Goal: Task Accomplishment & Management: Use online tool/utility

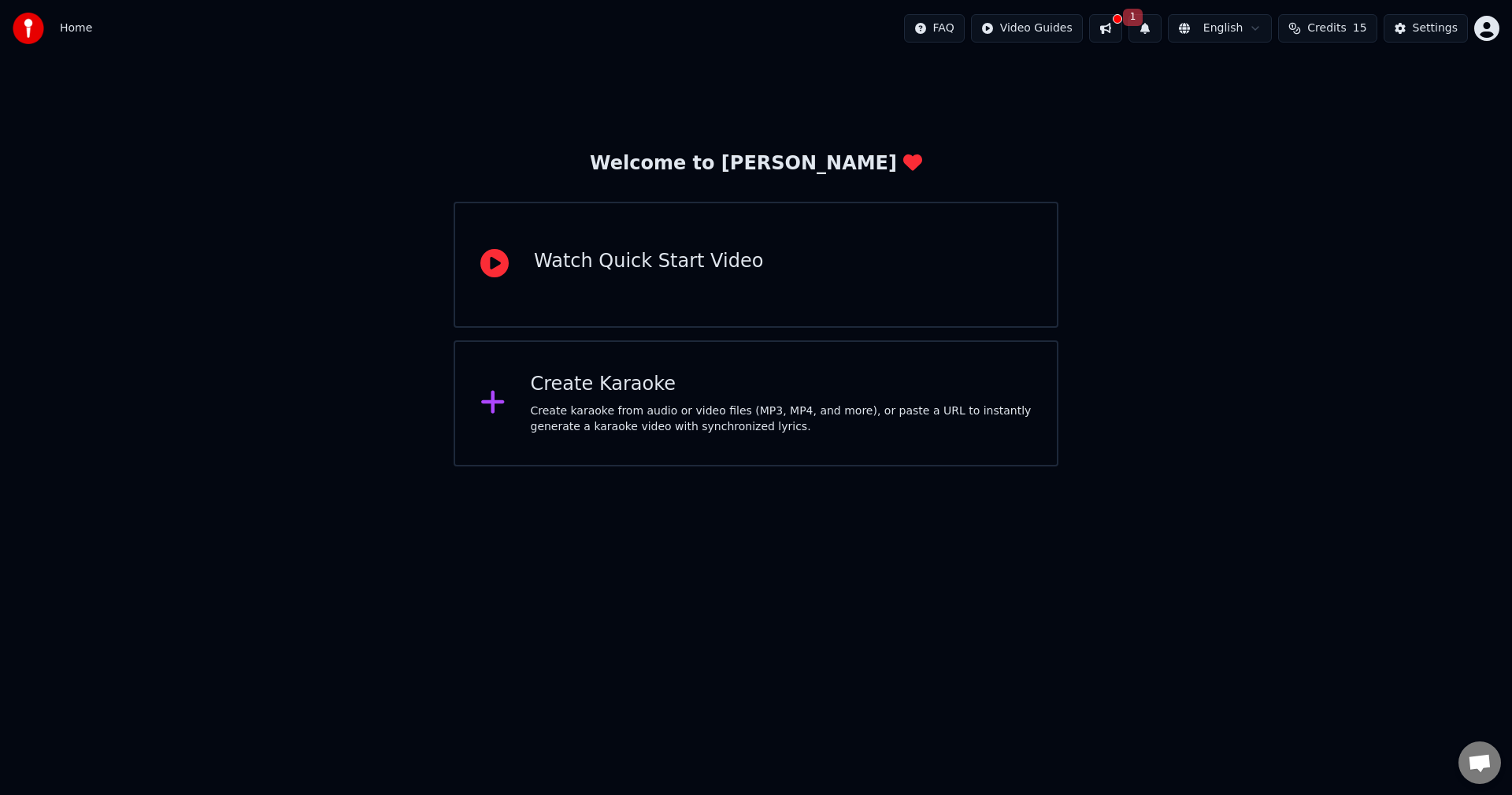
click at [604, 412] on div "Create karaoke from audio or video files (MP3, MP4, and more), or paste a URL t…" at bounding box center [782, 419] width 501 height 32
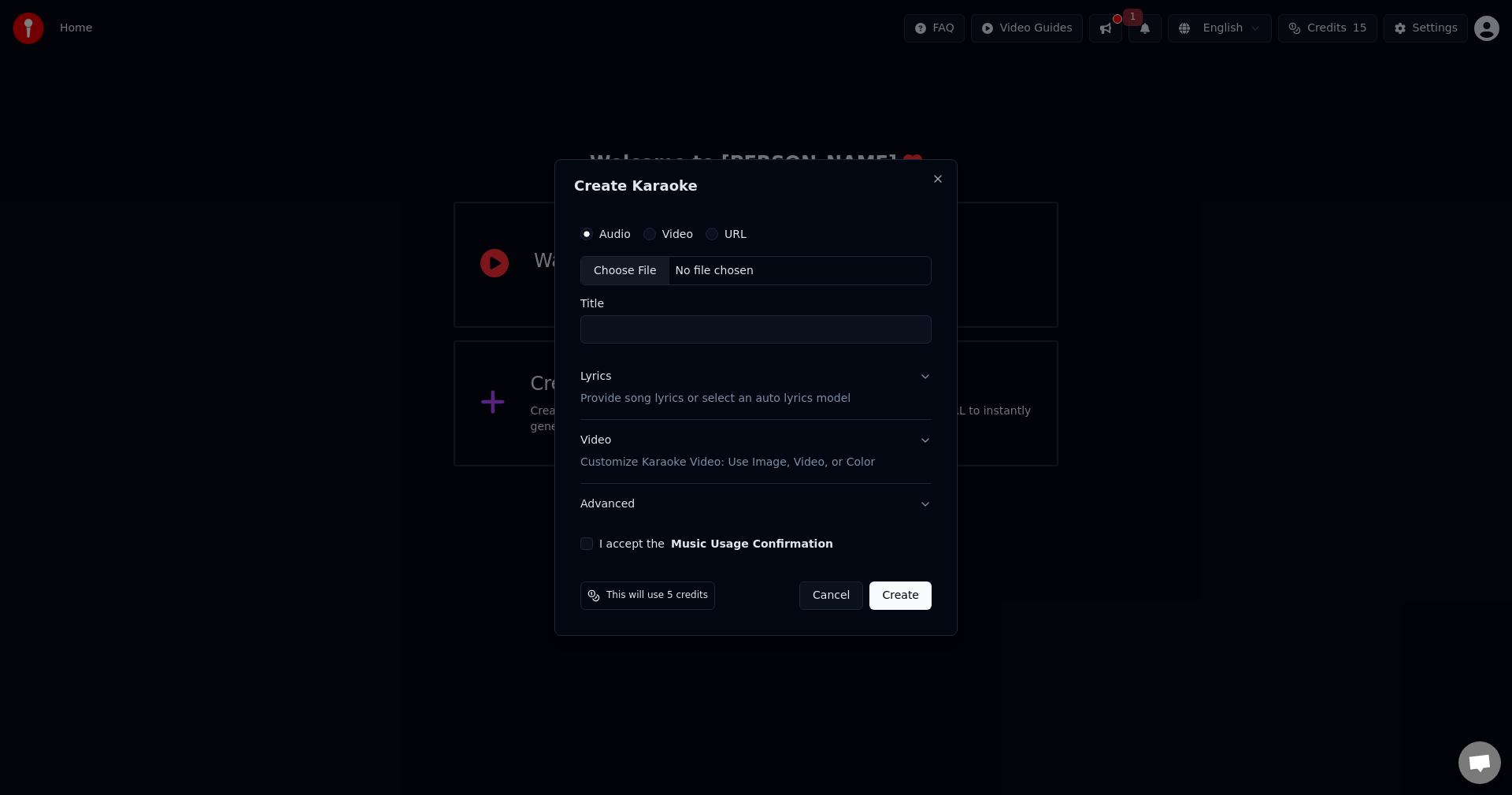
drag, startPoint x: 674, startPoint y: 220, endPoint x: 653, endPoint y: 236, distance: 26.4
click at [653, 236] on div "Audio Video URL" at bounding box center [756, 234] width 351 height 32
click at [653, 236] on button "Video" at bounding box center [649, 234] width 13 height 13
click at [715, 236] on div "URL" at bounding box center [725, 234] width 41 height 13
click at [712, 229] on button "URL" at bounding box center [711, 234] width 13 height 13
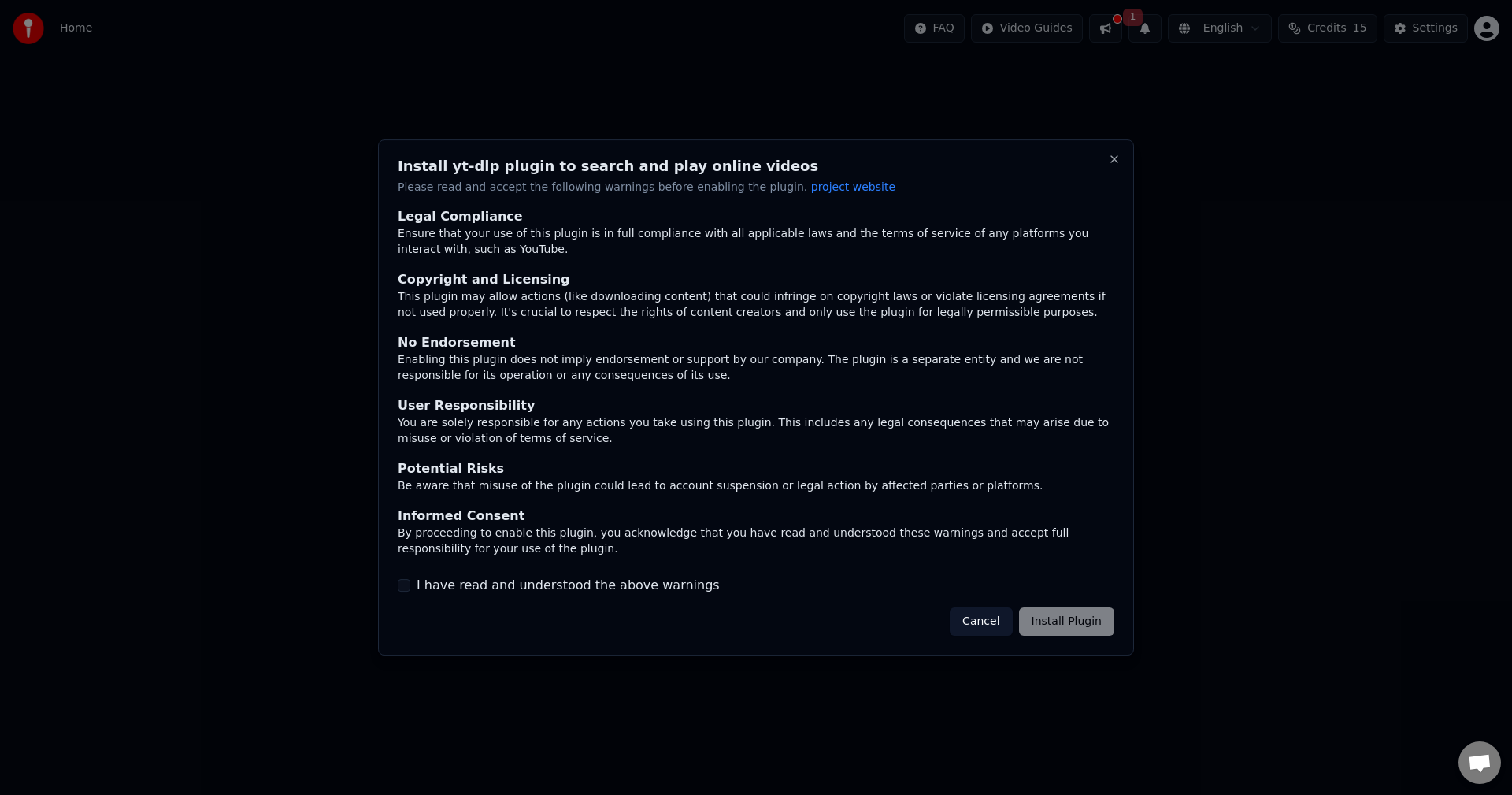
click at [402, 589] on button "I have read and understood the above warnings" at bounding box center [403, 585] width 13 height 13
click at [1107, 625] on button "Install Plugin" at bounding box center [1066, 622] width 95 height 29
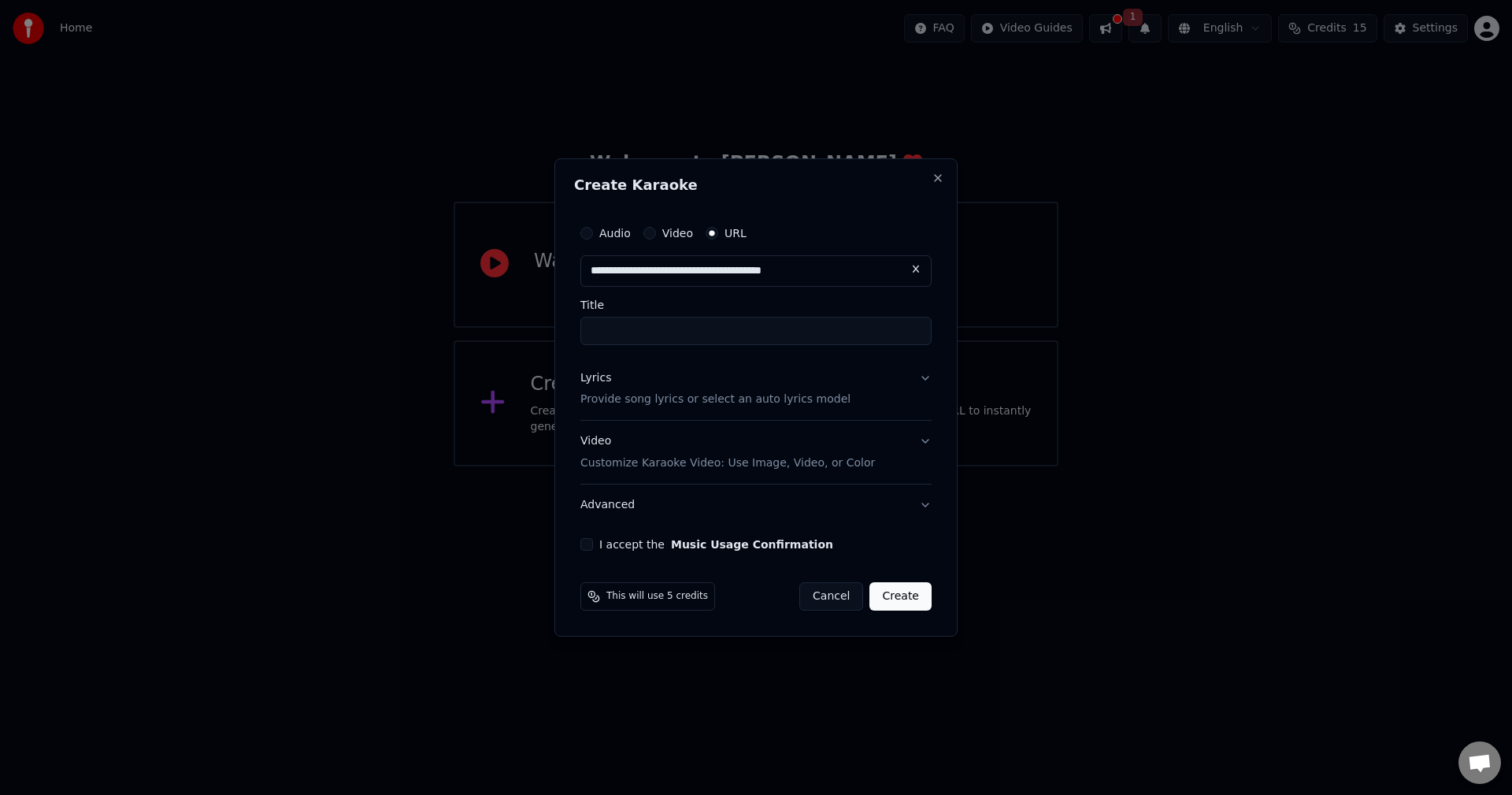
type input "**********"
click at [702, 338] on input "Title" at bounding box center [756, 330] width 351 height 29
type input "**********"
click at [693, 329] on input "**********" at bounding box center [756, 330] width 351 height 29
drag, startPoint x: 690, startPoint y: 328, endPoint x: 818, endPoint y: 329, distance: 128.0
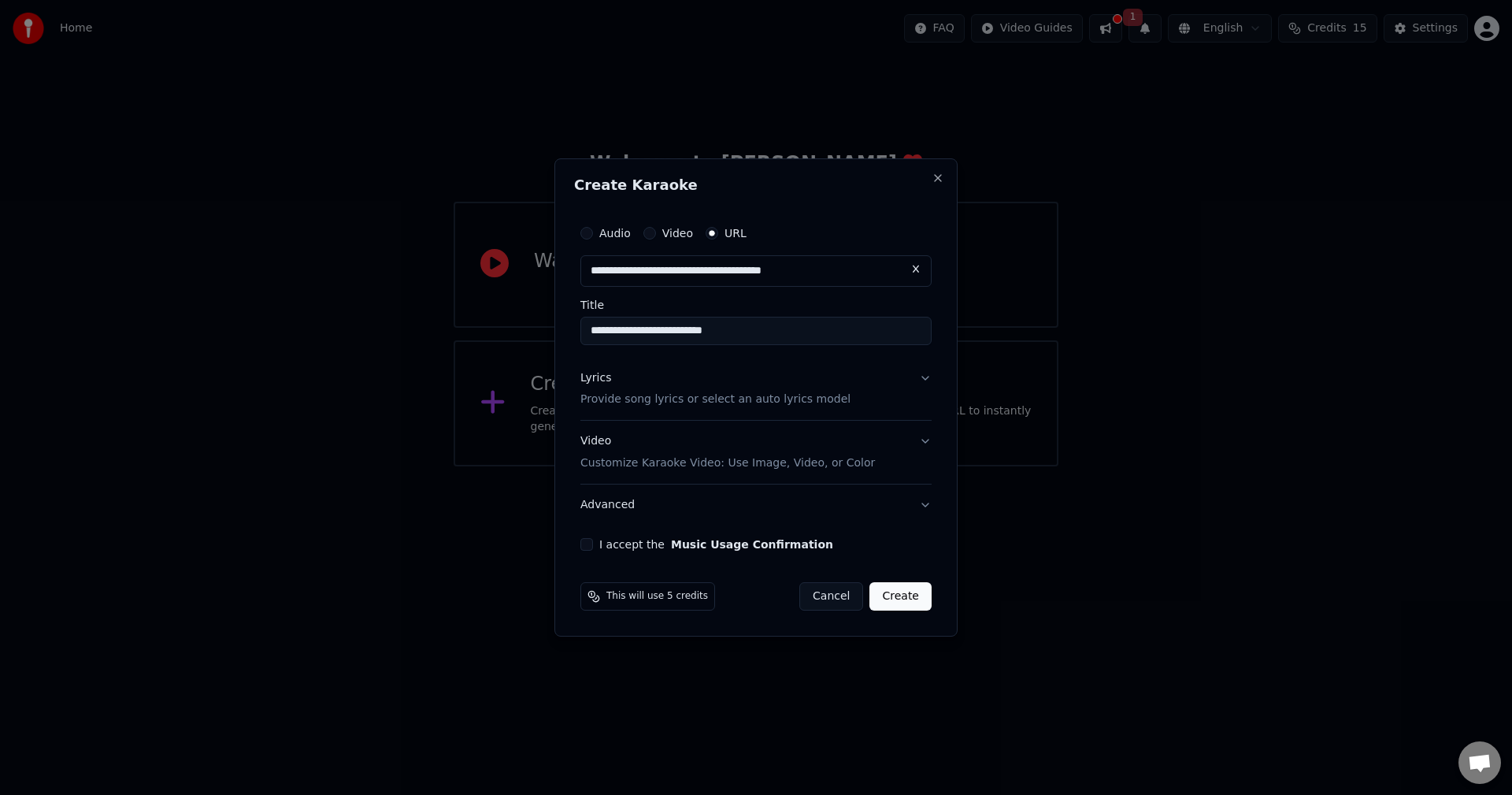
click at [818, 329] on input "**********" at bounding box center [756, 330] width 351 height 29
drag, startPoint x: 635, startPoint y: 332, endPoint x: 500, endPoint y: 325, distance: 135.2
click at [500, 325] on body "**********" at bounding box center [756, 233] width 1512 height 466
type input "**********"
click at [850, 393] on button "Lyrics Provide song lyrics or select an auto lyrics model" at bounding box center [756, 390] width 351 height 63
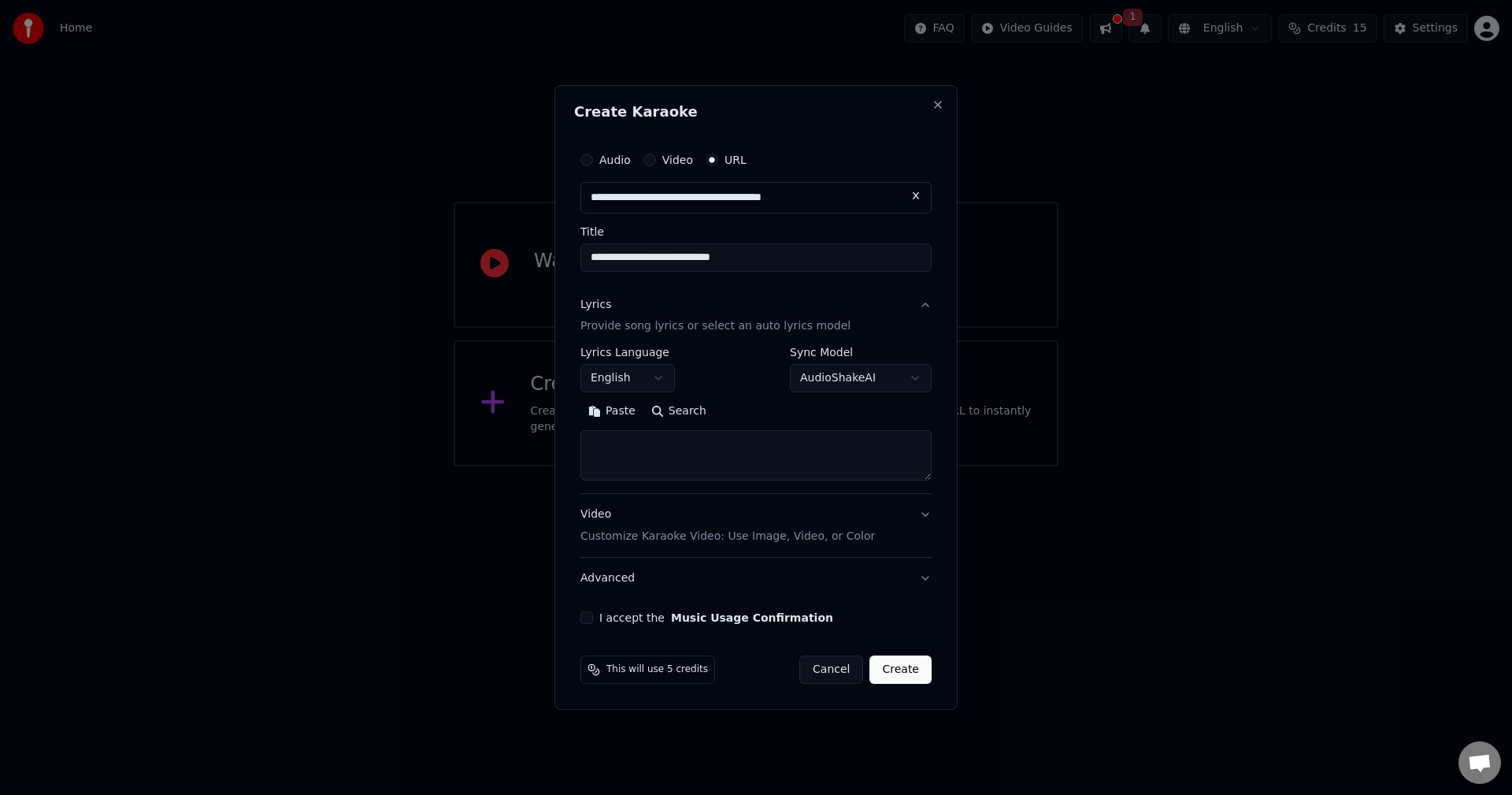
click at [658, 443] on textarea at bounding box center [756, 456] width 351 height 51
paste textarea "**********"
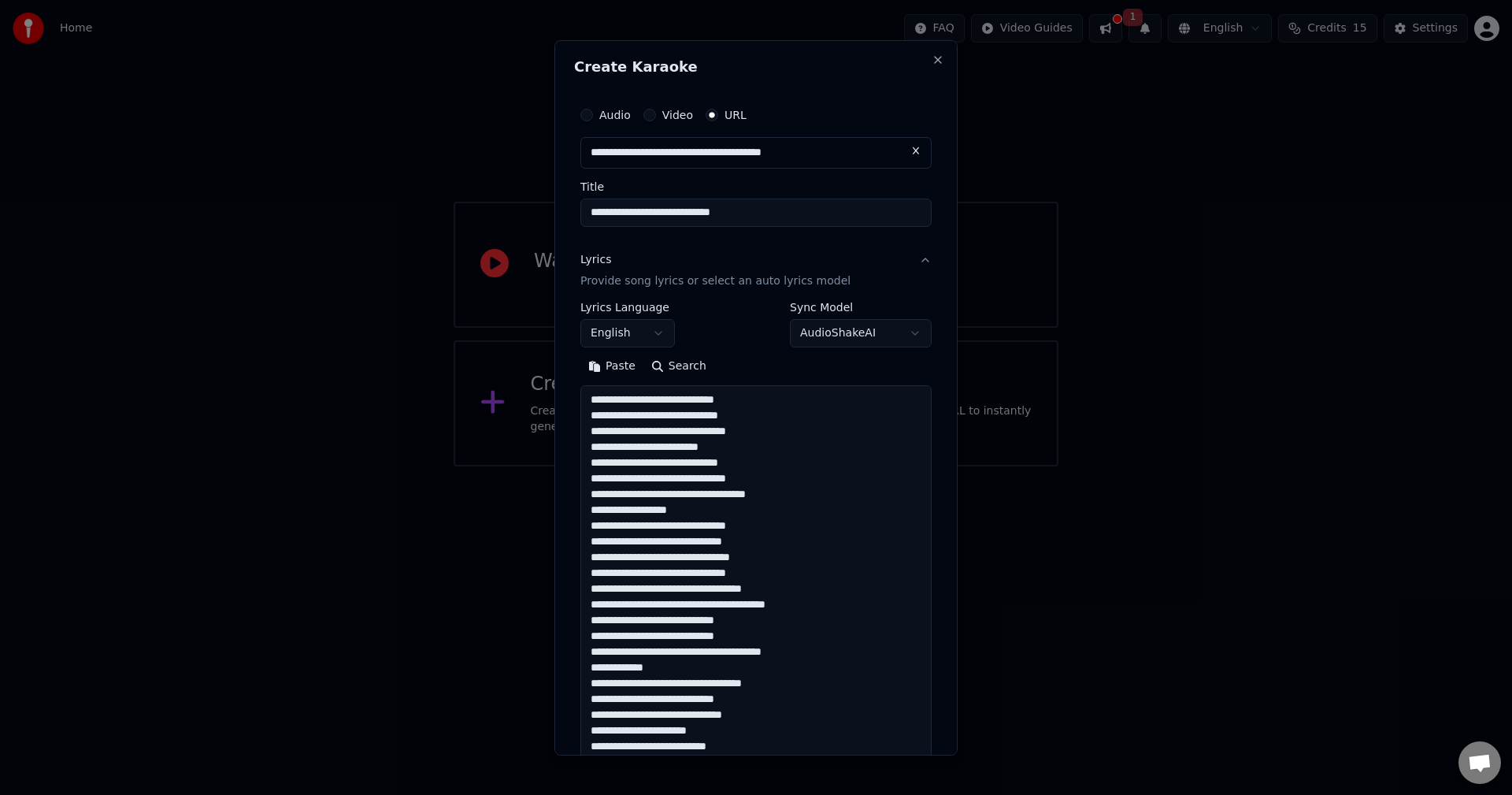
scroll to position [854, 0]
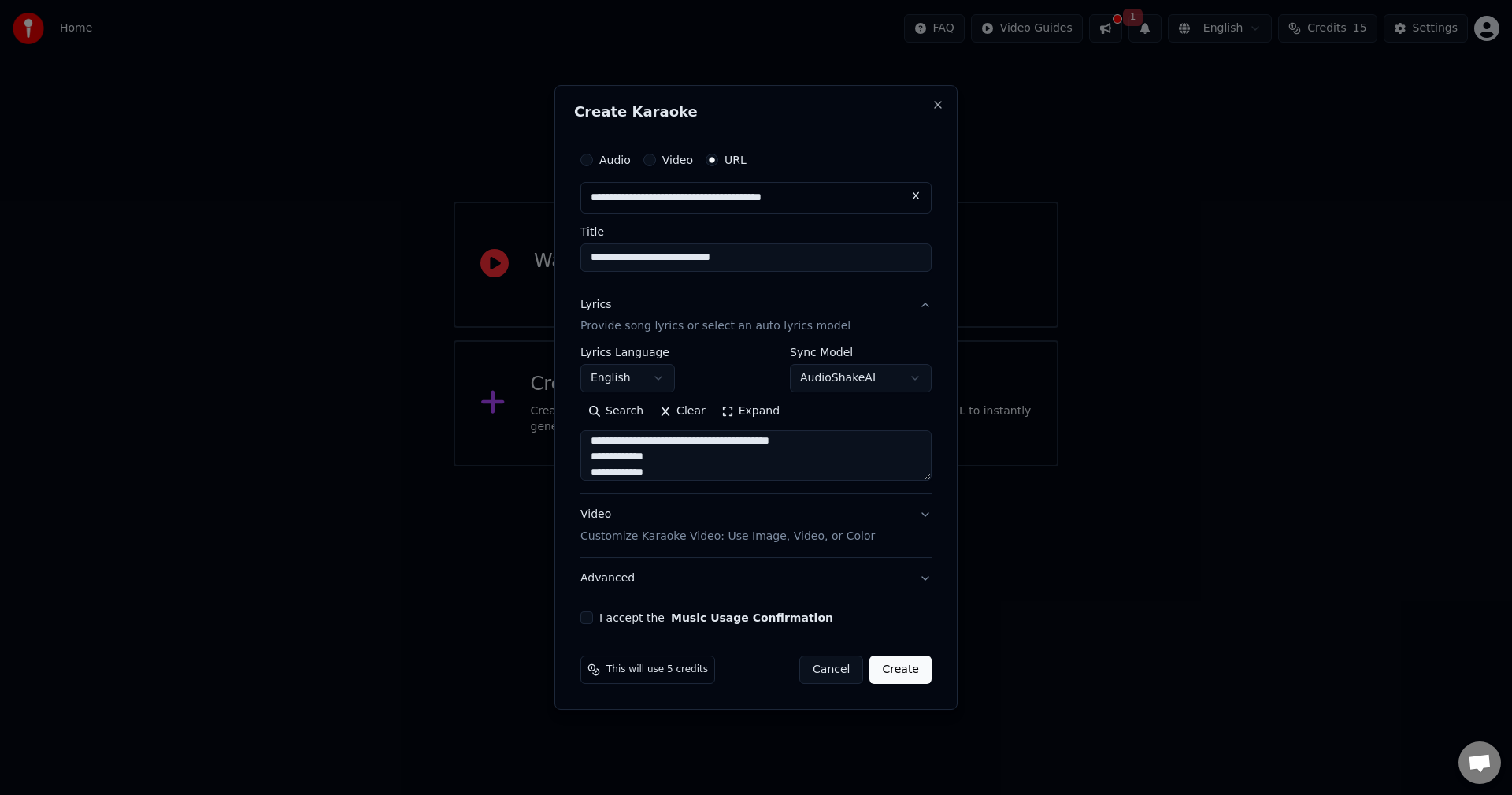
type textarea "**********"
click at [596, 616] on div "I accept the Music Usage Confirmation" at bounding box center [756, 618] width 351 height 13
click at [588, 620] on button "I accept the Music Usage Confirmation" at bounding box center [587, 618] width 13 height 13
click at [902, 670] on button "Create" at bounding box center [900, 669] width 62 height 29
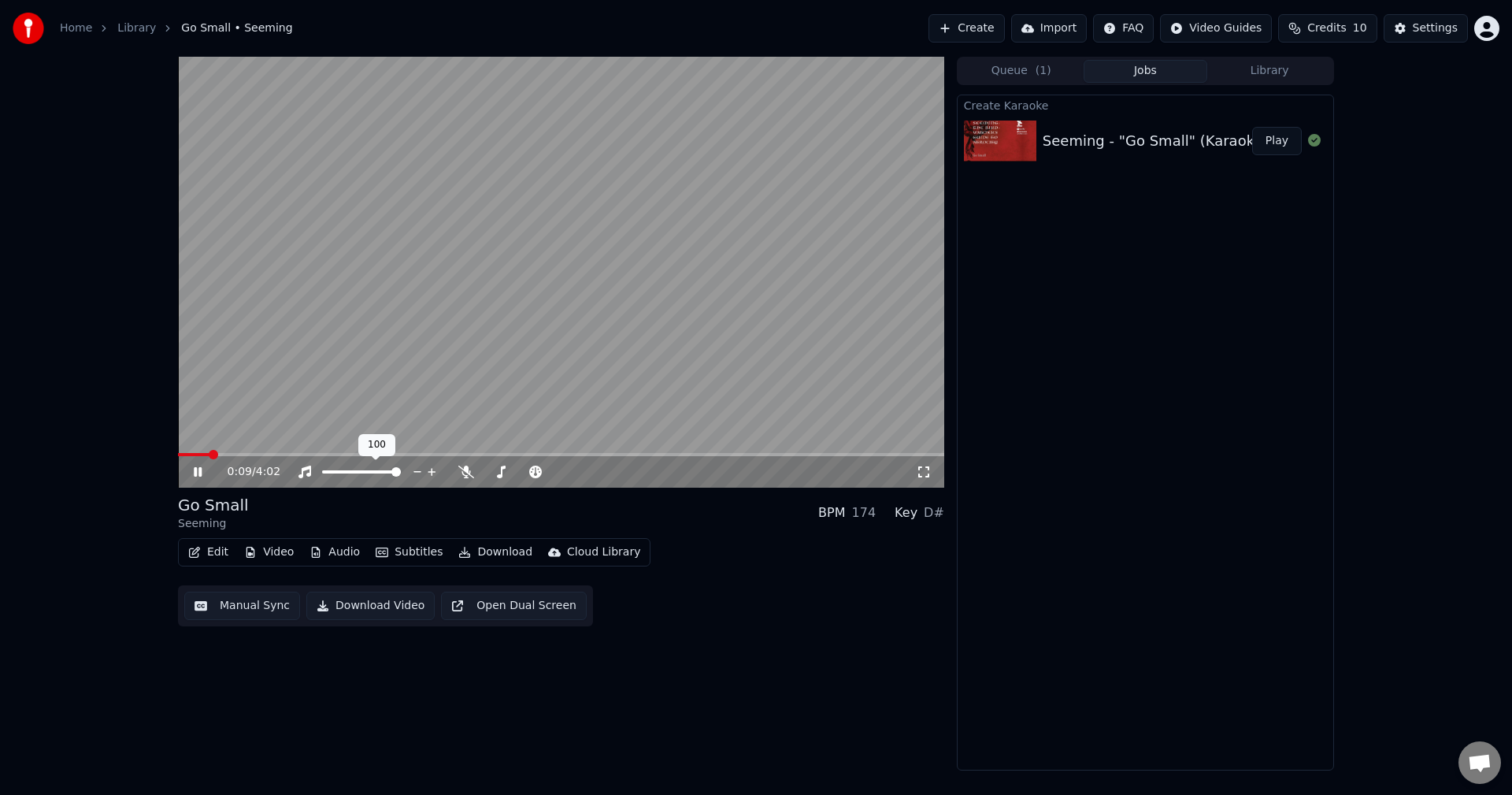
click at [400, 475] on span at bounding box center [396, 472] width 10 height 10
click at [547, 454] on span at bounding box center [363, 454] width 370 height 3
click at [301, 470] on icon at bounding box center [305, 472] width 16 height 13
click at [344, 312] on video at bounding box center [561, 272] width 766 height 431
click at [604, 228] on video at bounding box center [561, 272] width 766 height 431
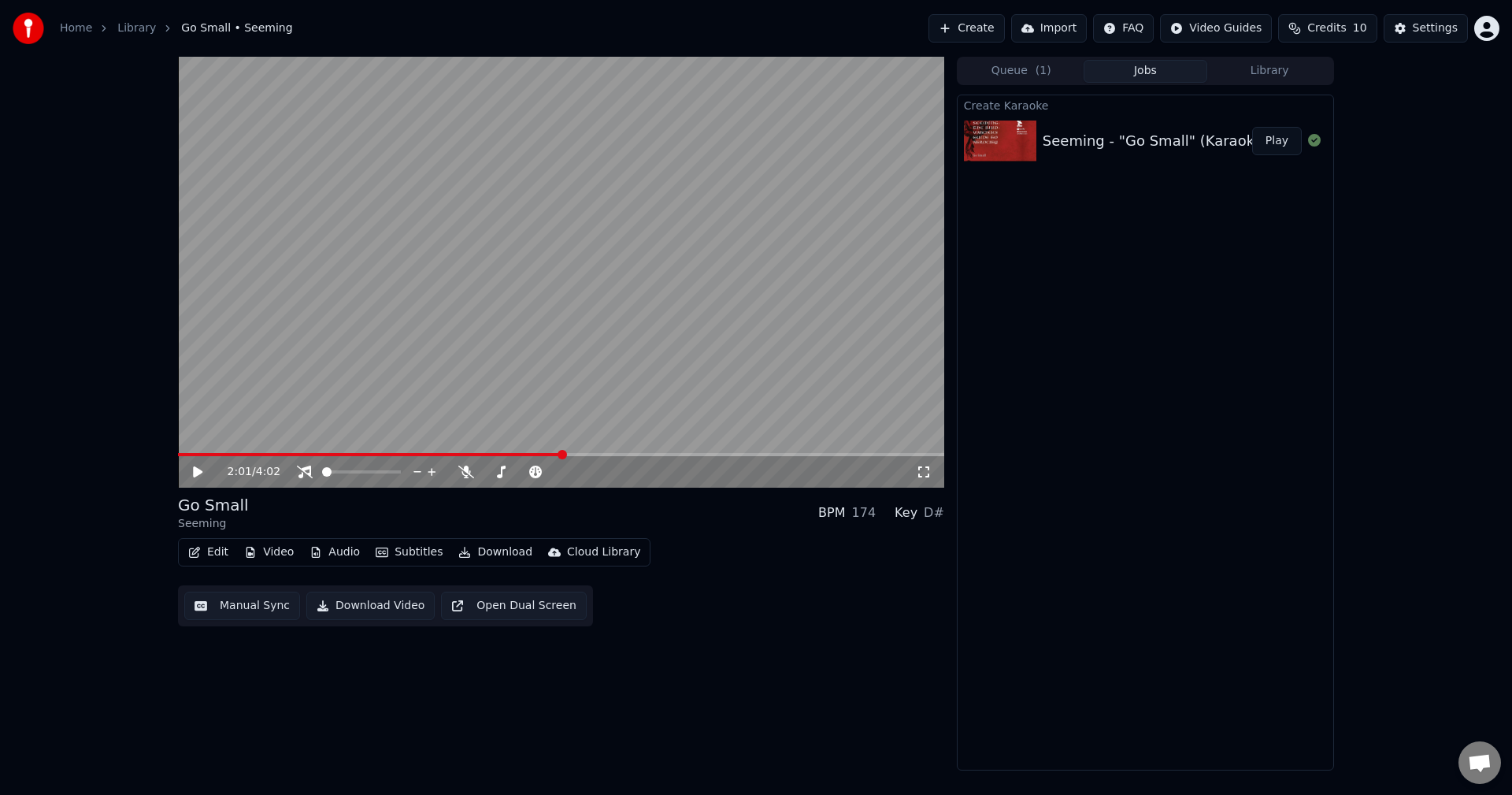
click at [472, 277] on video at bounding box center [561, 272] width 766 height 431
drag, startPoint x: 583, startPoint y: 261, endPoint x: 17, endPoint y: 343, distance: 571.9
click at [577, 240] on video at bounding box center [561, 272] width 766 height 431
click at [488, 302] on video at bounding box center [561, 272] width 766 height 431
click at [484, 297] on video at bounding box center [561, 272] width 766 height 431
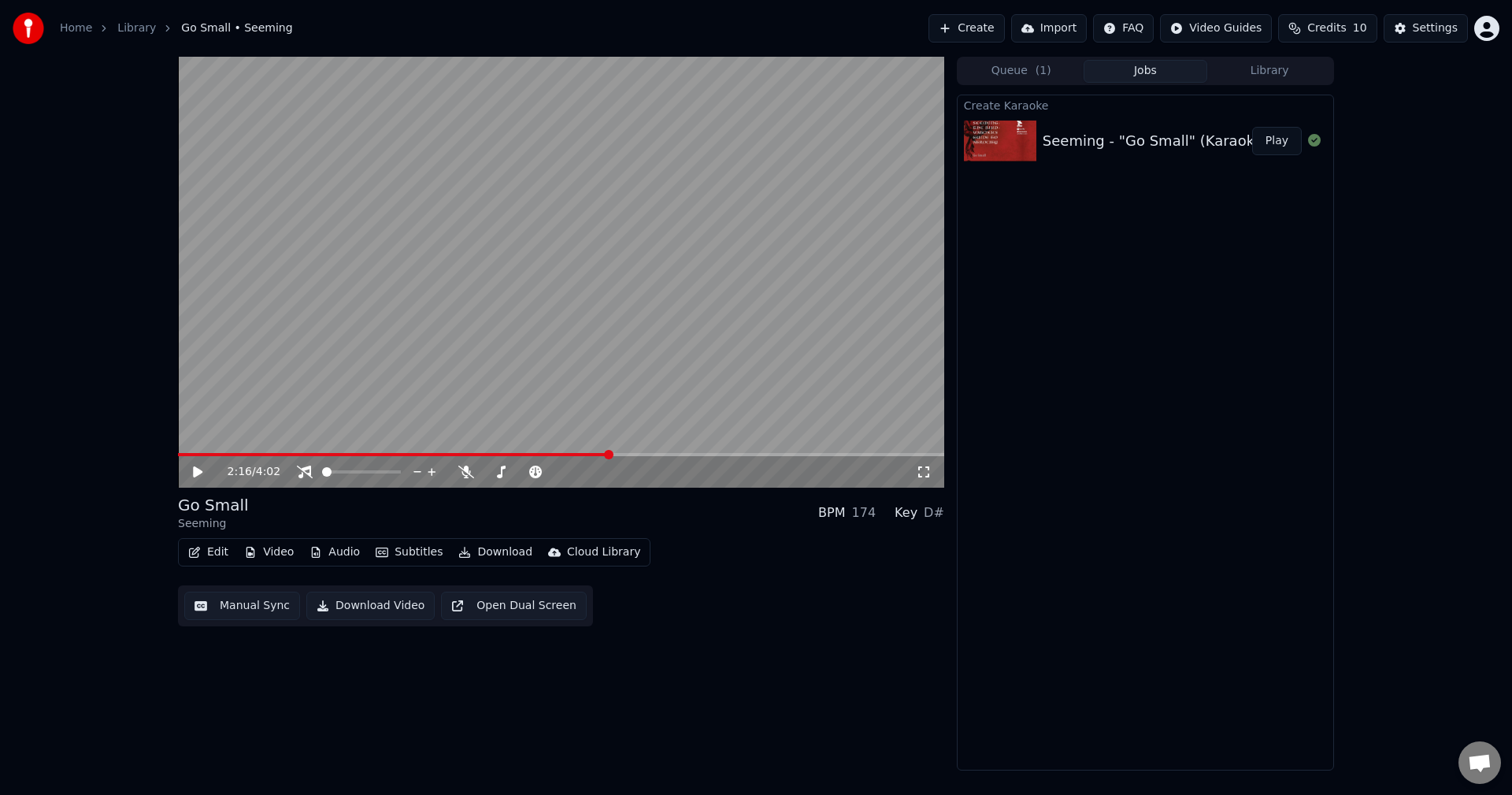
click at [246, 607] on button "Manual Sync" at bounding box center [242, 606] width 116 height 29
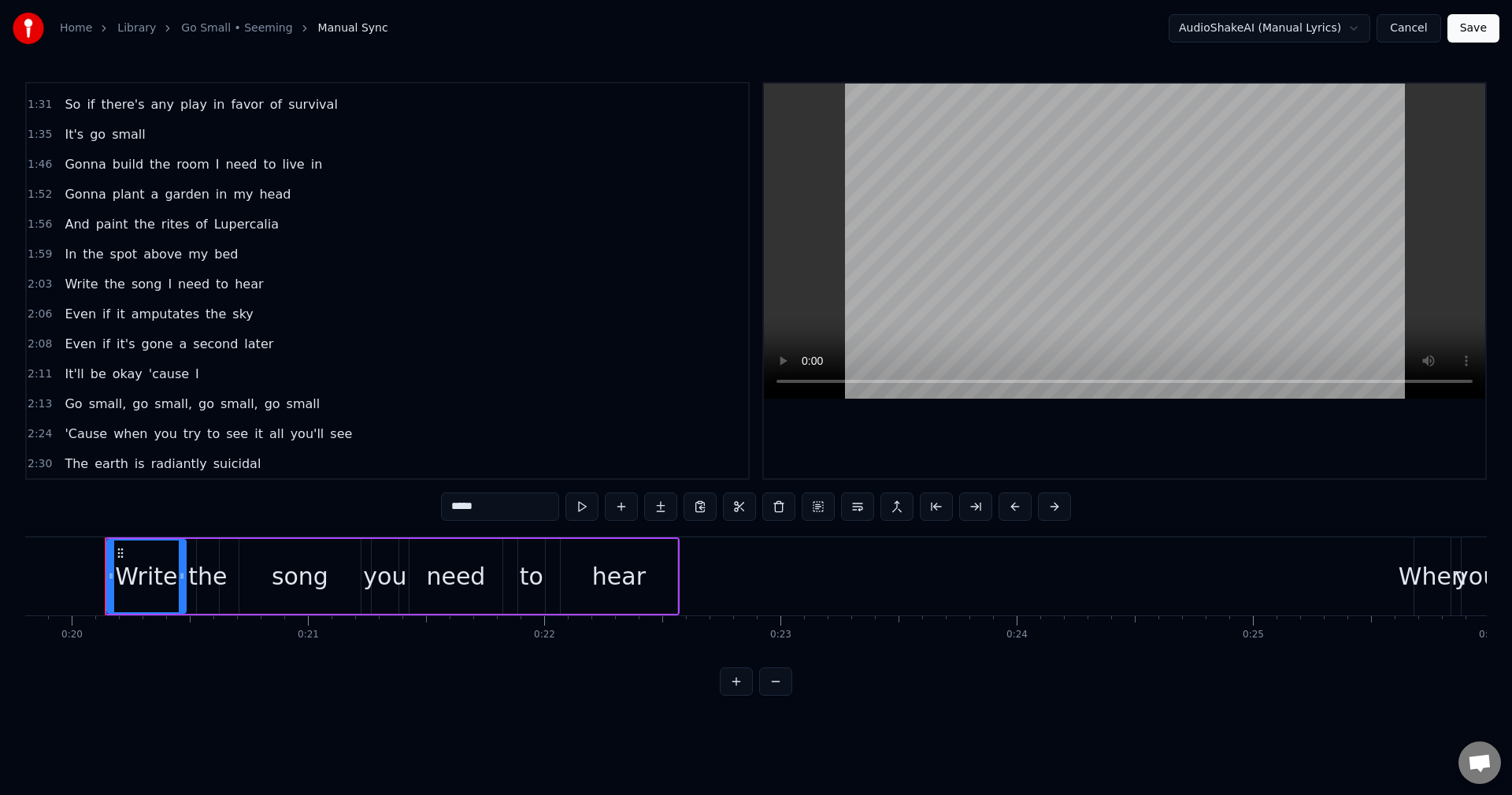
scroll to position [551, 0]
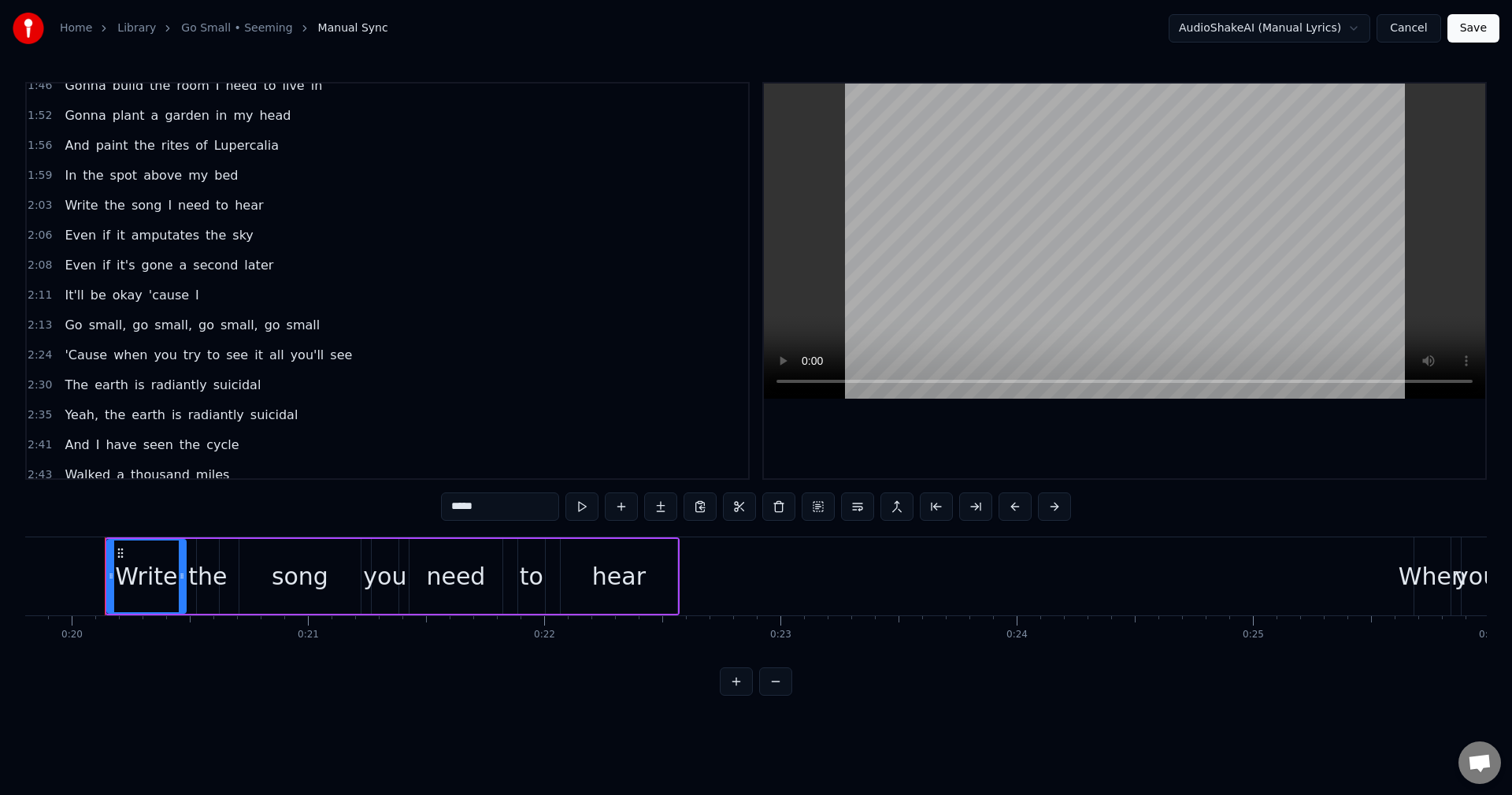
click at [219, 326] on span "small," at bounding box center [239, 325] width 41 height 18
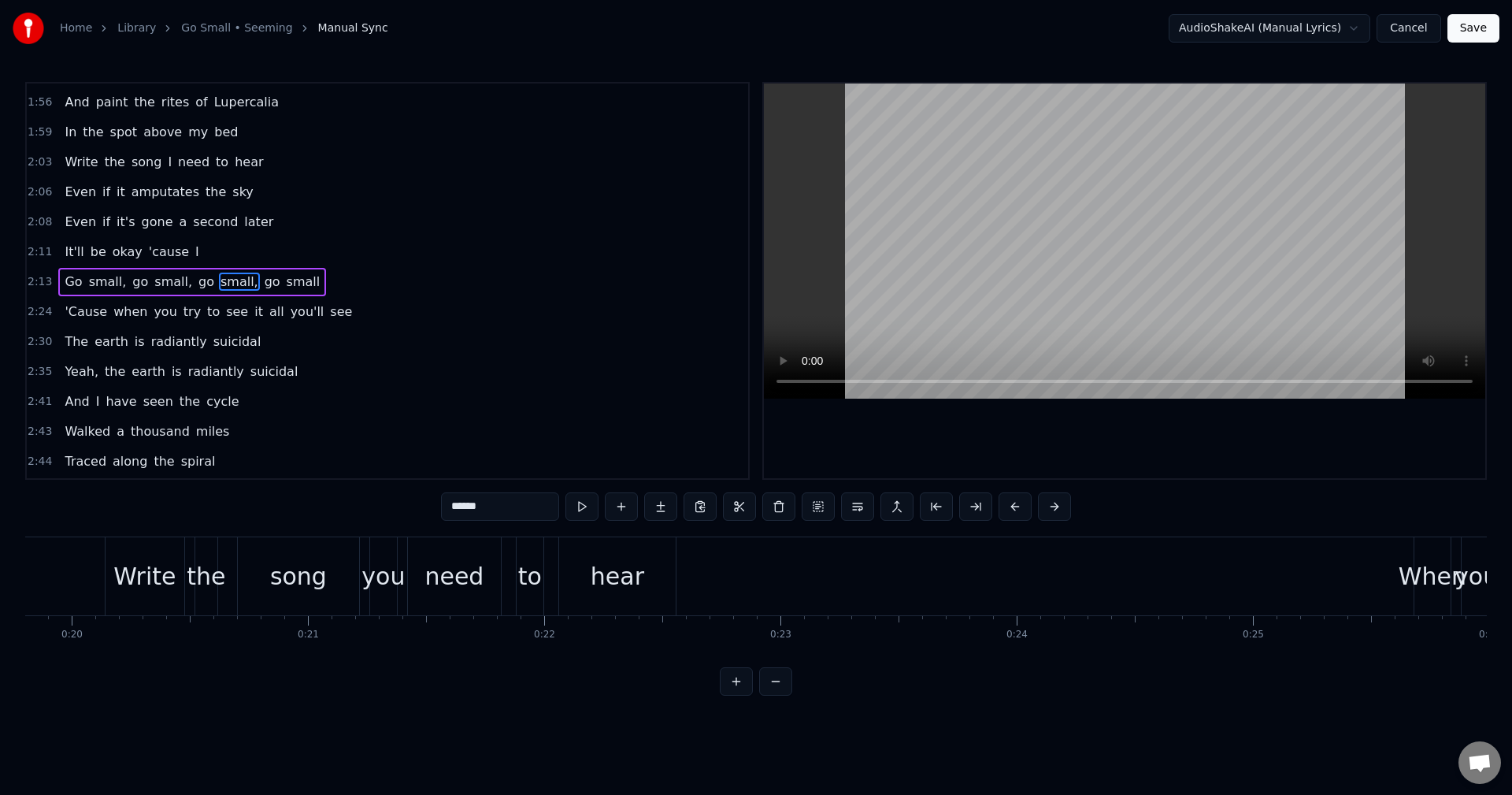
scroll to position [596, 0]
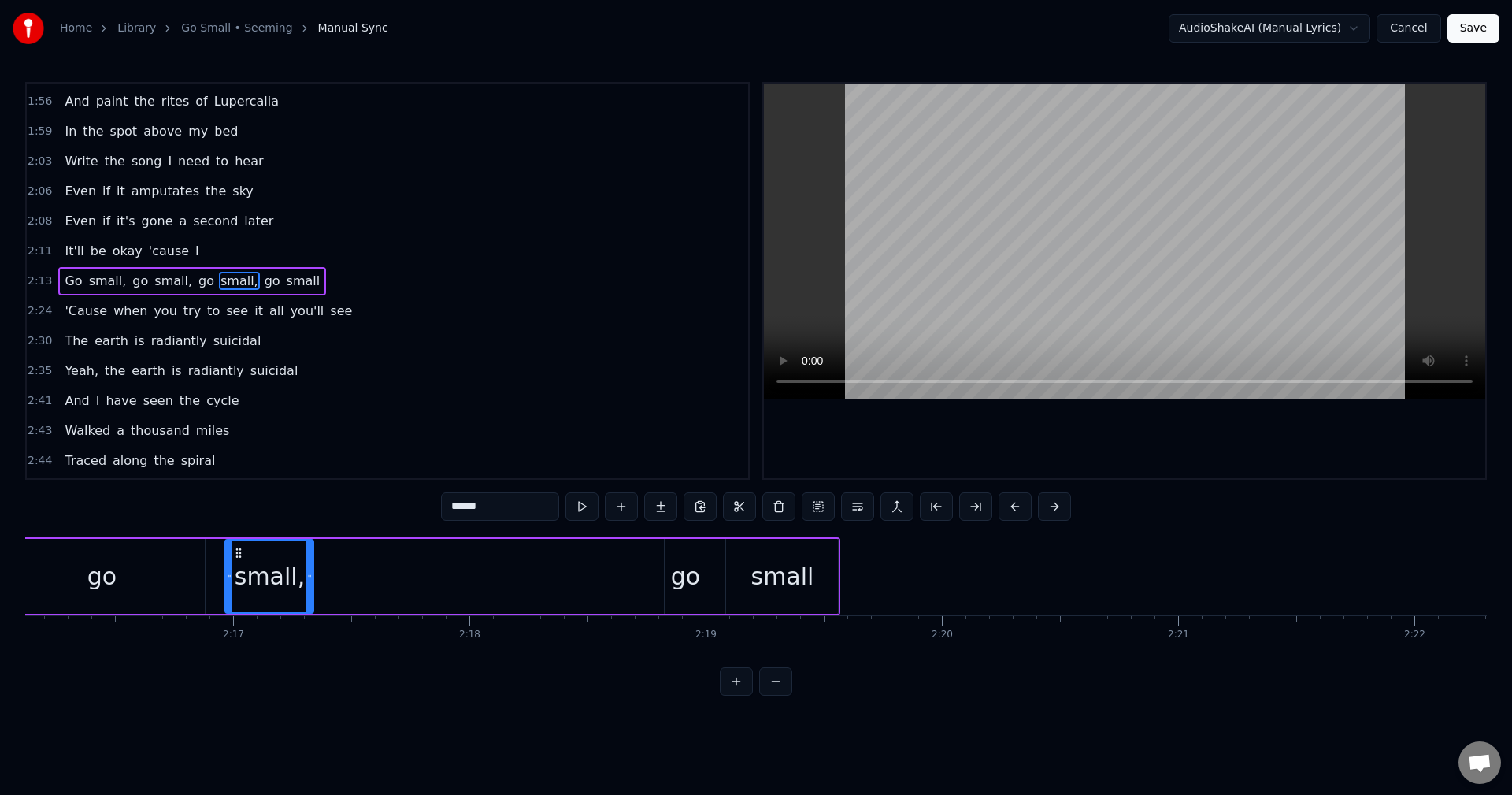
click at [975, 191] on video at bounding box center [1125, 241] width 721 height 315
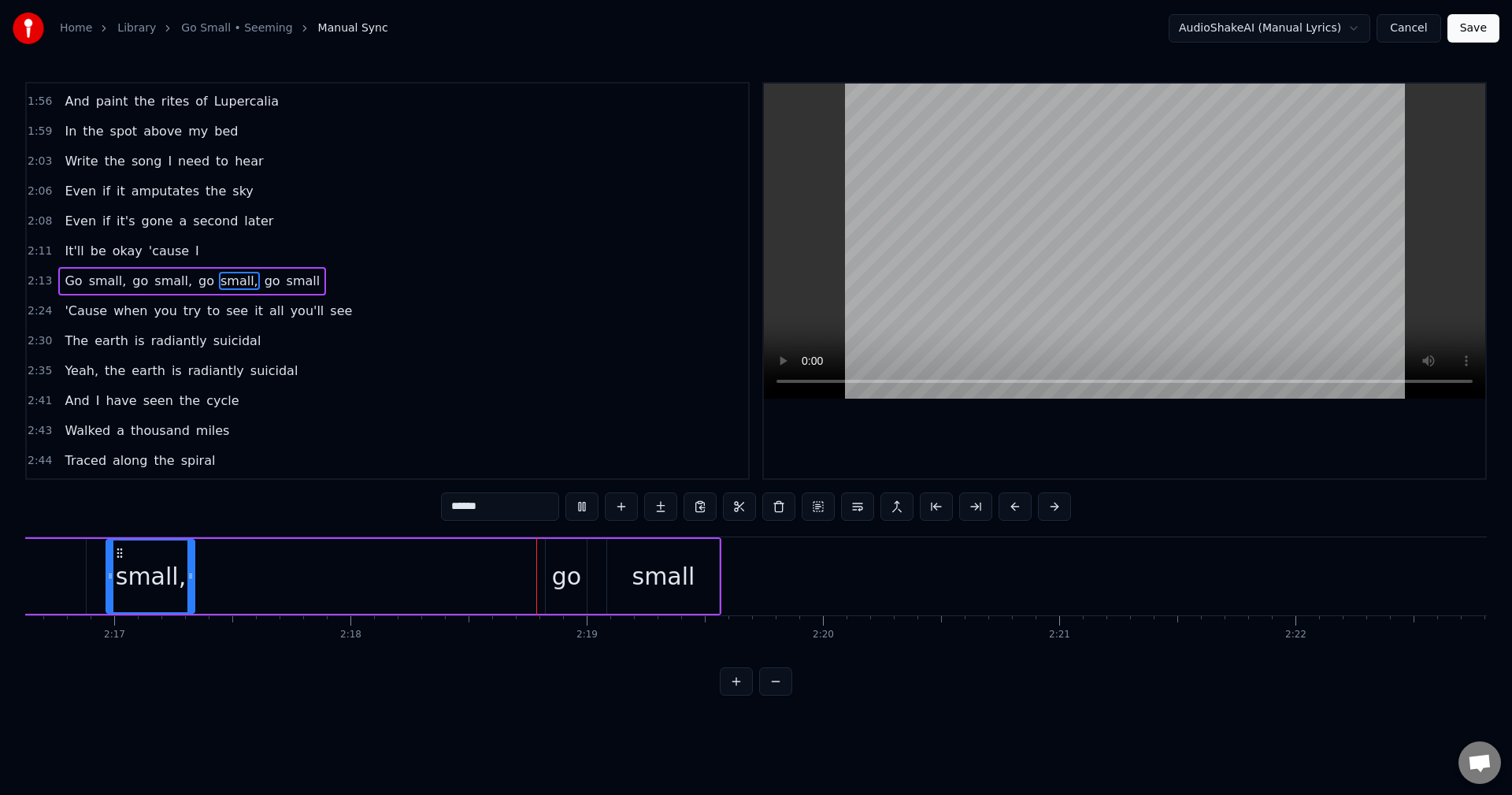
click at [964, 243] on video at bounding box center [1125, 241] width 721 height 315
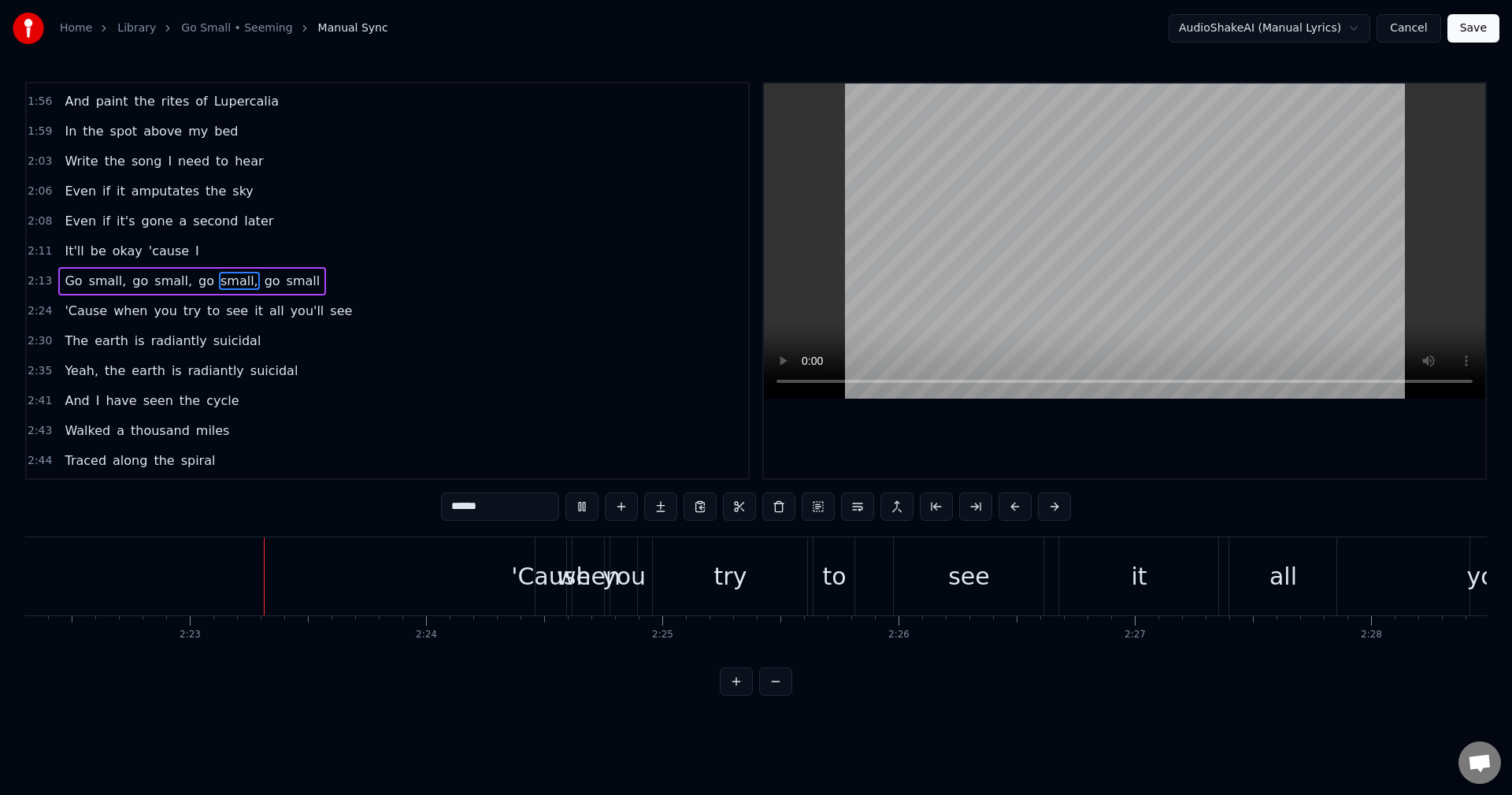
scroll to position [0, 33617]
click at [964, 243] on video at bounding box center [1125, 241] width 721 height 315
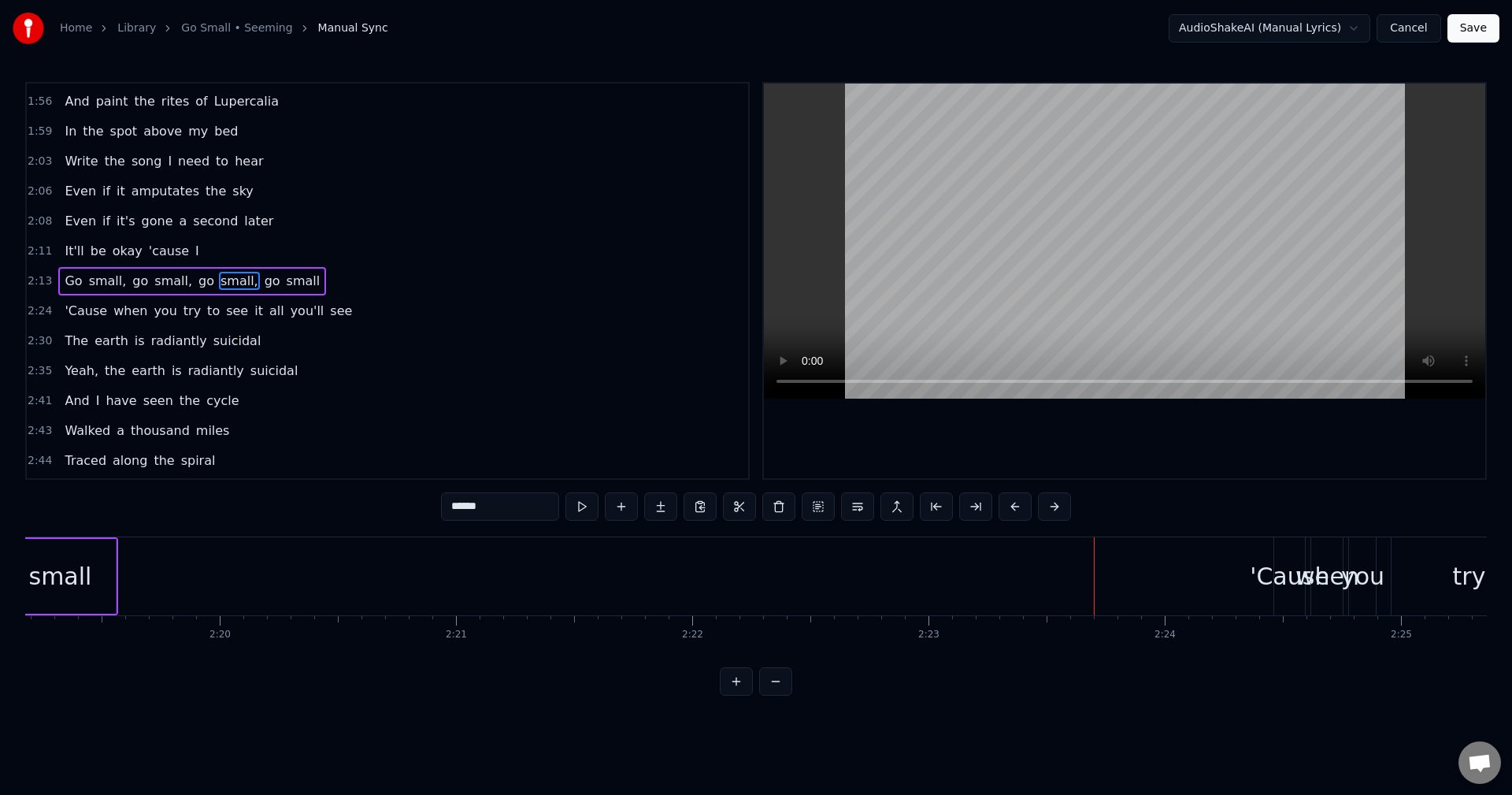
scroll to position [0, 32780]
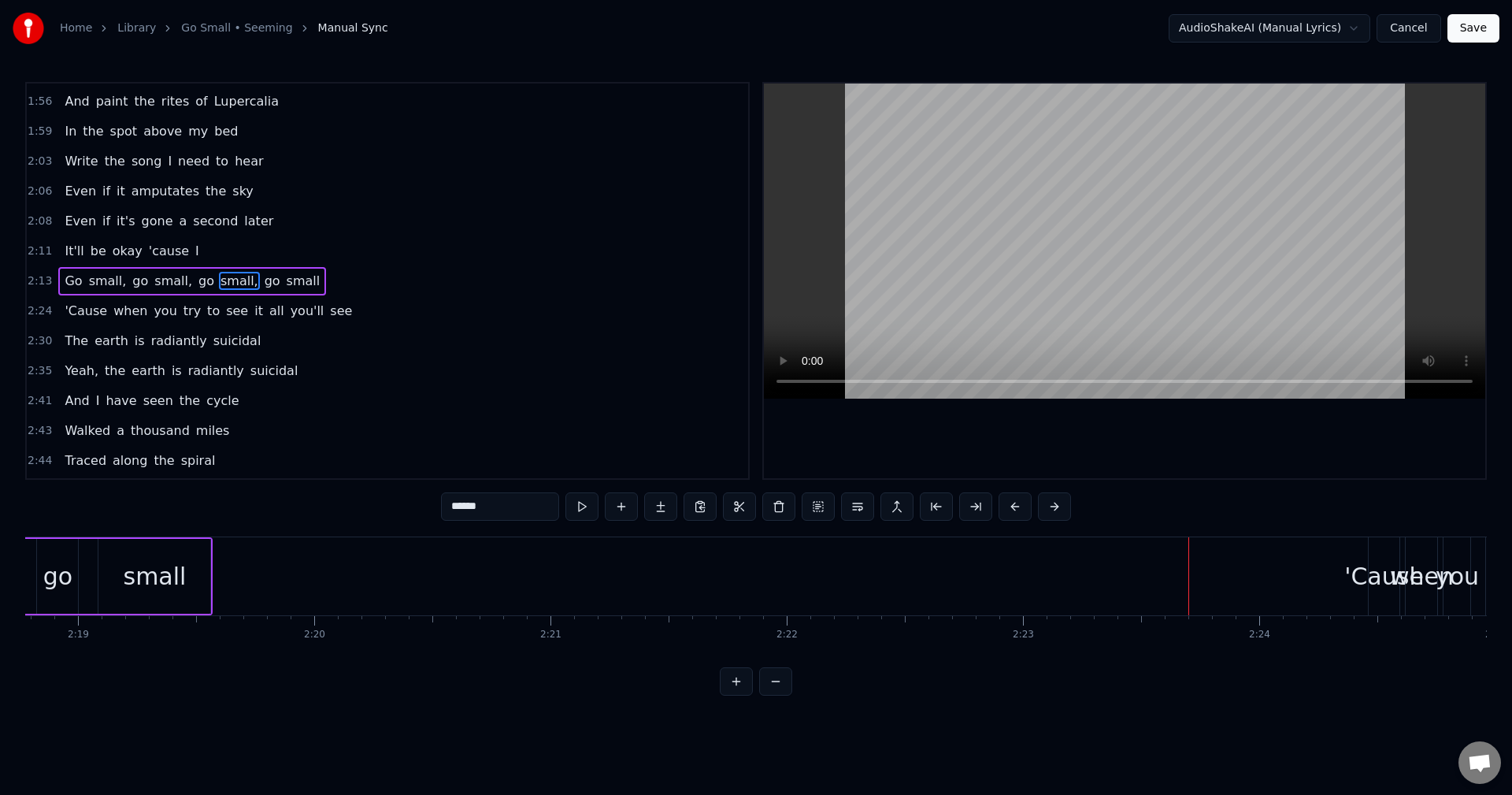
click at [182, 575] on div "small" at bounding box center [154, 576] width 112 height 74
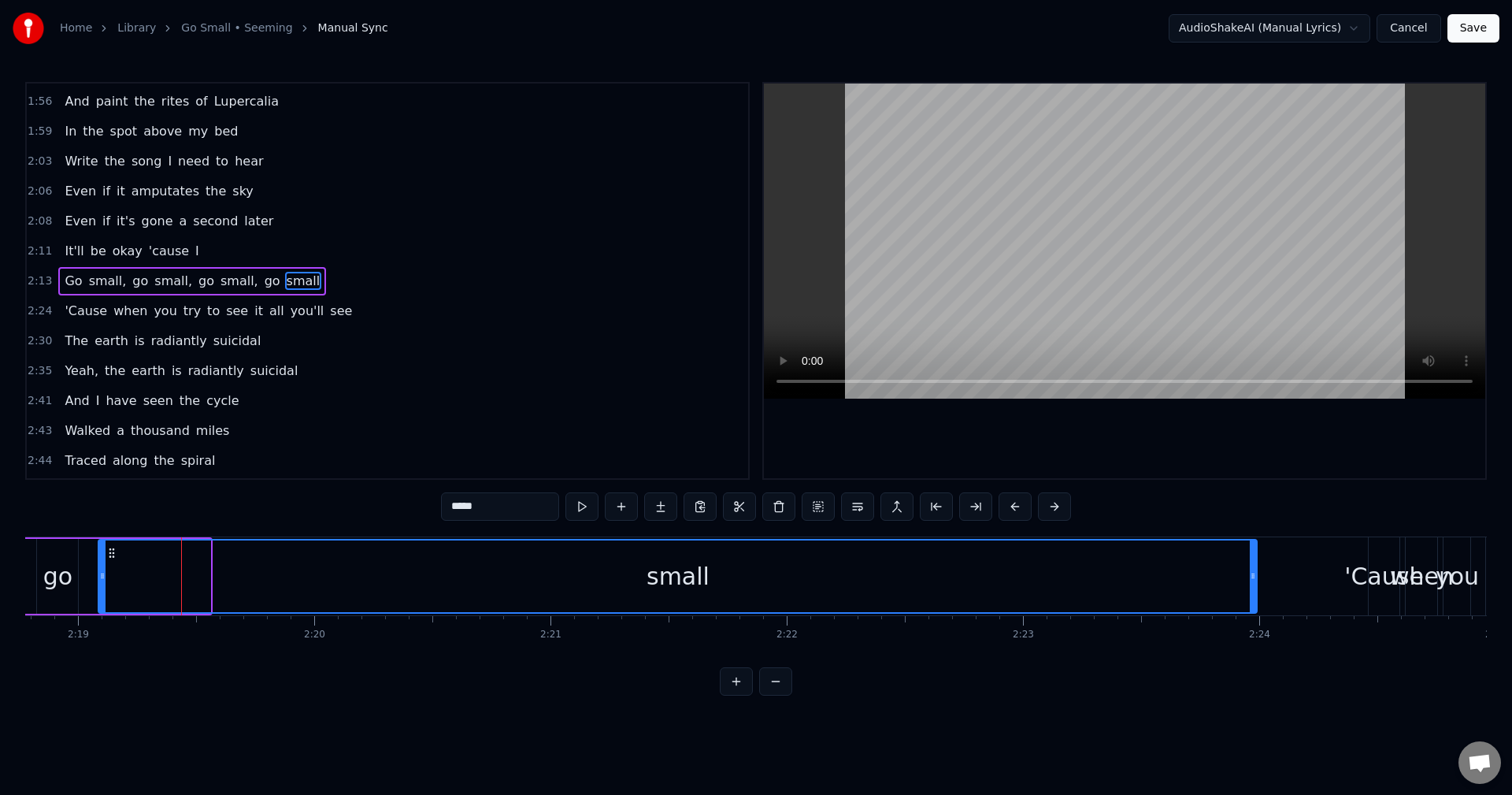
drag, startPoint x: 208, startPoint y: 583, endPoint x: 1254, endPoint y: 584, distance: 1046.0
click at [1254, 584] on div at bounding box center [1252, 576] width 6 height 71
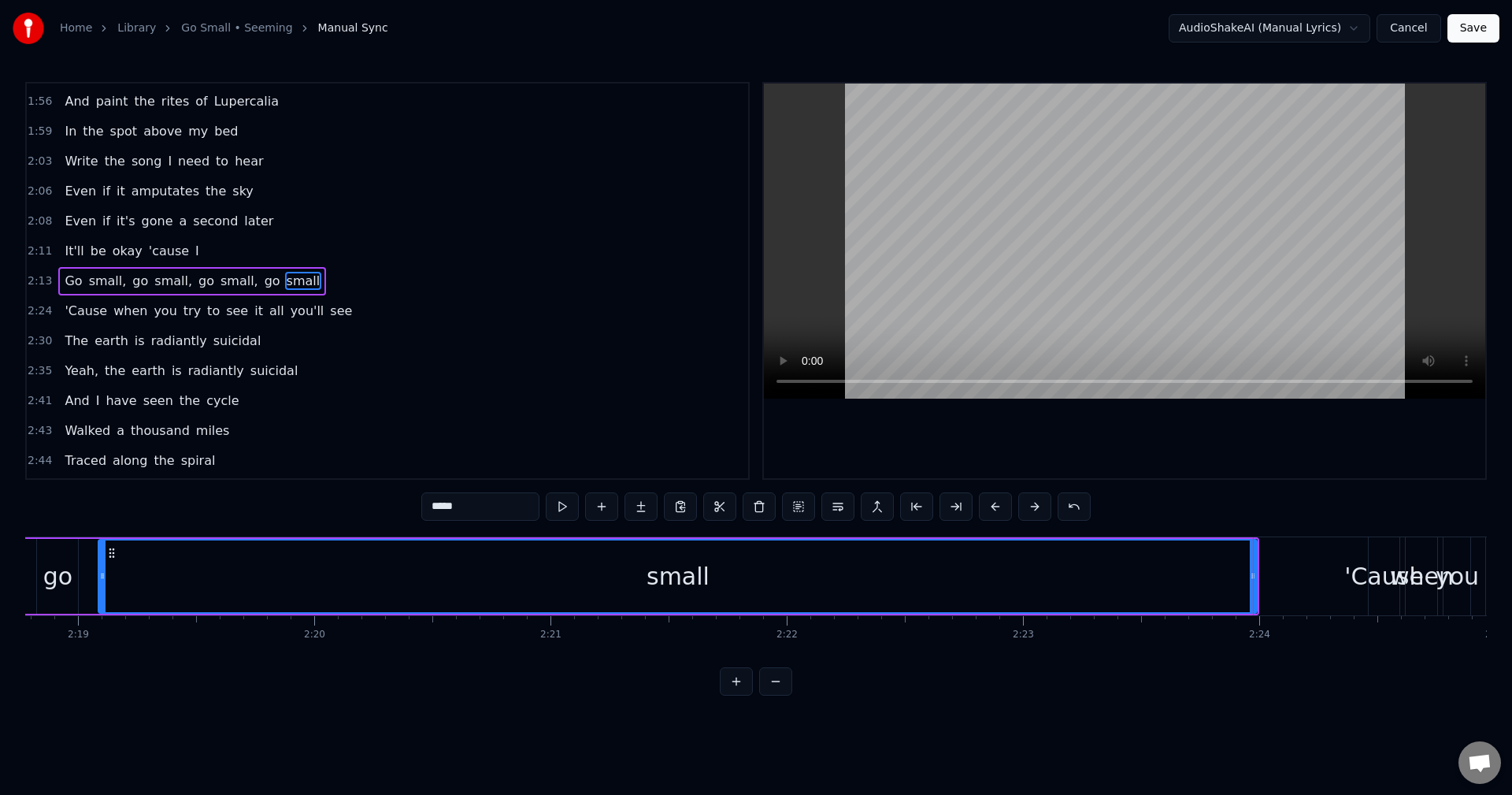
click at [922, 231] on video at bounding box center [1125, 241] width 721 height 315
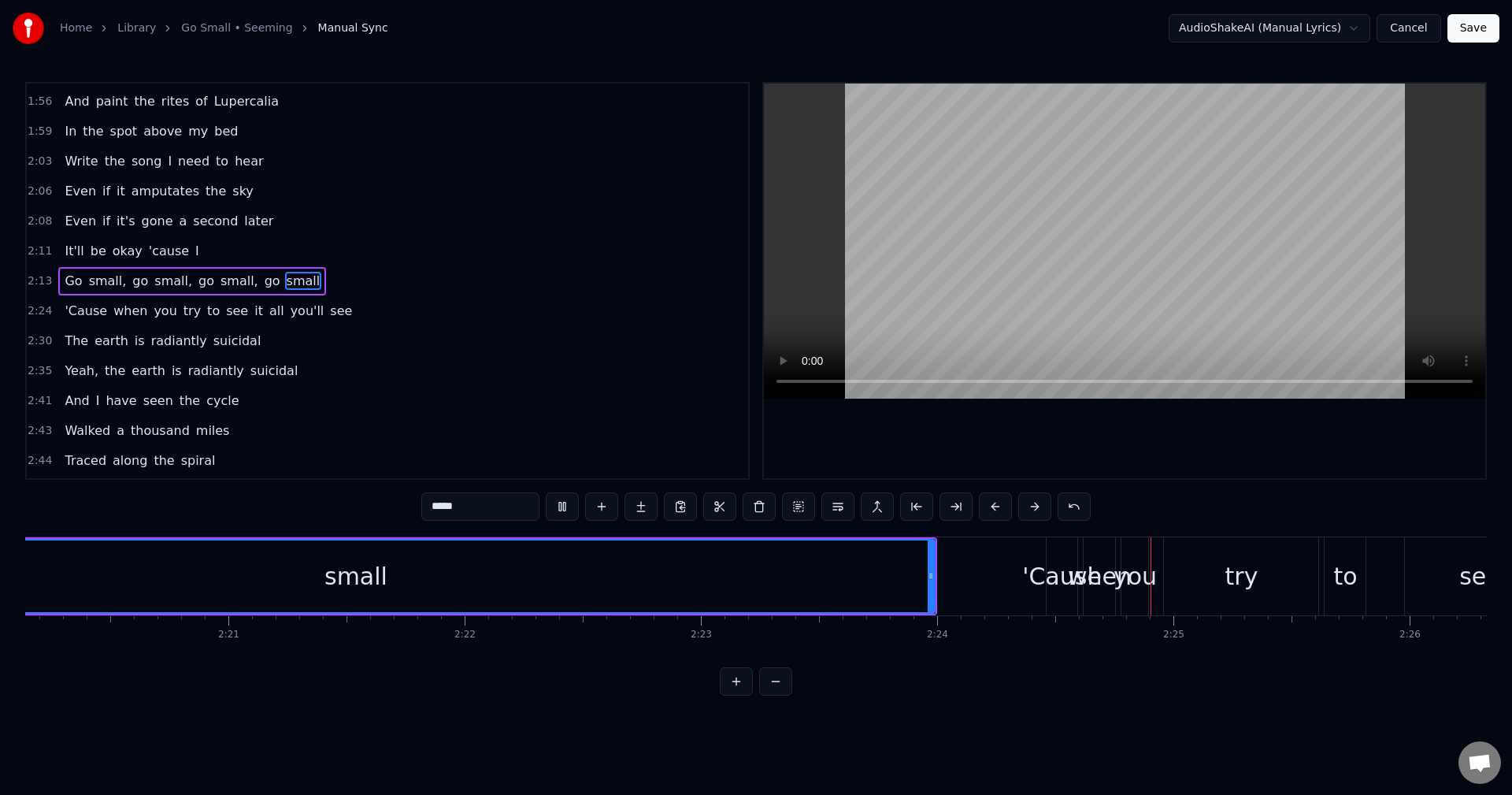
click at [139, 582] on div "small" at bounding box center [355, 576] width 1156 height 71
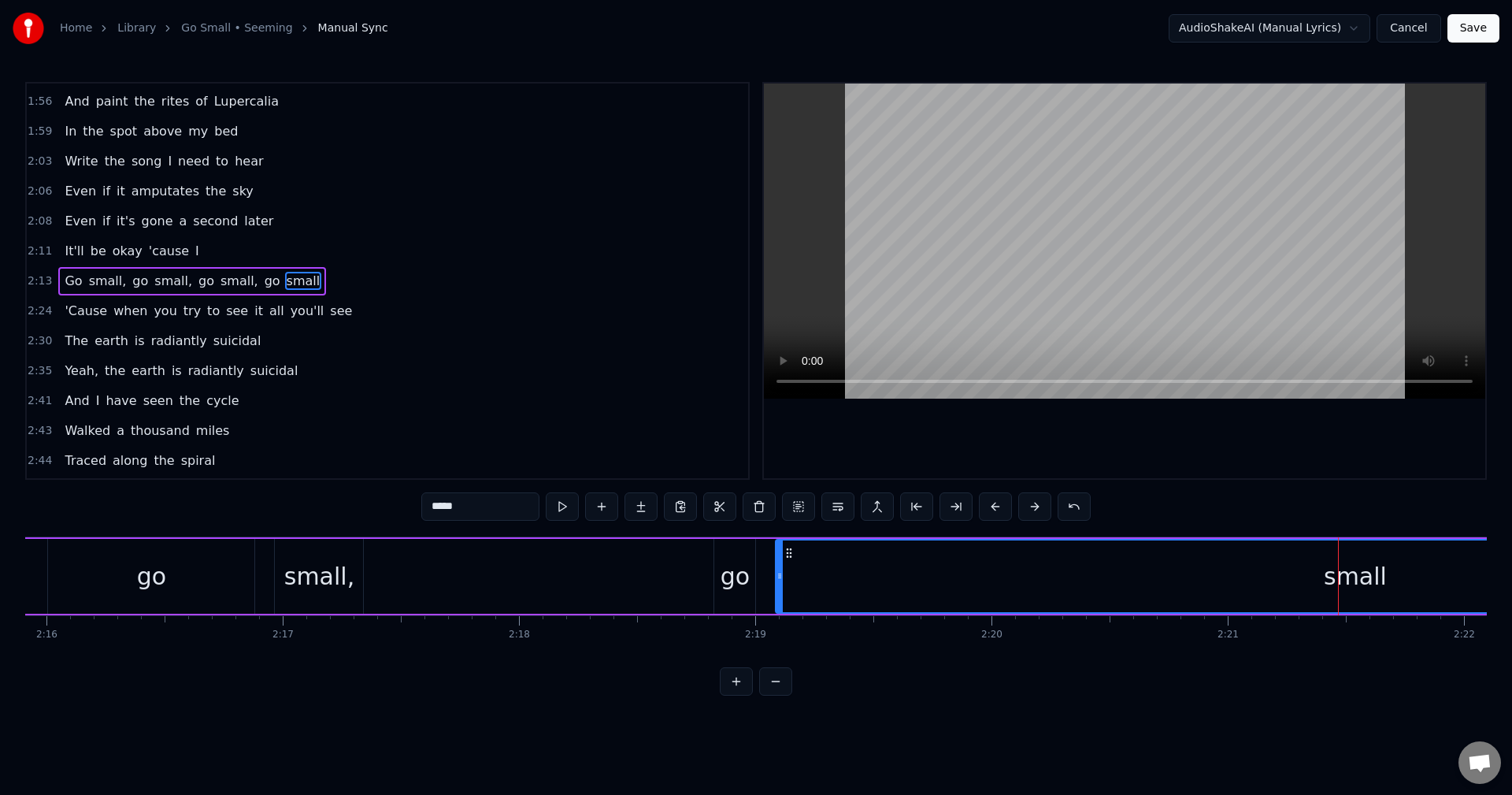
scroll to position [0, 32078]
click at [133, 576] on div "go" at bounding box center [177, 576] width 206 height 74
type input "**"
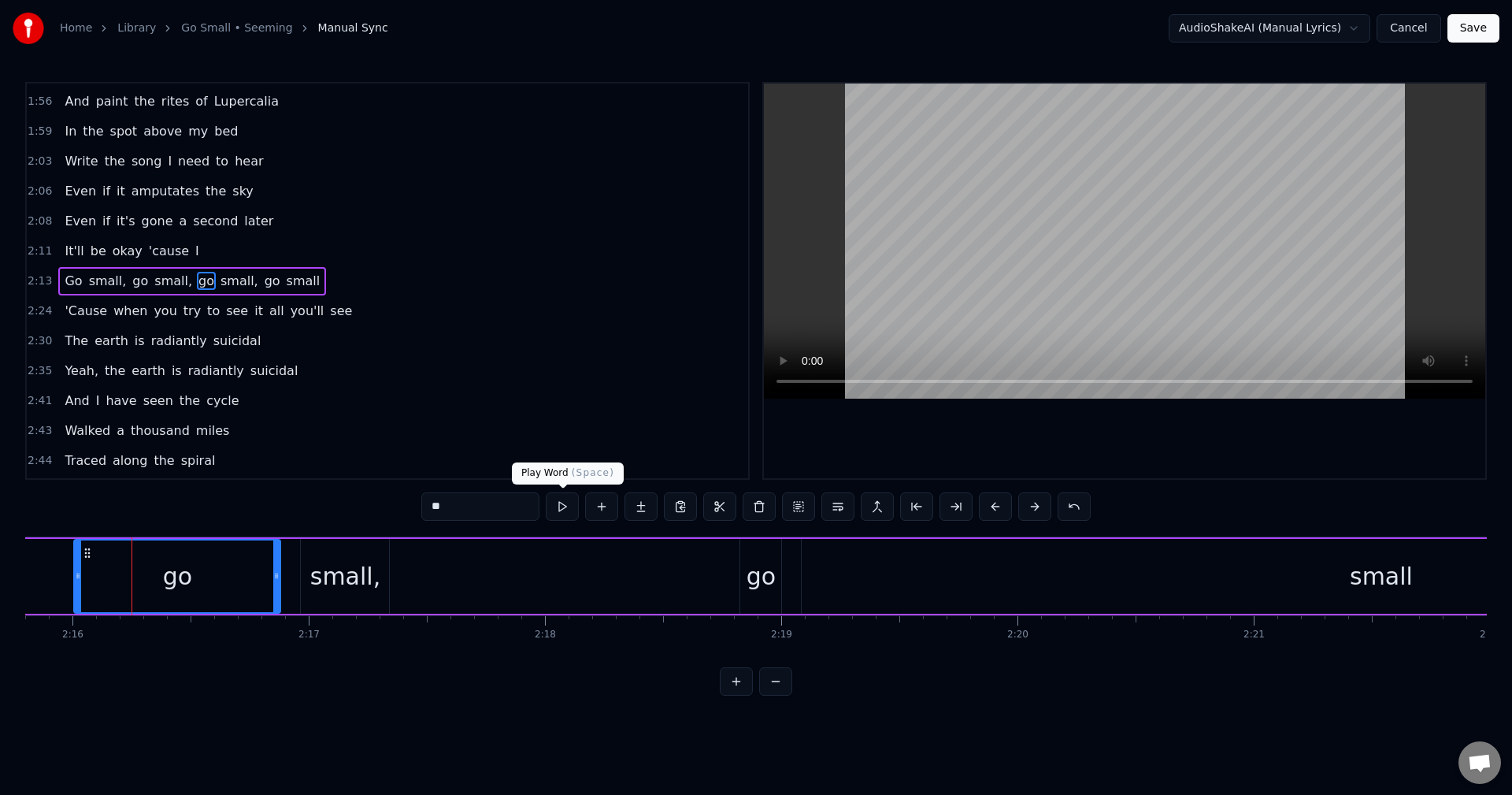
click at [561, 512] on button at bounding box center [562, 507] width 33 height 29
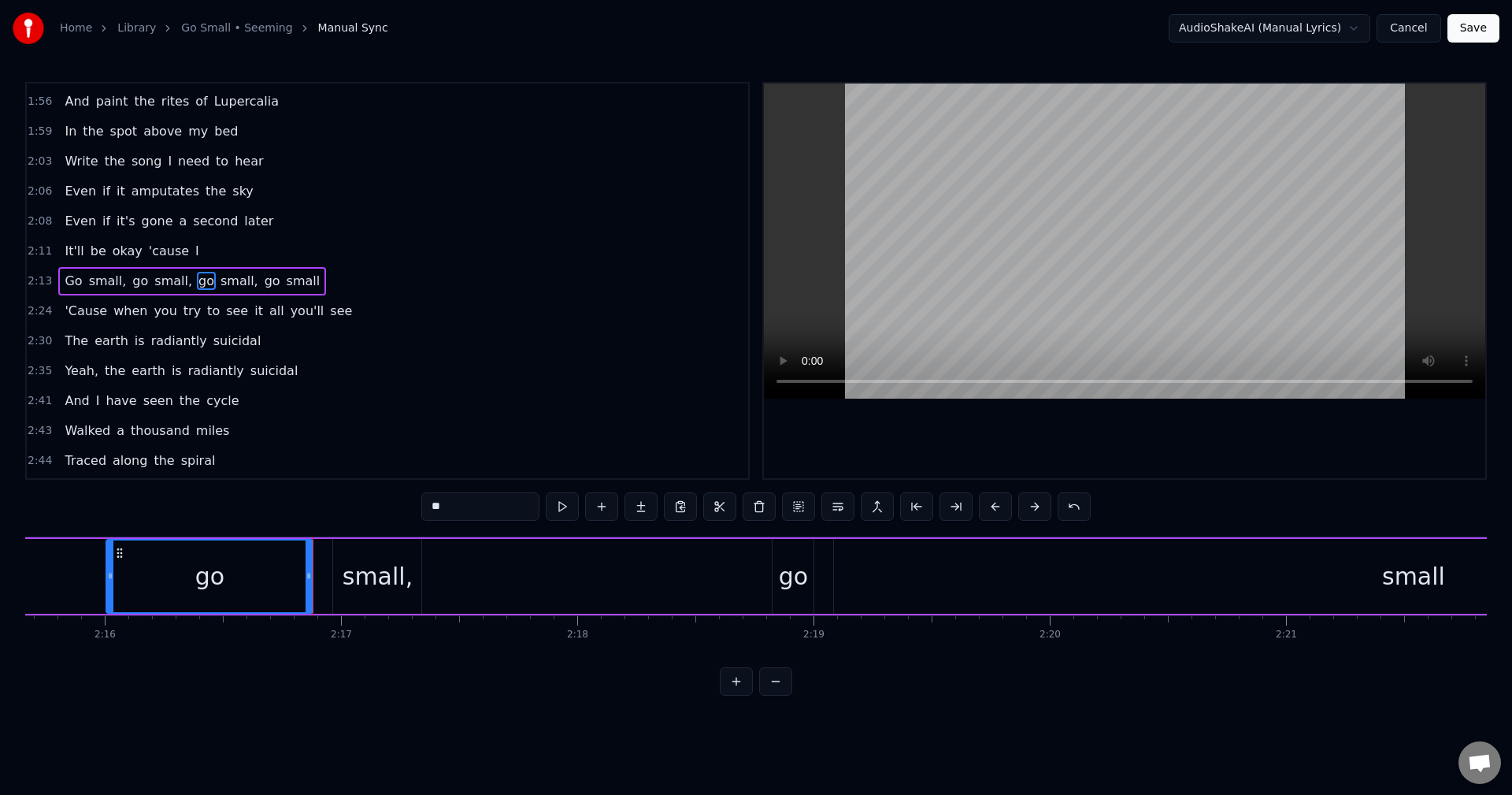
click at [561, 512] on button at bounding box center [562, 507] width 33 height 29
click at [205, 721] on html "Home Library Go Small • Seeming Manual Sync AudioShakeAI (Manual Lyrics) Cancel…" at bounding box center [756, 360] width 1512 height 721
click at [177, 696] on div "0:20 Write the song you need to hear 0:25 When you've done it, tell me how 0:29…" at bounding box center [755, 389] width 1461 height 614
click at [193, 528] on div "0:20 Write the song you need to hear 0:25 When you've done it, tell me how 0:29…" at bounding box center [755, 389] width 1461 height 614
click at [424, 272] on div "2:13 Go small, go small, go small, go small" at bounding box center [387, 282] width 721 height 30
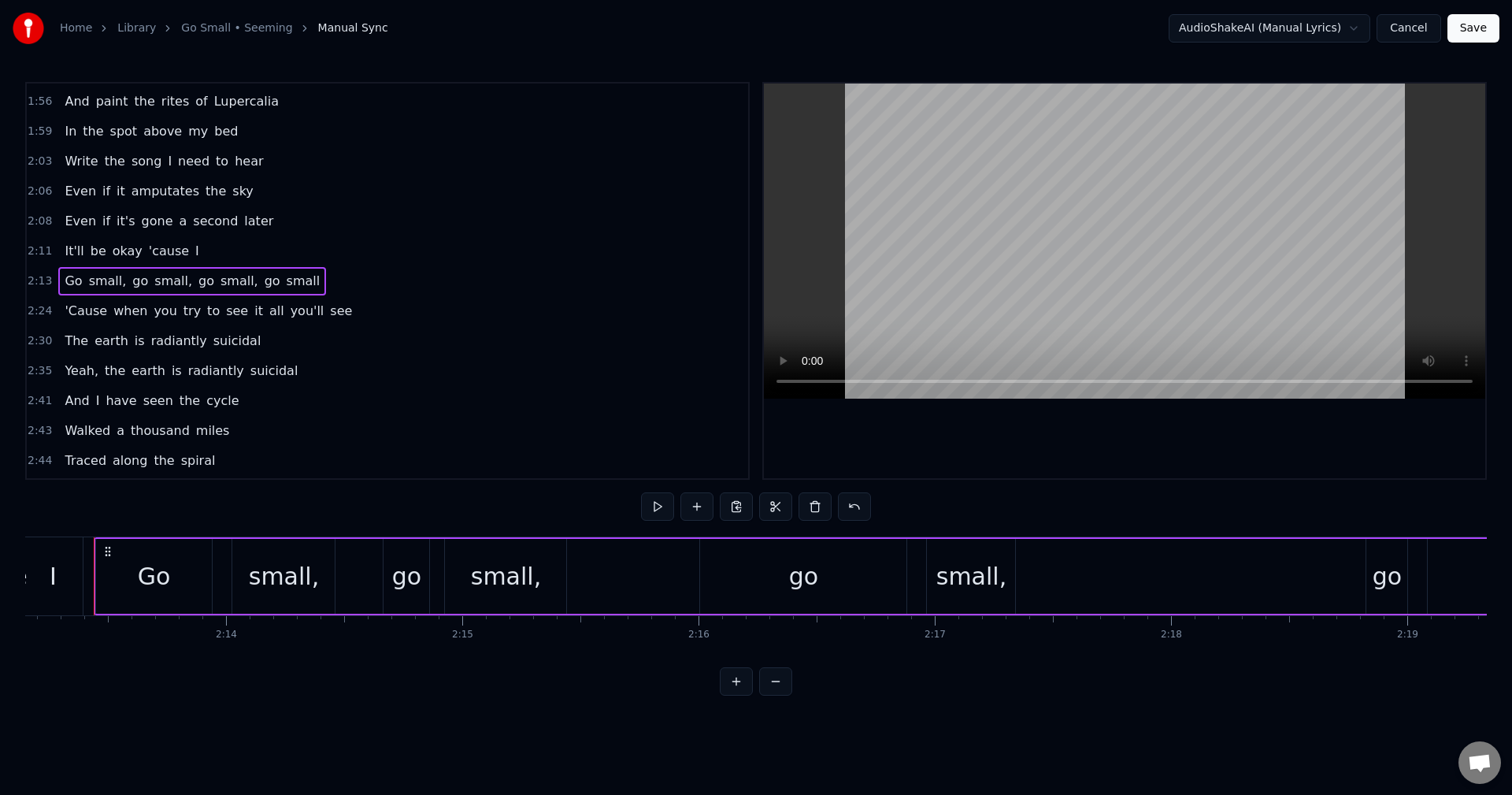
scroll to position [0, 31441]
click at [664, 505] on button at bounding box center [657, 507] width 33 height 29
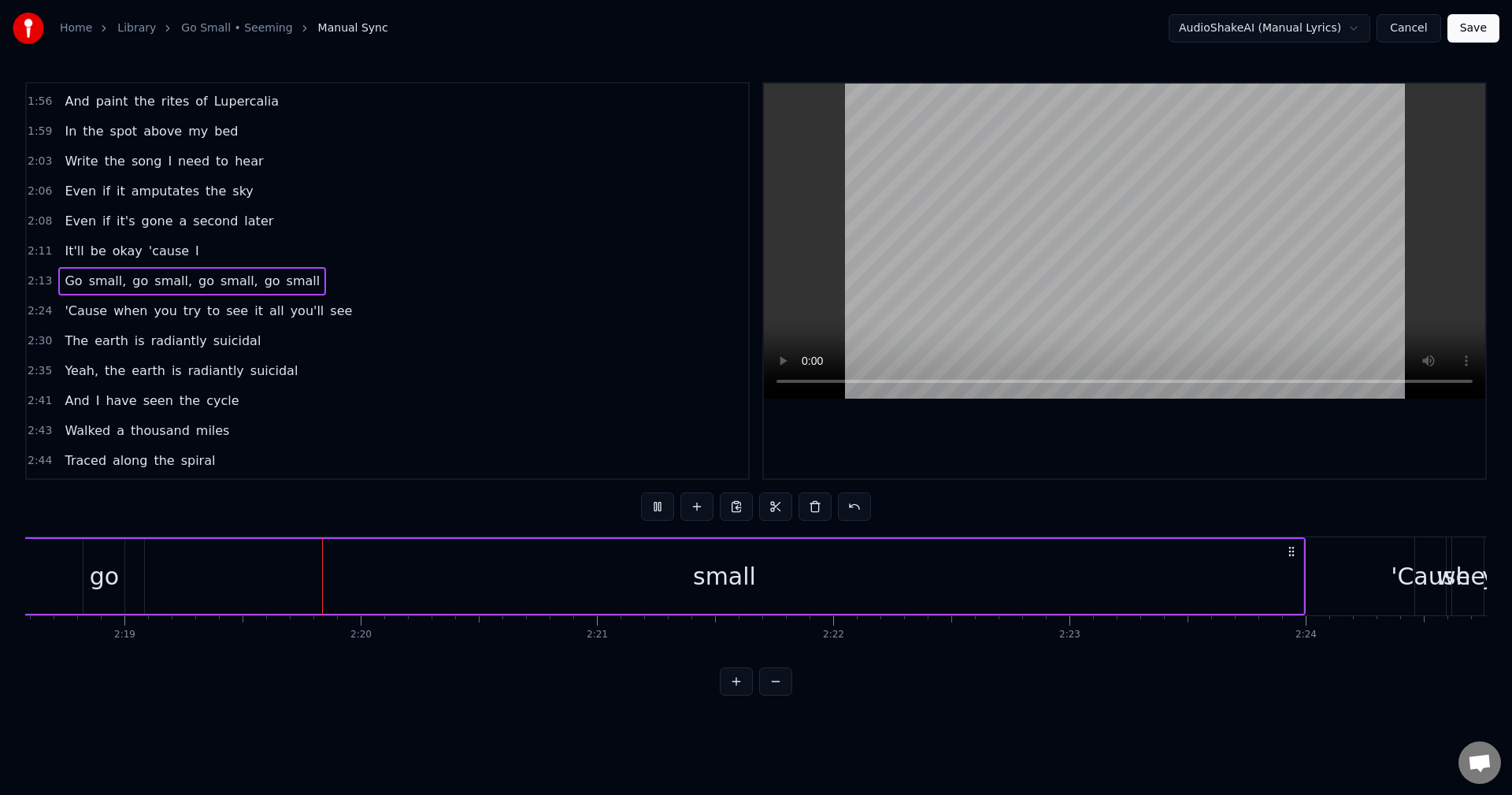
scroll to position [0, 32804]
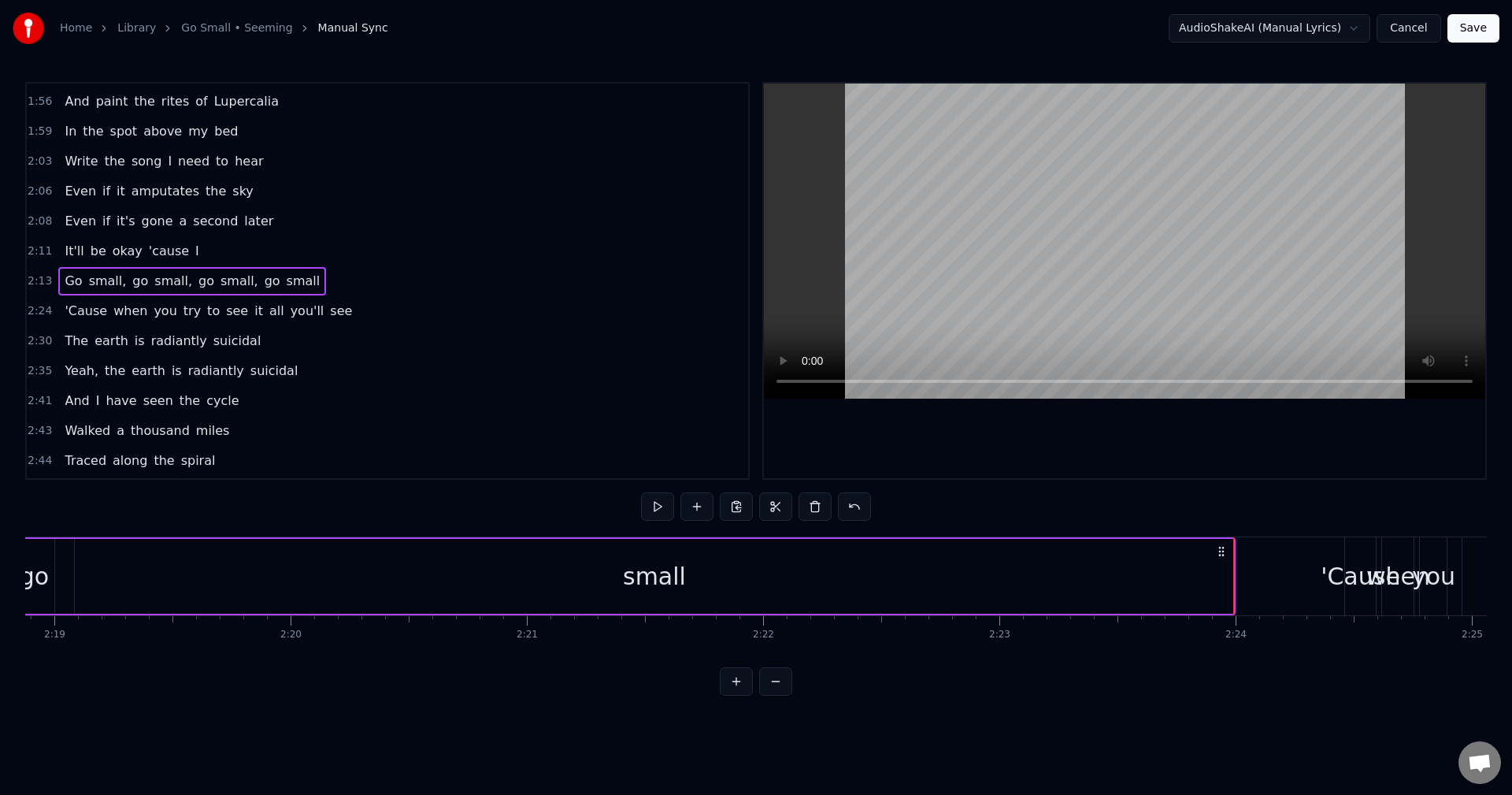
click at [1129, 721] on html "Home Library Go Small • Seeming Manual Sync AudioShakeAI (Manual Lyrics) Cancel…" at bounding box center [756, 360] width 1512 height 721
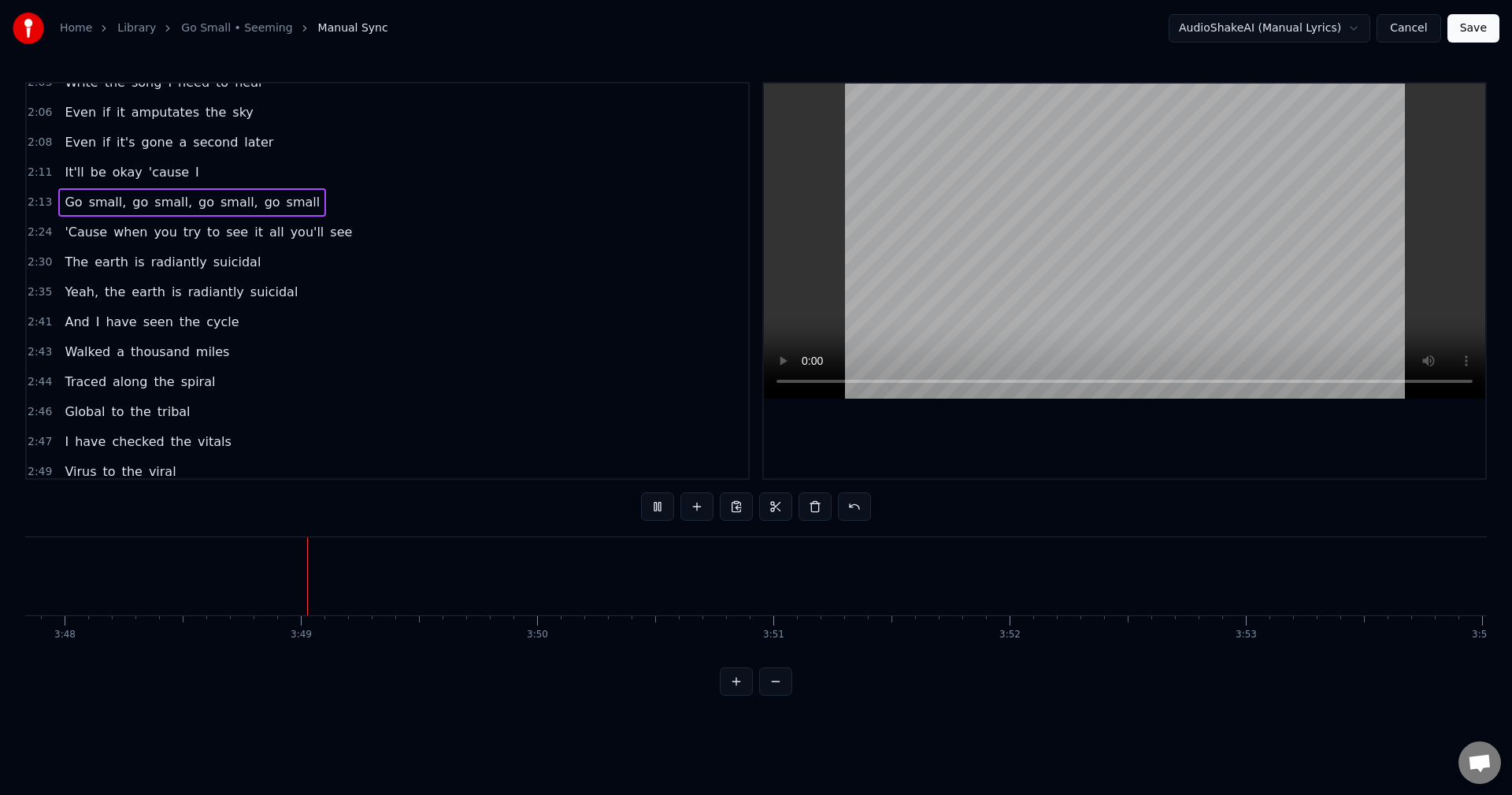
scroll to position [0, 53872]
click at [1471, 25] on button "Save" at bounding box center [1473, 28] width 52 height 29
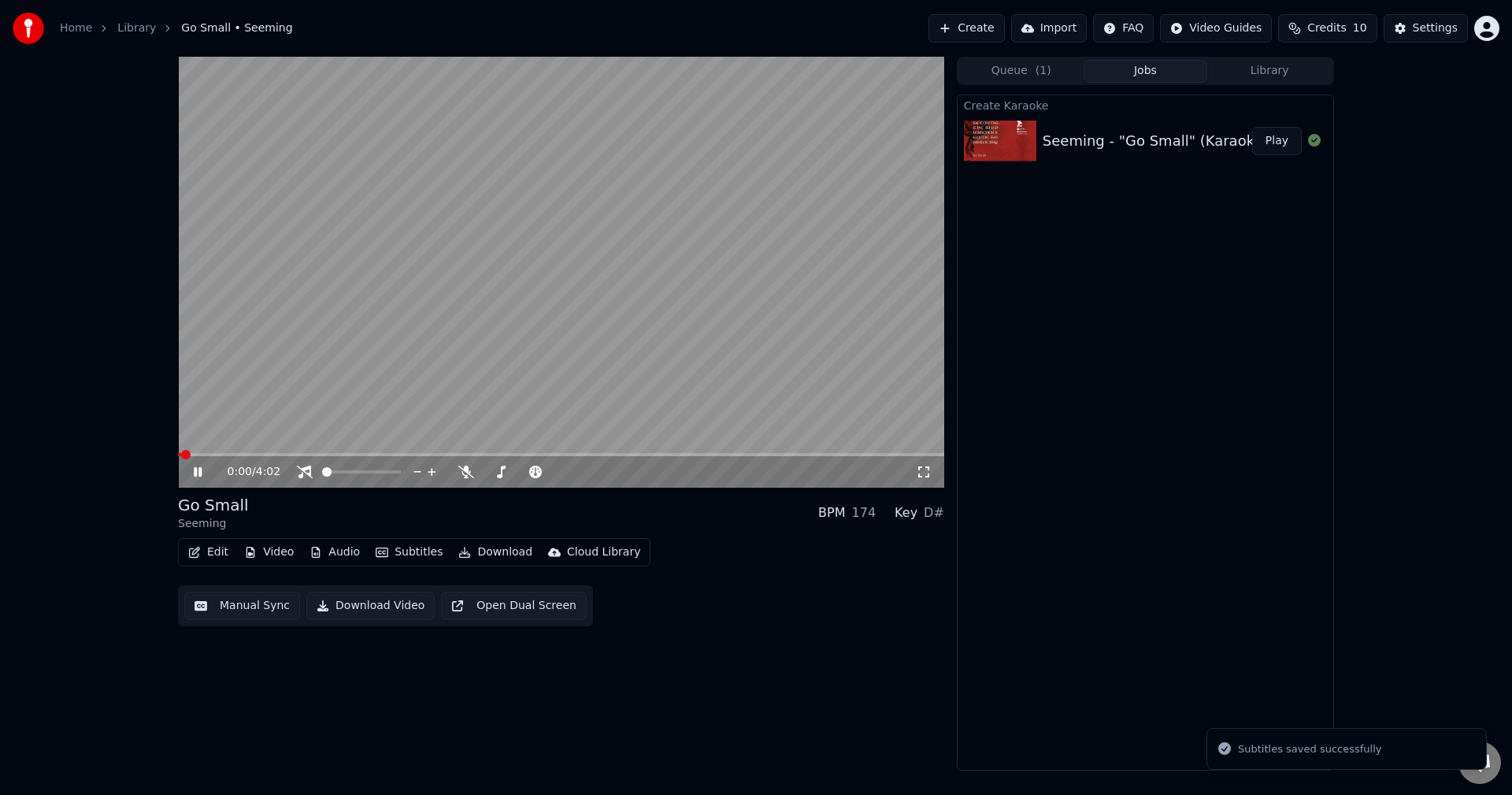
click at [434, 373] on video at bounding box center [561, 272] width 766 height 431
click at [405, 448] on video at bounding box center [561, 272] width 766 height 431
click at [404, 455] on span at bounding box center [561, 454] width 766 height 3
click at [490, 385] on video at bounding box center [561, 272] width 766 height 431
click at [467, 385] on video at bounding box center [561, 272] width 766 height 431
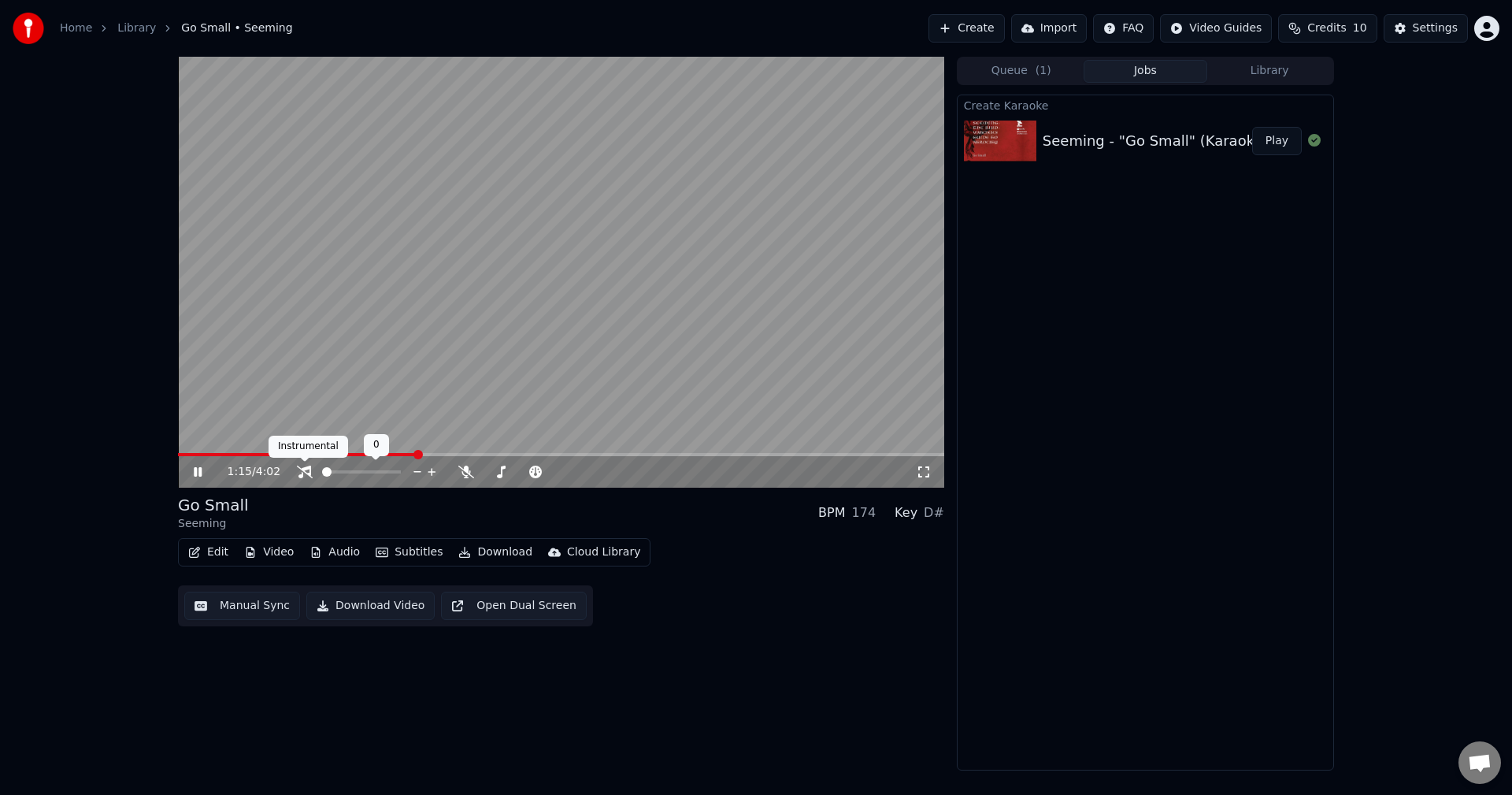
click at [297, 467] on icon at bounding box center [305, 472] width 16 height 13
click at [517, 456] on span at bounding box center [561, 454] width 766 height 3
click at [538, 454] on span at bounding box center [561, 454] width 766 height 3
click at [557, 453] on span at bounding box center [561, 454] width 766 height 3
click at [570, 453] on span at bounding box center [561, 454] width 766 height 3
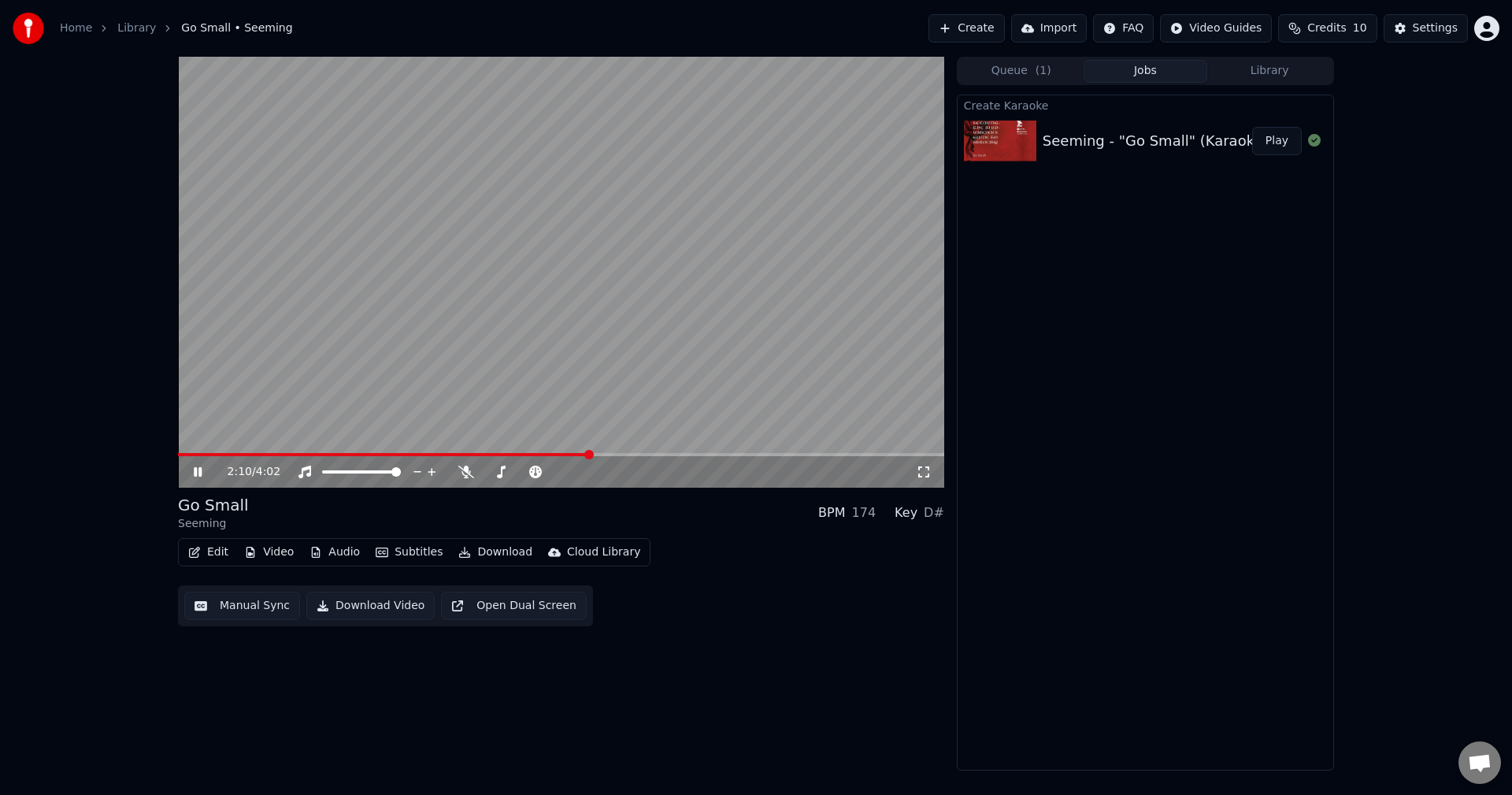
click at [591, 455] on span at bounding box center [561, 454] width 766 height 3
click at [626, 456] on span at bounding box center [561, 454] width 766 height 3
click at [642, 455] on span at bounding box center [561, 454] width 766 height 3
click at [634, 218] on video at bounding box center [561, 272] width 766 height 431
click at [1177, 143] on div "Seeming - "Go Small" (Karaoke)" at bounding box center [1155, 141] width 226 height 22
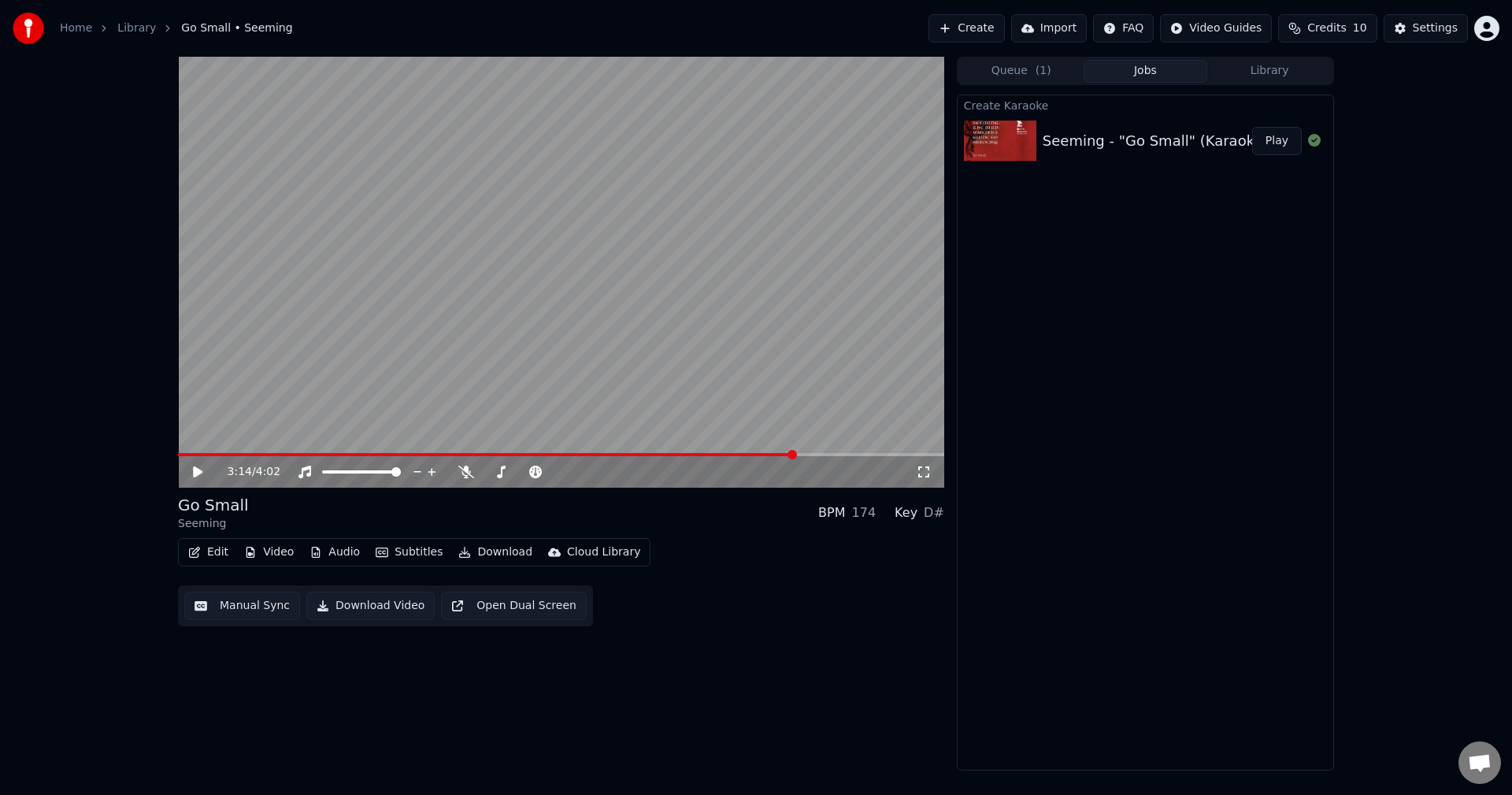
click at [364, 608] on button "Download Video" at bounding box center [371, 606] width 129 height 29
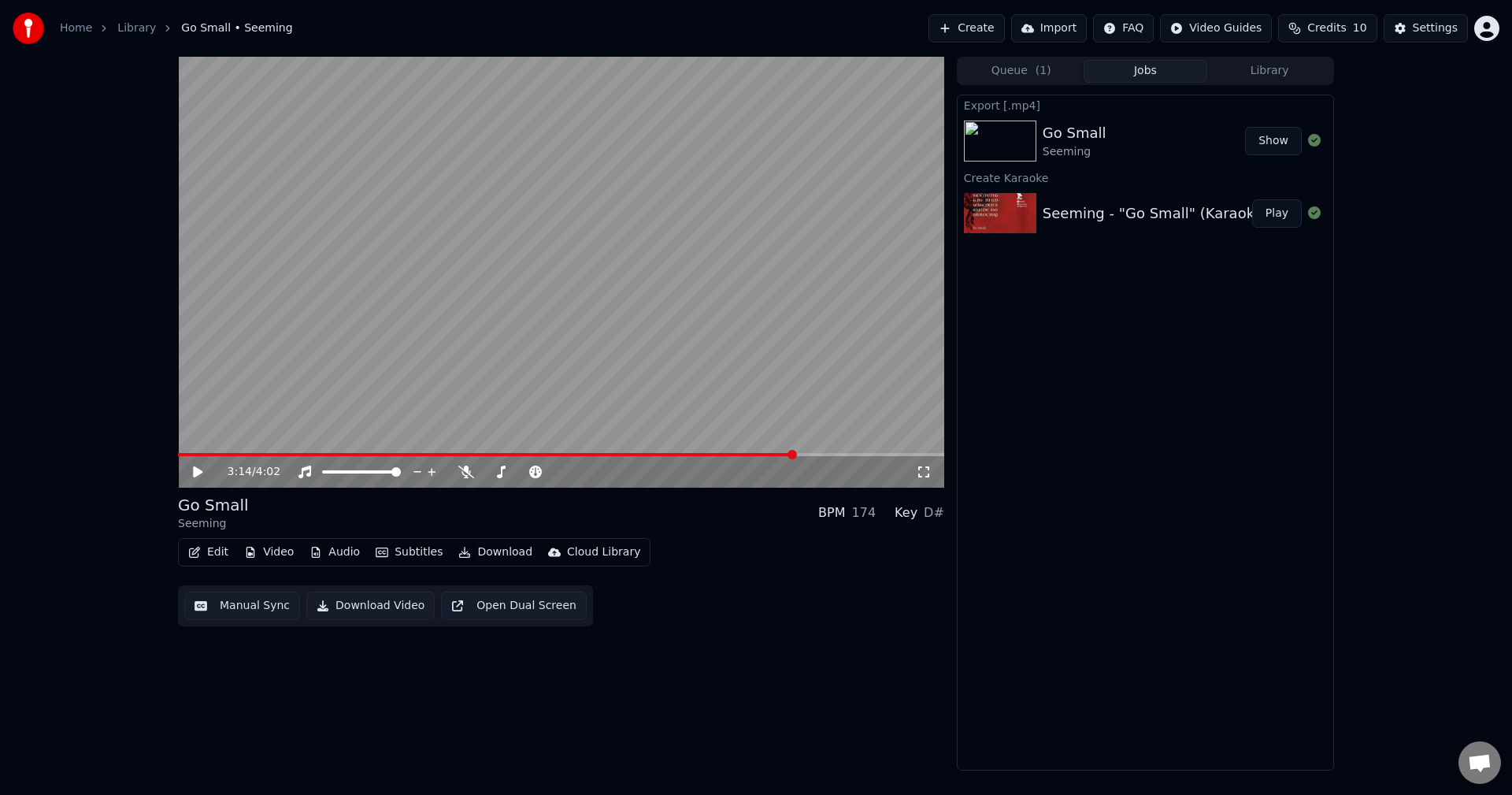
click at [1123, 102] on div "Export [.mp4]" at bounding box center [1144, 104] width 376 height 19
click at [1286, 140] on button "Show" at bounding box center [1272, 141] width 56 height 29
click at [78, 546] on div "3:14 / 4:02 Go Small Seeming BPM 174 Key D# Edit Video Audio Subtitles Download…" at bounding box center [756, 413] width 1512 height 714
click at [178, 453] on span at bounding box center [216, 454] width 75 height 3
click at [303, 276] on video at bounding box center [561, 272] width 766 height 431
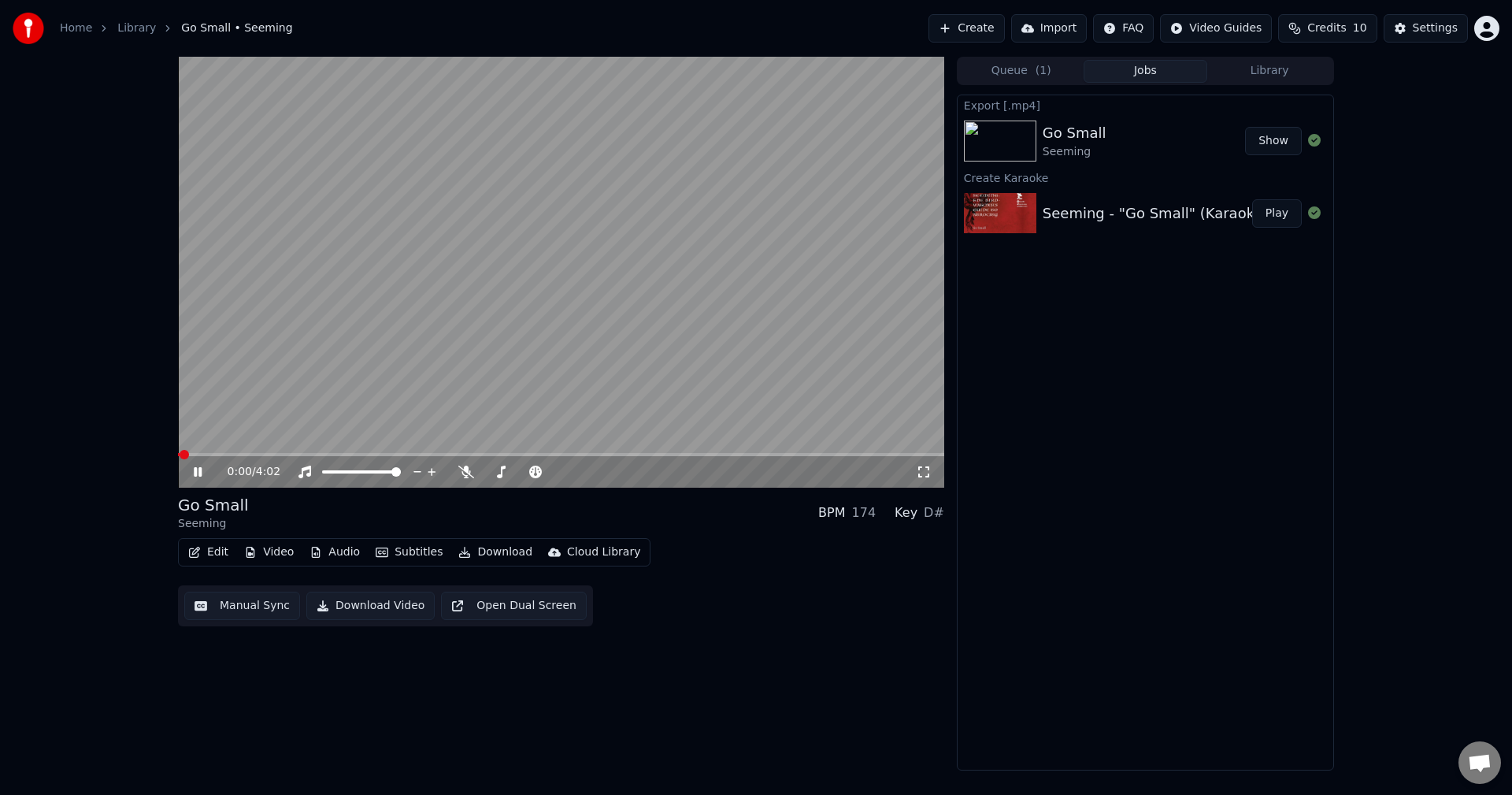
click at [378, 309] on video at bounding box center [561, 272] width 766 height 431
click at [244, 606] on button "Manual Sync" at bounding box center [242, 606] width 116 height 29
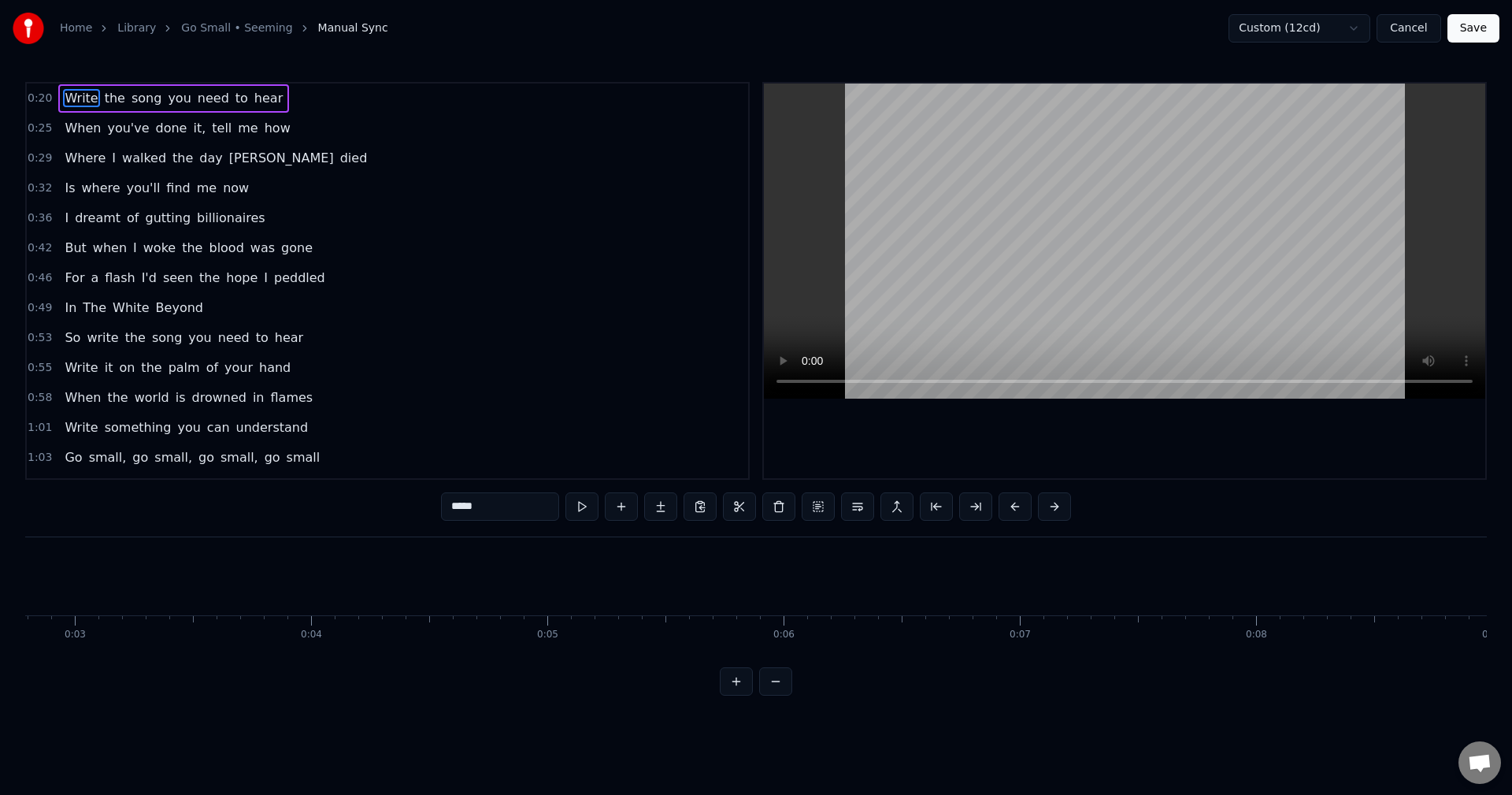
scroll to position [0, 1413]
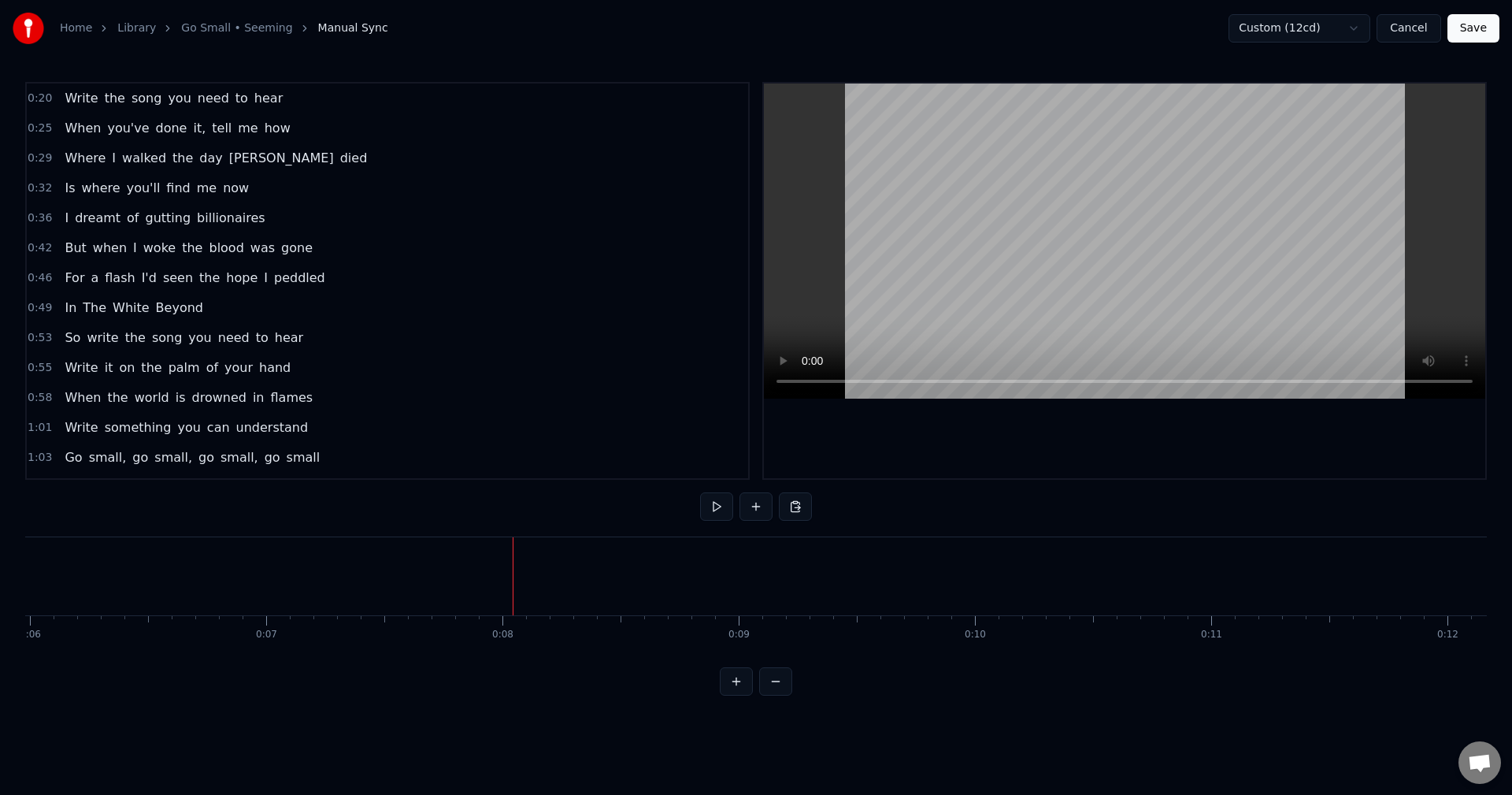
drag, startPoint x: 202, startPoint y: 163, endPoint x: 236, endPoint y: 163, distance: 34.0
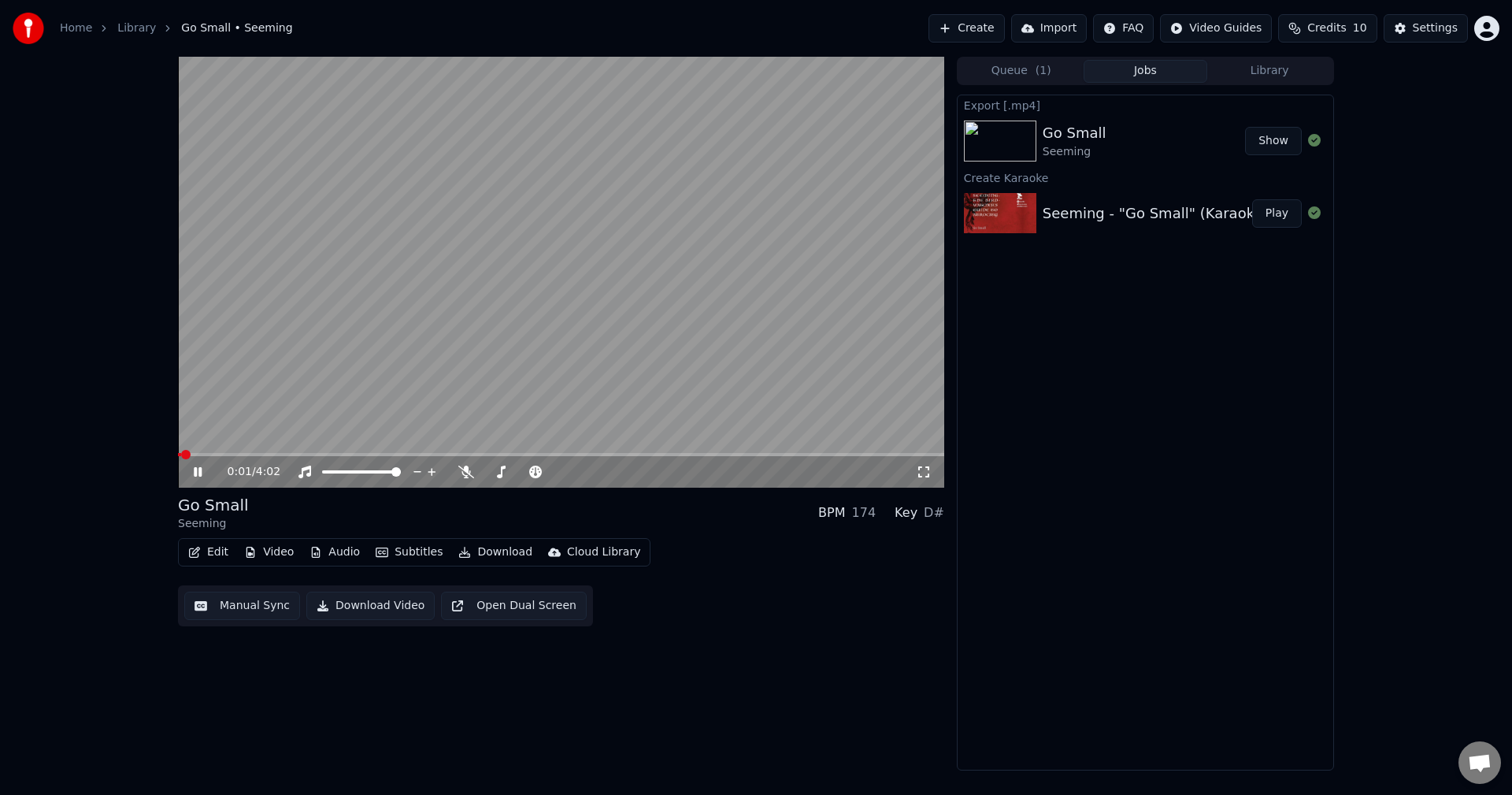
click at [496, 277] on video at bounding box center [561, 272] width 766 height 431
click at [200, 549] on icon "button" at bounding box center [194, 552] width 13 height 11
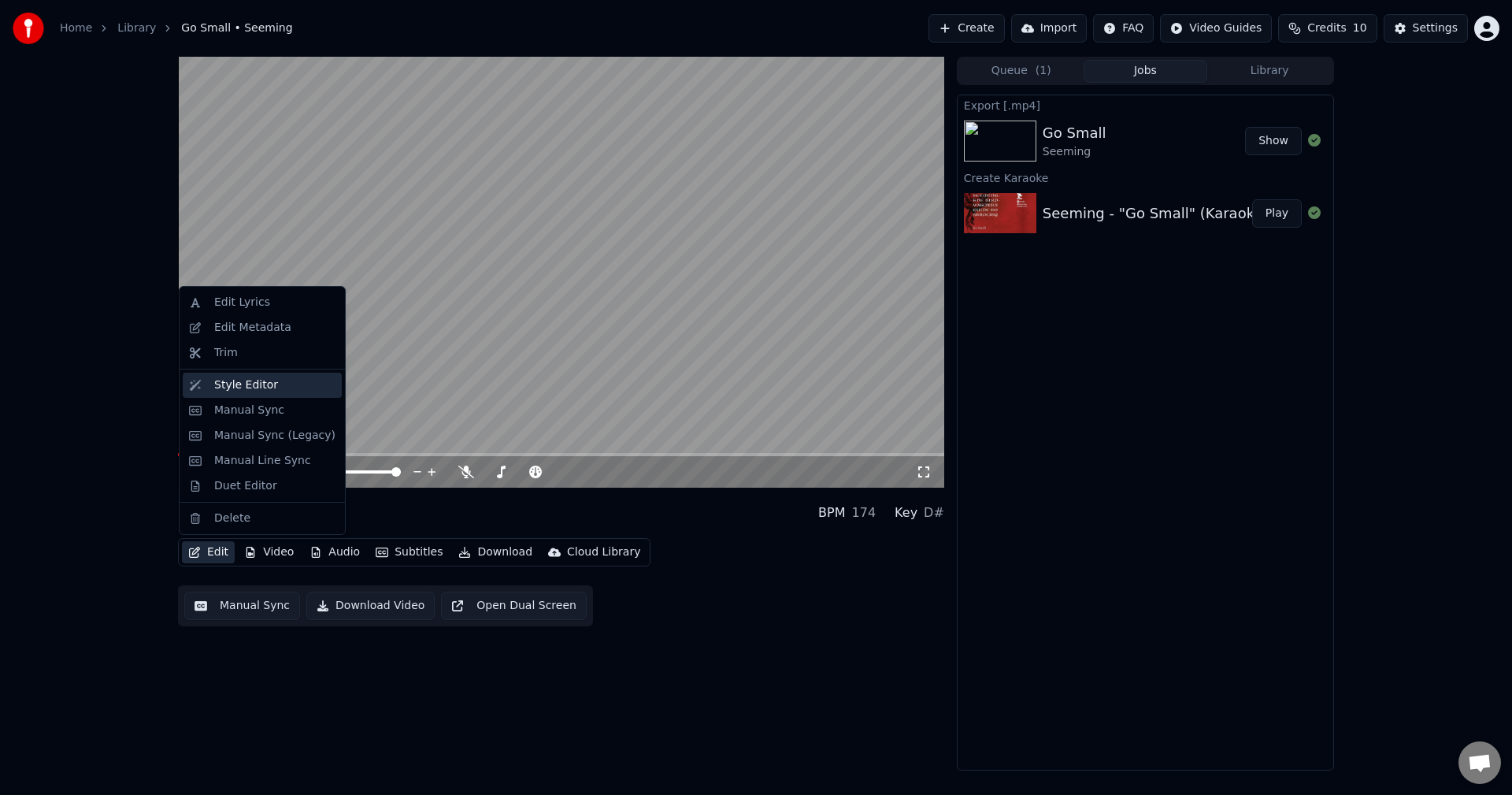
click at [249, 387] on div "Style Editor" at bounding box center [246, 386] width 63 height 16
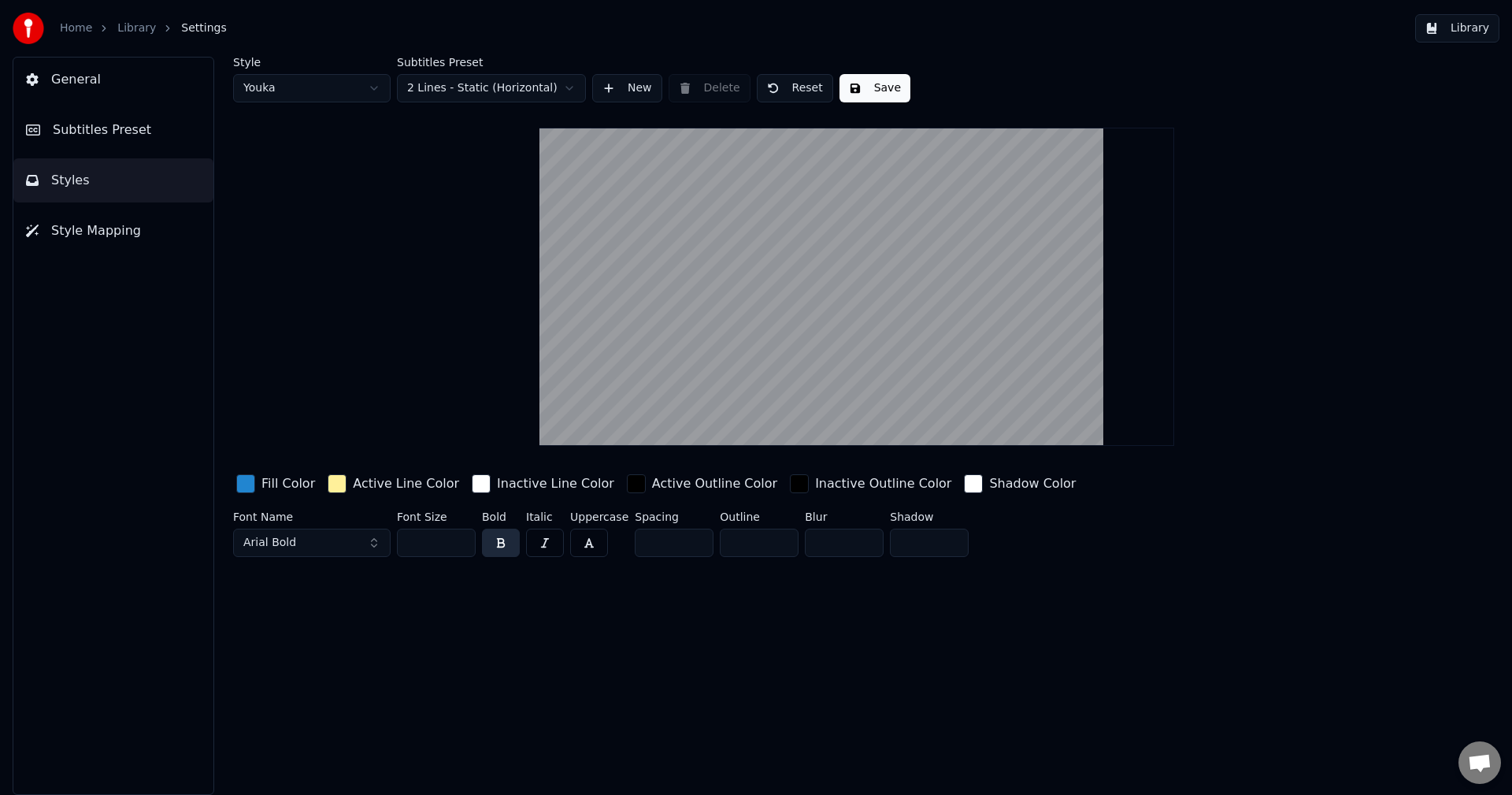
drag, startPoint x: 378, startPoint y: 386, endPoint x: 392, endPoint y: 383, distance: 14.3
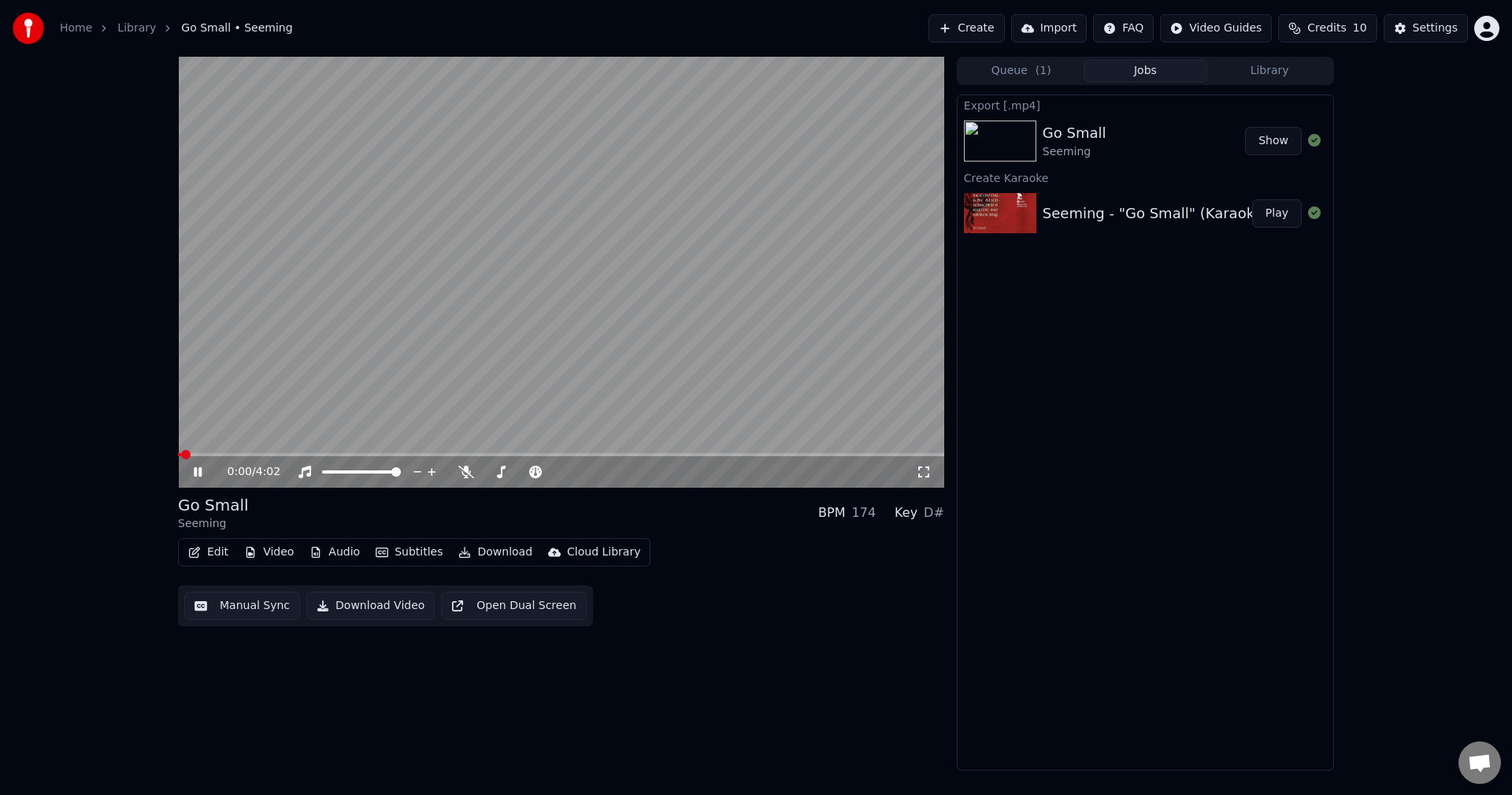
click at [518, 237] on video at bounding box center [561, 272] width 766 height 431
click at [529, 526] on div "Go Small Seeming BPM 174 Key D#" at bounding box center [561, 512] width 766 height 38
click at [318, 546] on button "Audio" at bounding box center [335, 552] width 63 height 22
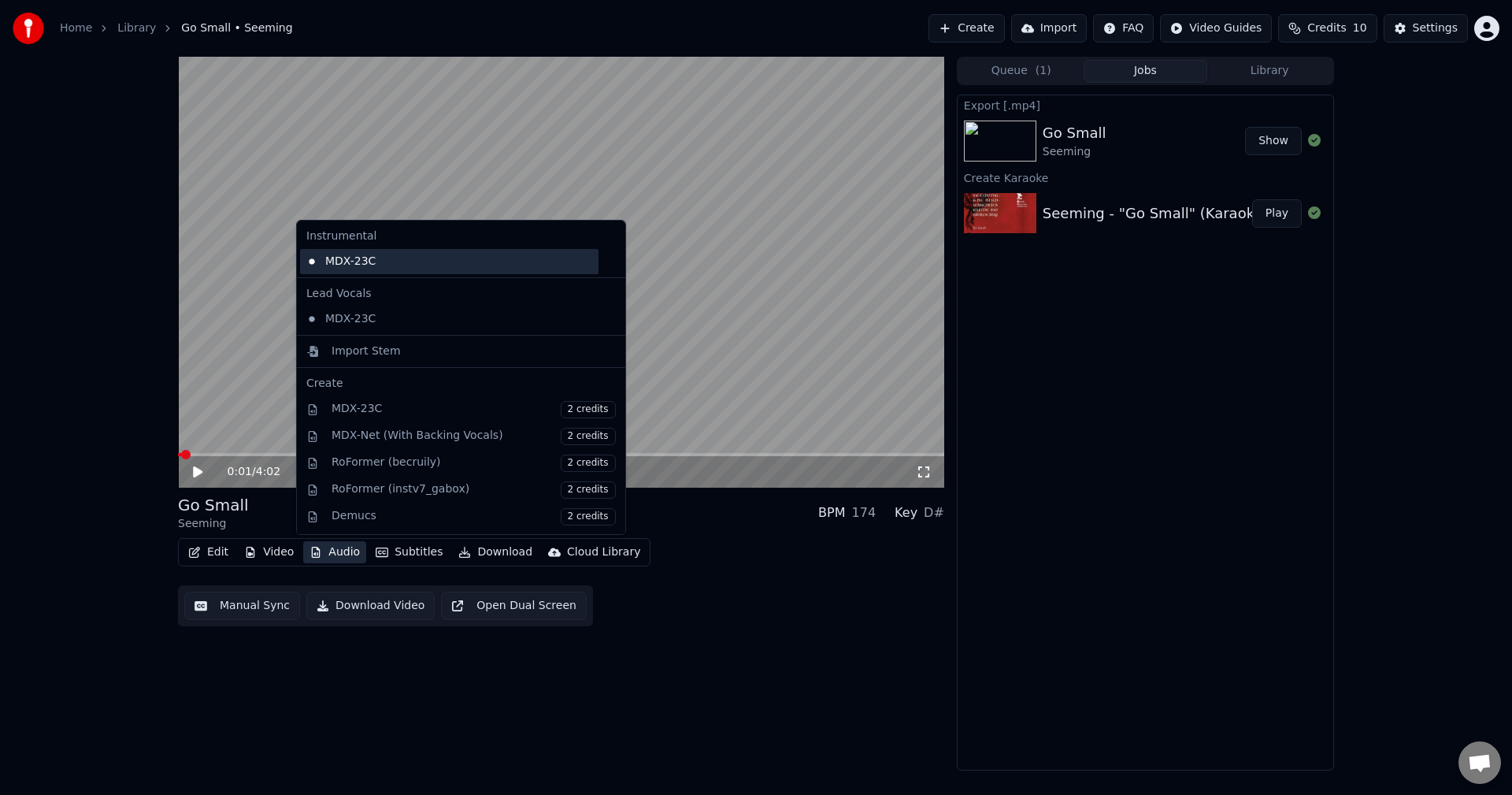
click at [405, 263] on div "MDX-23C" at bounding box center [449, 261] width 298 height 25
click at [336, 555] on button "Audio" at bounding box center [335, 552] width 63 height 22
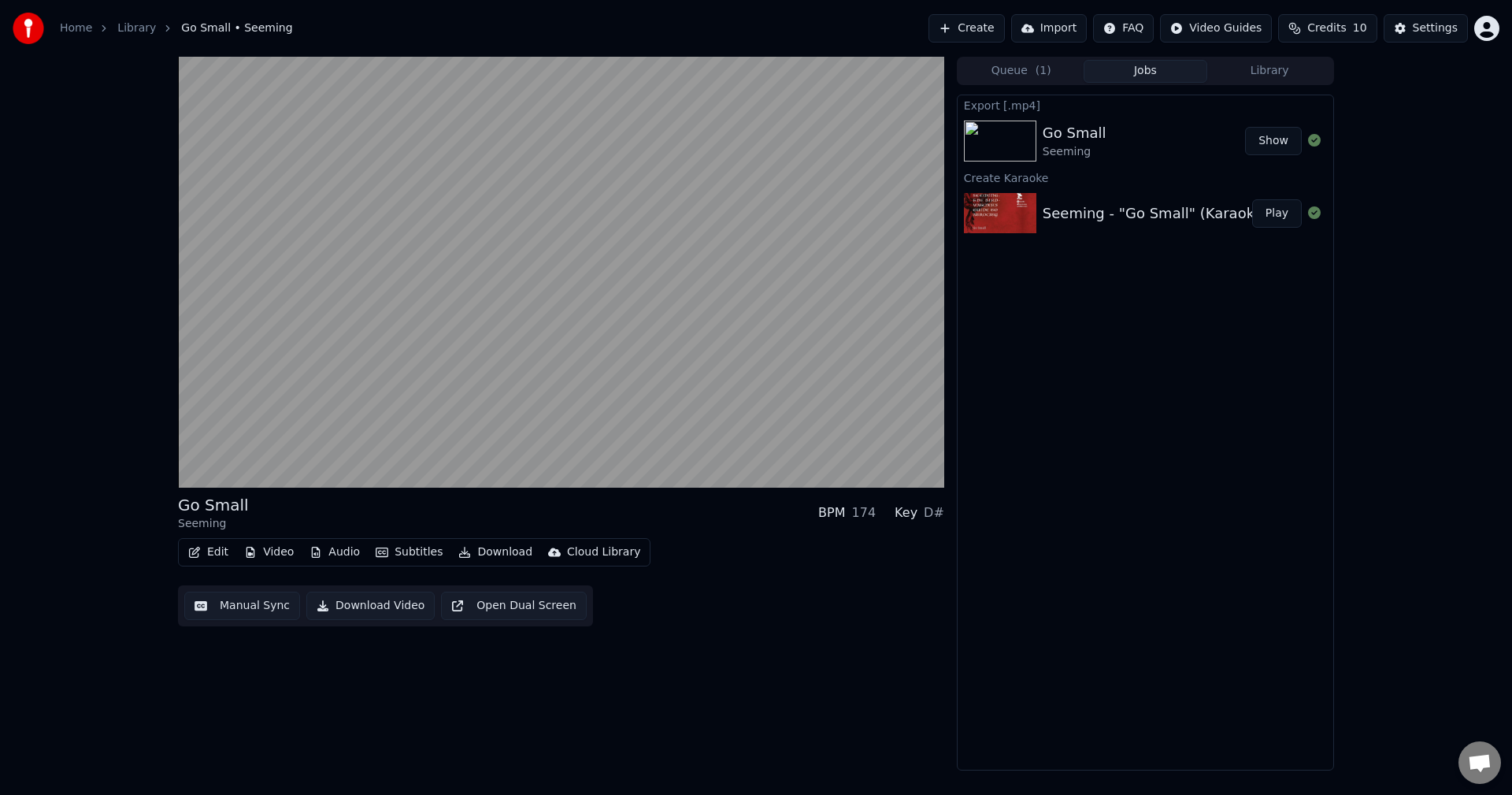
drag, startPoint x: 128, startPoint y: 178, endPoint x: 131, endPoint y: 187, distance: 9.5
click at [128, 182] on div "Go Small Seeming BPM 174 Key D# Edit Video Audio Subtitles Download Cloud Libra…" at bounding box center [756, 413] width 1512 height 714
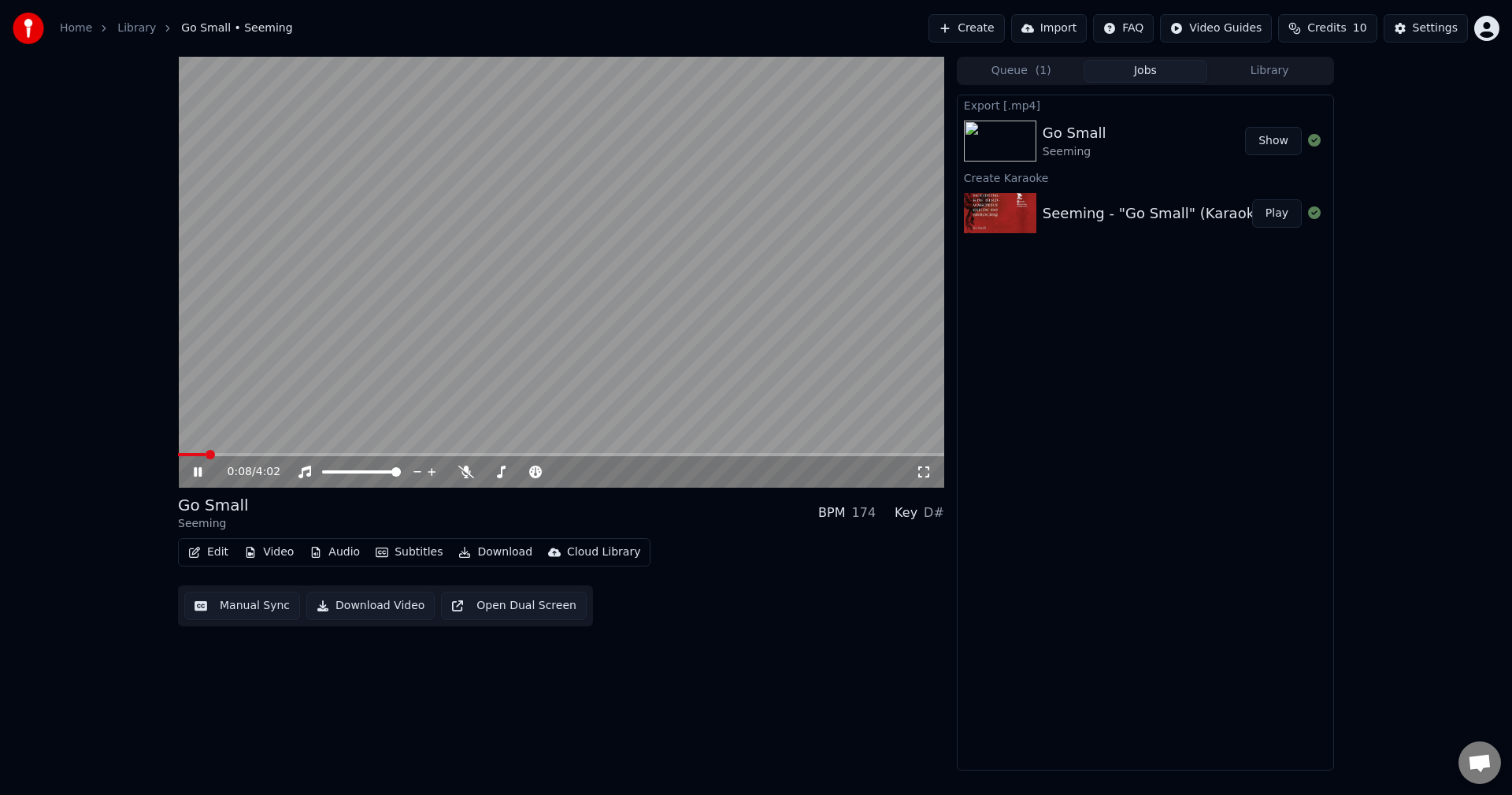
click at [409, 276] on video at bounding box center [561, 272] width 766 height 431
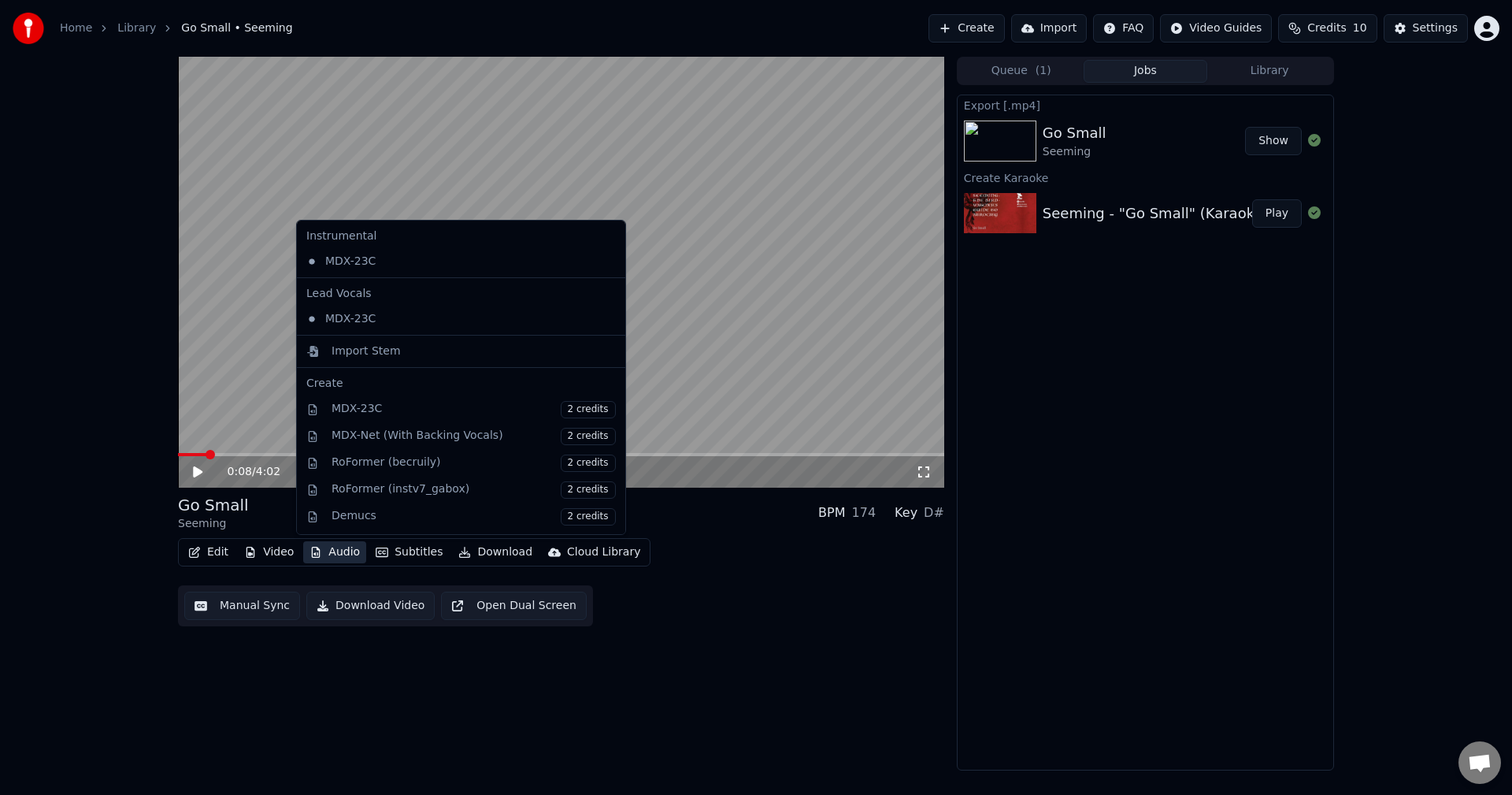
click at [328, 554] on button "Audio" at bounding box center [335, 552] width 63 height 22
click at [409, 267] on div "MDX-23C" at bounding box center [449, 261] width 298 height 25
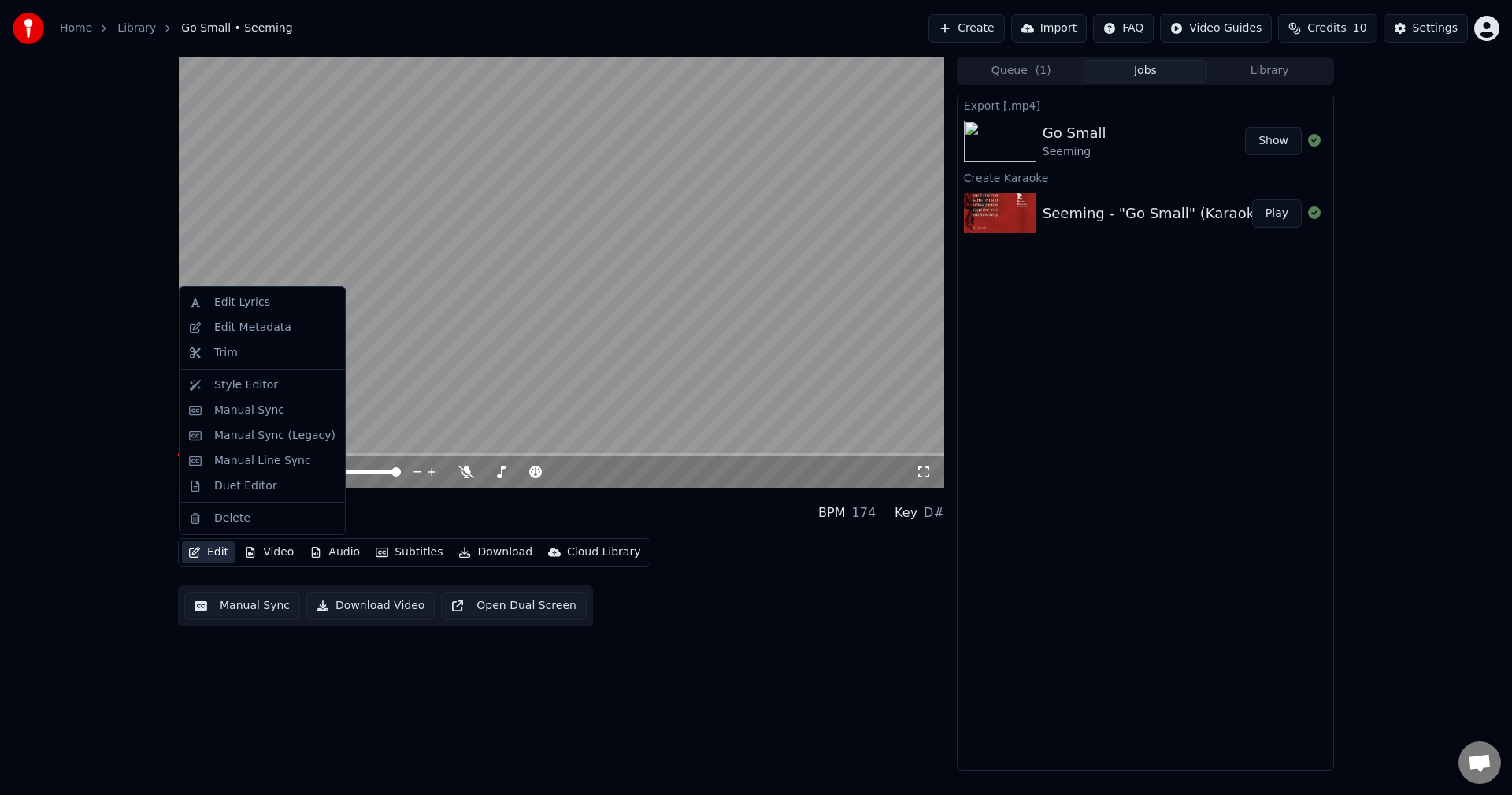
click at [207, 552] on button "Edit" at bounding box center [208, 552] width 53 height 22
click at [434, 335] on video at bounding box center [561, 272] width 766 height 431
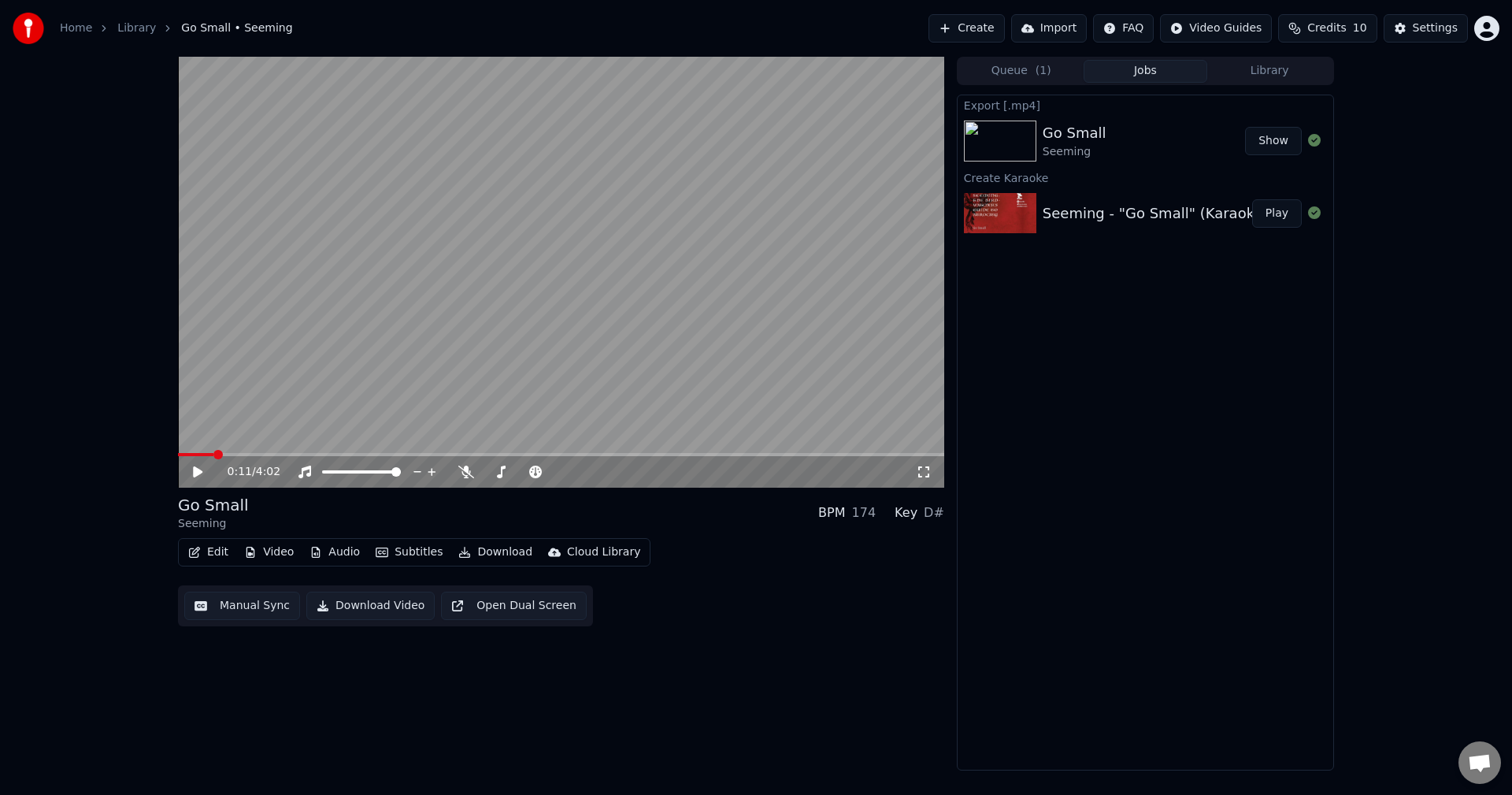
click at [209, 552] on button "Edit" at bounding box center [208, 552] width 53 height 22
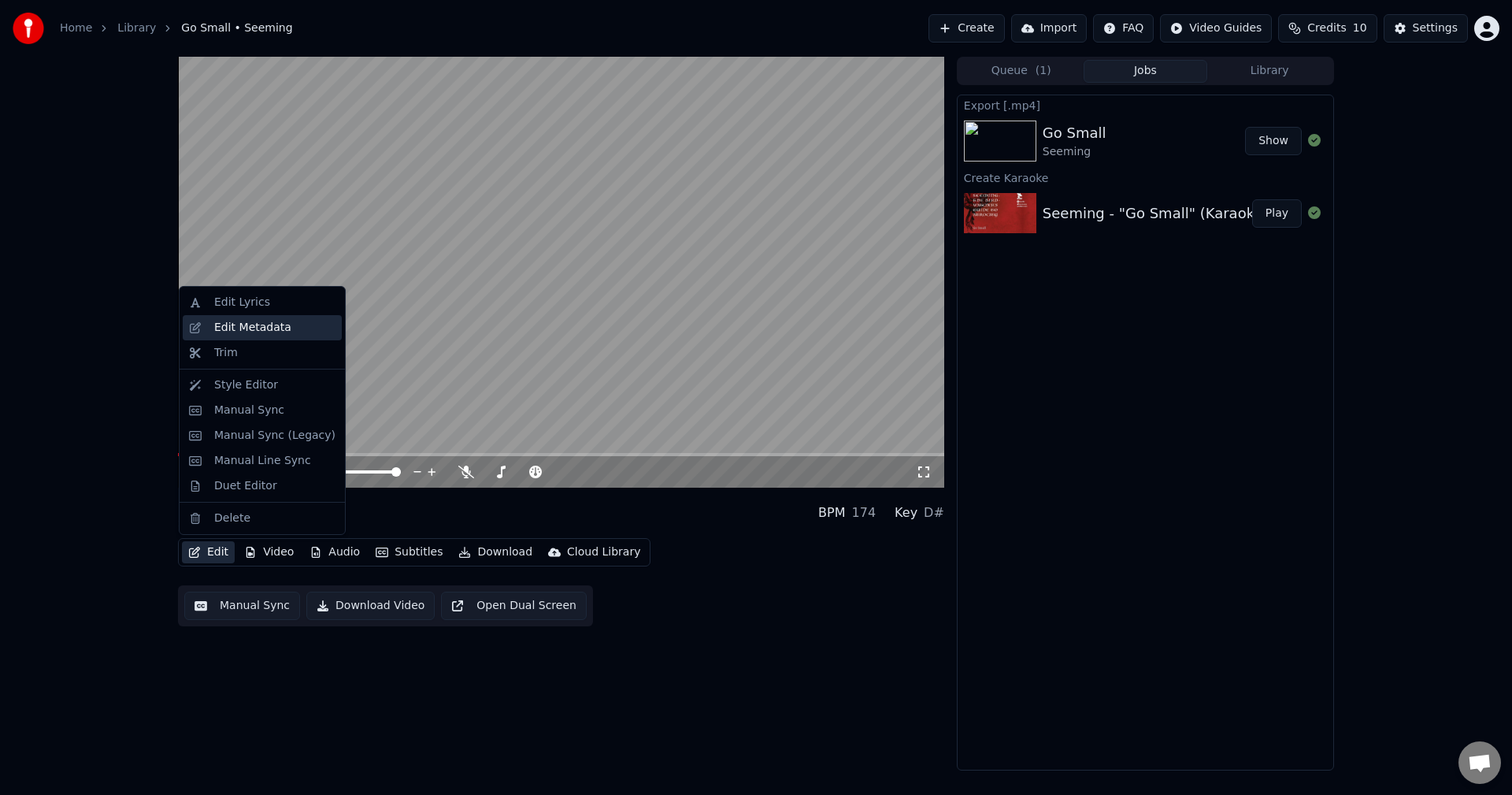
click at [271, 329] on div "Edit Metadata" at bounding box center [253, 328] width 77 height 16
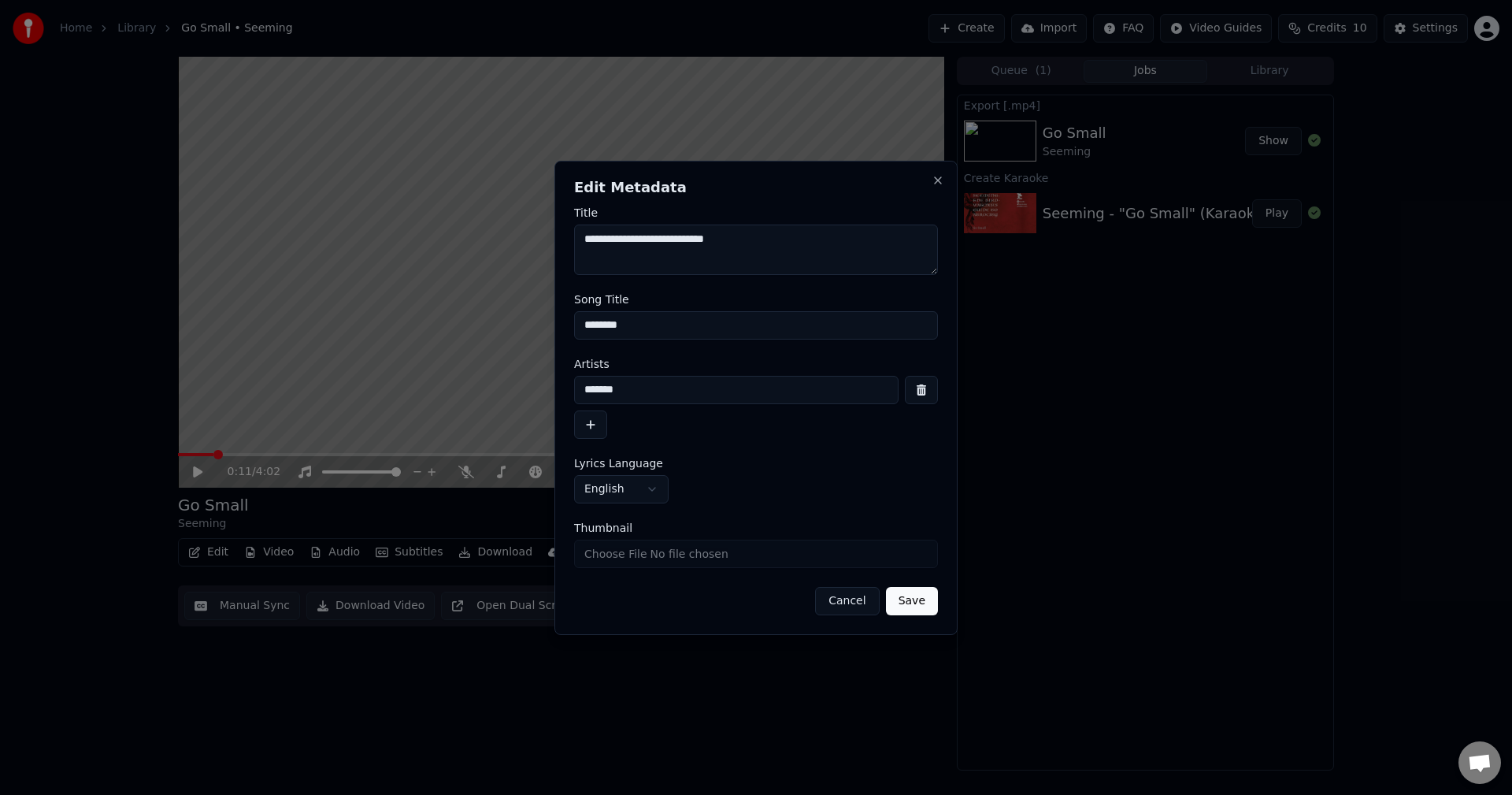
click at [842, 598] on button "Cancel" at bounding box center [846, 601] width 63 height 29
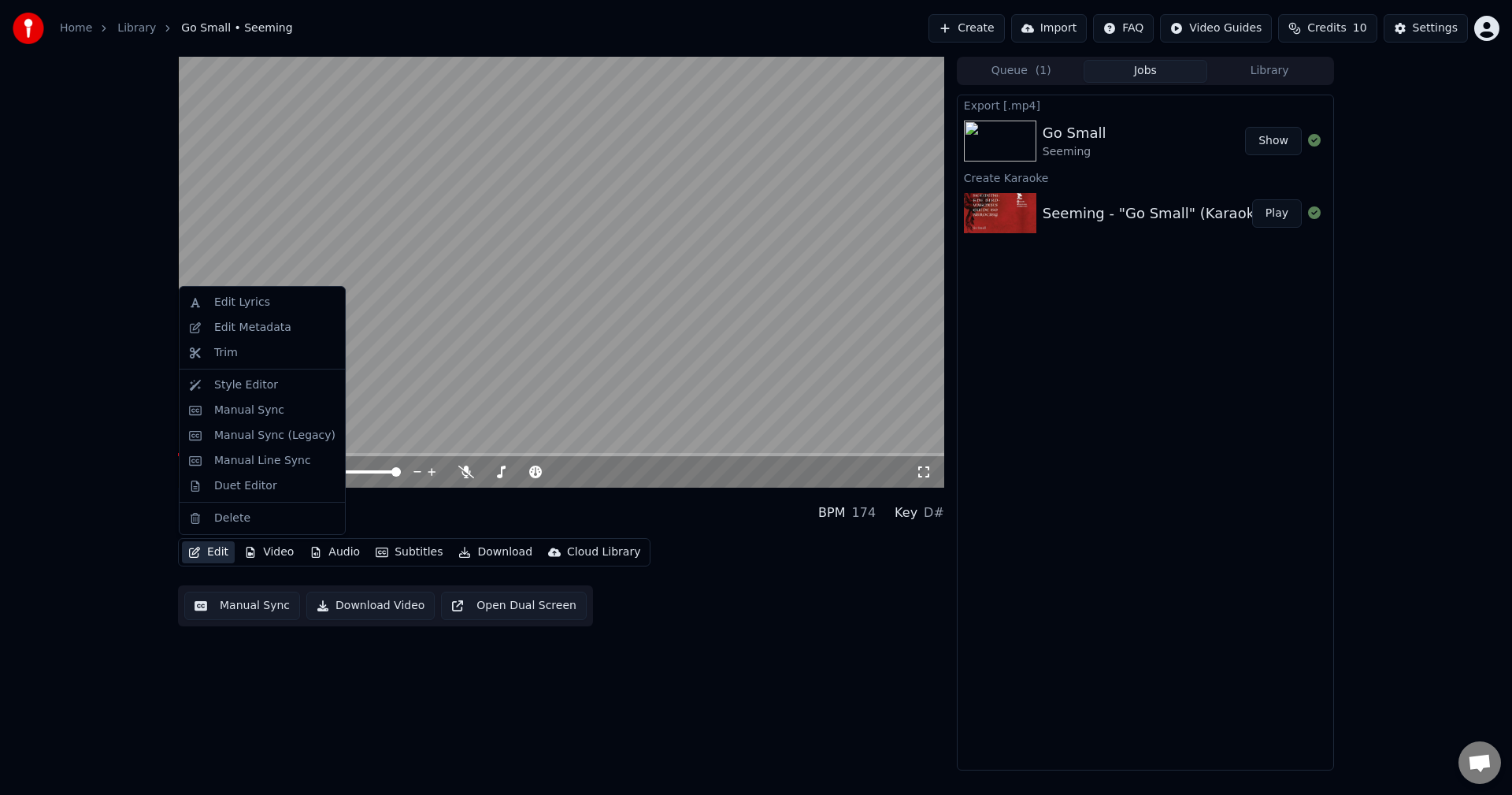
click at [213, 543] on button "Edit" at bounding box center [208, 552] width 53 height 22
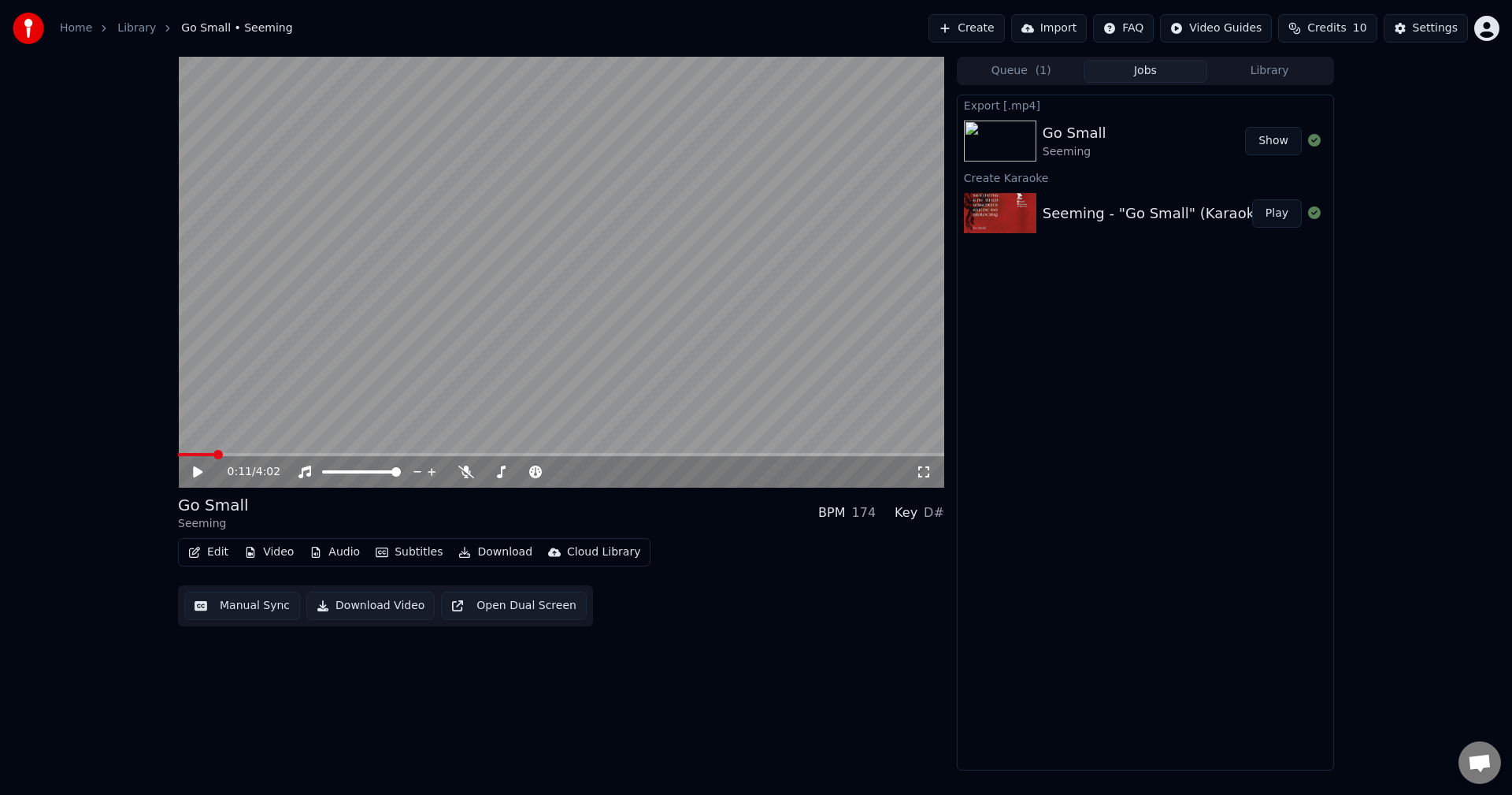
click at [141, 562] on div "0:11 / 4:02 Go Small Seeming BPM 174 Key D# Edit Video Audio Subtitles Download…" at bounding box center [756, 413] width 1512 height 714
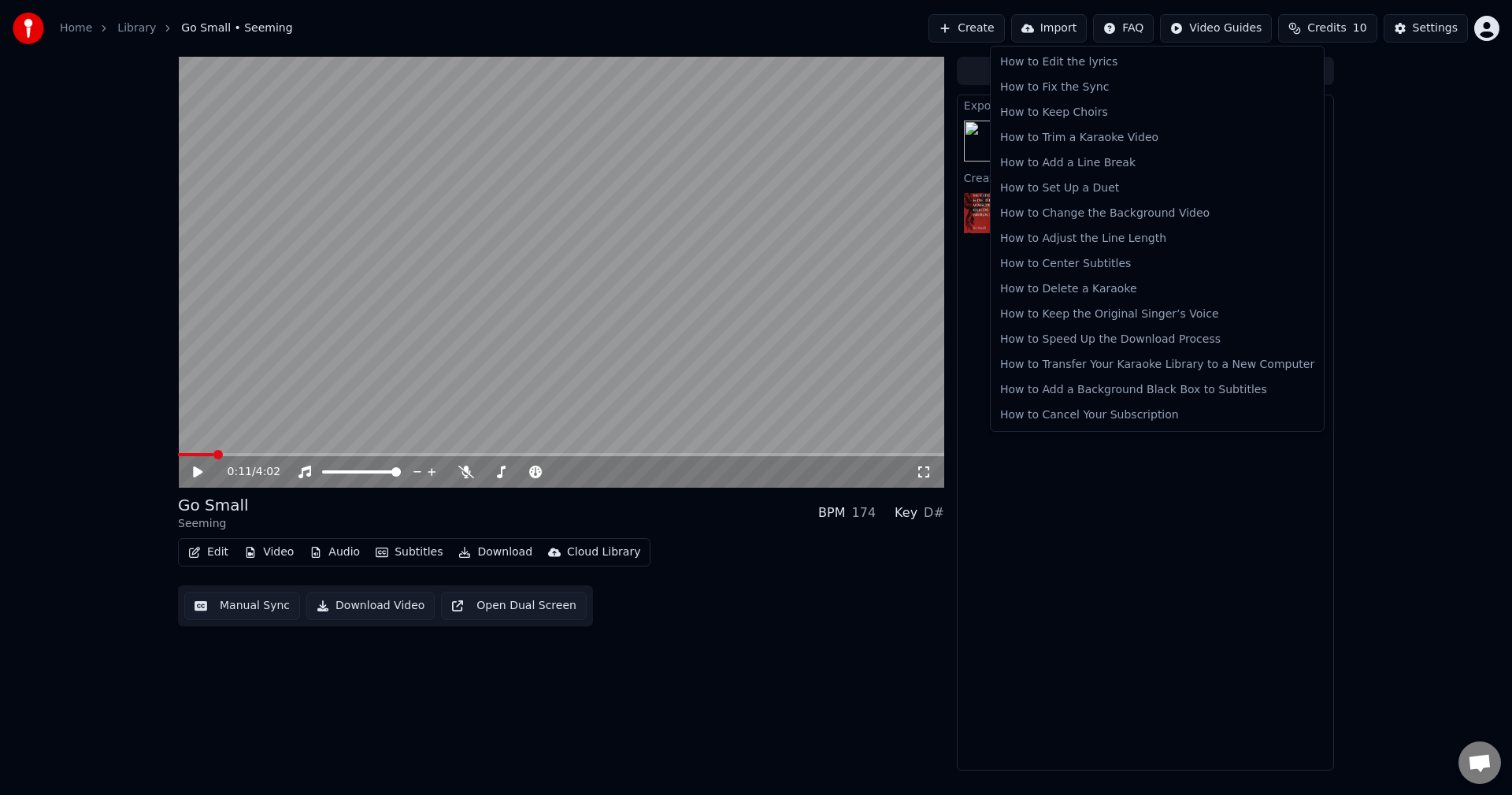
click at [1137, 30] on html "Home Library Go Small • Seeming Create Import FAQ Video Guides Credits 10 Setti…" at bounding box center [756, 398] width 1512 height 795
click at [1160, 112] on div "How to Keep Choirs" at bounding box center [1157, 112] width 327 height 25
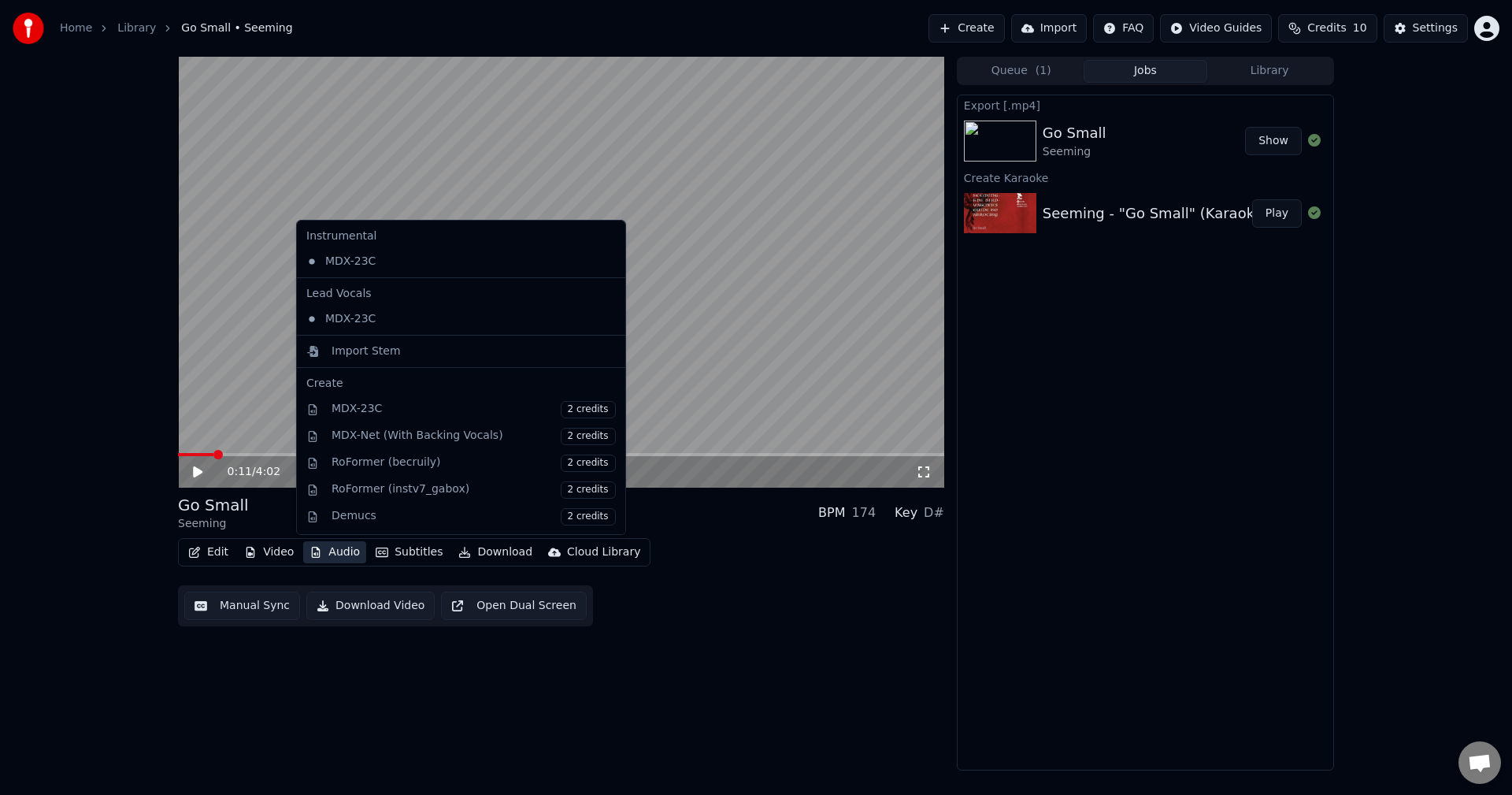
click at [330, 552] on button "Audio" at bounding box center [335, 552] width 63 height 22
click at [404, 322] on div "MDX-23C" at bounding box center [449, 318] width 298 height 25
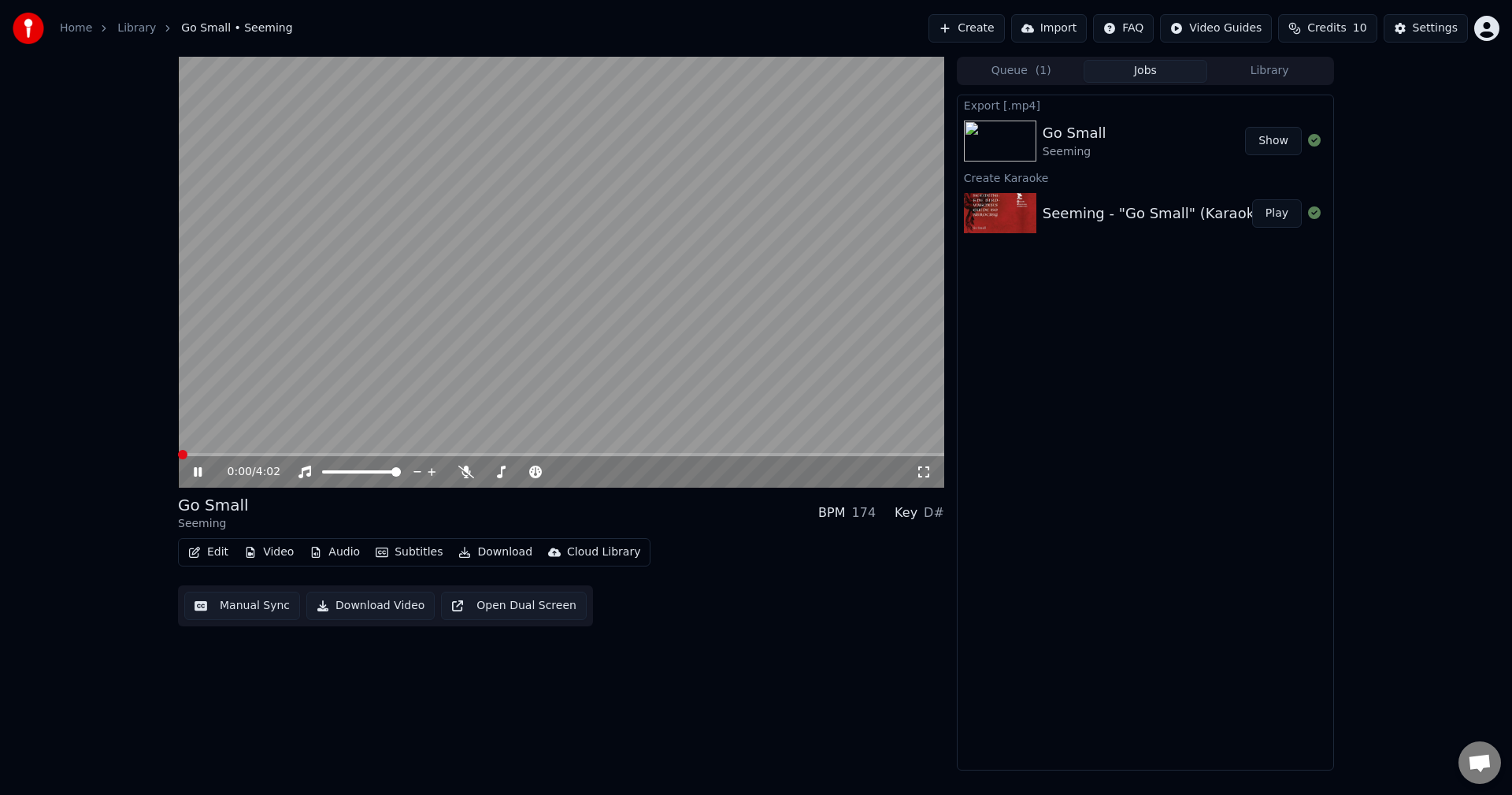
click at [178, 454] on span at bounding box center [183, 455] width 10 height 10
click at [319, 347] on video at bounding box center [561, 272] width 766 height 431
click at [329, 552] on button "Audio" at bounding box center [335, 552] width 63 height 22
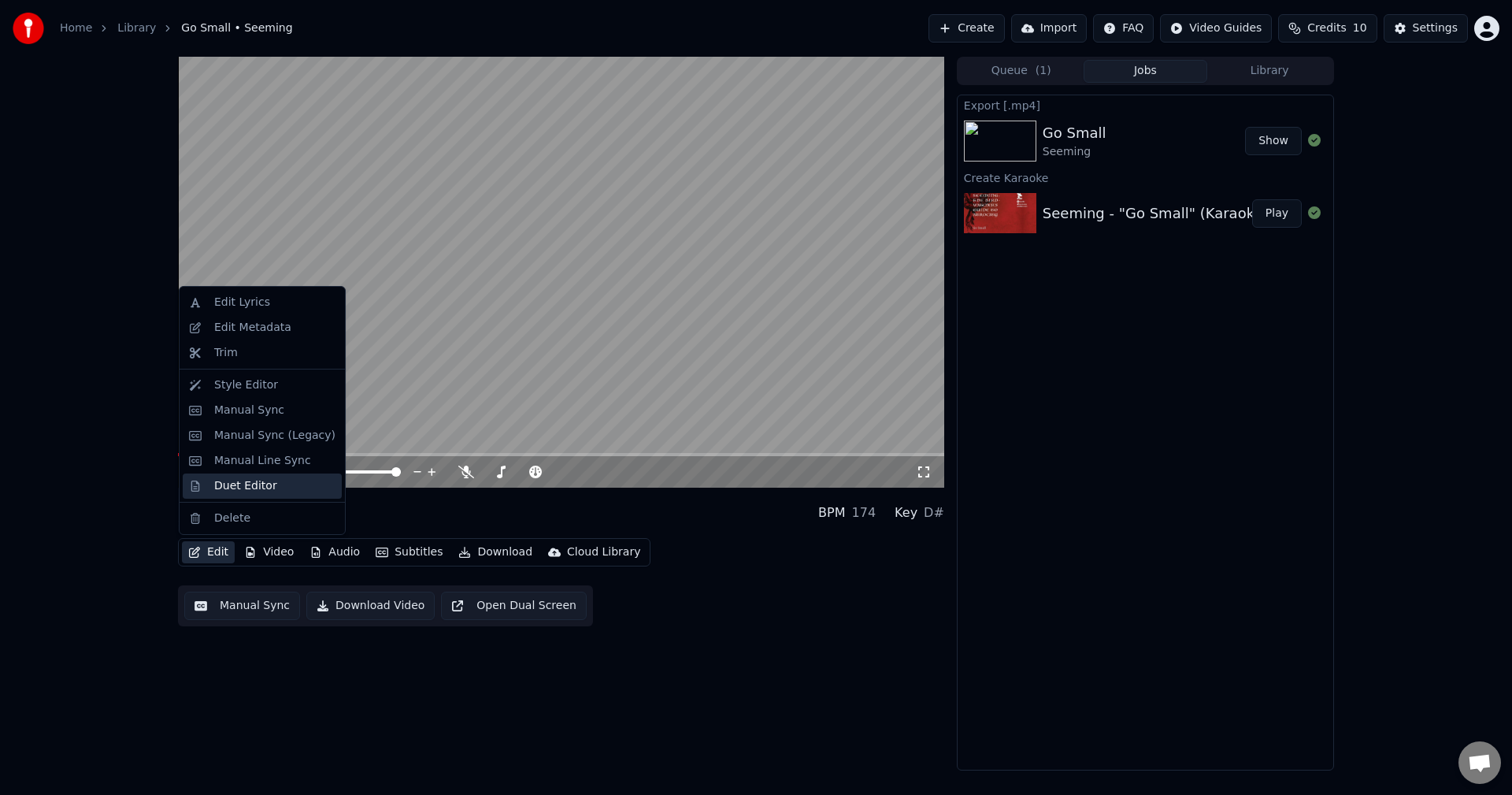
click at [261, 481] on div "Duet Editor" at bounding box center [246, 486] width 63 height 16
click at [204, 544] on button "Edit" at bounding box center [208, 552] width 53 height 22
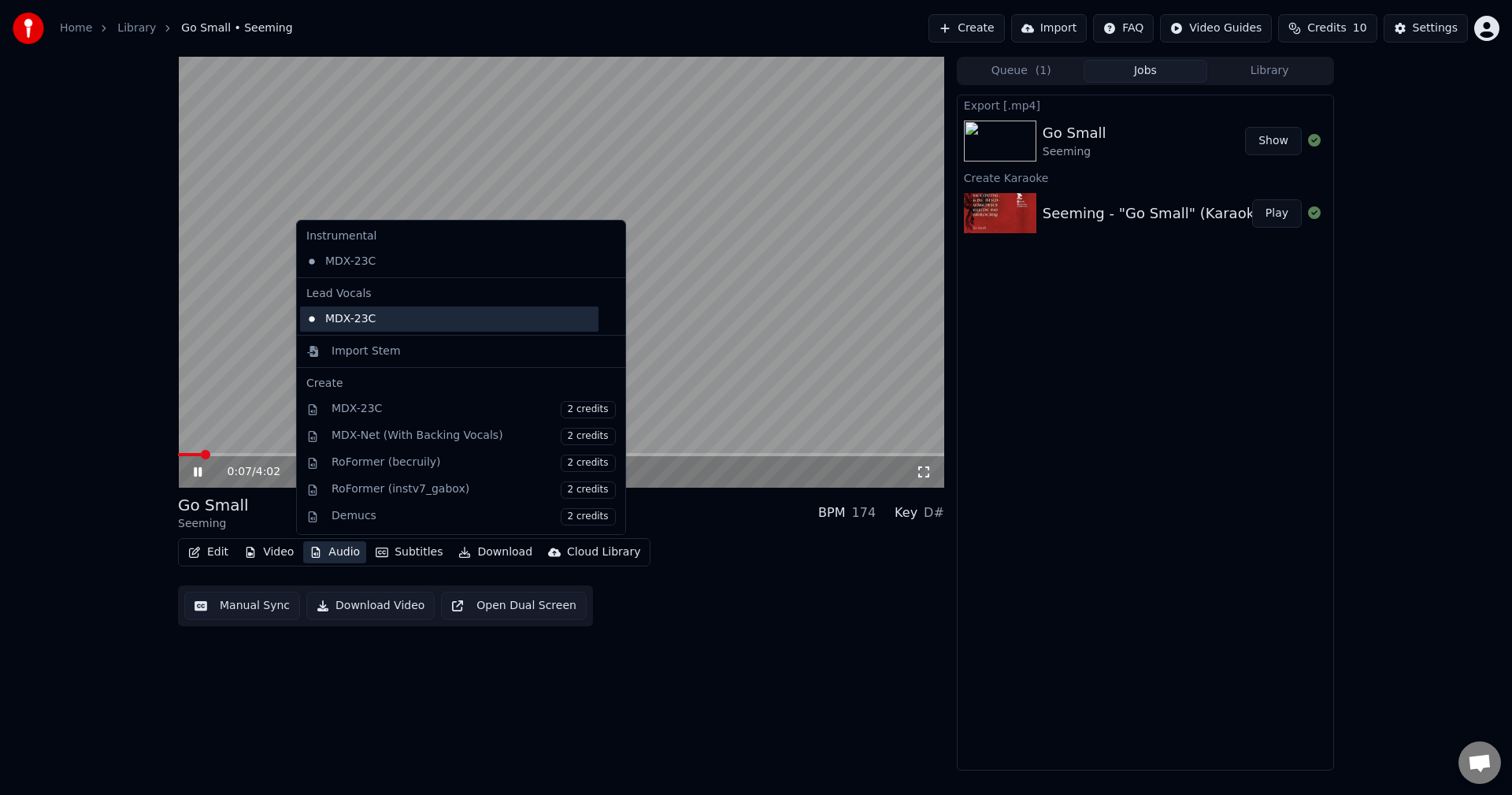
click at [351, 315] on div "MDX-23C" at bounding box center [449, 318] width 298 height 25
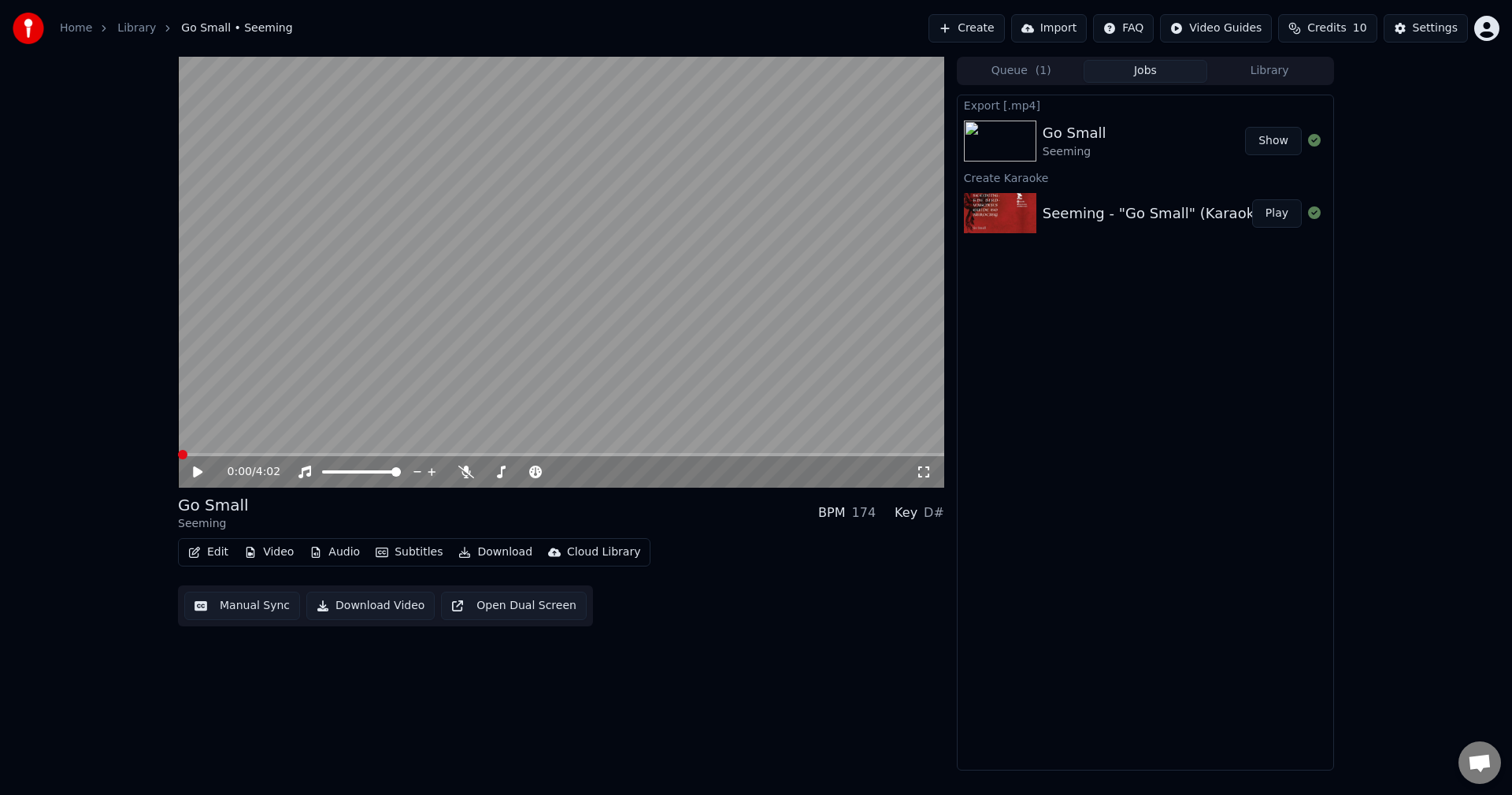
click at [351, 315] on video at bounding box center [561, 272] width 766 height 431
click at [303, 451] on video at bounding box center [561, 272] width 766 height 431
drag, startPoint x: 320, startPoint y: 380, endPoint x: 279, endPoint y: 428, distance: 63.1
click at [312, 391] on video at bounding box center [561, 272] width 766 height 431
click at [261, 456] on span at bounding box center [261, 455] width 10 height 10
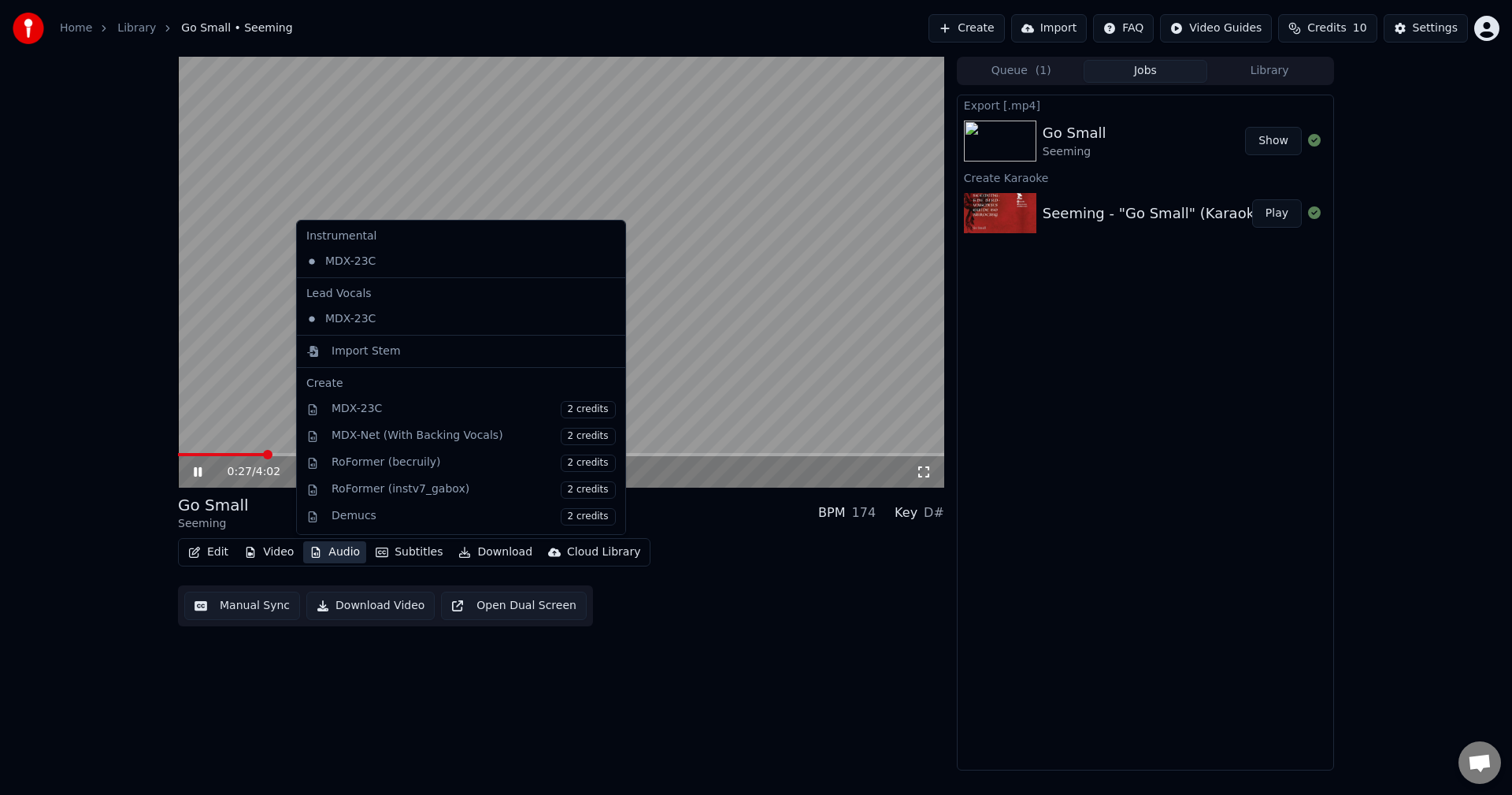
click at [323, 555] on button "Audio" at bounding box center [335, 552] width 63 height 22
click at [363, 316] on div "MDX-23C" at bounding box center [449, 318] width 298 height 25
click at [328, 550] on button "Audio" at bounding box center [335, 552] width 63 height 22
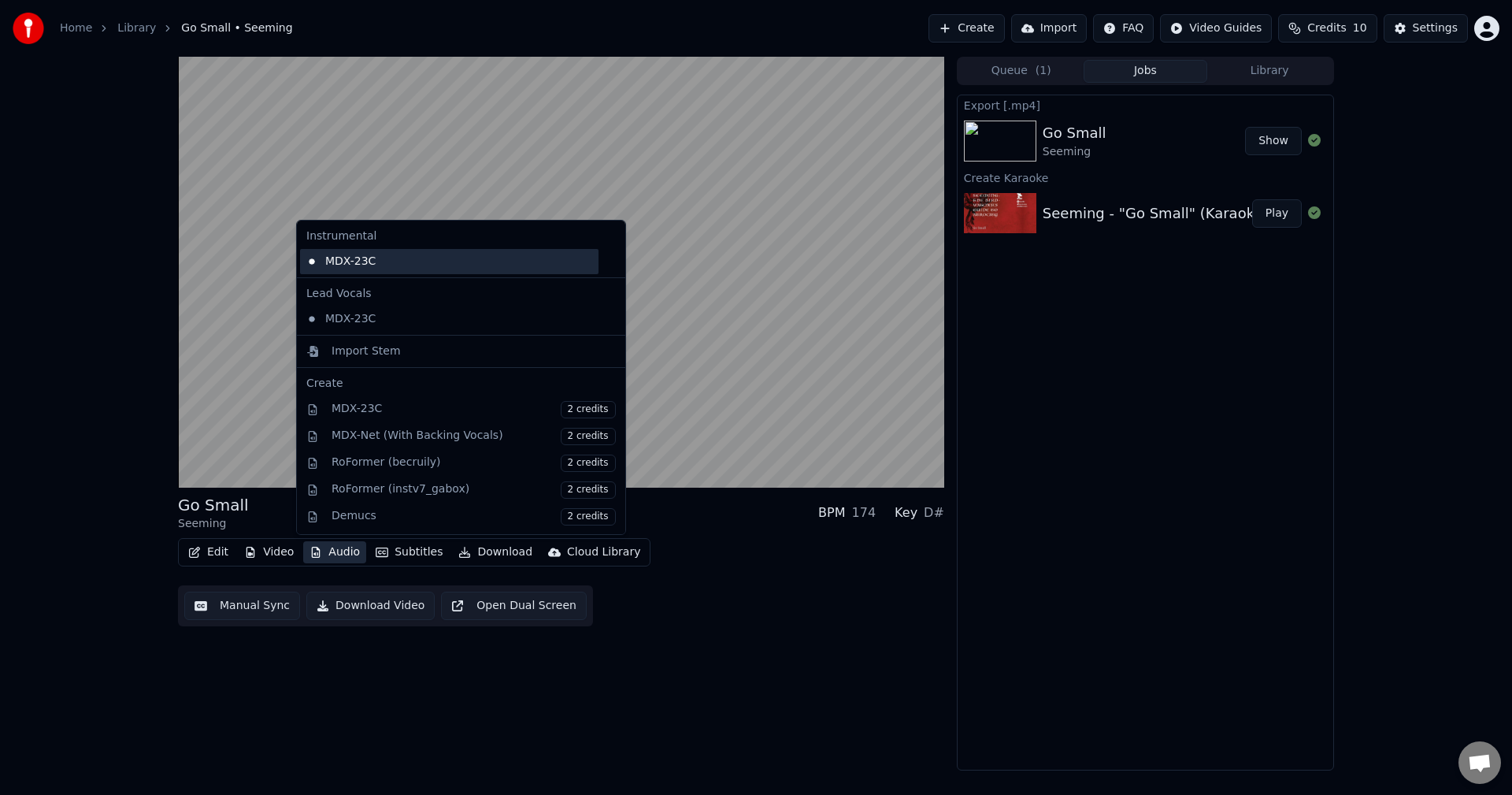
click at [404, 260] on div "MDX-23C" at bounding box center [449, 261] width 298 height 25
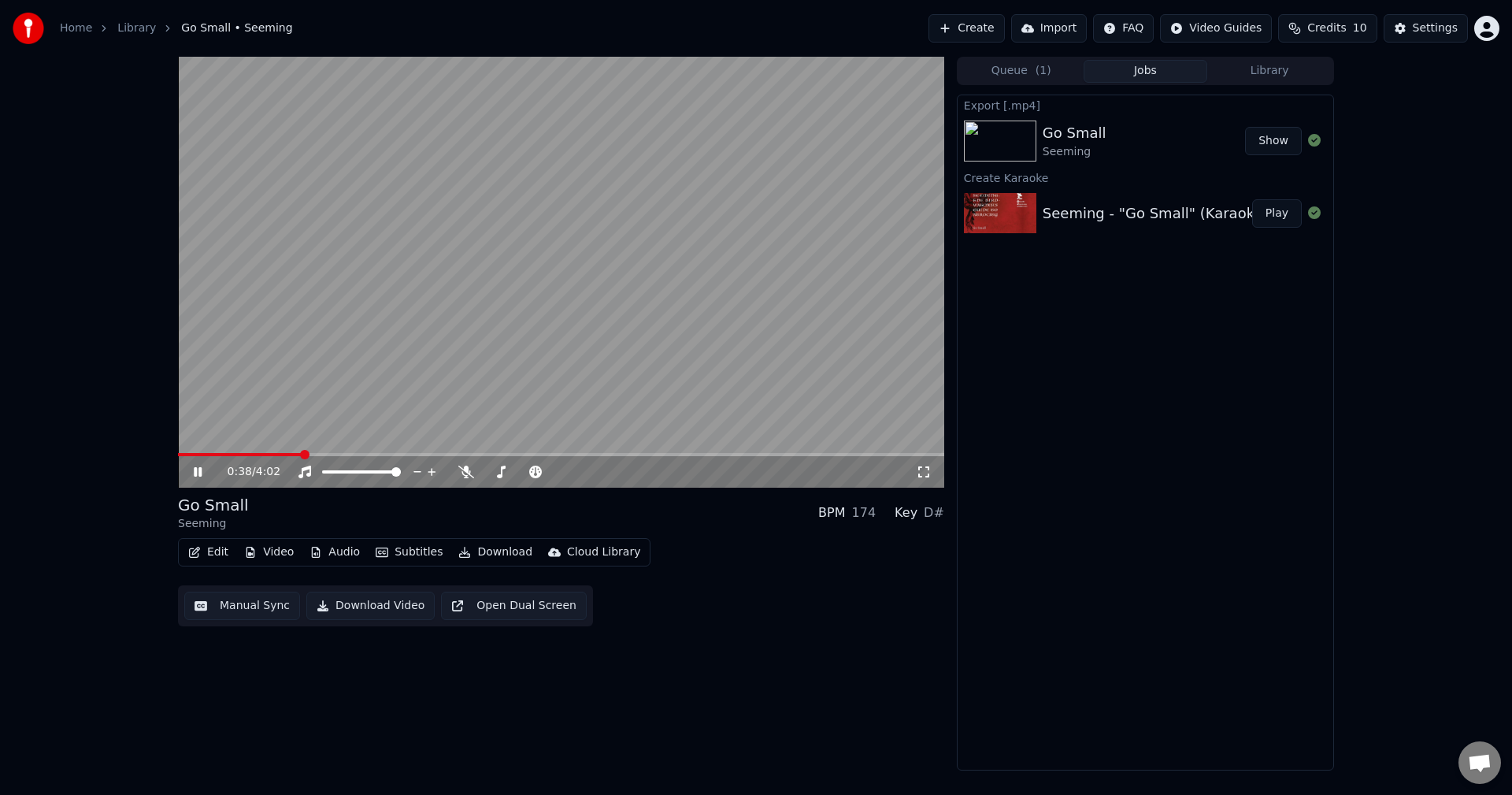
click at [399, 275] on video at bounding box center [561, 272] width 766 height 431
click at [397, 280] on video at bounding box center [561, 272] width 766 height 431
click at [397, 291] on video at bounding box center [561, 272] width 766 height 431
click at [340, 554] on button "Audio" at bounding box center [335, 552] width 63 height 22
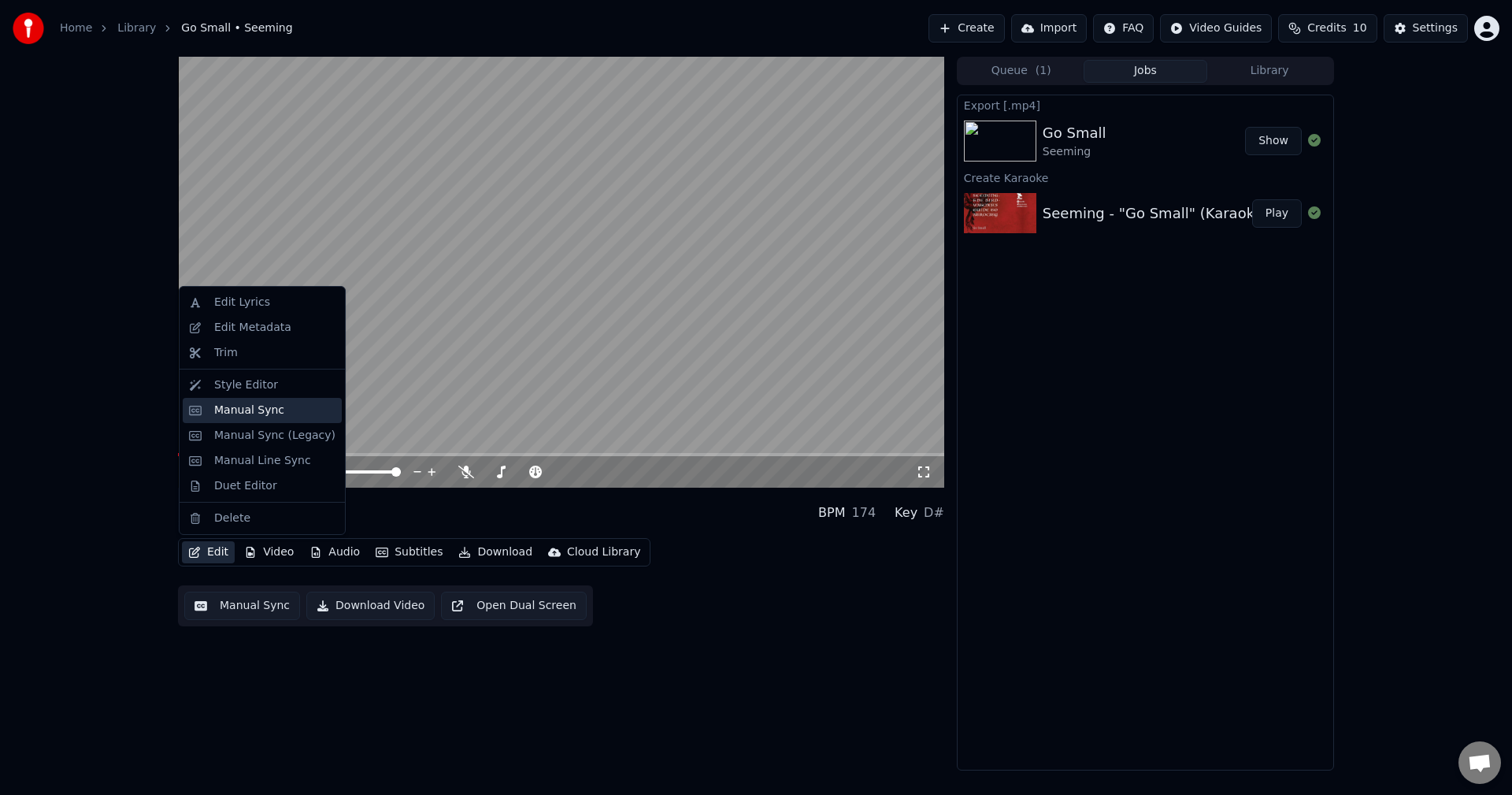
click at [257, 410] on div "Manual Sync" at bounding box center [249, 410] width 70 height 16
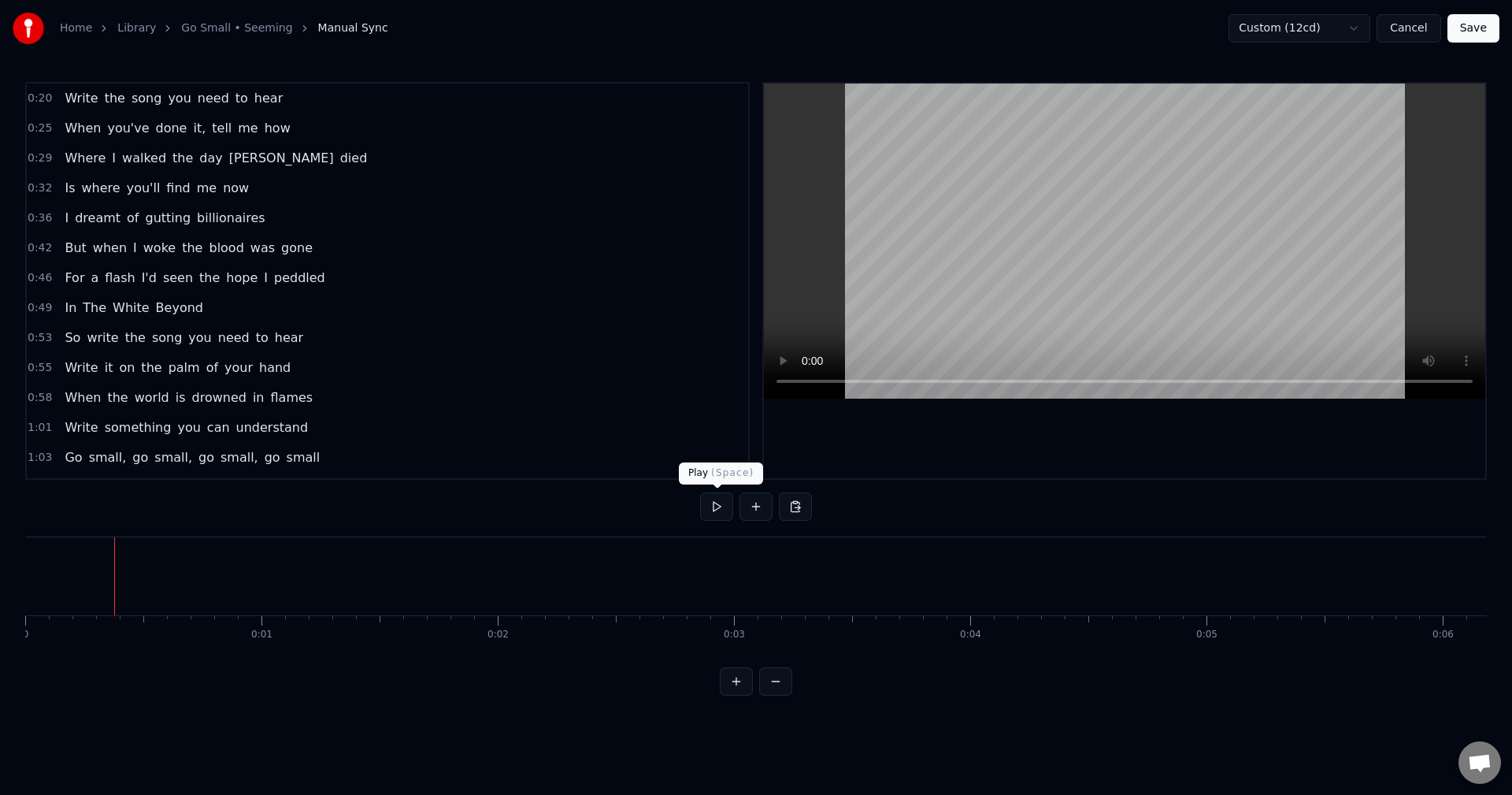
click at [711, 505] on button at bounding box center [715, 507] width 33 height 29
click at [723, 506] on button at bounding box center [715, 507] width 33 height 29
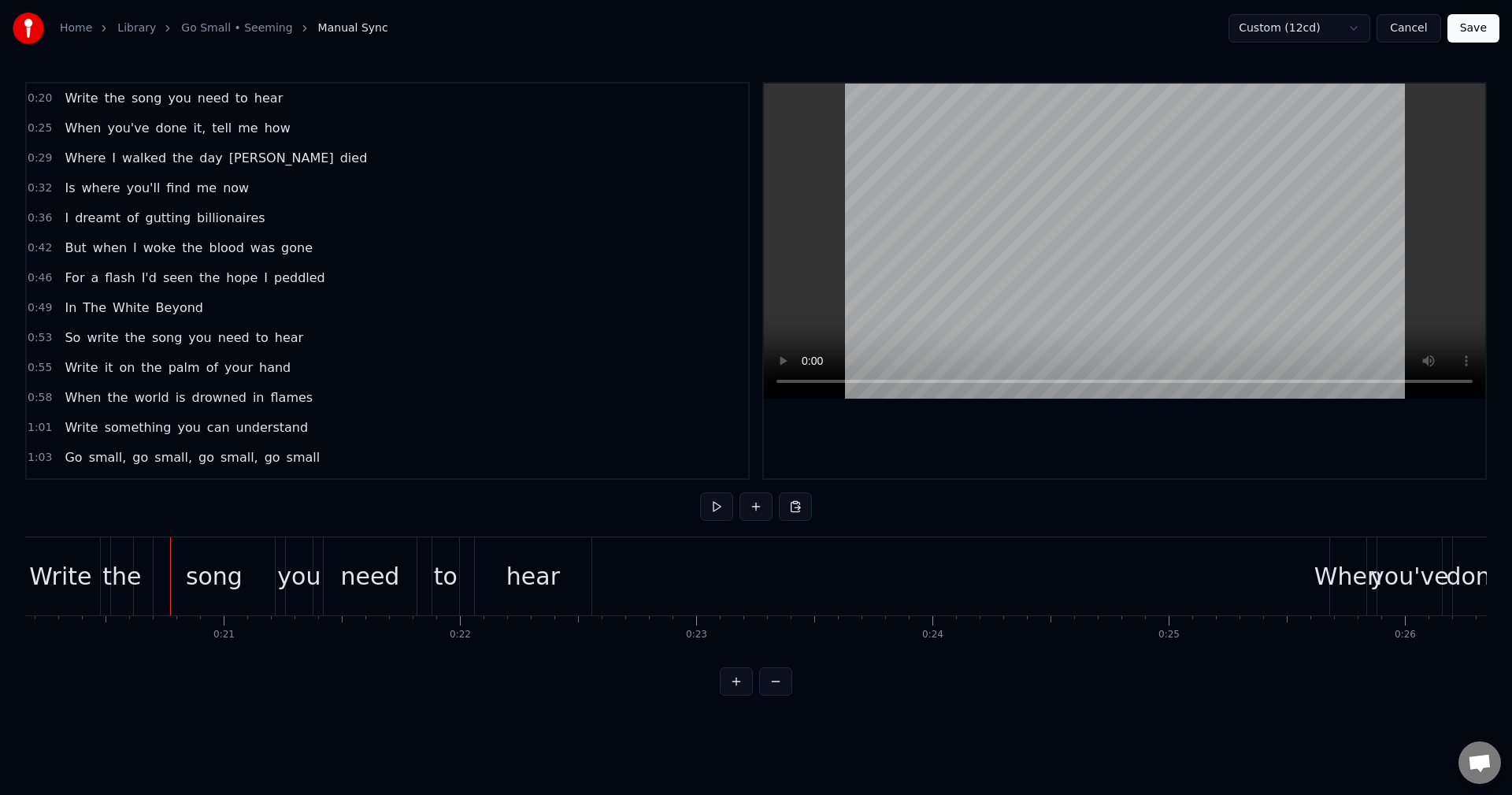
scroll to position [0, 4764]
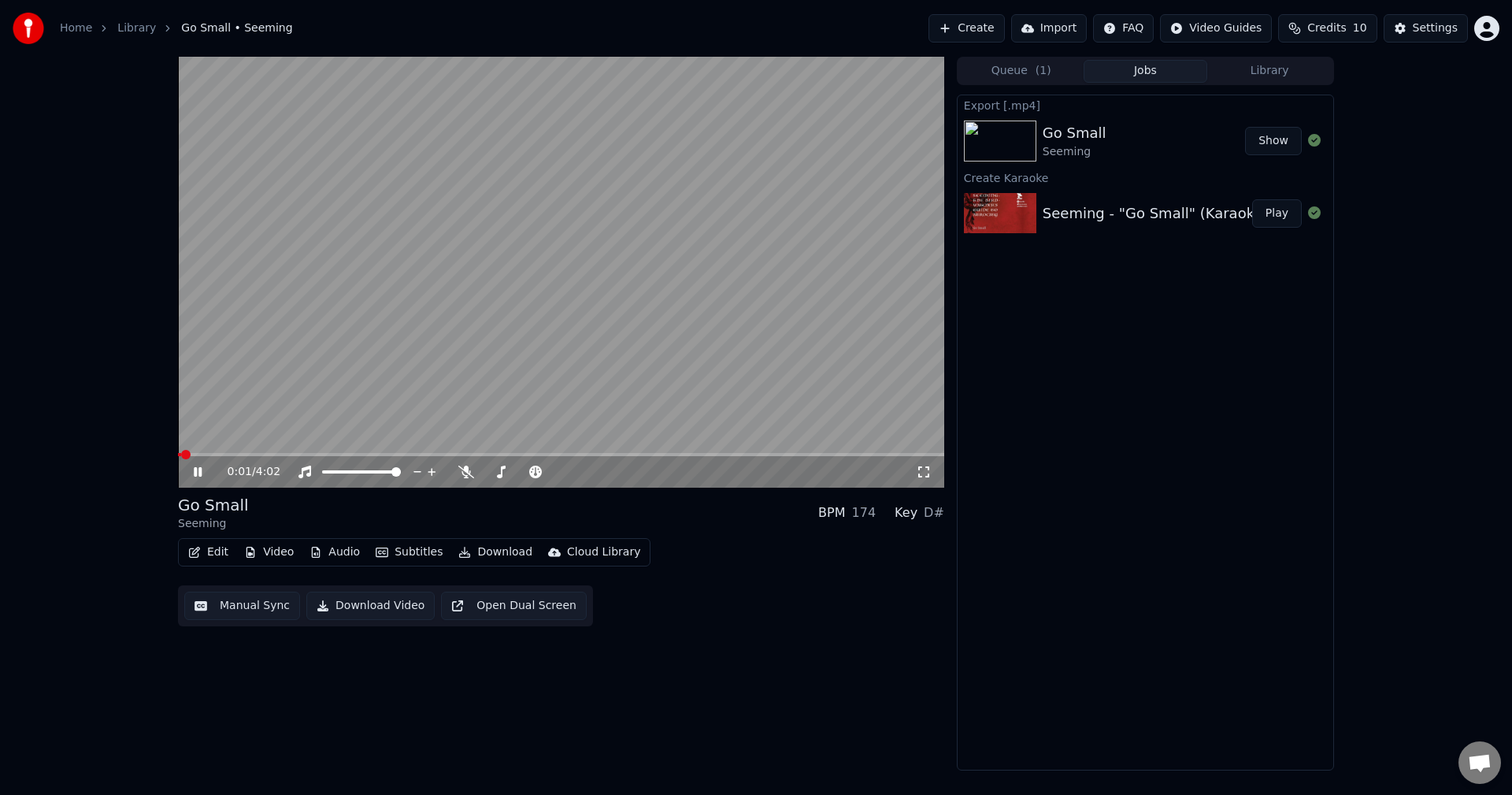
click at [445, 244] on video at bounding box center [561, 272] width 766 height 431
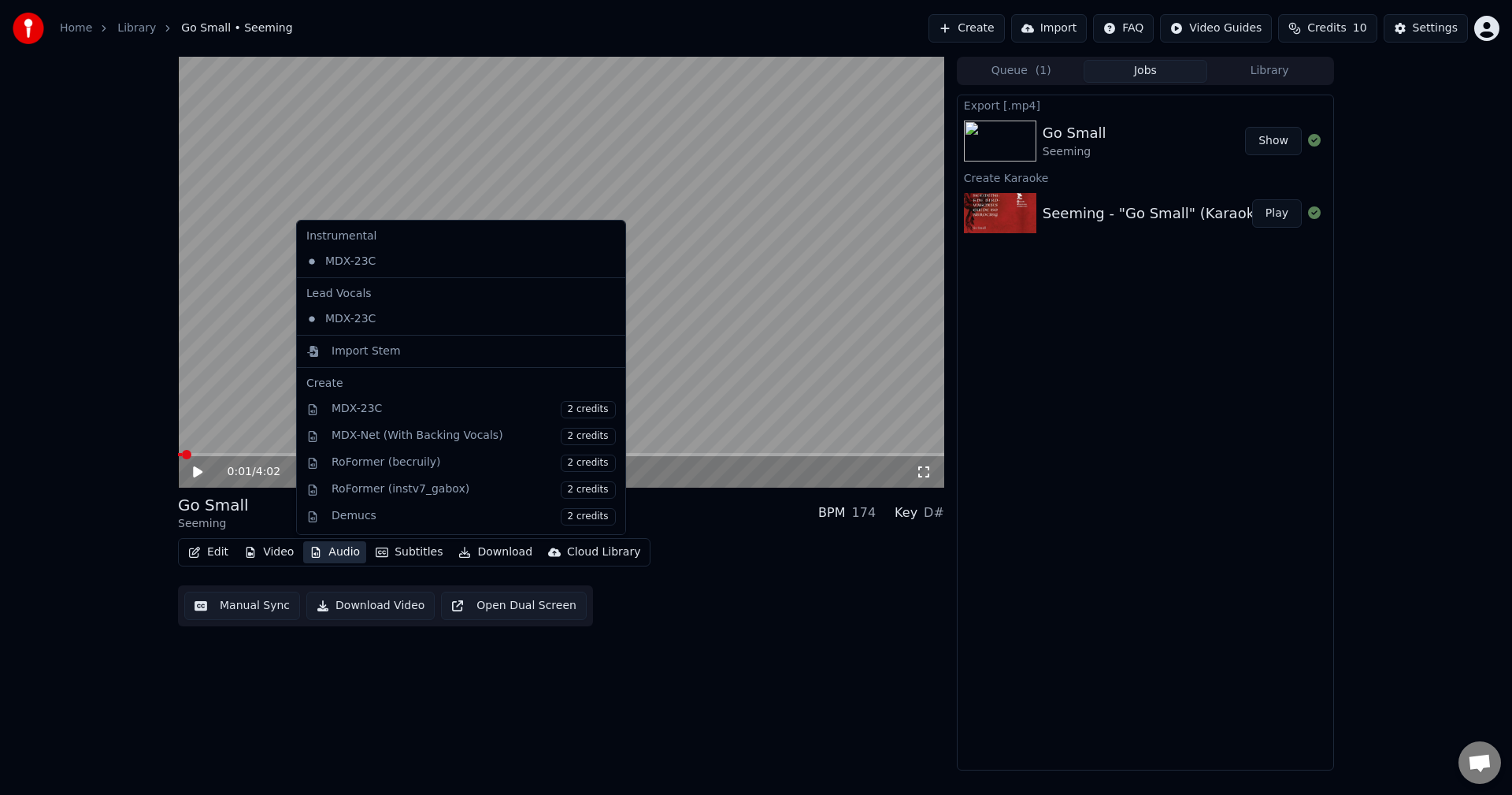
click at [330, 556] on button "Audio" at bounding box center [335, 552] width 63 height 22
click at [391, 265] on div "MDX-23C" at bounding box center [449, 261] width 298 height 25
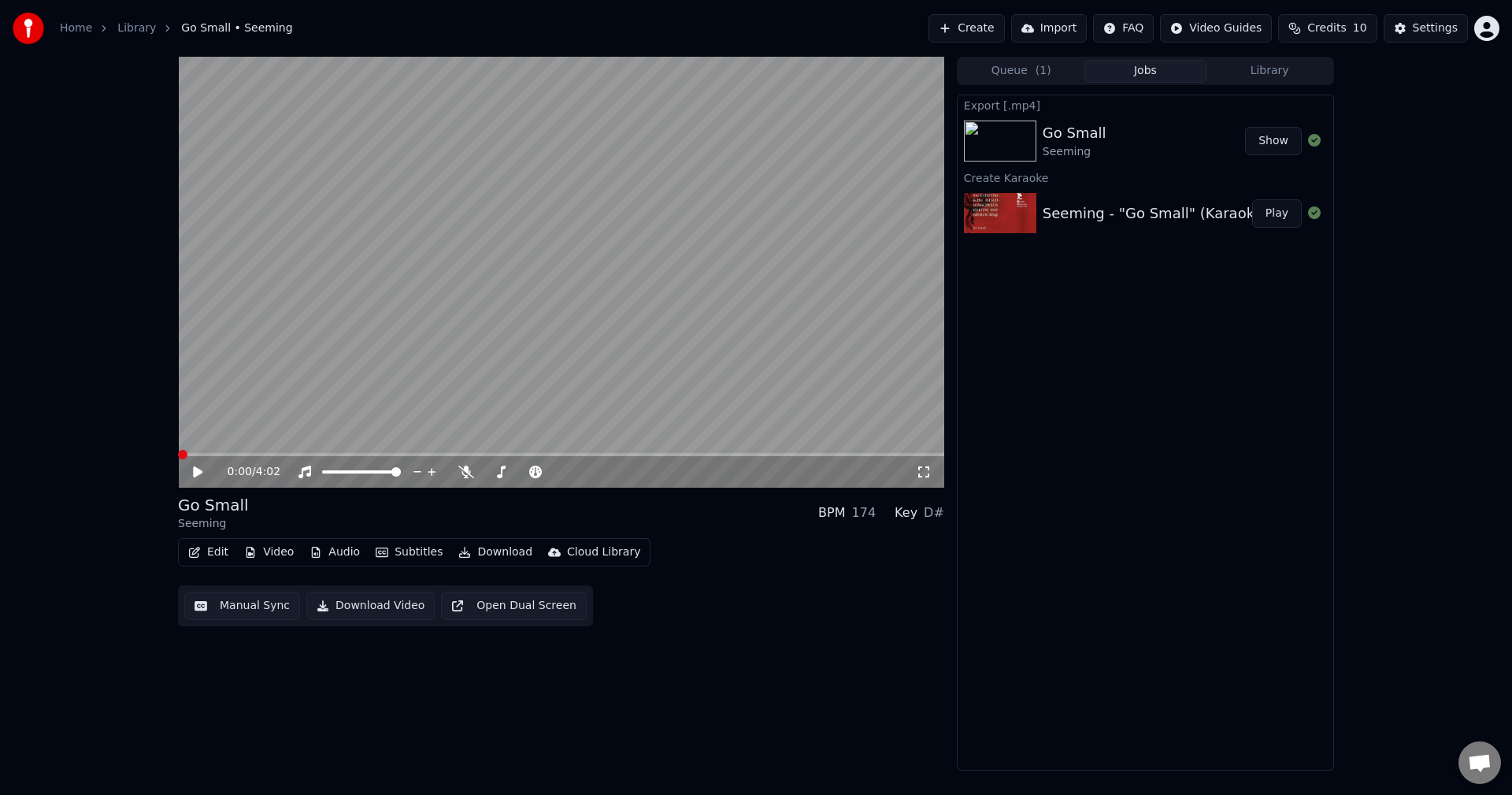
click at [374, 312] on video at bounding box center [561, 272] width 766 height 431
click at [373, 337] on video at bounding box center [561, 272] width 766 height 431
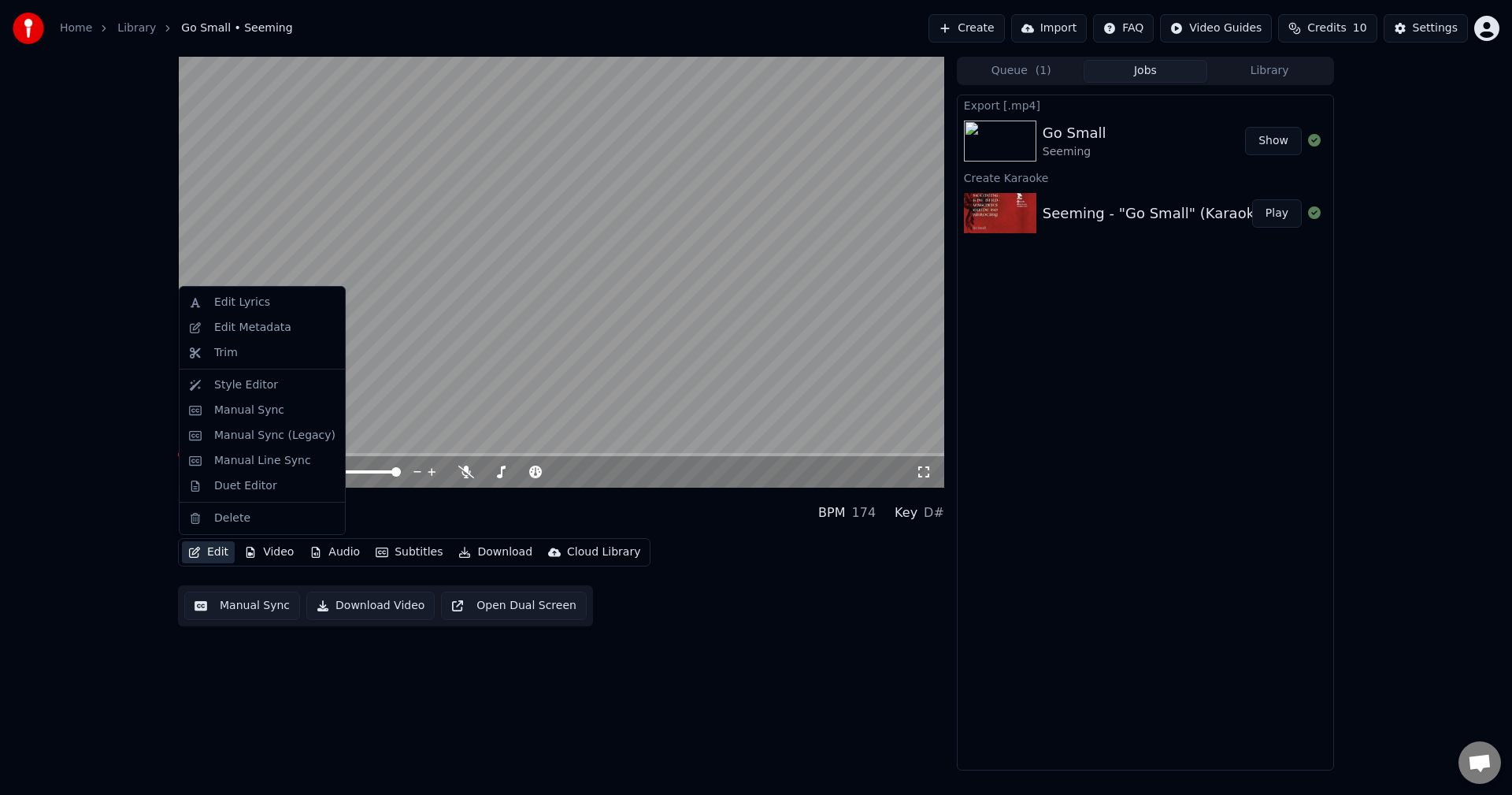
click at [213, 552] on button "Edit" at bounding box center [208, 552] width 53 height 22
click at [250, 412] on div "Manual Sync" at bounding box center [249, 410] width 70 height 16
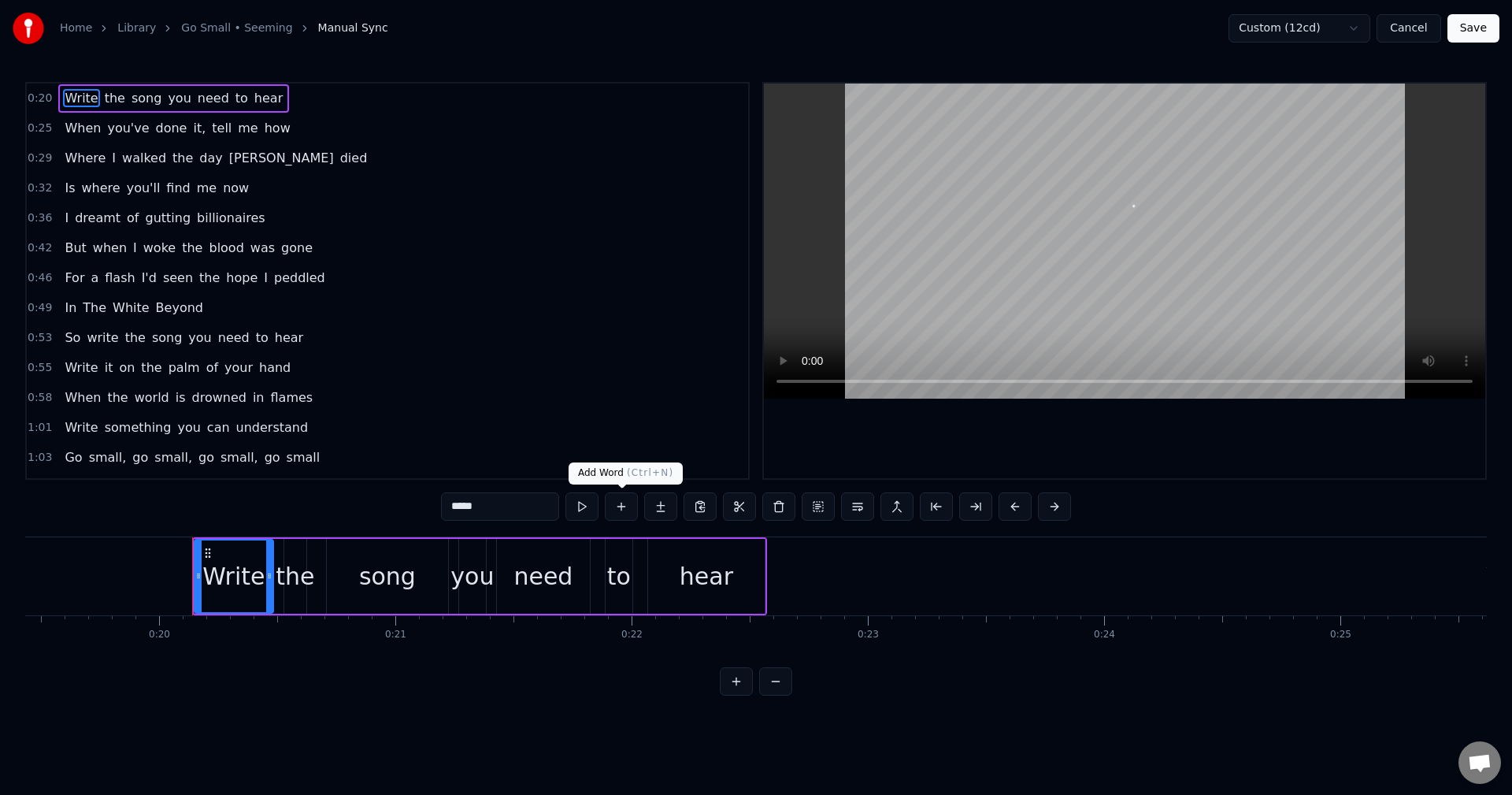
scroll to position [0, 4678]
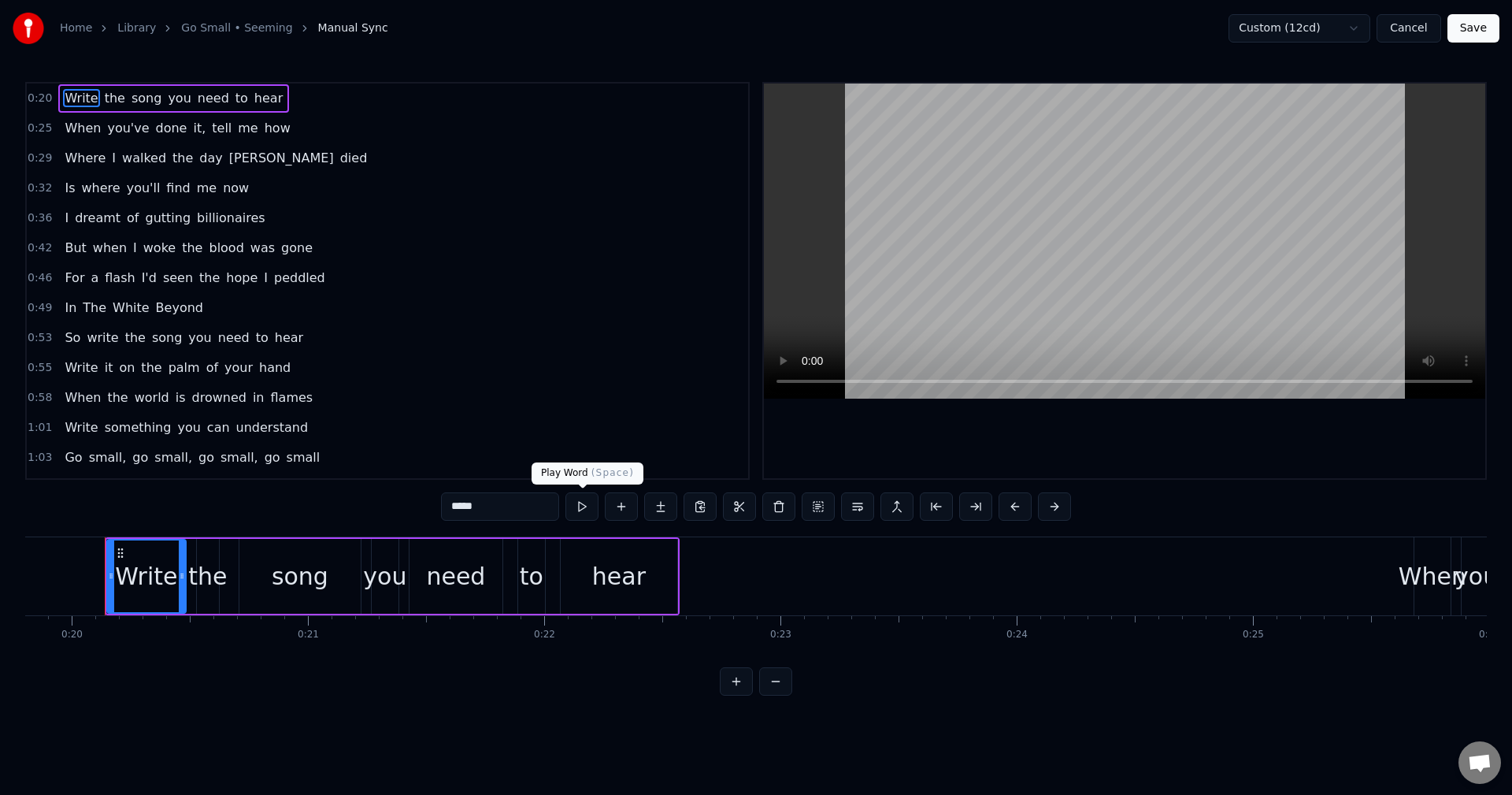
click at [581, 509] on button at bounding box center [582, 507] width 33 height 29
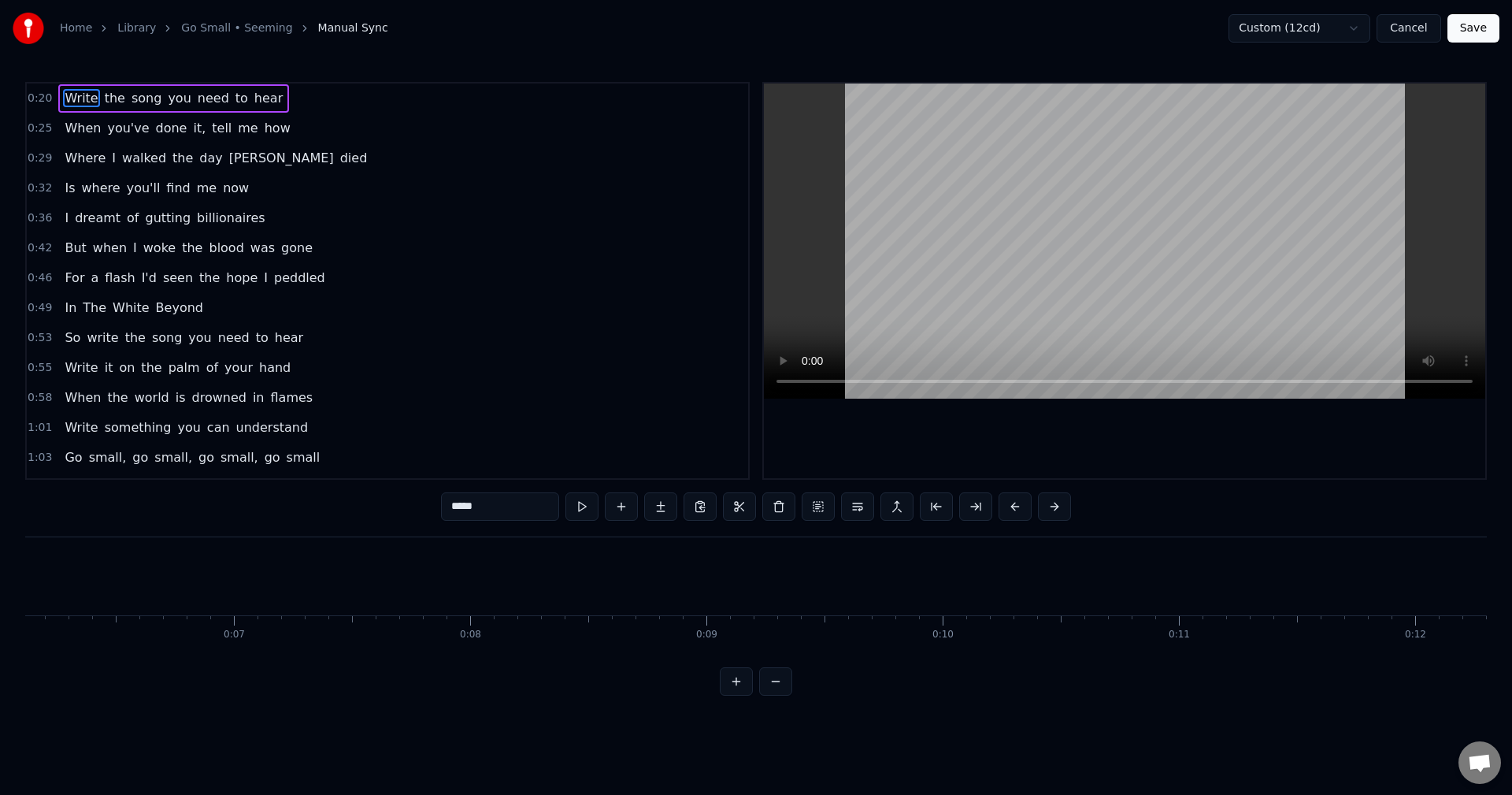
scroll to position [0, 1570]
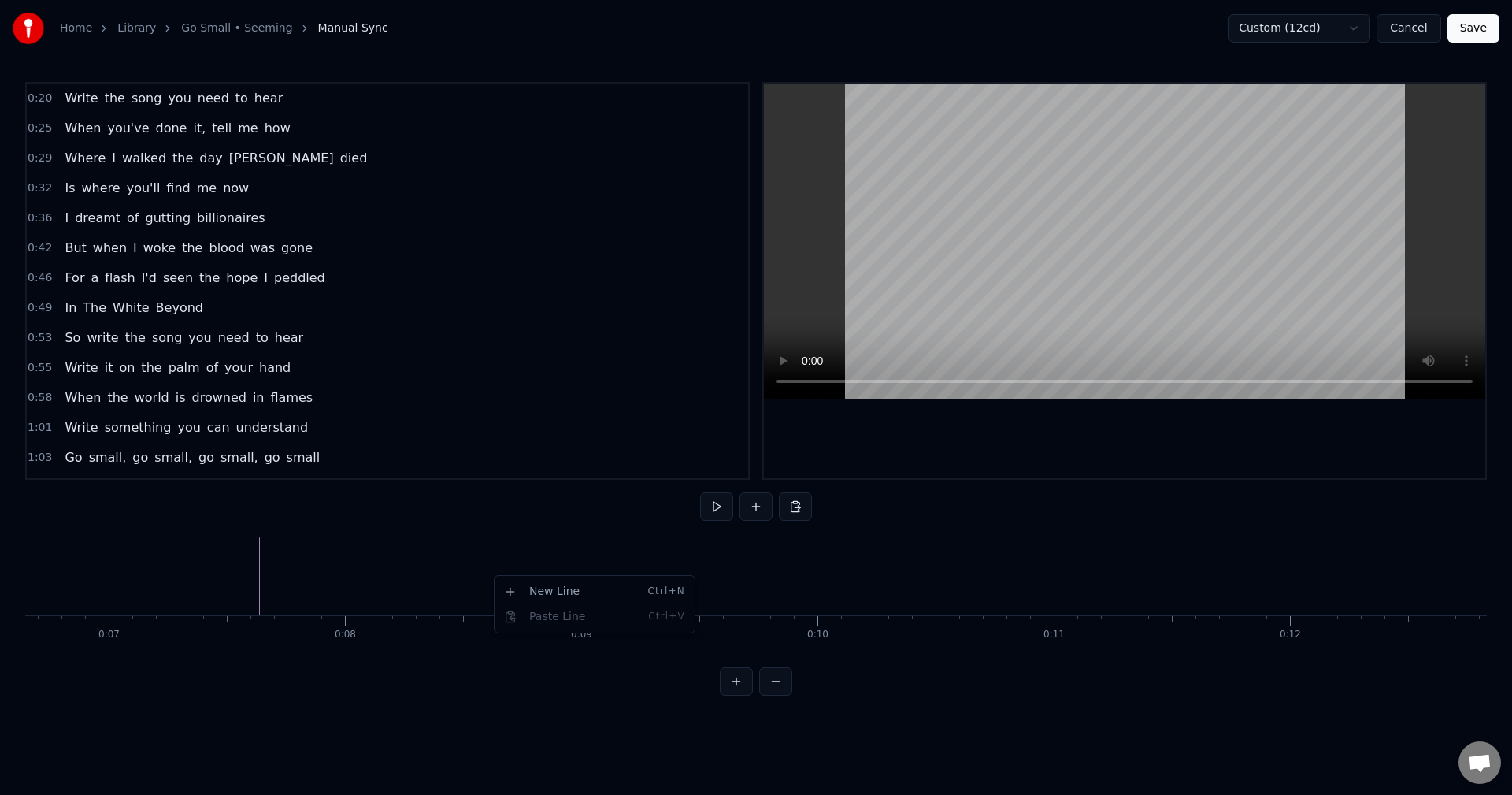
click at [312, 721] on html "Home Library Go Small • Seeming Manual Sync Custom (12cd) Cancel Save 0:20 Writ…" at bounding box center [756, 360] width 1512 height 721
click at [302, 589] on div "New Line Ctrl+N" at bounding box center [367, 586] width 193 height 25
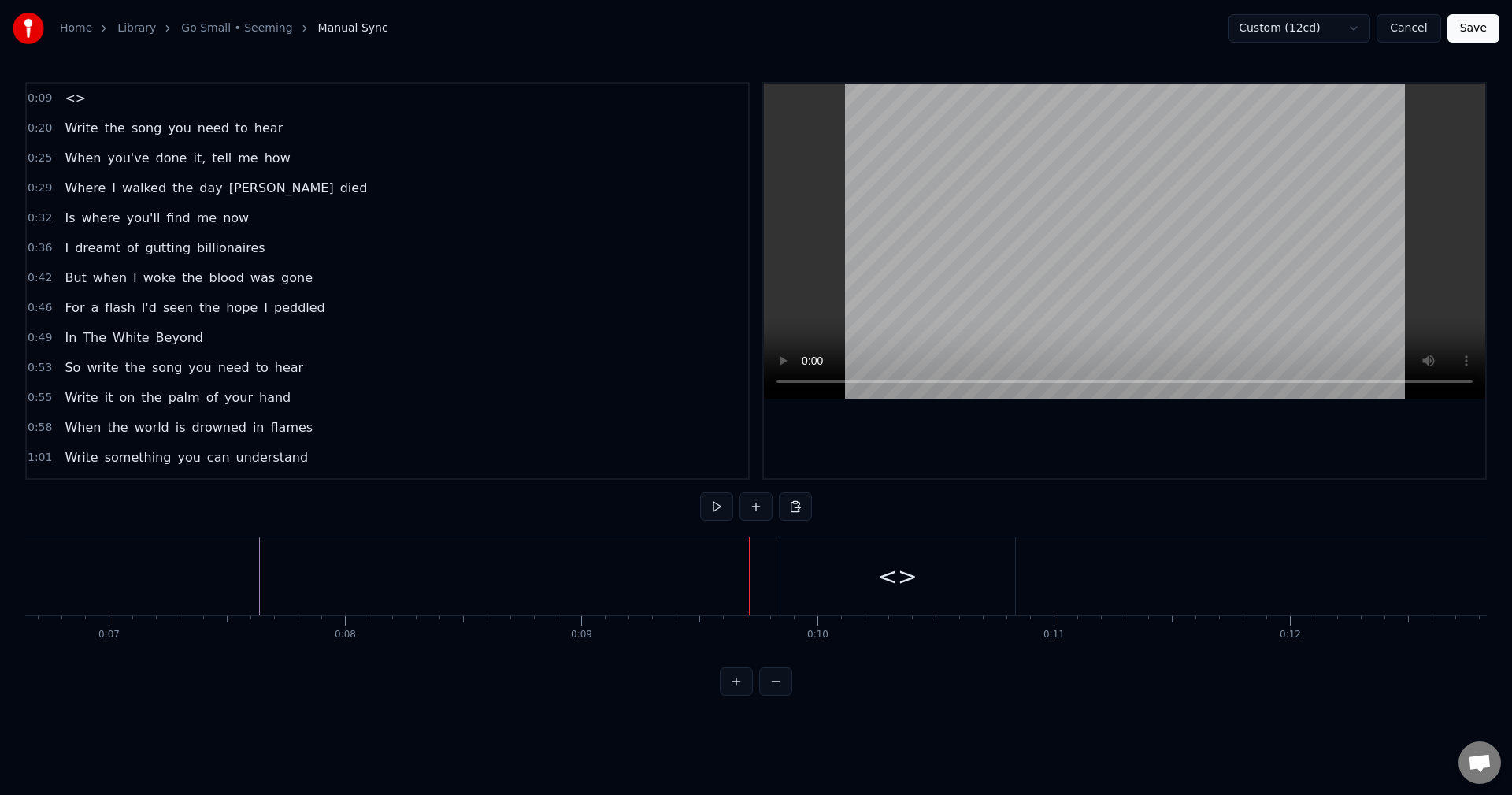
click at [786, 578] on div "<>" at bounding box center [898, 576] width 235 height 78
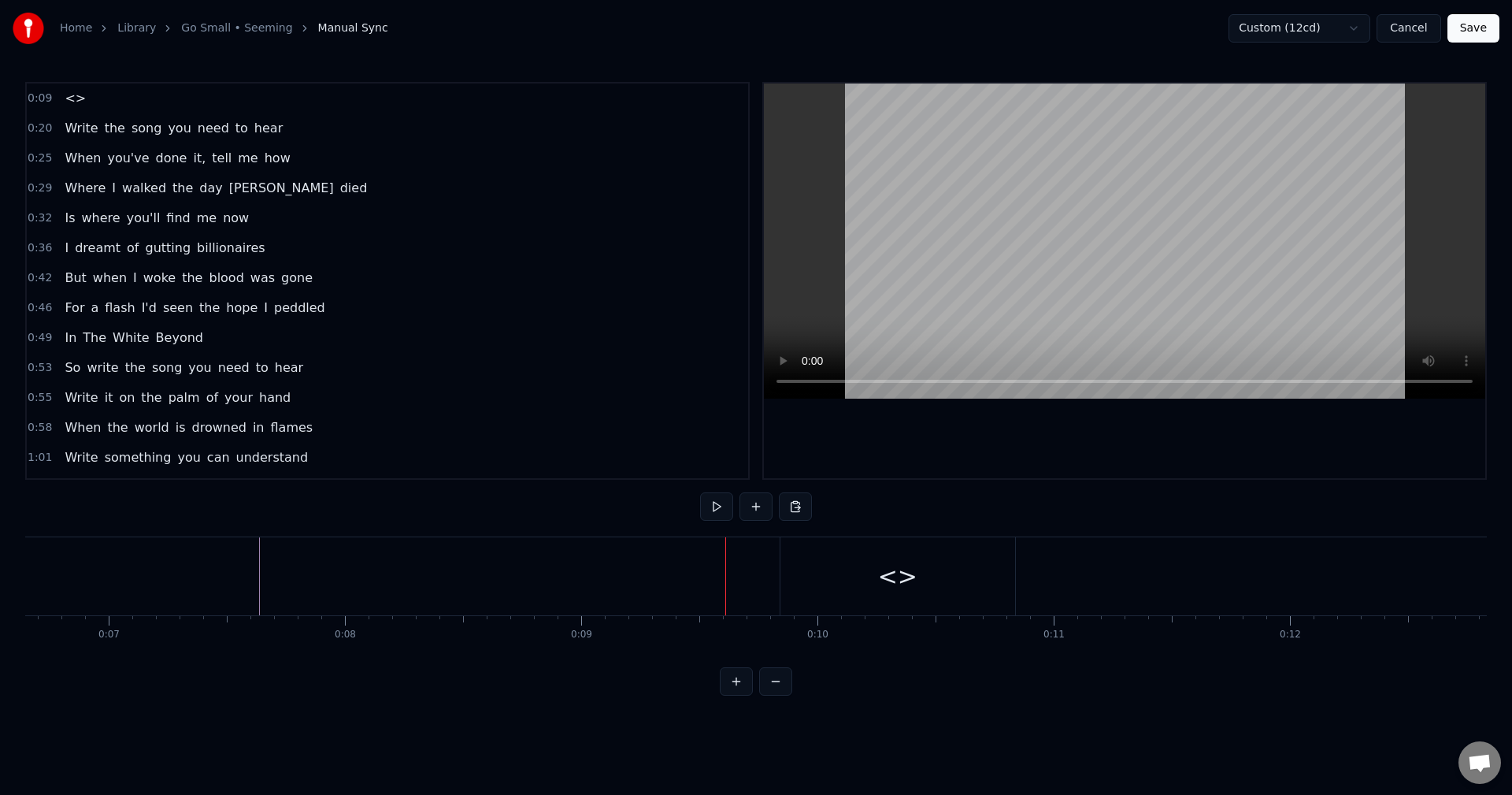
click at [789, 580] on div "<>" at bounding box center [898, 576] width 235 height 78
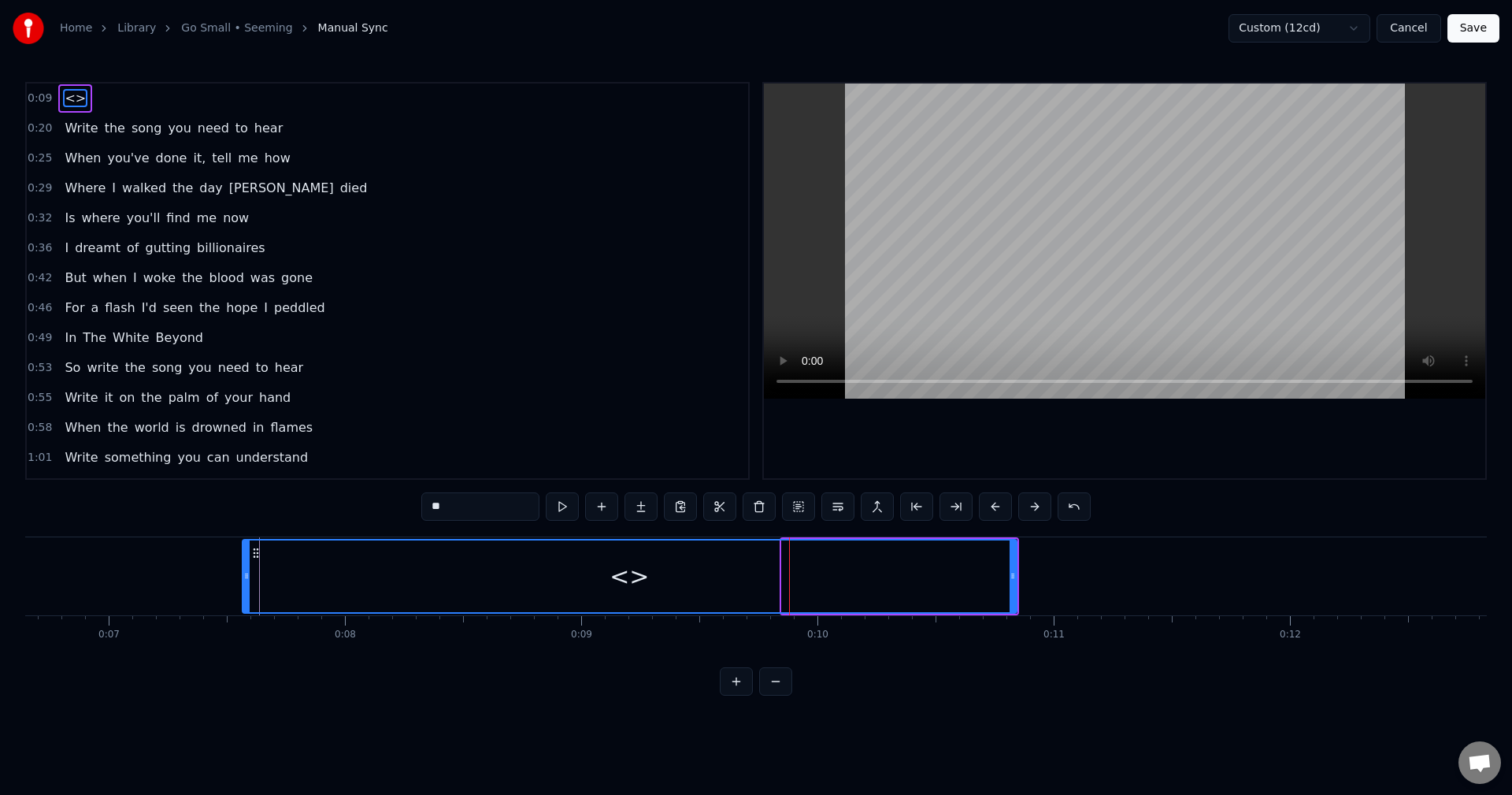
drag, startPoint x: 786, startPoint y: 580, endPoint x: 251, endPoint y: 576, distance: 535.0
click at [250, 576] on icon at bounding box center [247, 576] width 6 height 13
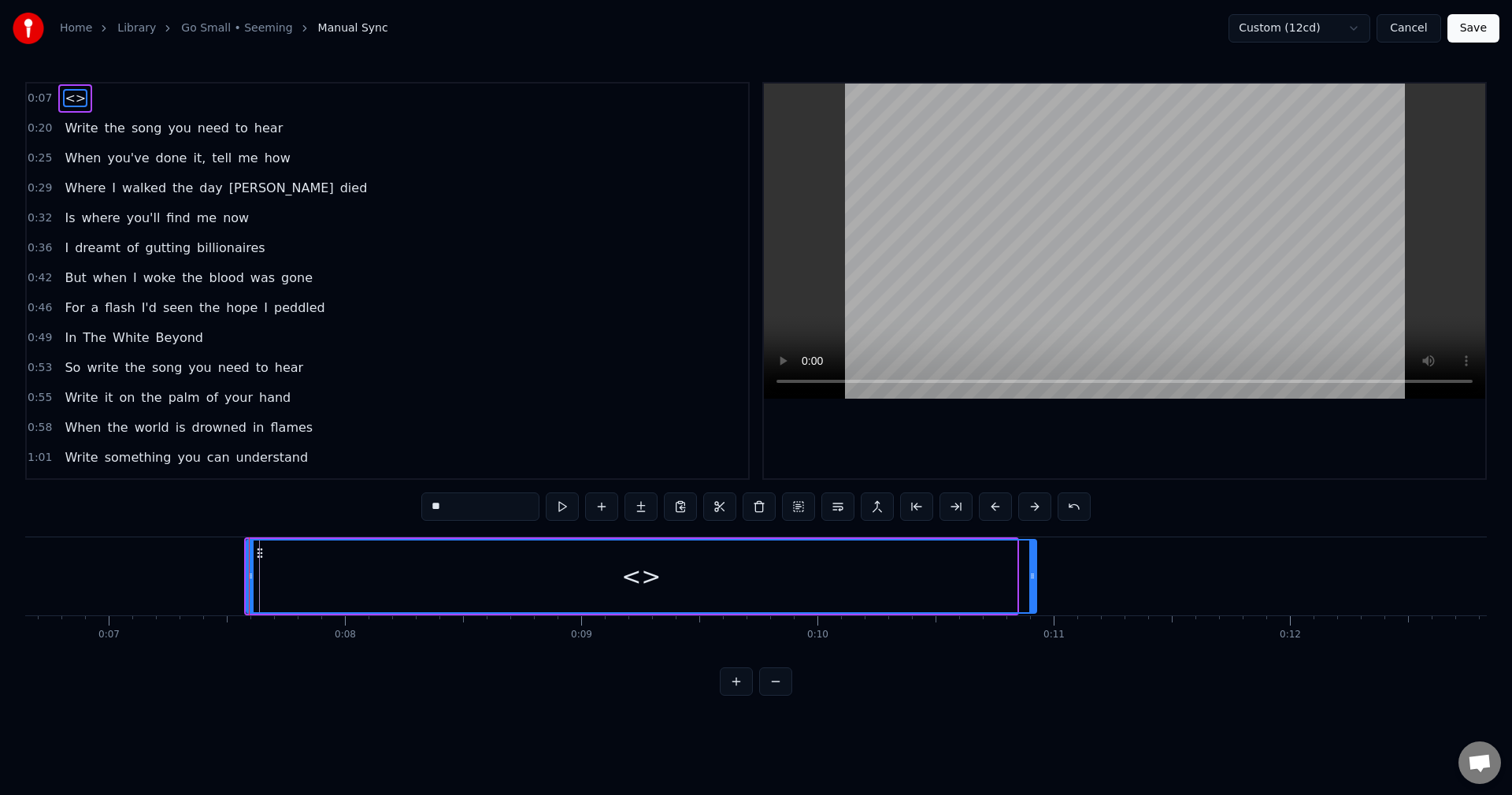
drag, startPoint x: 1015, startPoint y: 574, endPoint x: 1037, endPoint y: 578, distance: 22.4
click at [1035, 578] on icon at bounding box center [1032, 576] width 6 height 13
drag, startPoint x: 494, startPoint y: 510, endPoint x: 316, endPoint y: 511, distance: 178.0
click at [316, 511] on div "0:07 <> 0:20 Write the song you need to hear 0:25 When you've done it, tell me …" at bounding box center [755, 389] width 1461 height 614
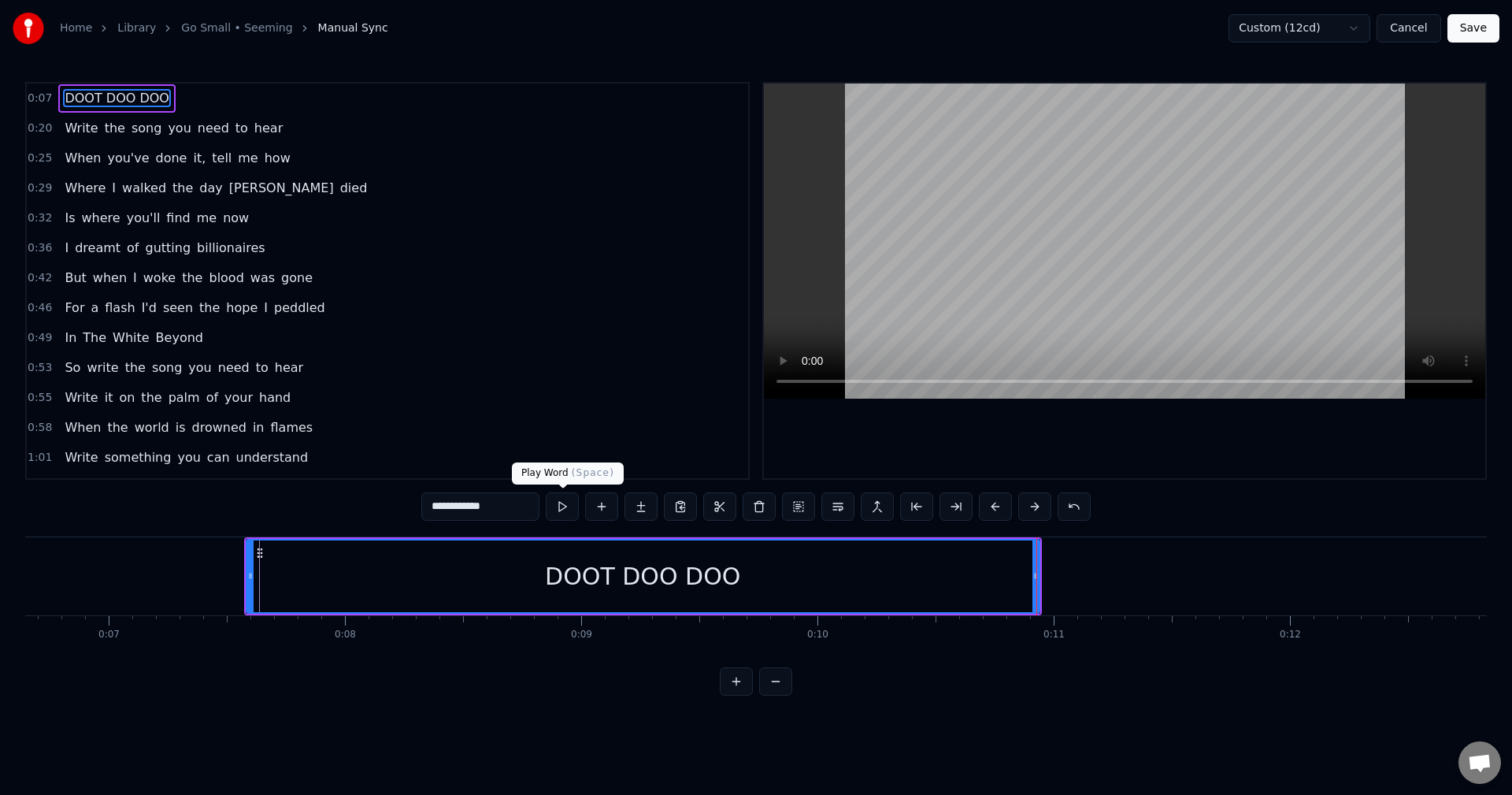
type input "**********"
click at [571, 510] on button at bounding box center [562, 507] width 33 height 29
click at [1477, 34] on button "Save" at bounding box center [1473, 28] width 52 height 29
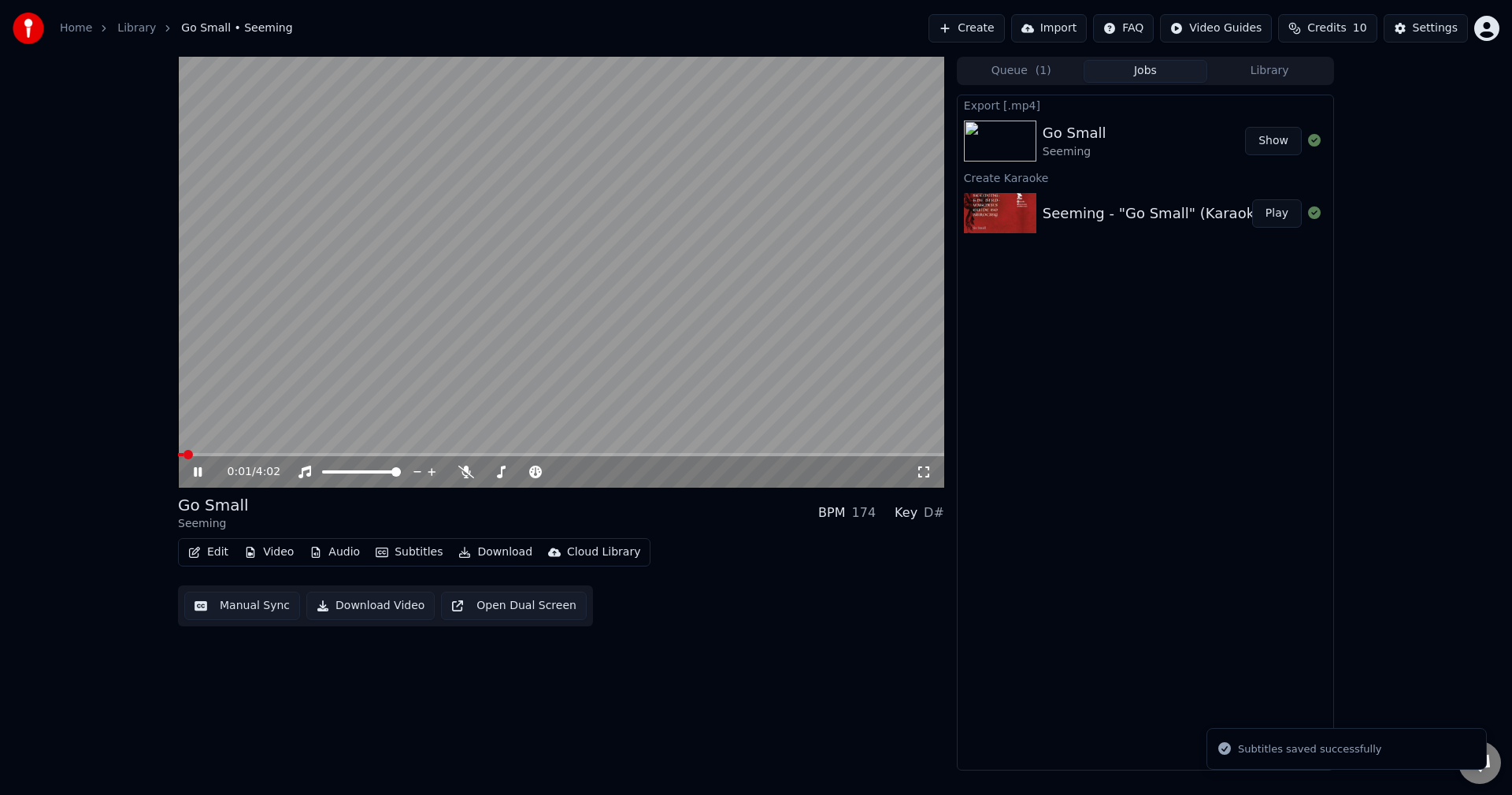
click at [327, 451] on video at bounding box center [561, 272] width 766 height 431
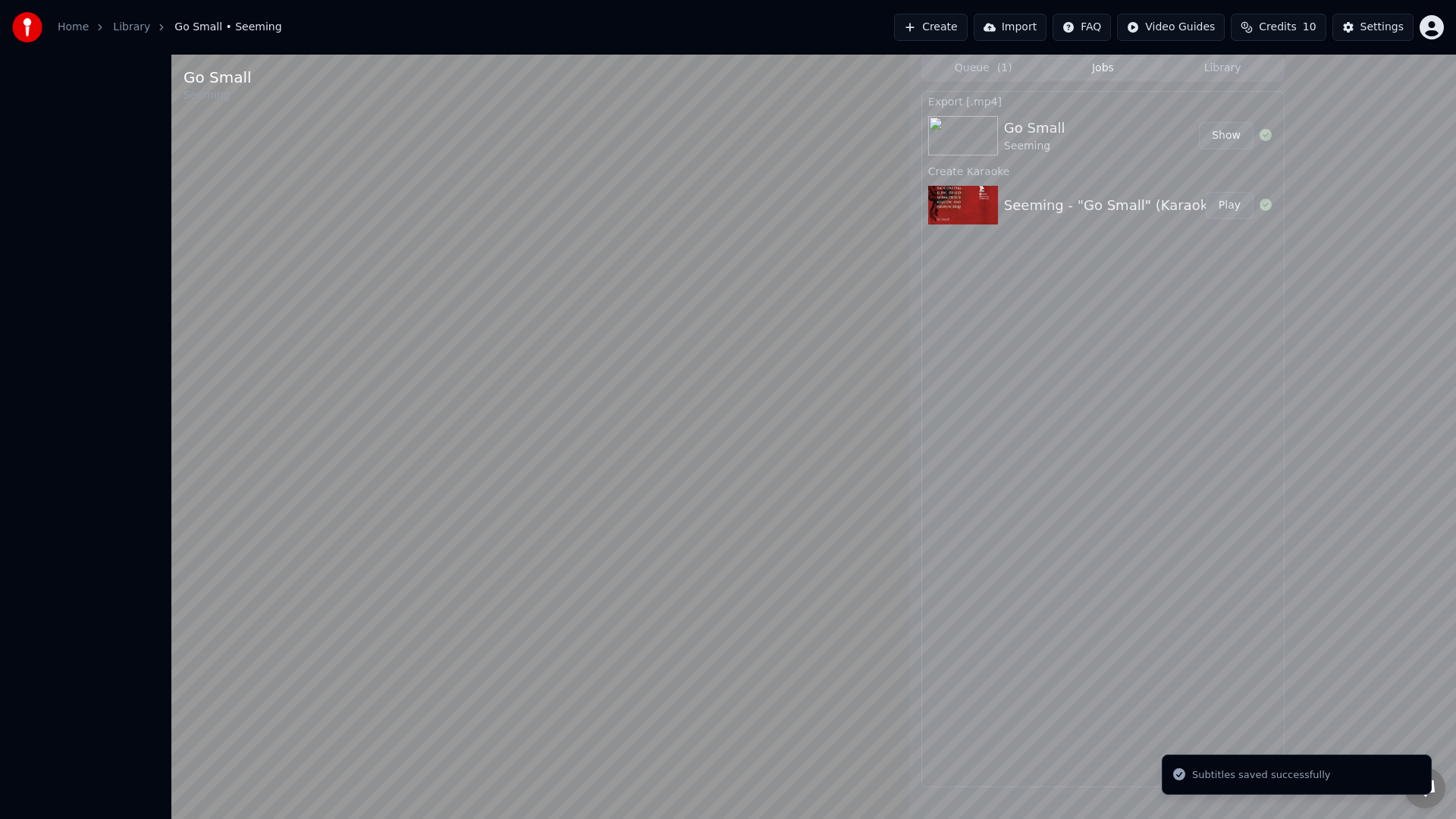
click at [312, 438] on video at bounding box center [540, 464] width 738 height 819
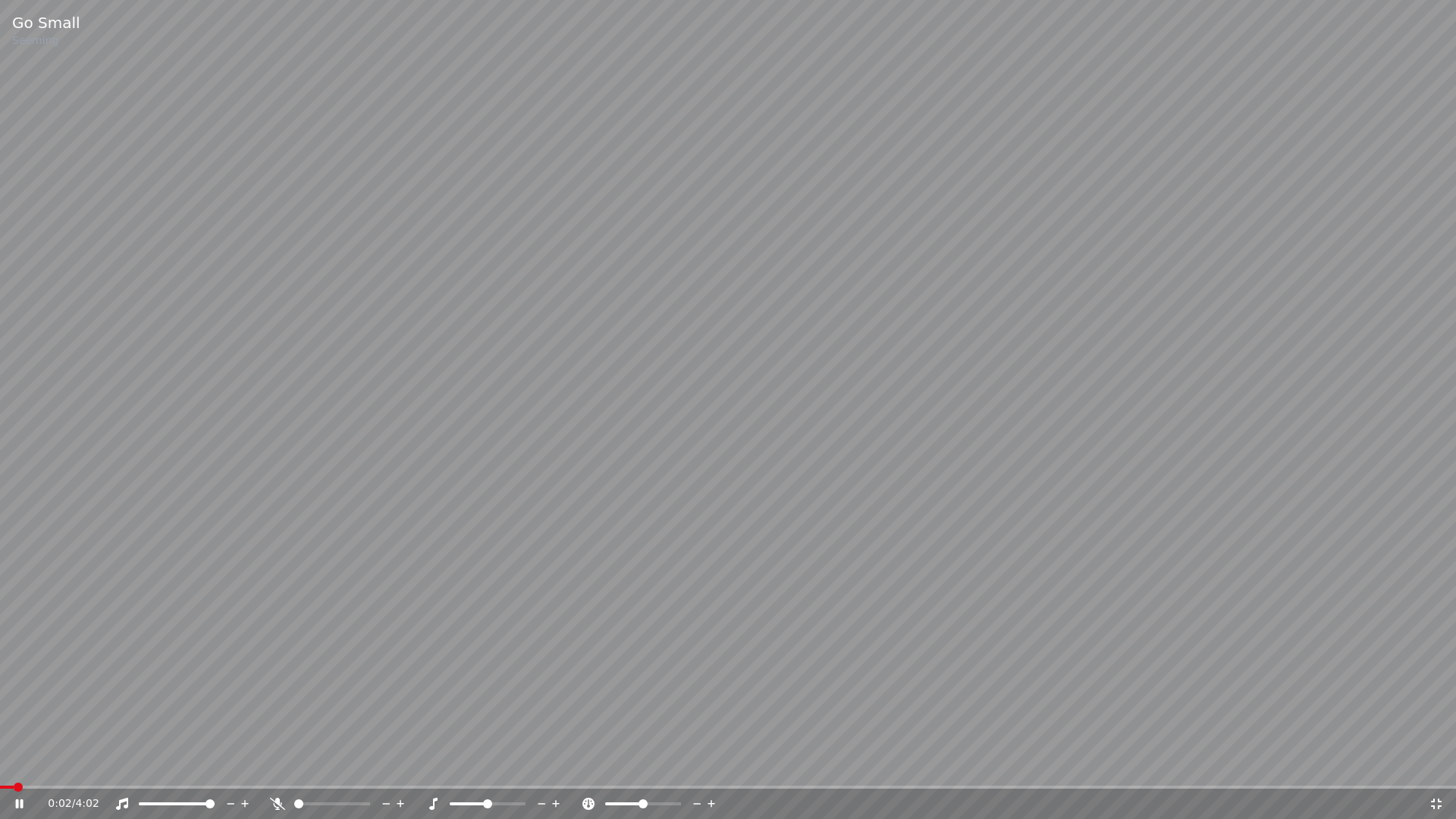
click at [312, 438] on video at bounding box center [728, 410] width 1456 height 819
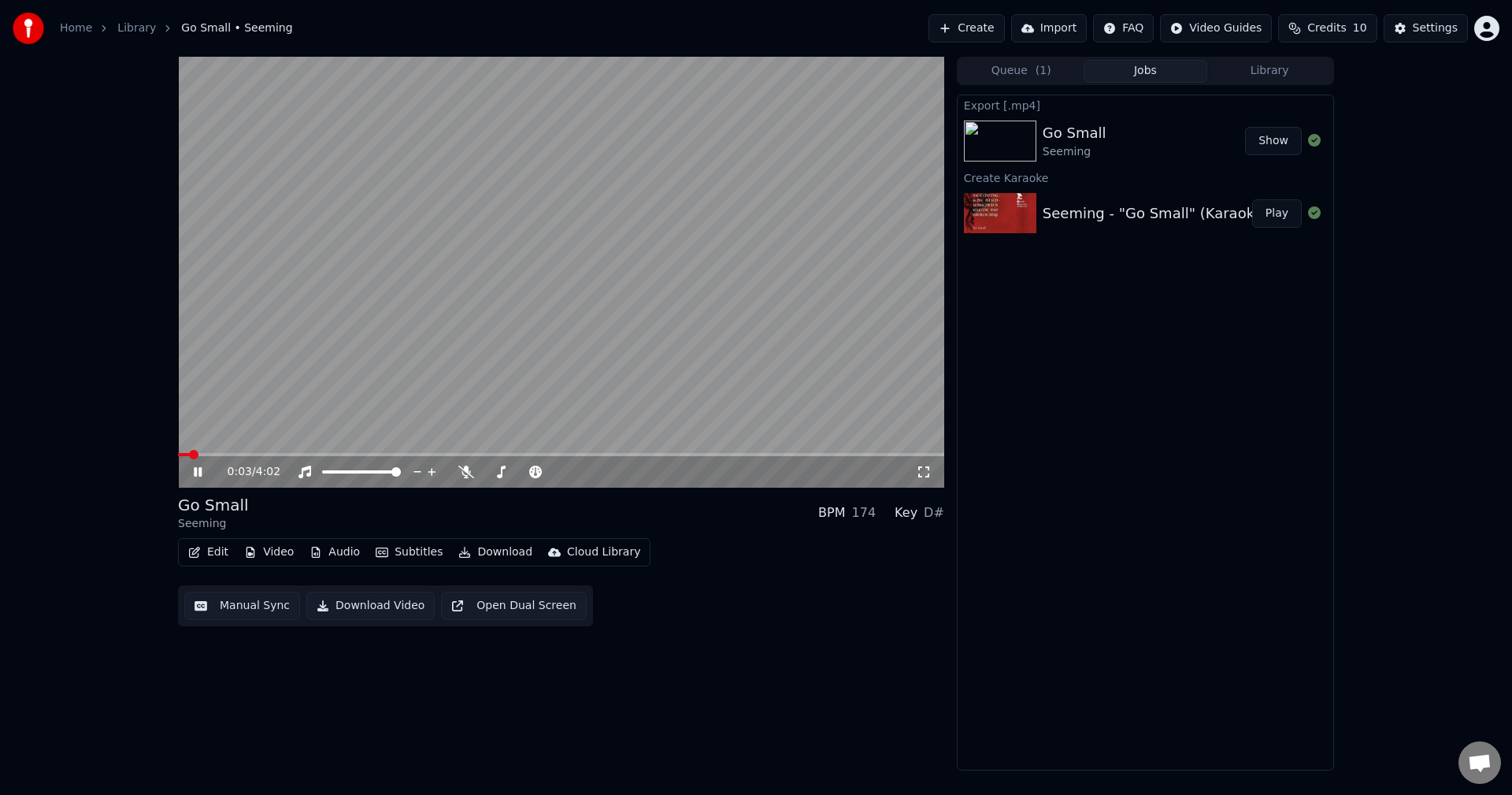
click at [340, 455] on span at bounding box center [561, 454] width 766 height 3
click at [180, 455] on span at bounding box center [179, 454] width 3 height 3
click at [488, 365] on video at bounding box center [561, 272] width 766 height 431
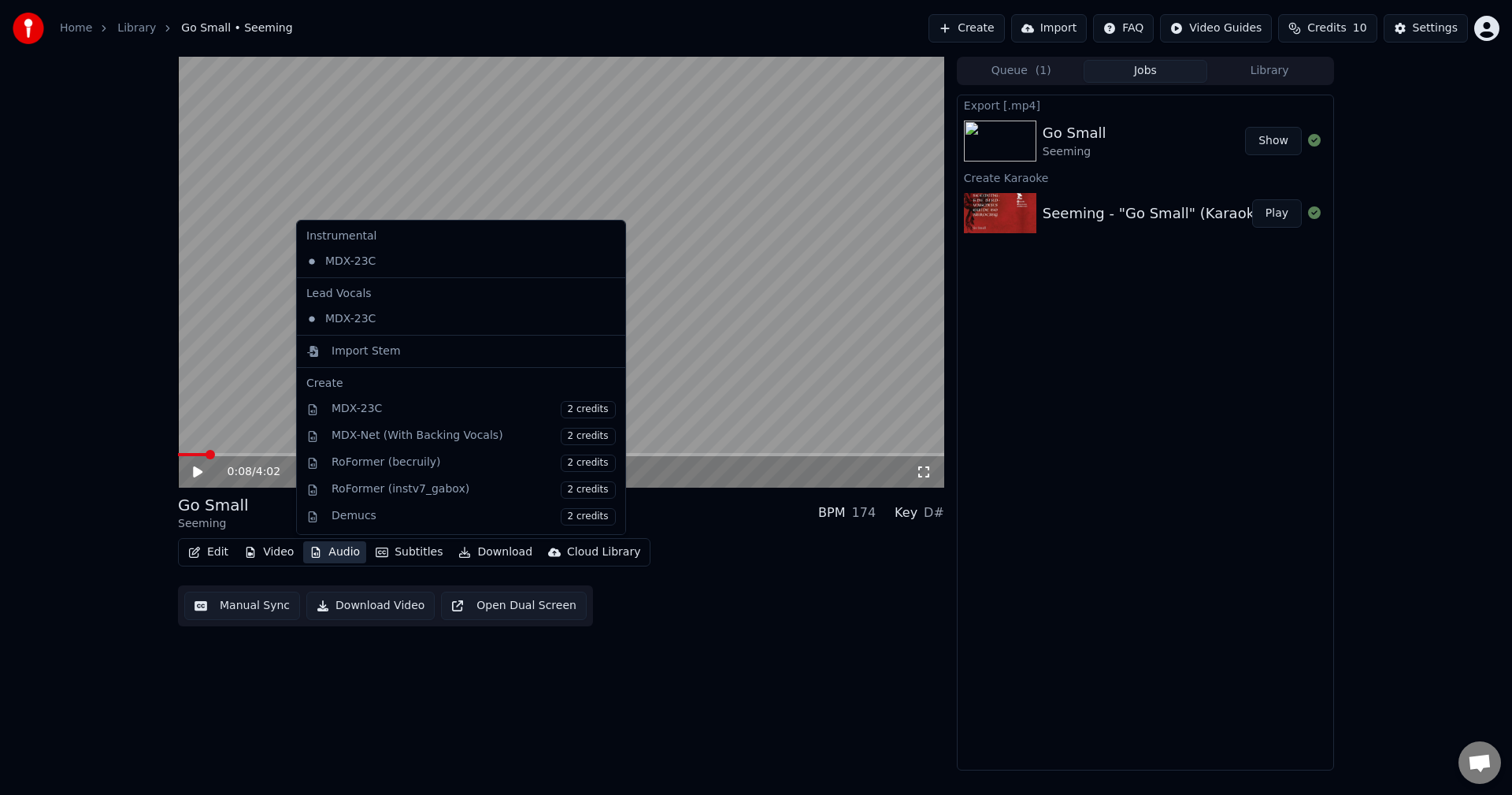
click at [336, 551] on button "Audio" at bounding box center [335, 552] width 63 height 22
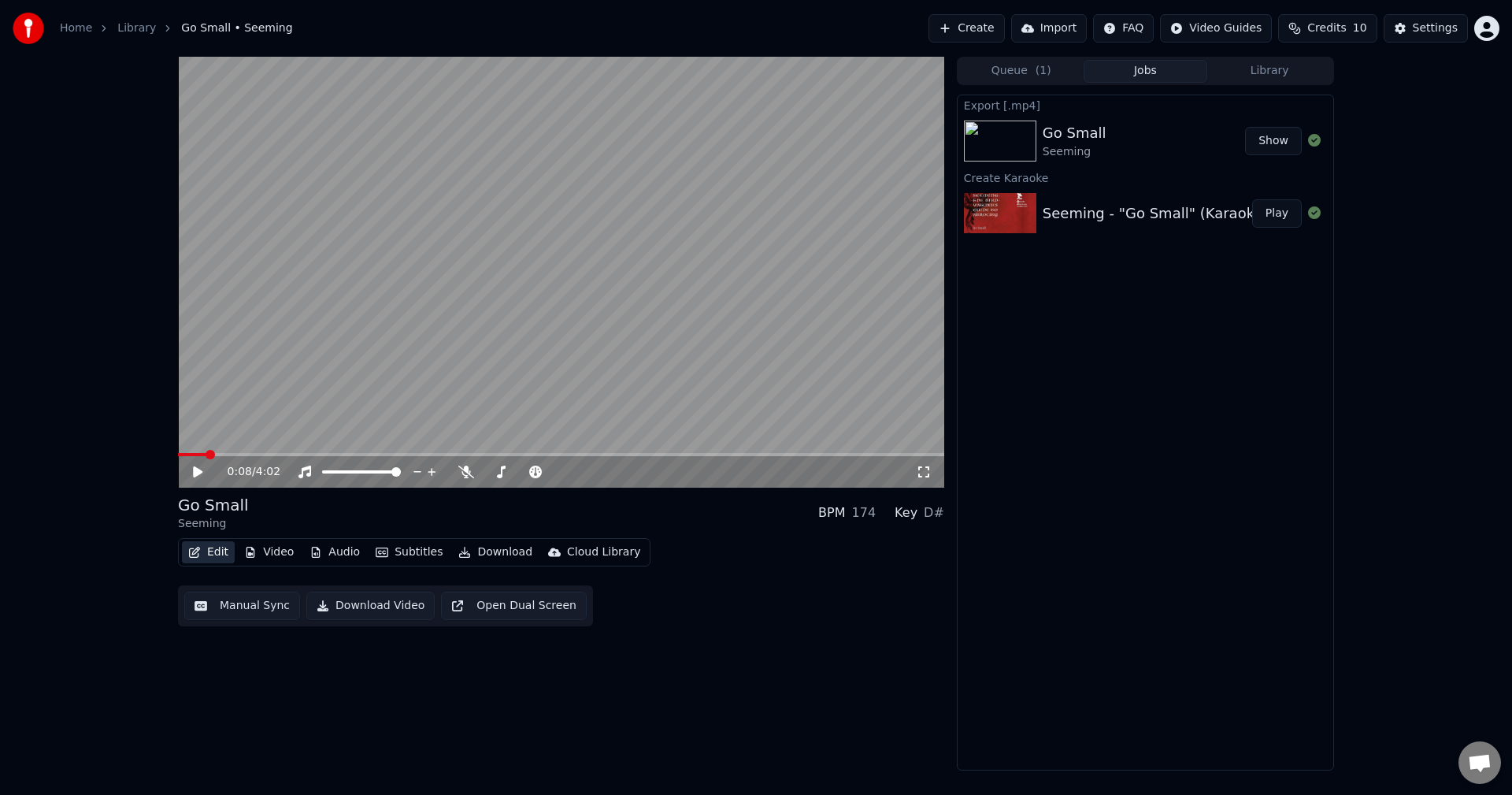
click at [210, 554] on button "Edit" at bounding box center [208, 552] width 53 height 22
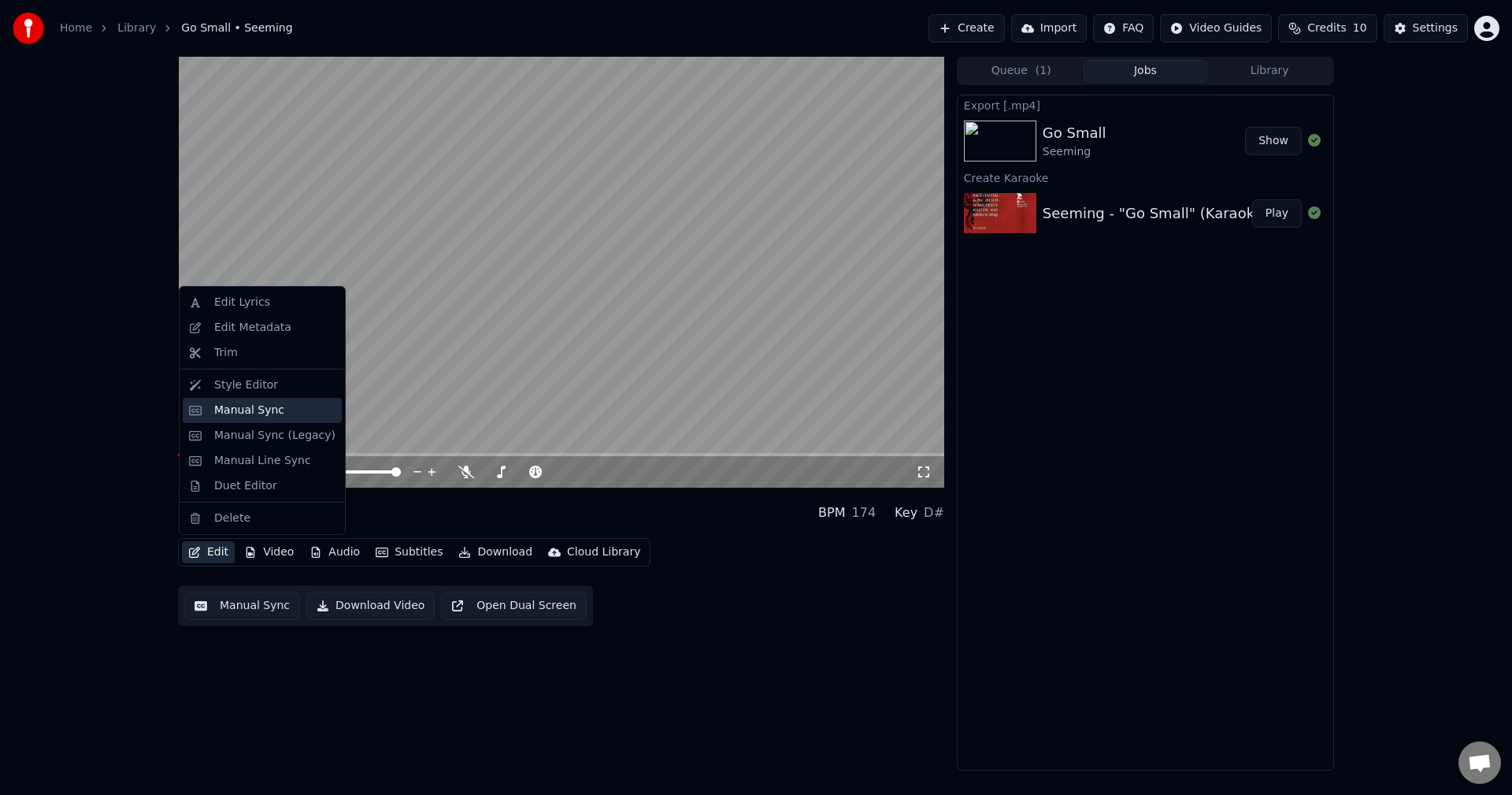
click at [259, 409] on div "Manual Sync" at bounding box center [249, 410] width 70 height 16
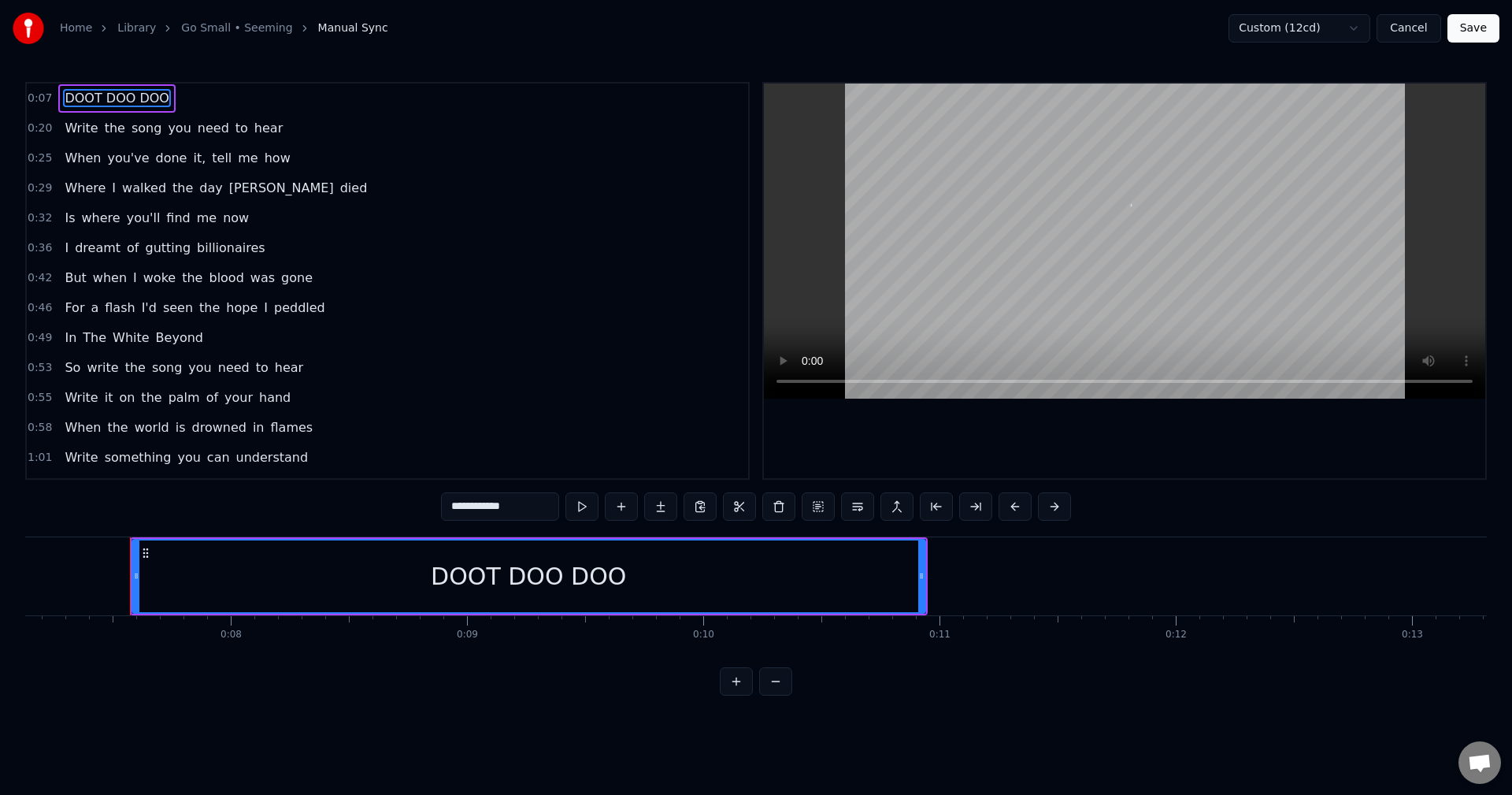
scroll to position [0, 1709]
click at [140, 92] on span "DOOT DOO DOO" at bounding box center [117, 98] width 107 height 18
type input "*****"
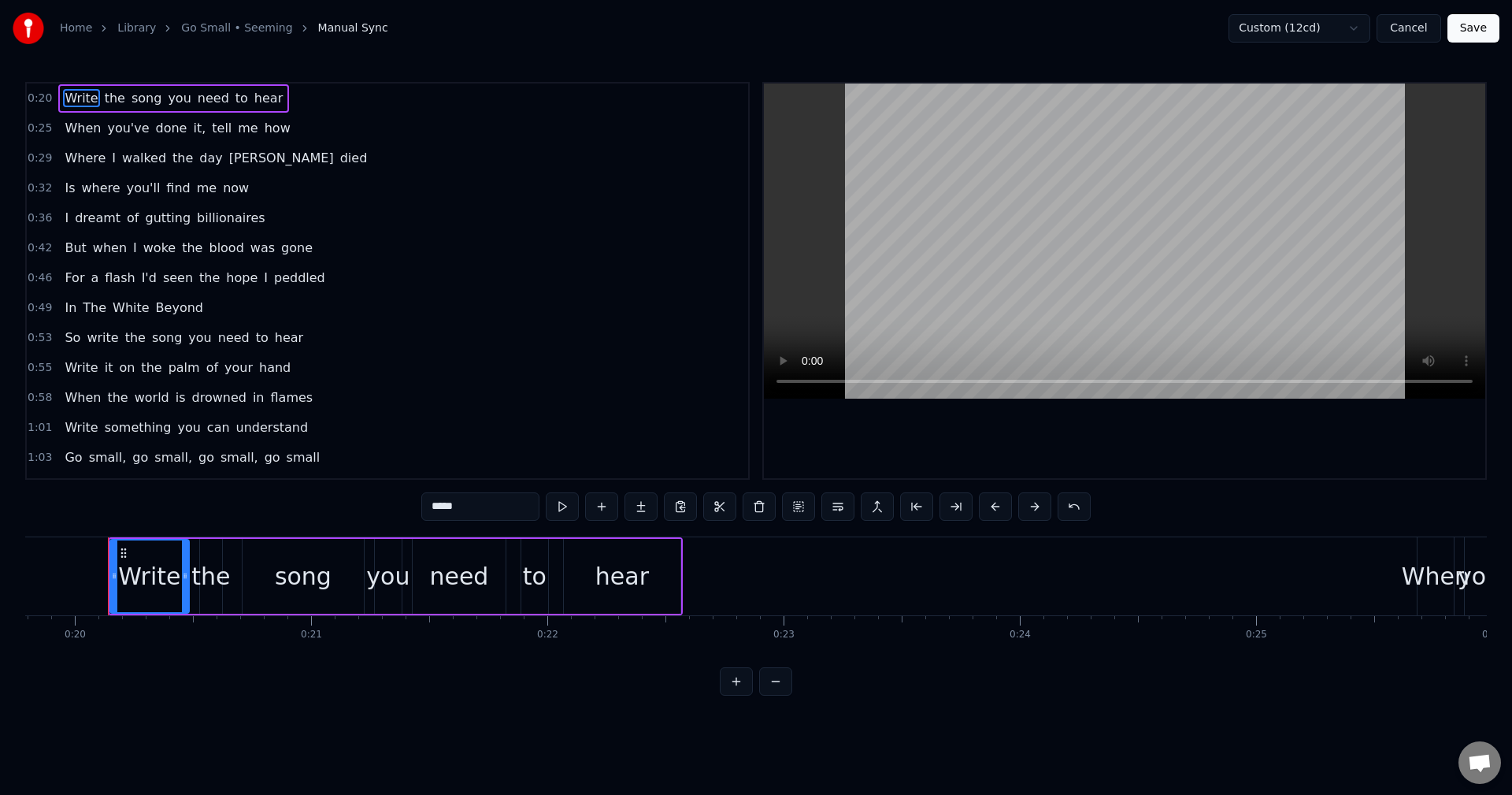
scroll to position [0, 4678]
click at [1476, 29] on button "Save" at bounding box center [1473, 28] width 52 height 29
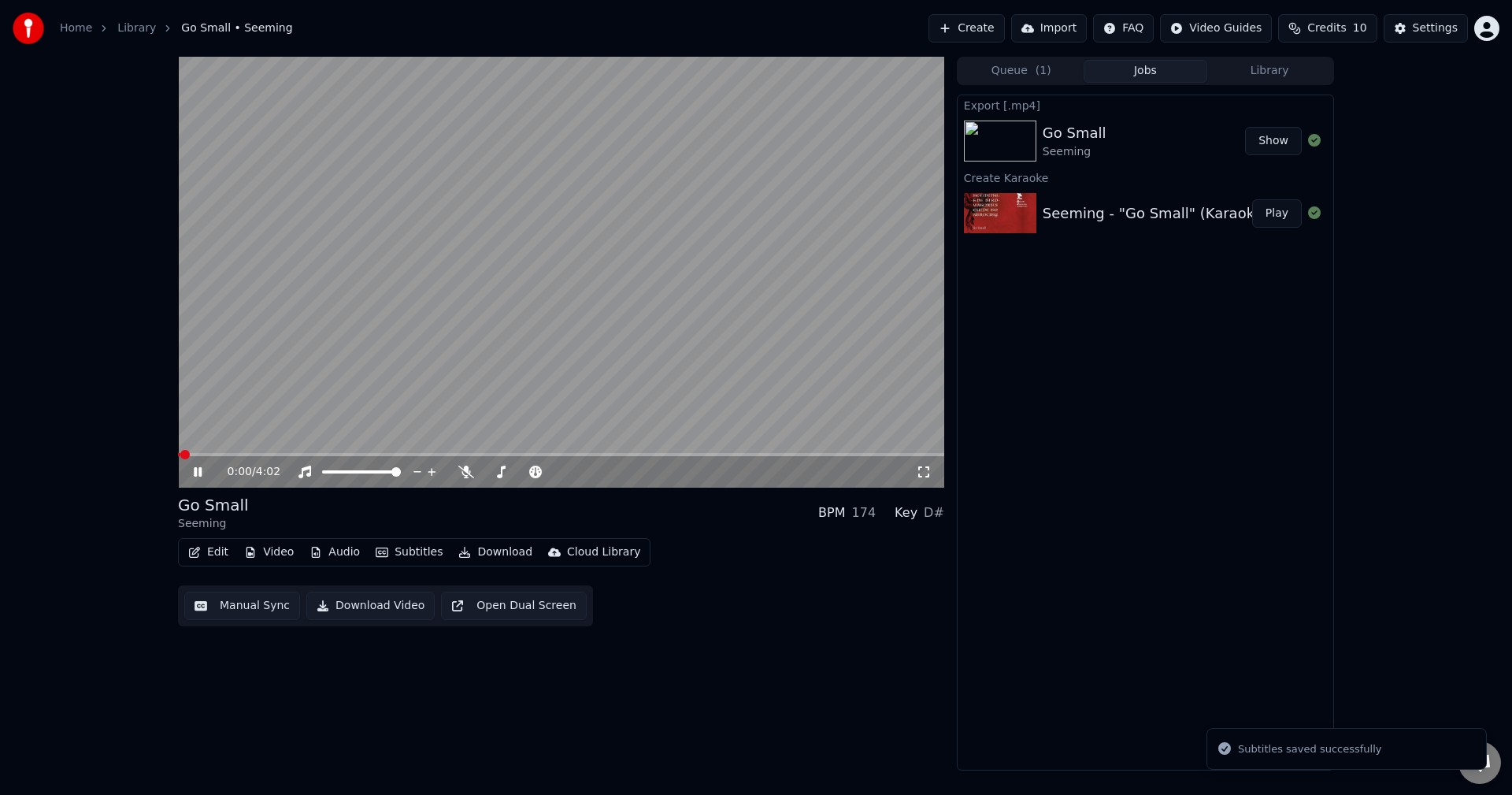
click at [500, 243] on video at bounding box center [561, 272] width 766 height 431
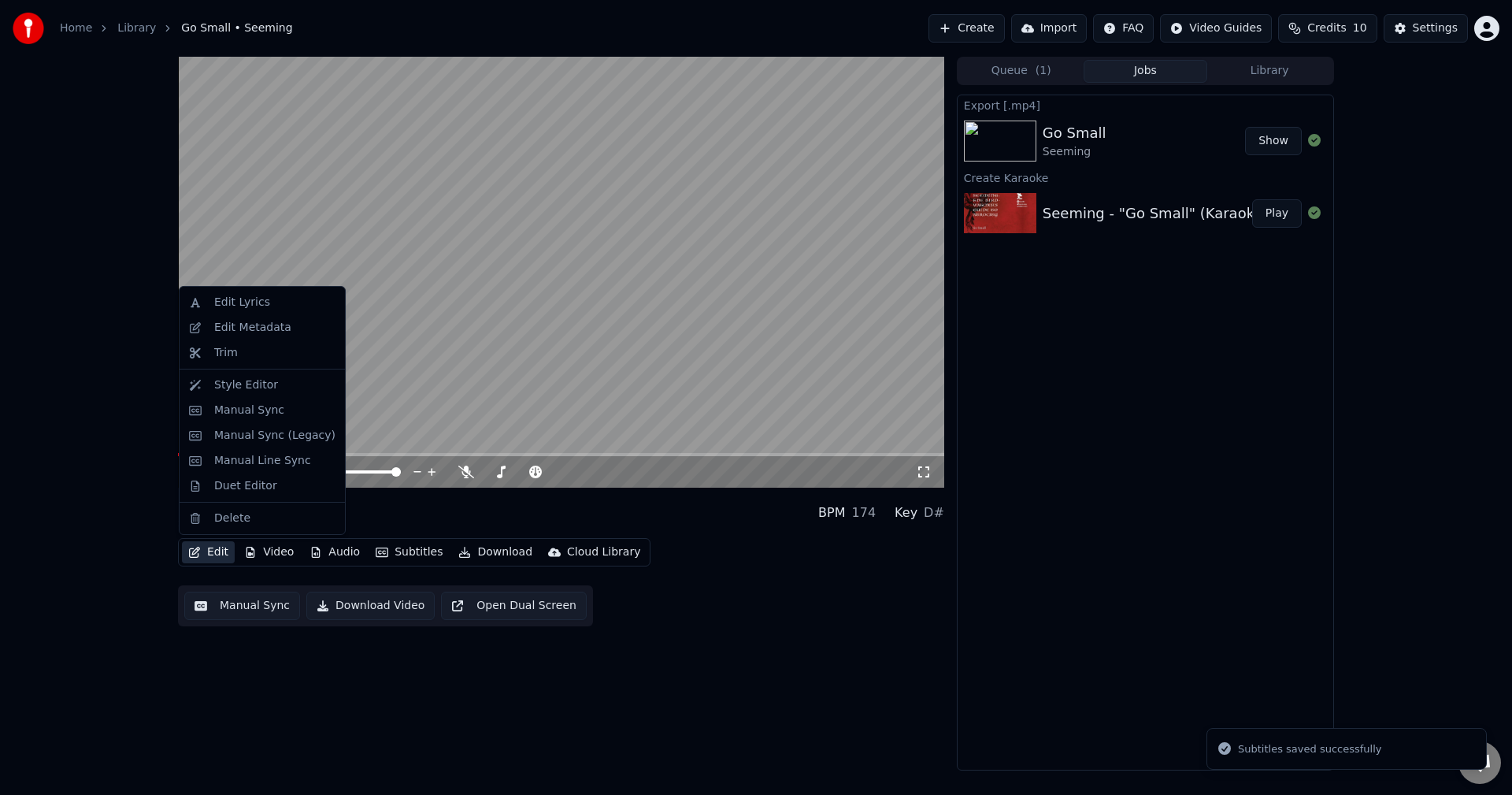
click at [225, 560] on button "Edit" at bounding box center [208, 552] width 53 height 22
click at [270, 489] on div "Duet Editor" at bounding box center [274, 486] width 121 height 16
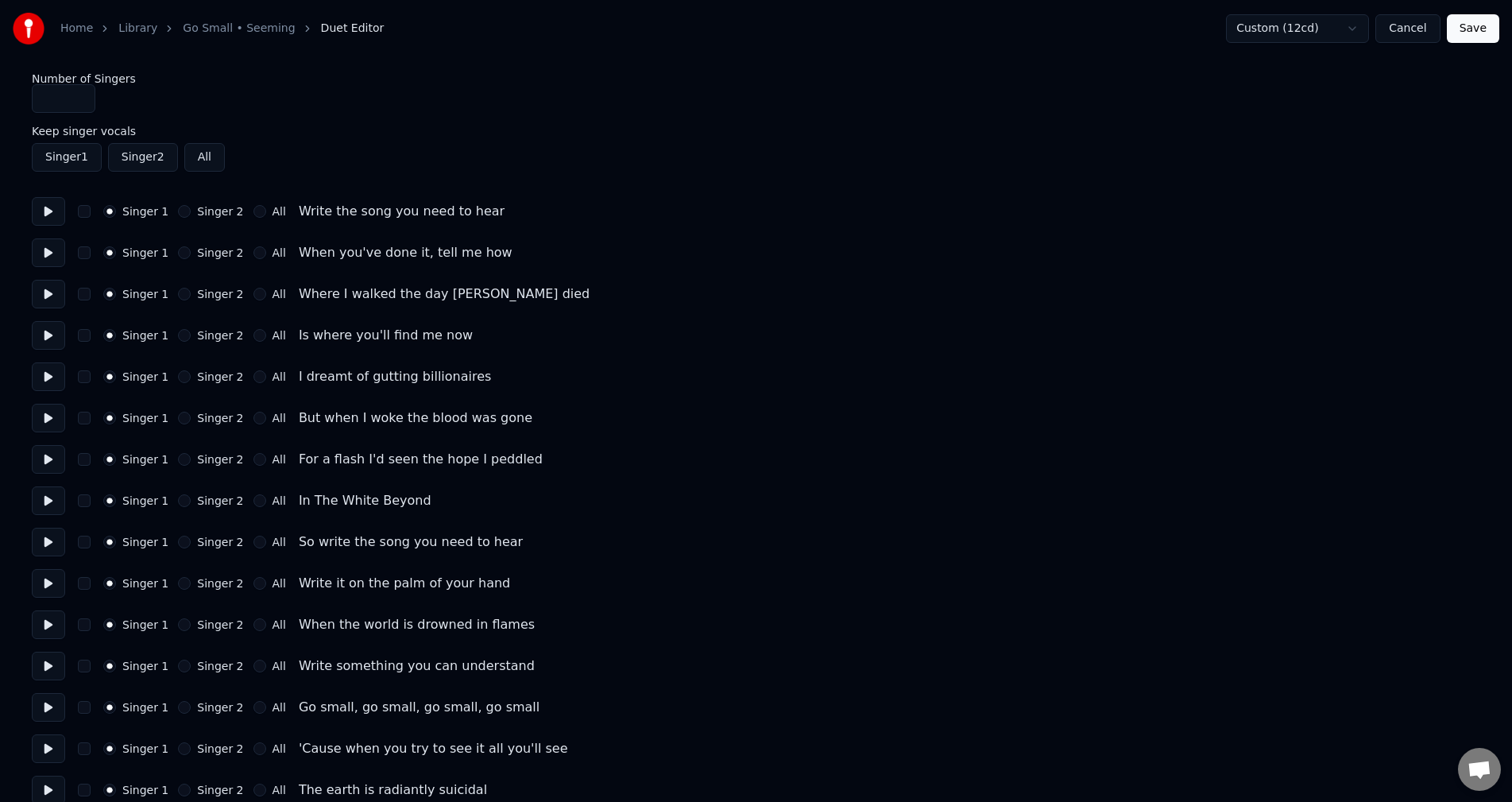
click at [1467, 35] on button "Save" at bounding box center [1473, 28] width 52 height 29
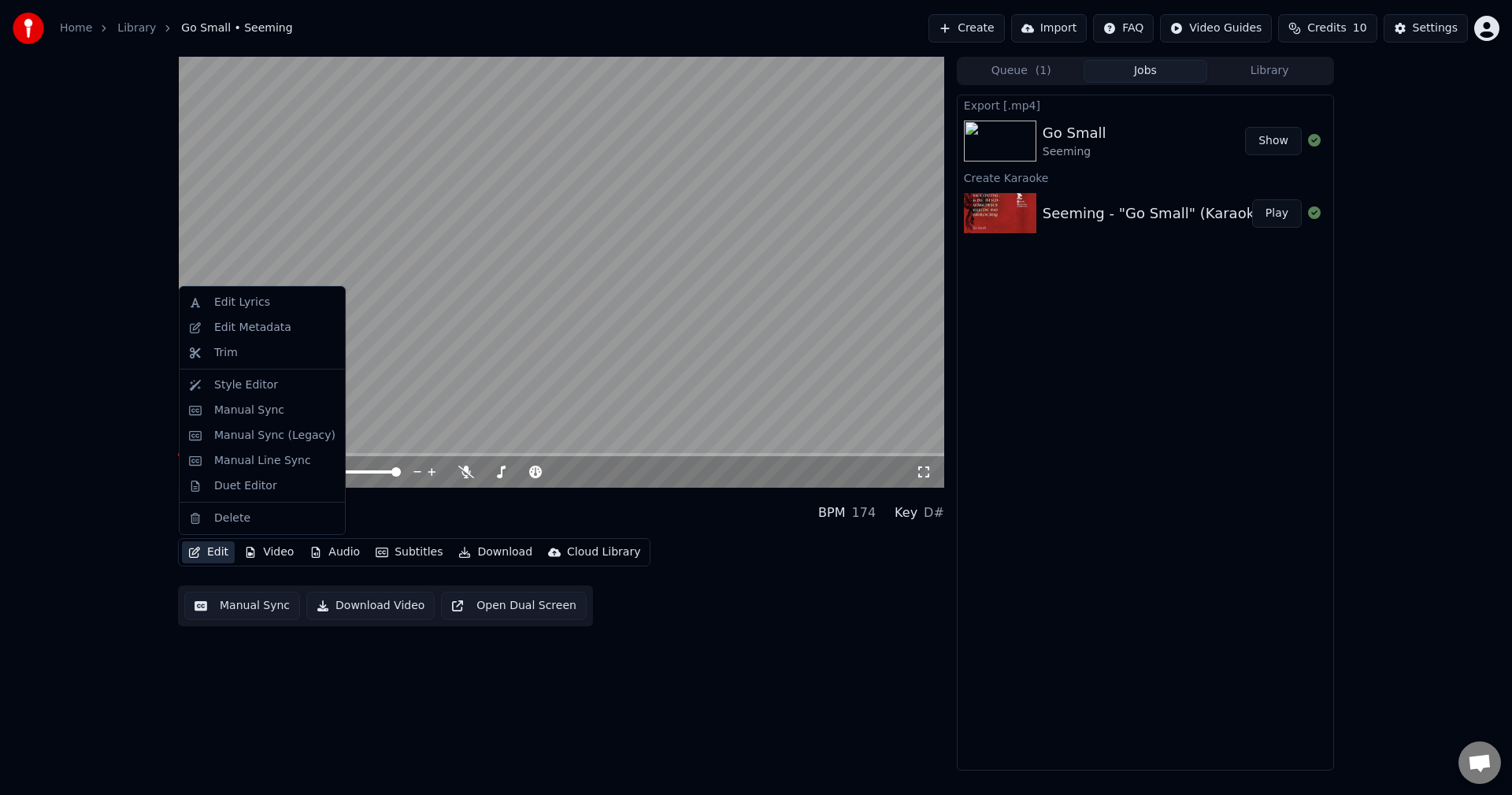
click at [202, 554] on button "Edit" at bounding box center [208, 552] width 53 height 22
click at [264, 412] on div "Manual Sync" at bounding box center [249, 410] width 70 height 16
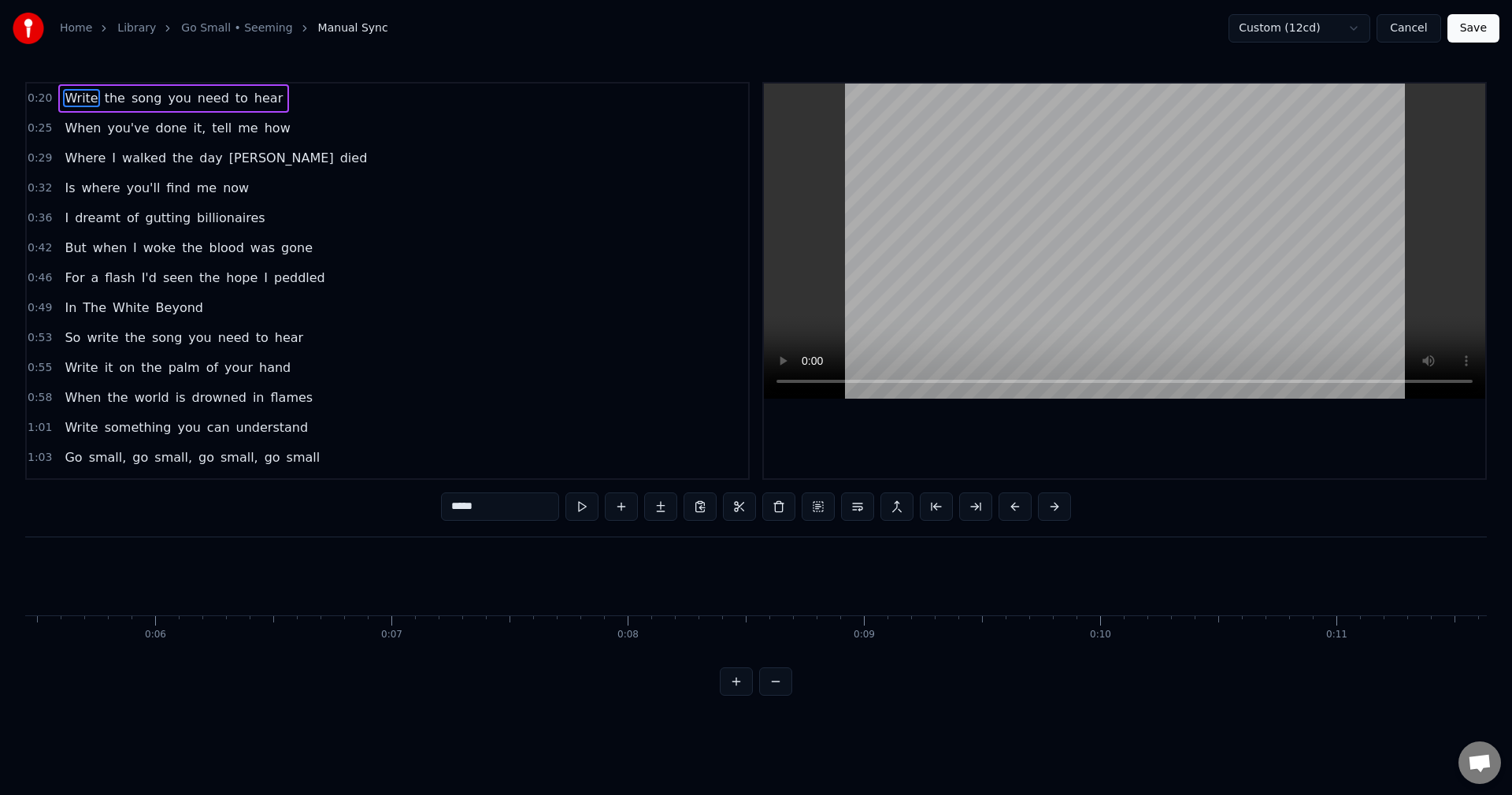
scroll to position [0, 1601]
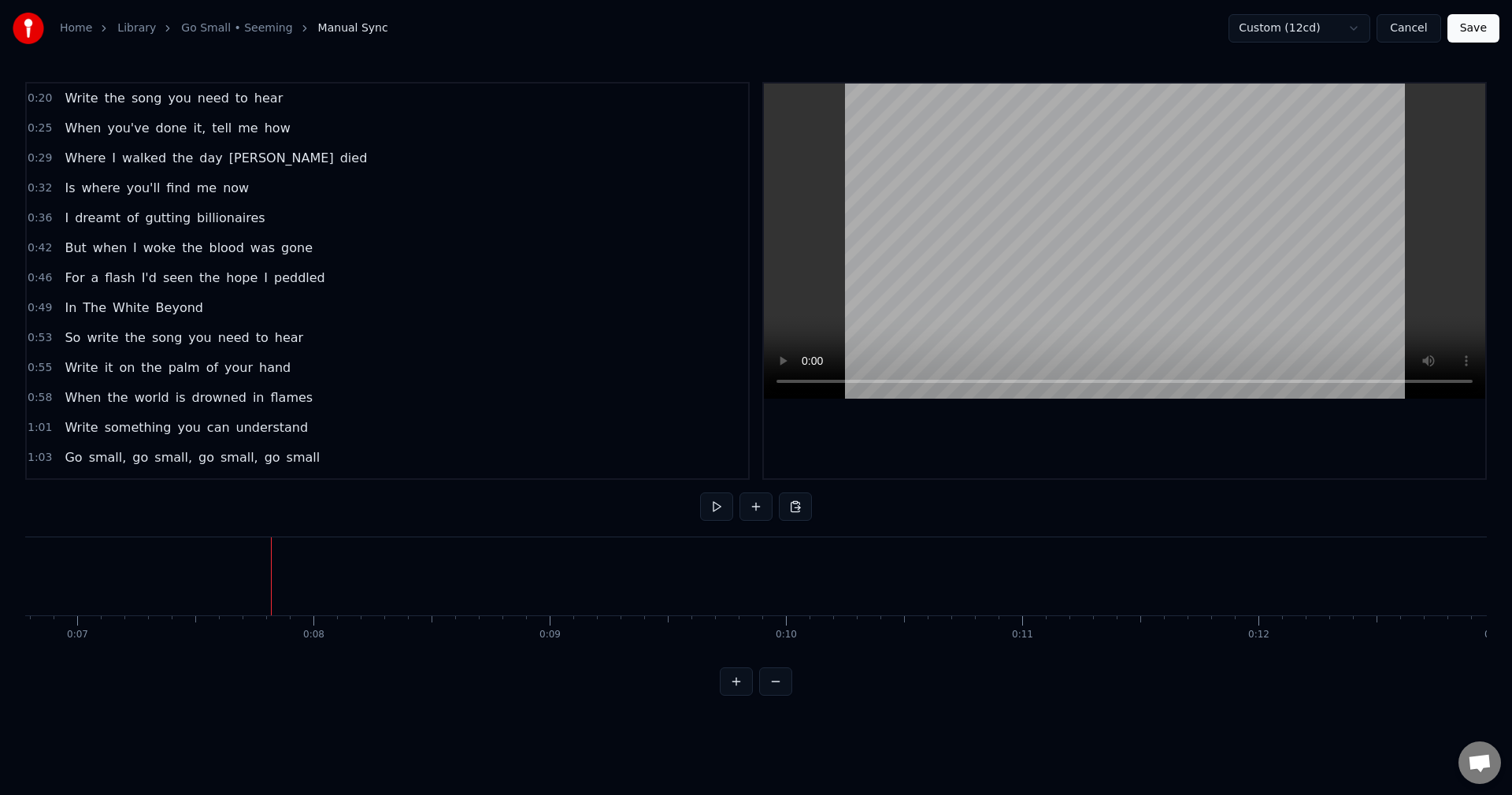
click at [362, 581] on html "Home Library Go Small • Seeming Manual Sync Custom (12cd) Cancel Save 0:20 Writ…" at bounding box center [756, 360] width 1512 height 721
click at [403, 590] on div "New Line Ctrl+N" at bounding box center [444, 590] width 193 height 25
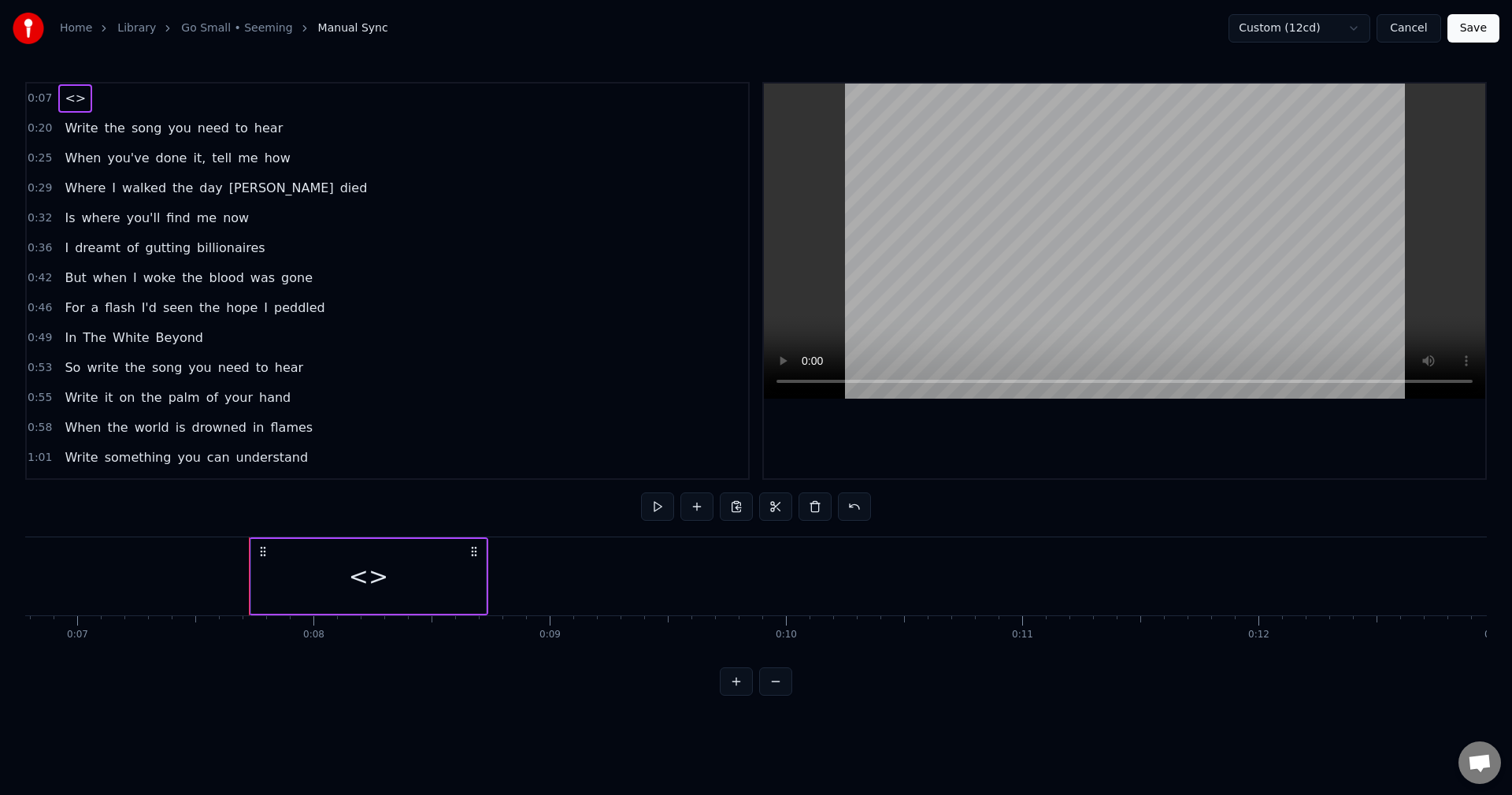
click at [485, 577] on div "<>" at bounding box center [368, 576] width 235 height 74
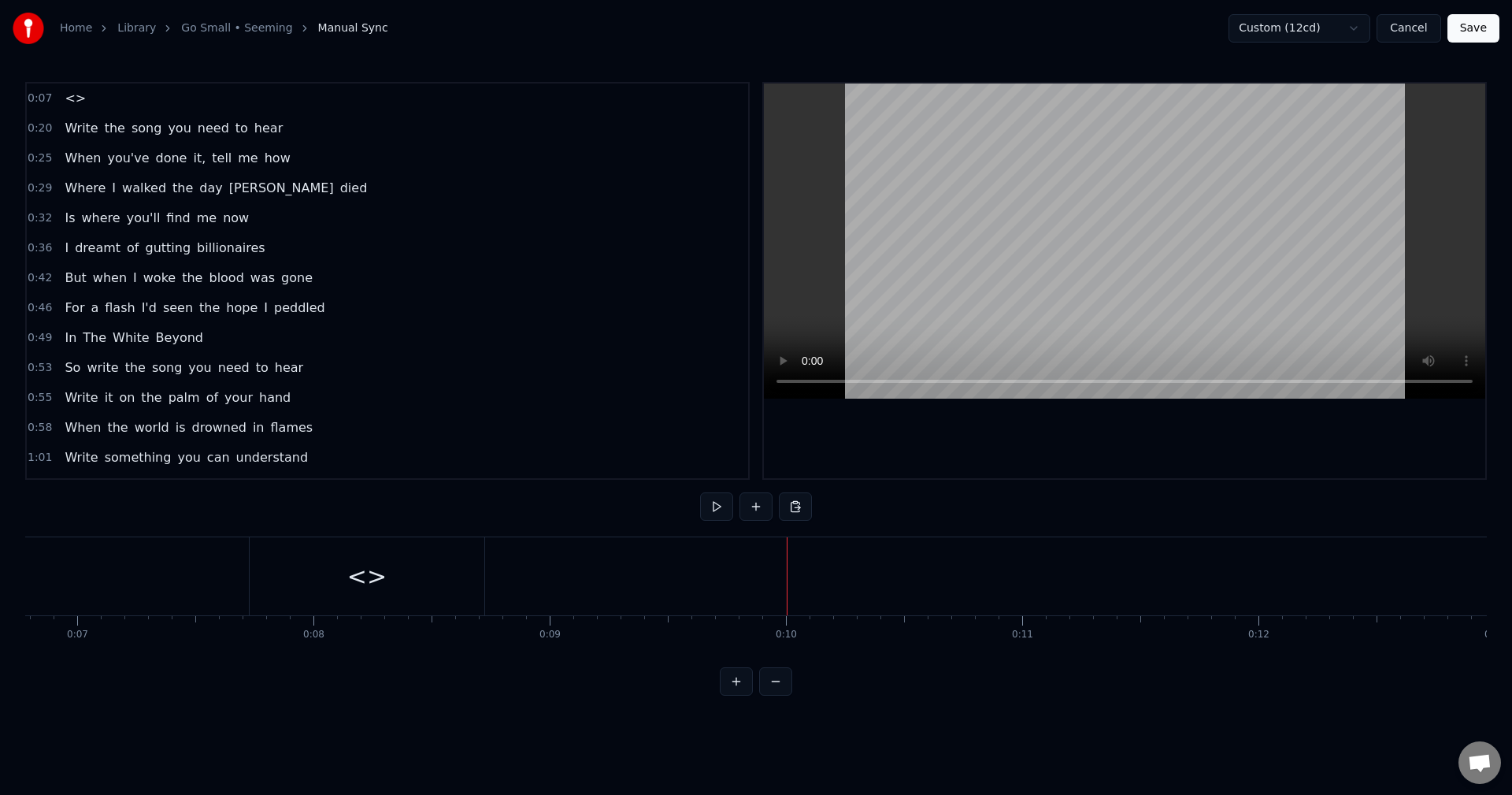
click at [455, 573] on div "<>" at bounding box center [367, 576] width 235 height 78
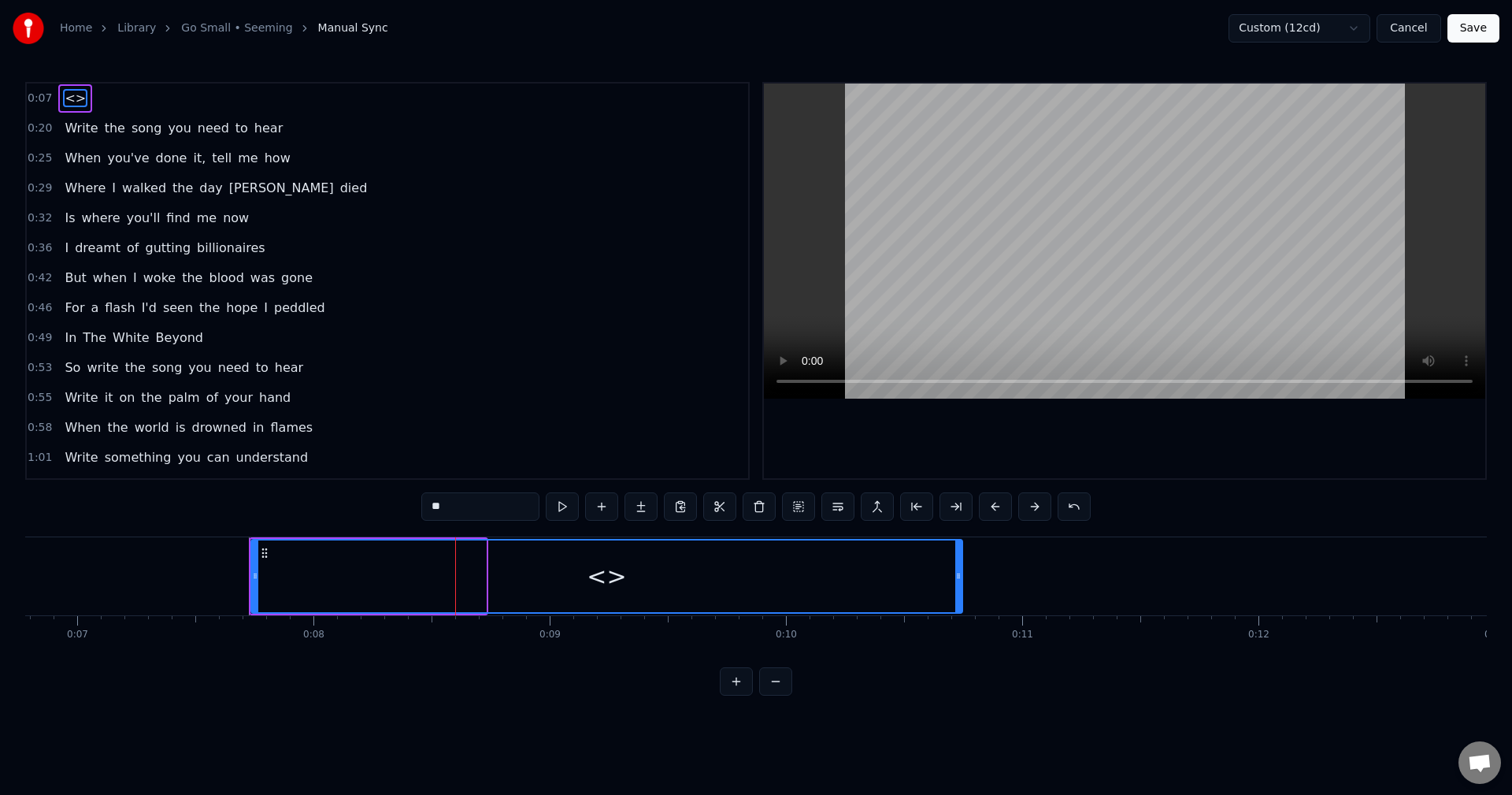
drag, startPoint x: 485, startPoint y: 575, endPoint x: 960, endPoint y: 591, distance: 475.3
click at [960, 591] on div at bounding box center [958, 576] width 6 height 71
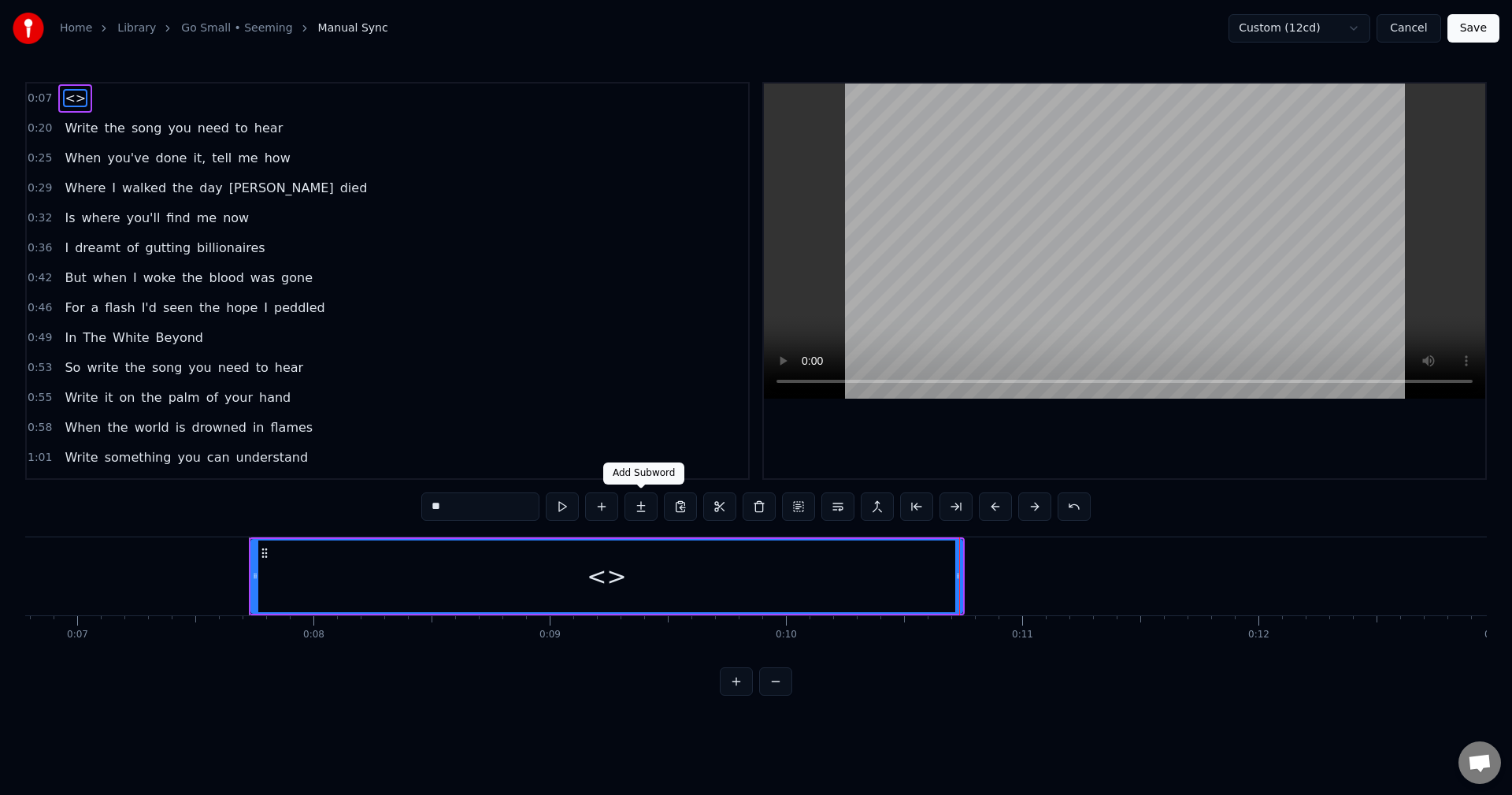
click at [642, 505] on button at bounding box center [640, 507] width 33 height 29
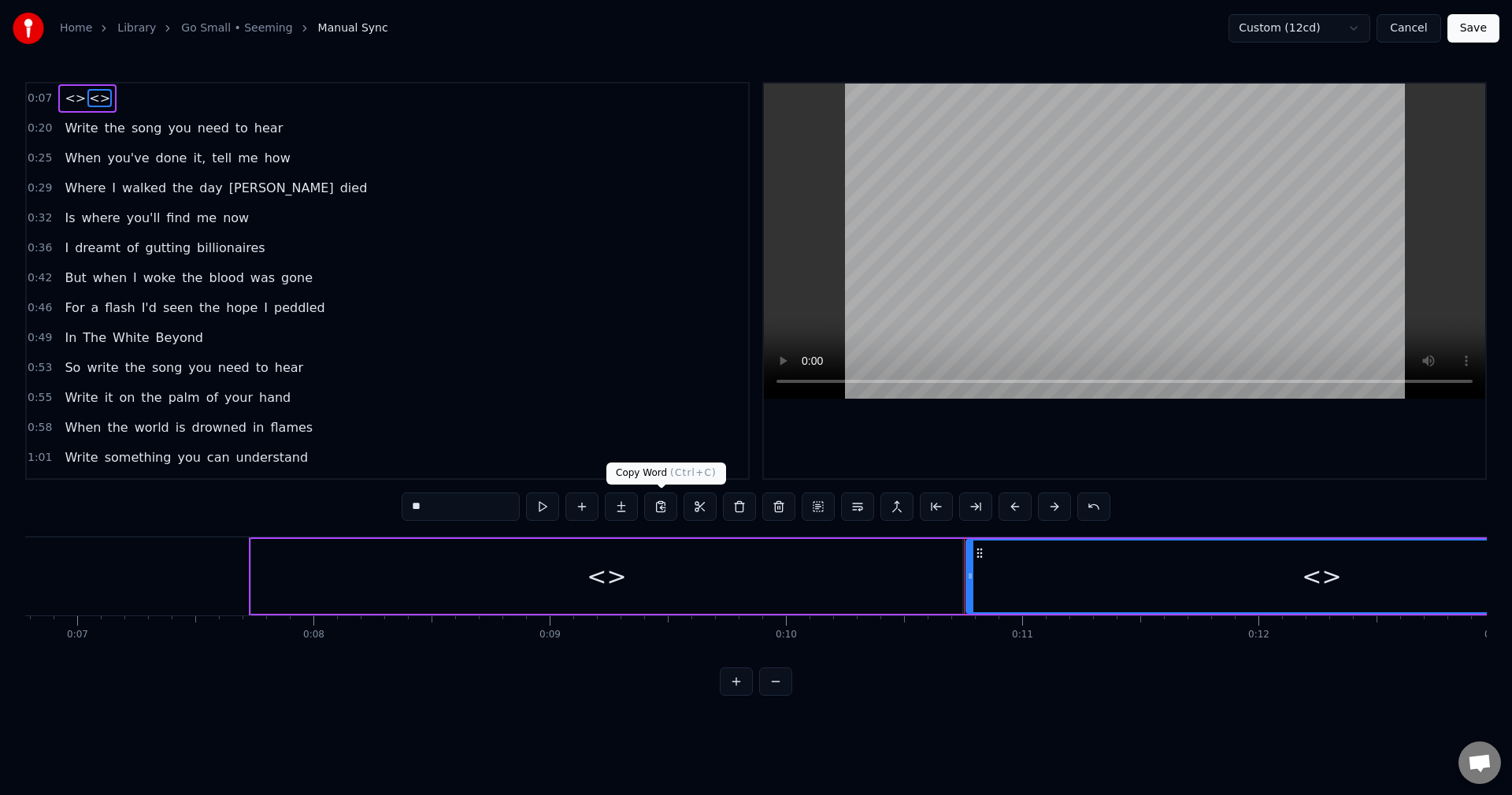
click at [1245, 555] on div "<>" at bounding box center [1322, 576] width 709 height 71
type input "*****"
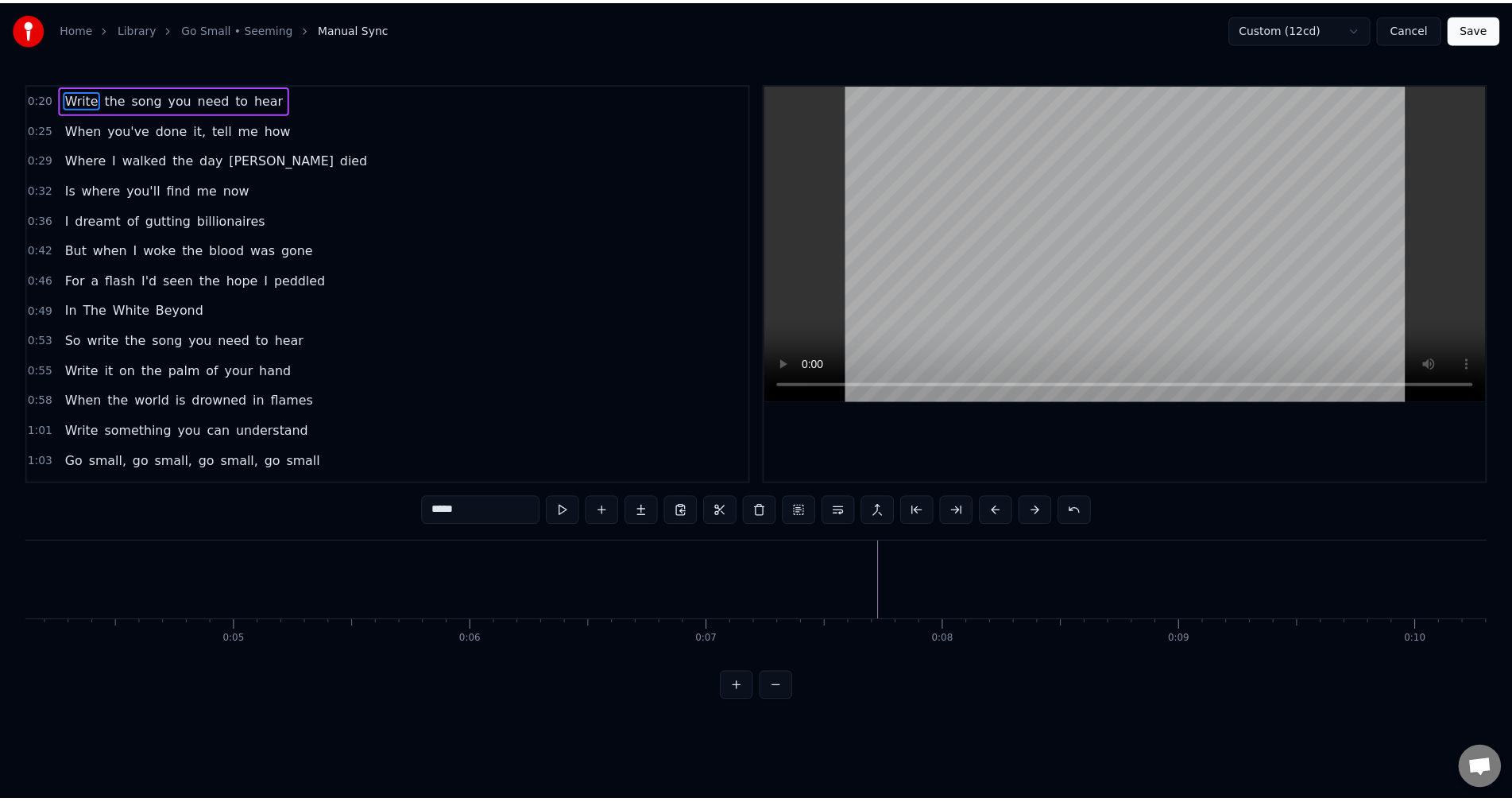
scroll to position [0, 1395]
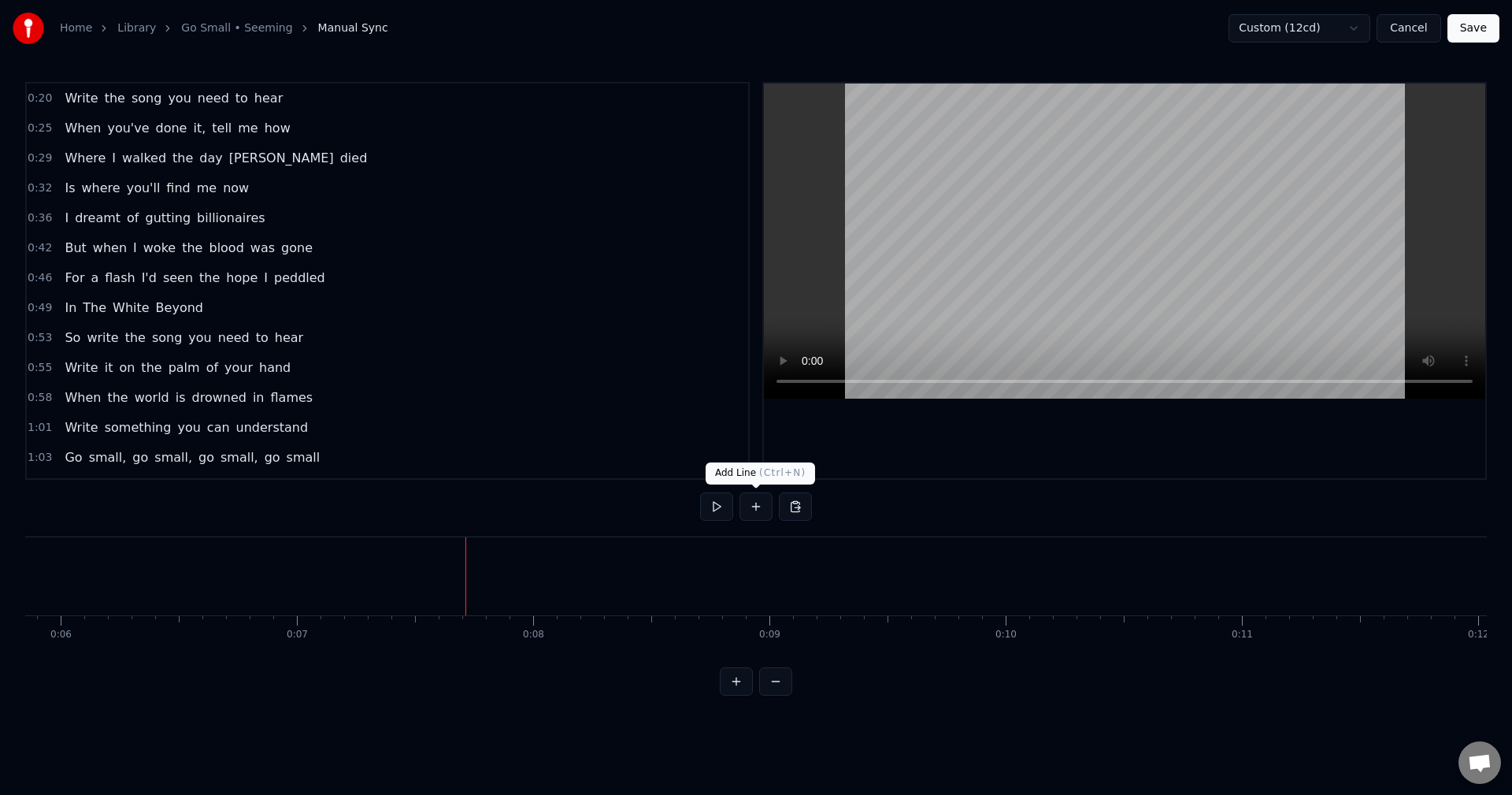
click at [762, 505] on button at bounding box center [755, 507] width 33 height 29
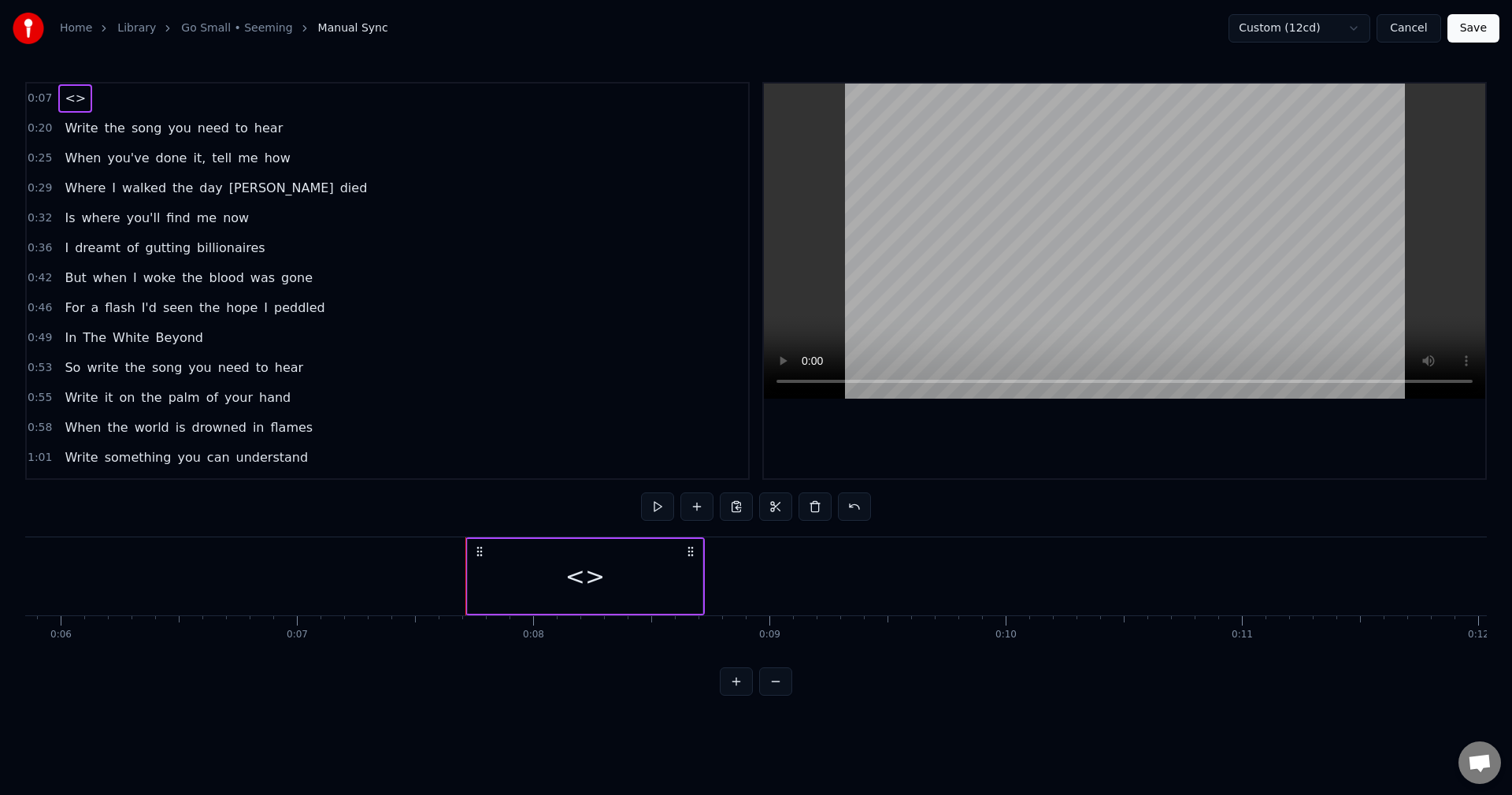
click at [686, 574] on div "<>" at bounding box center [585, 576] width 235 height 74
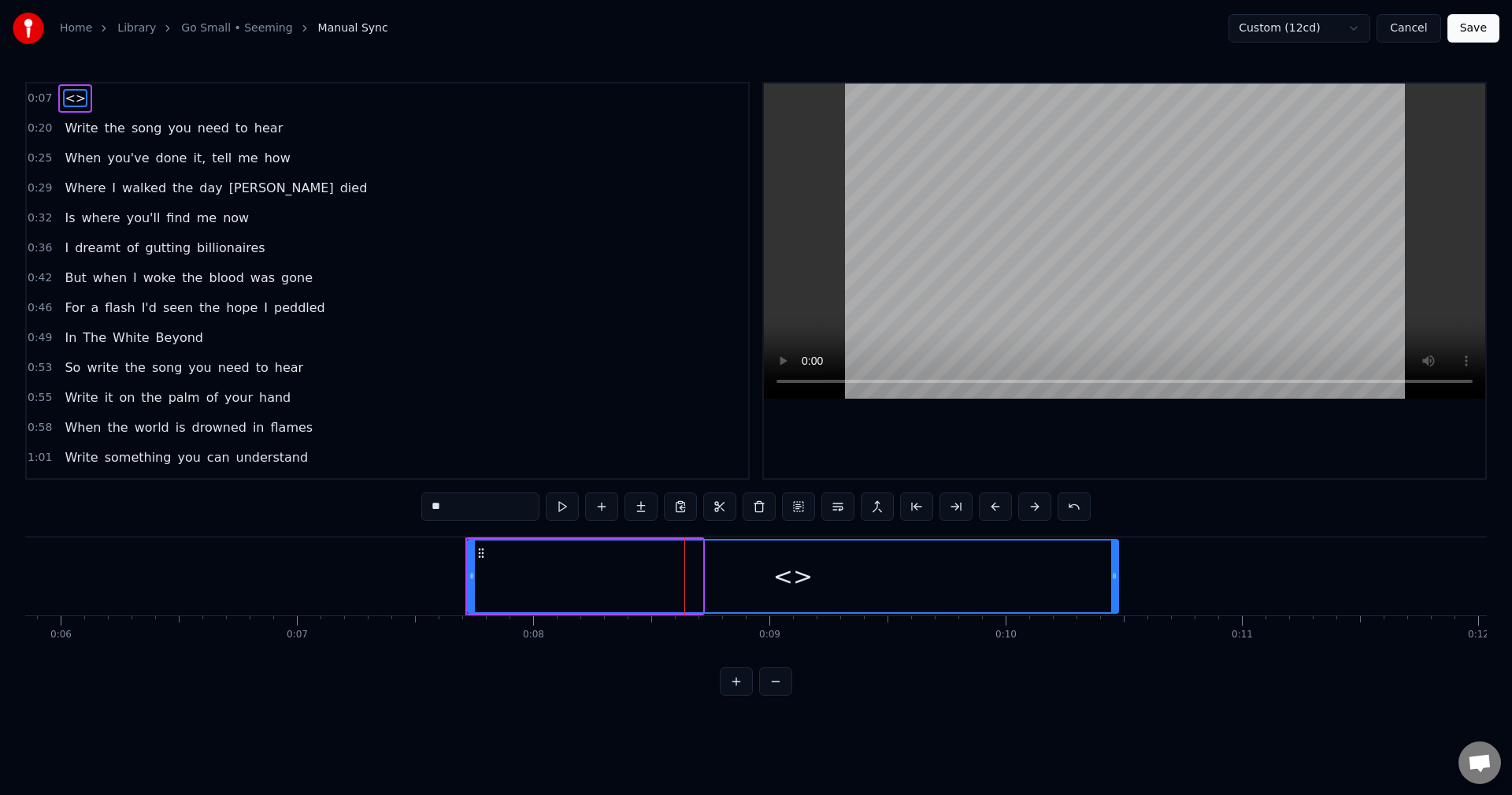
drag, startPoint x: 700, startPoint y: 577, endPoint x: 1105, endPoint y: 595, distance: 405.4
click at [1118, 591] on div at bounding box center [1114, 576] width 6 height 71
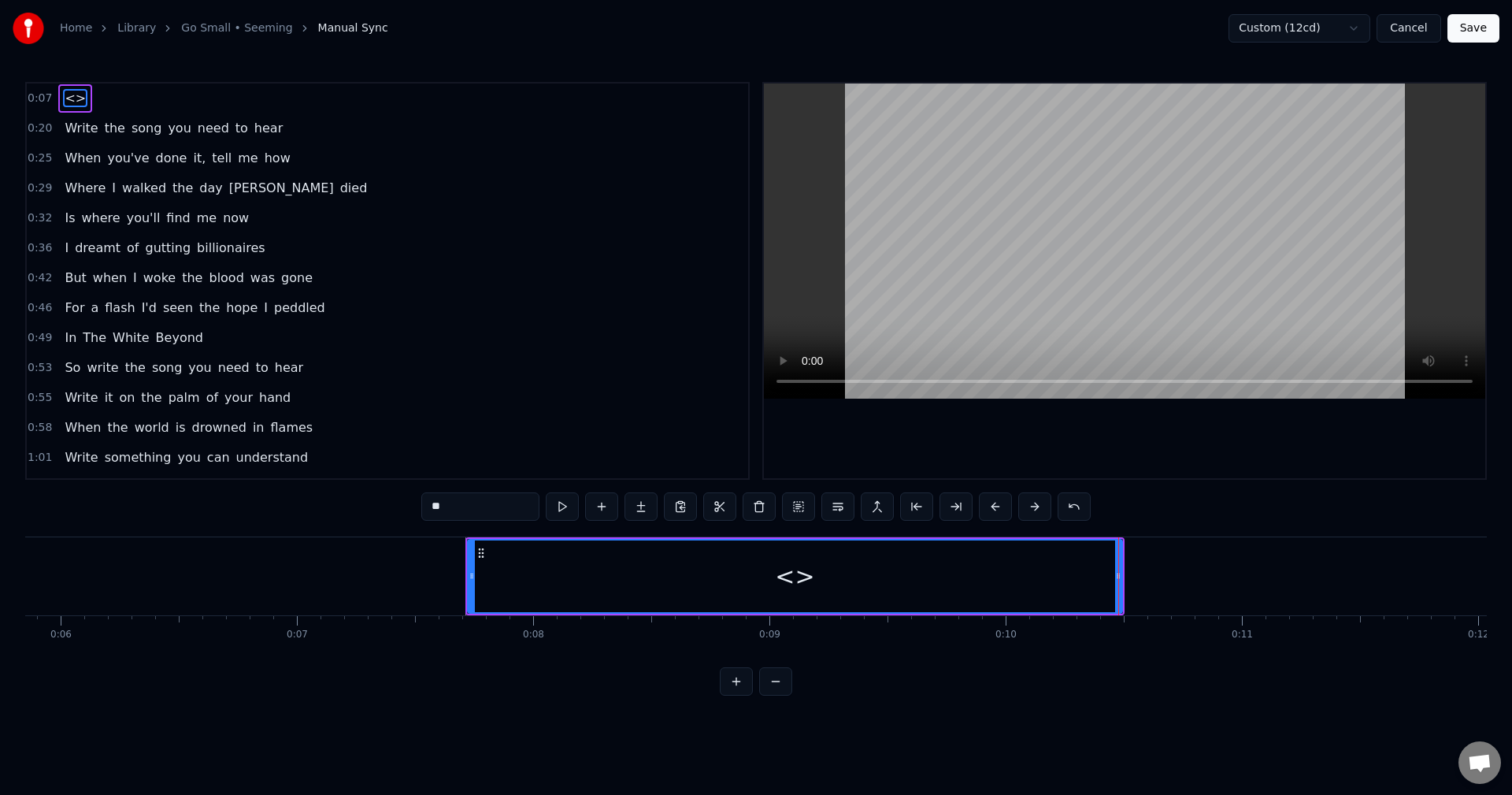
drag, startPoint x: 355, startPoint y: 512, endPoint x: 363, endPoint y: 508, distance: 8.9
click at [352, 511] on div "0:07 <> 0:20 Write the song you need to hear 0:25 When you've done it, tell me …" at bounding box center [755, 389] width 1461 height 614
click at [569, 507] on button at bounding box center [562, 507] width 33 height 29
click at [1460, 30] on button "Save" at bounding box center [1473, 28] width 52 height 29
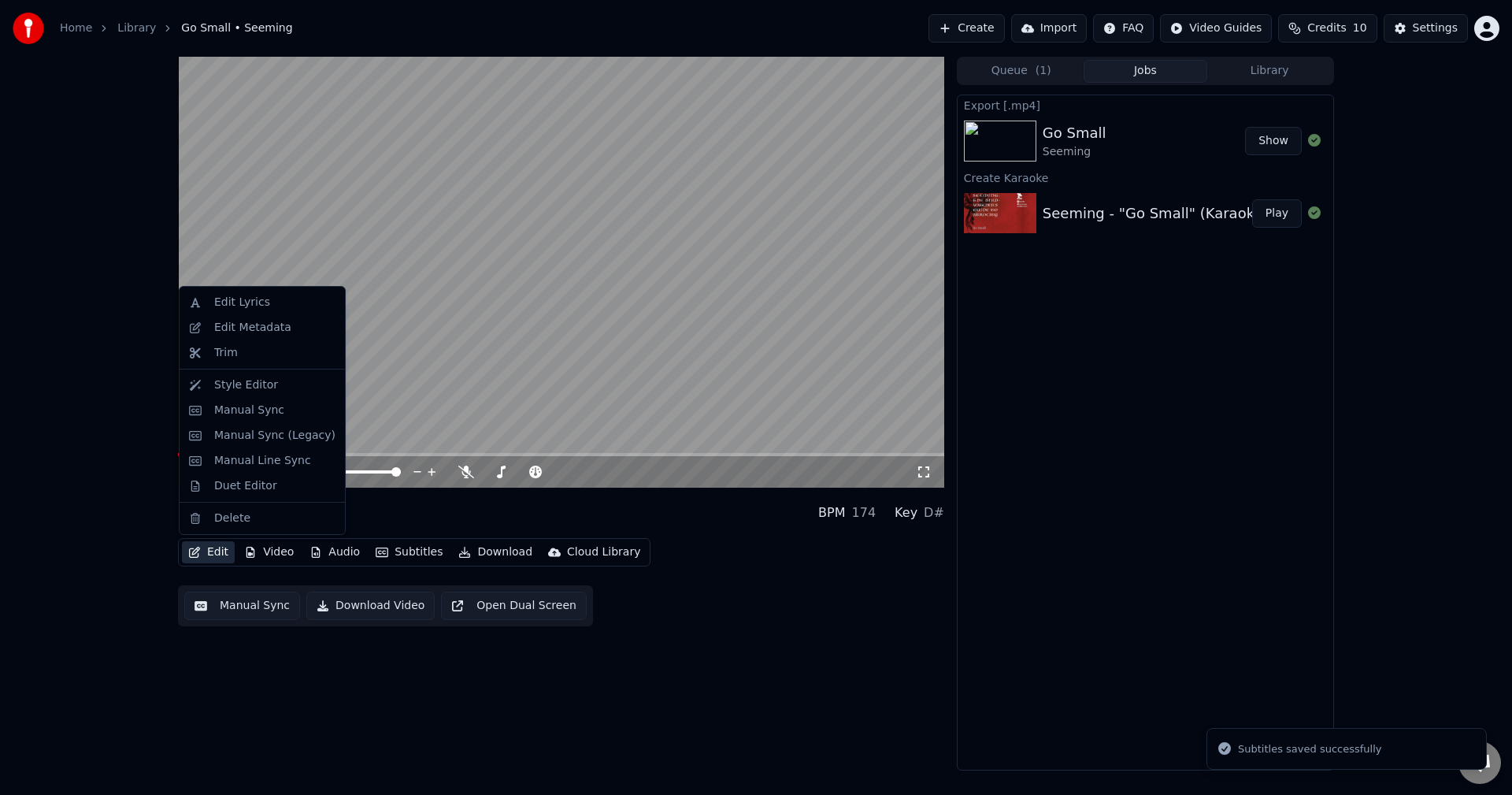
click at [225, 553] on button "Edit" at bounding box center [208, 552] width 53 height 22
click at [257, 480] on div "Duet Editor" at bounding box center [246, 486] width 63 height 16
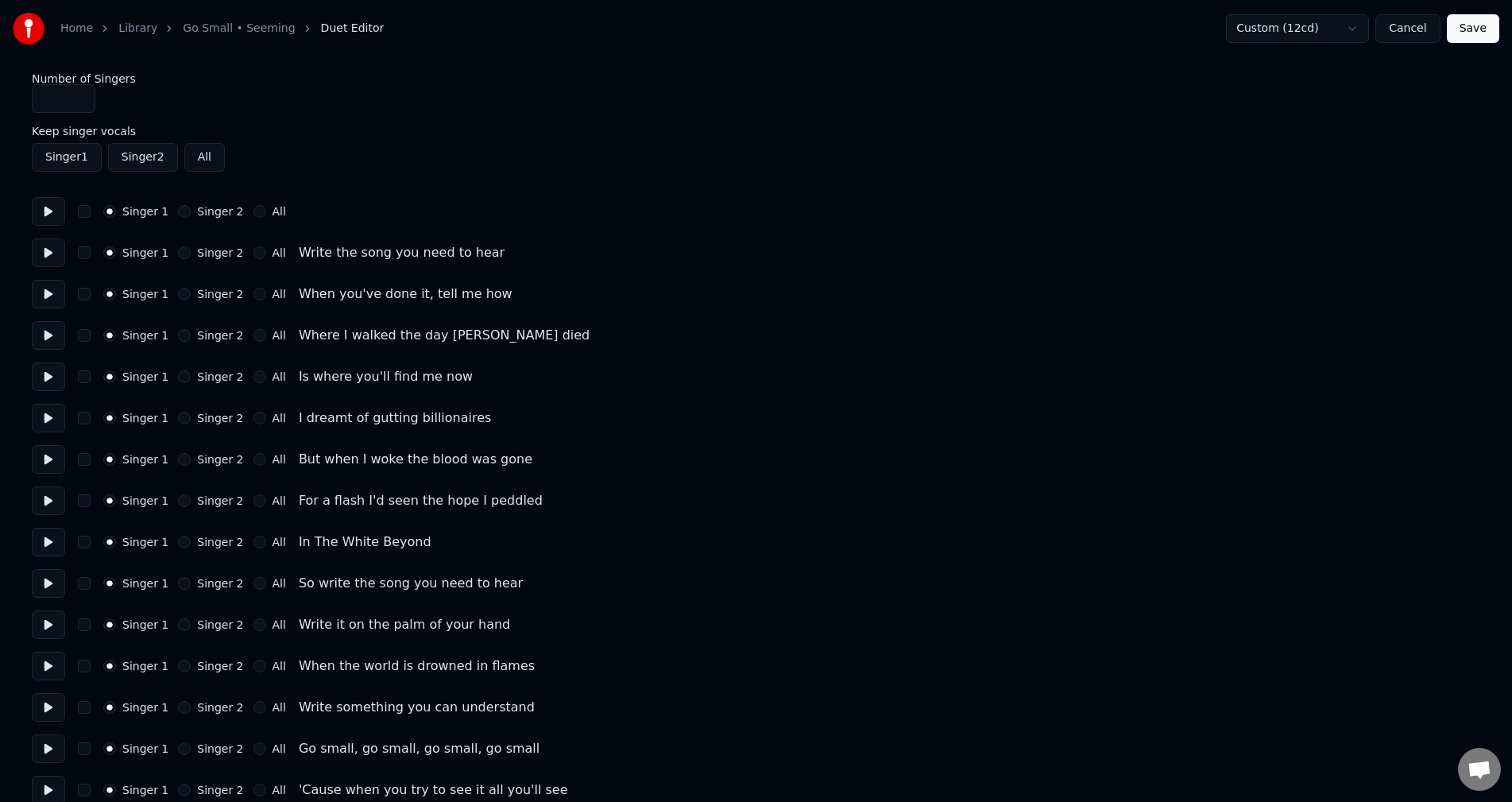
click at [54, 213] on button at bounding box center [48, 211] width 33 height 29
click at [178, 209] on button "Singer 2" at bounding box center [184, 211] width 13 height 13
click at [47, 207] on button at bounding box center [48, 211] width 33 height 29
click at [50, 211] on button at bounding box center [48, 211] width 33 height 29
drag, startPoint x: 50, startPoint y: 211, endPoint x: 63, endPoint y: 217, distance: 14.2
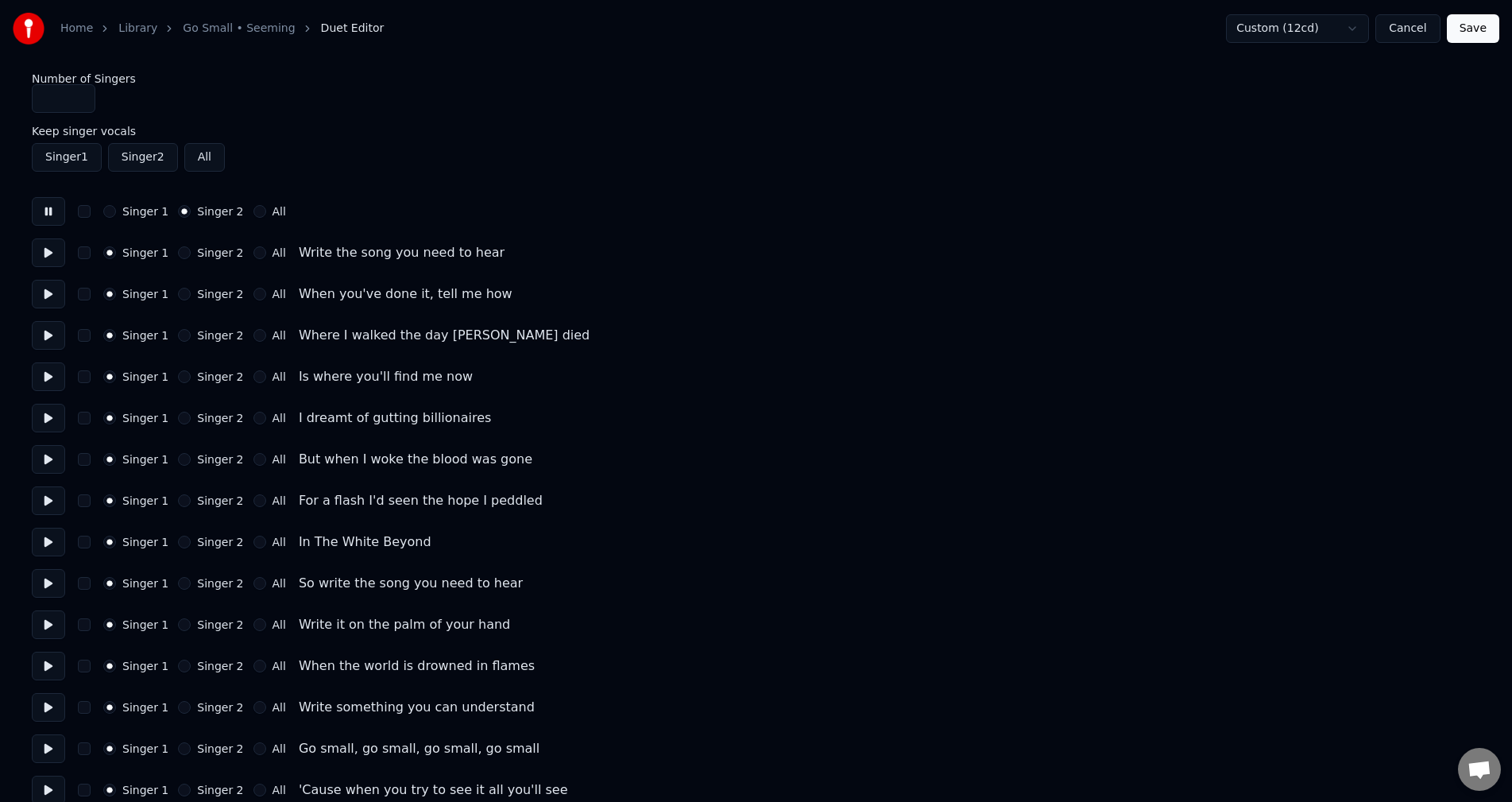
click at [50, 211] on button at bounding box center [48, 211] width 33 height 29
click at [254, 213] on div "All" at bounding box center [269, 211] width 33 height 13
click at [253, 215] on button "All" at bounding box center [259, 211] width 13 height 13
click at [43, 210] on button at bounding box center [48, 211] width 33 height 29
click at [83, 214] on button "button" at bounding box center [84, 211] width 13 height 13
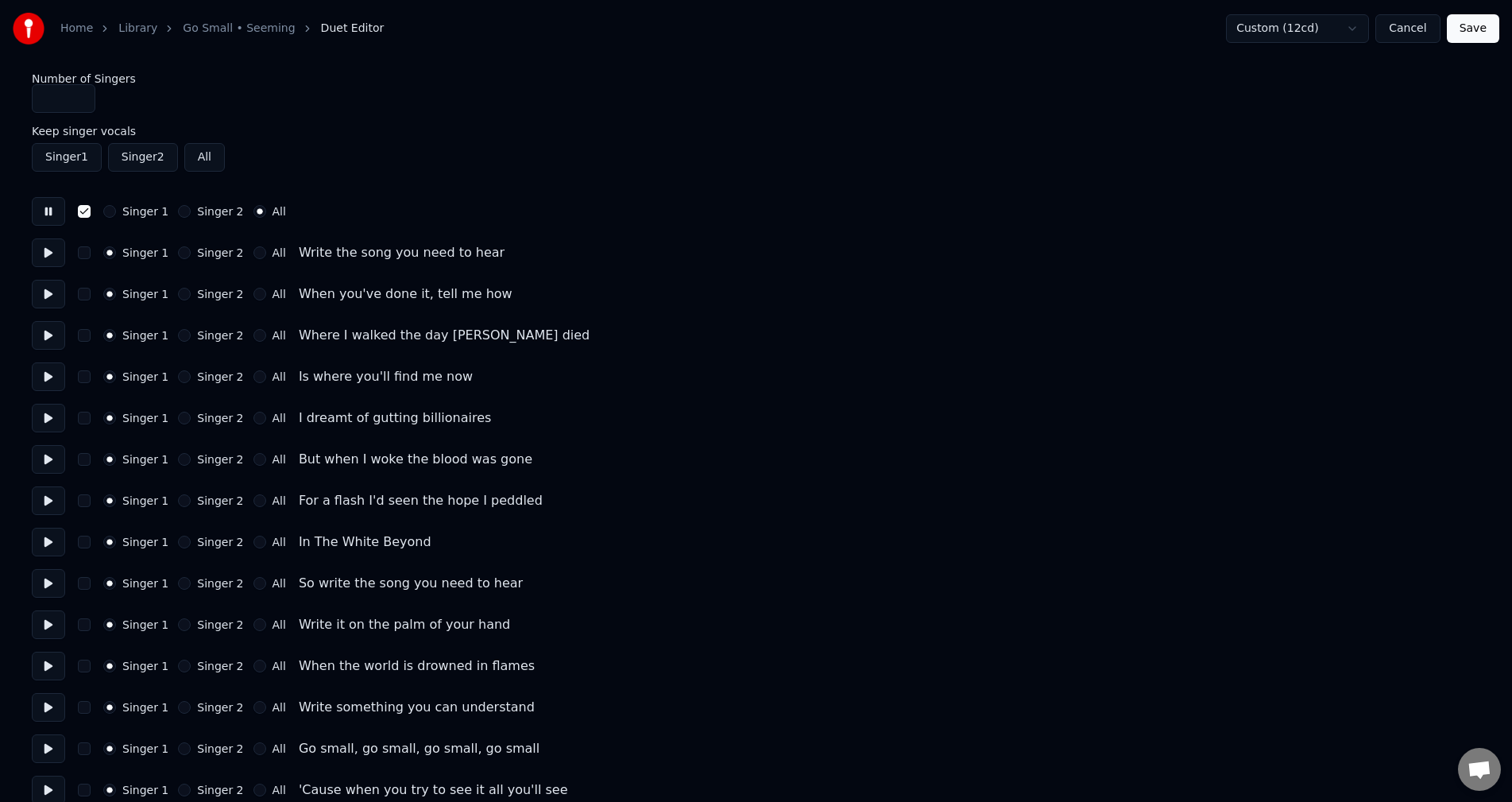
click at [52, 210] on button at bounding box center [48, 211] width 33 height 29
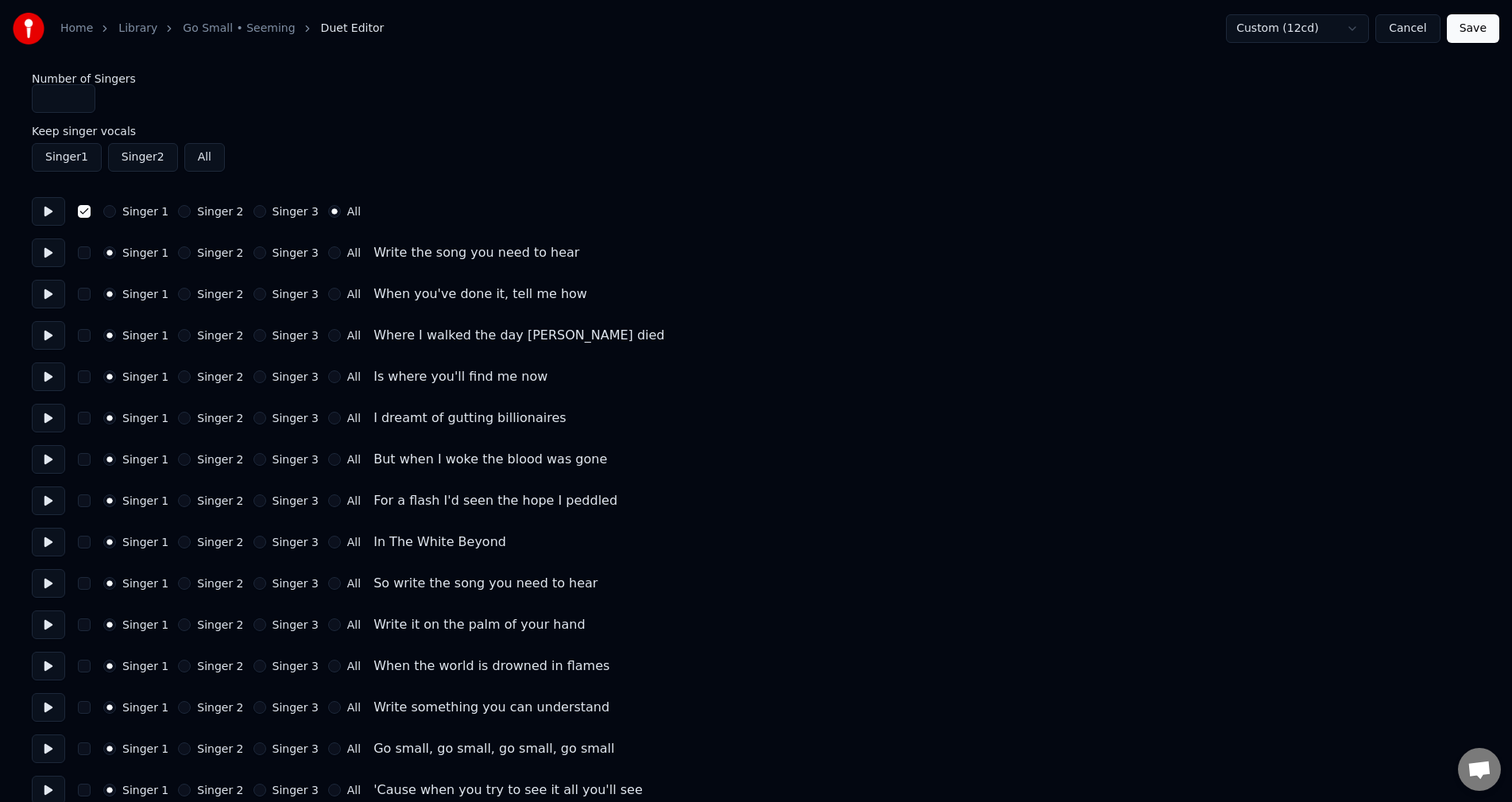
drag, startPoint x: 83, startPoint y: 97, endPoint x: 28, endPoint y: 88, distance: 55.5
click at [32, 88] on input "*" at bounding box center [64, 98] width 64 height 29
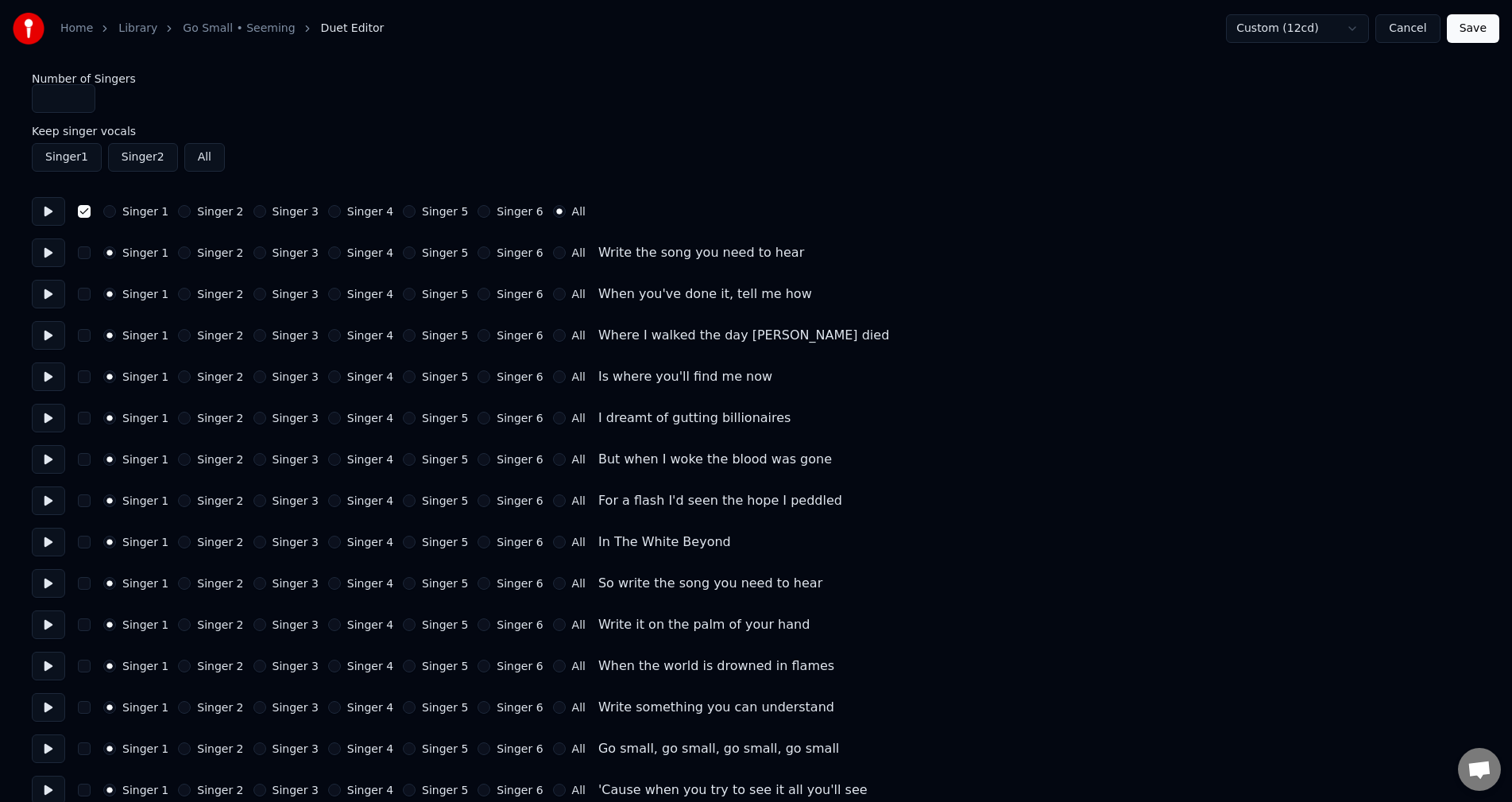
drag, startPoint x: 59, startPoint y: 94, endPoint x: -2, endPoint y: 91, distance: 60.5
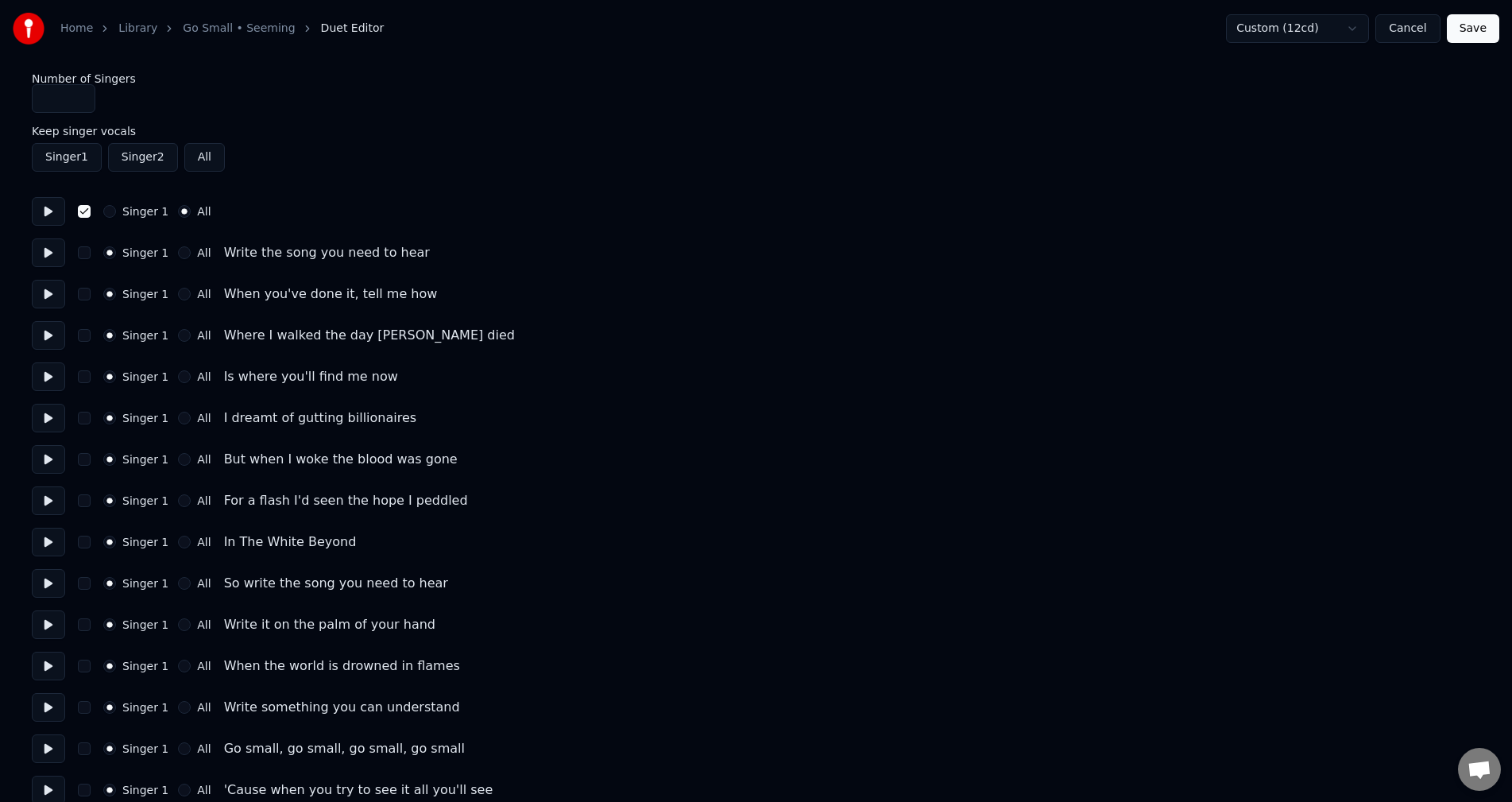
type input "*"
click at [1471, 33] on button "Save" at bounding box center [1473, 28] width 52 height 29
click at [35, 202] on button at bounding box center [48, 211] width 33 height 29
click at [48, 211] on button at bounding box center [48, 211] width 33 height 29
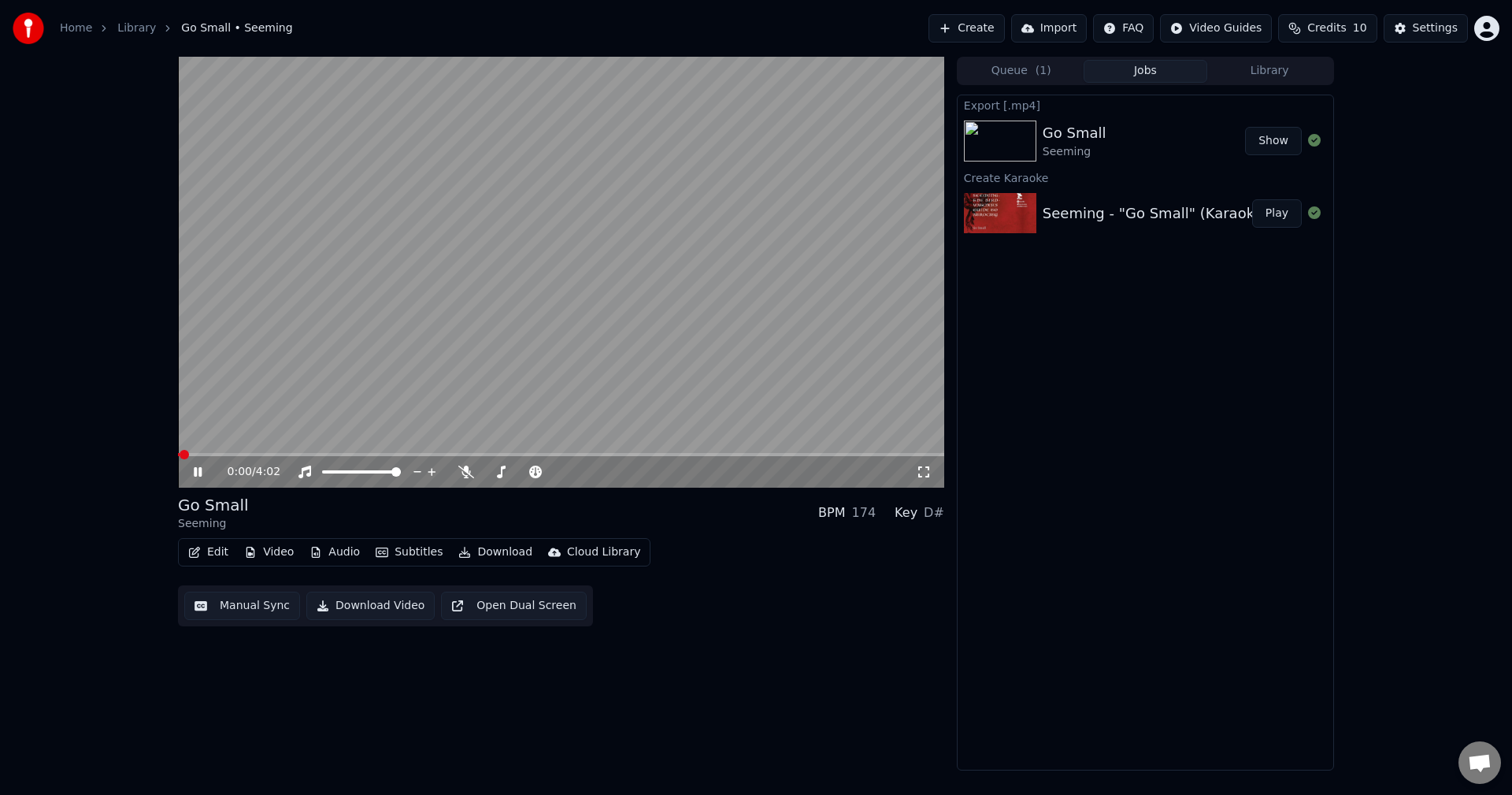
click at [351, 324] on video at bounding box center [561, 272] width 766 height 431
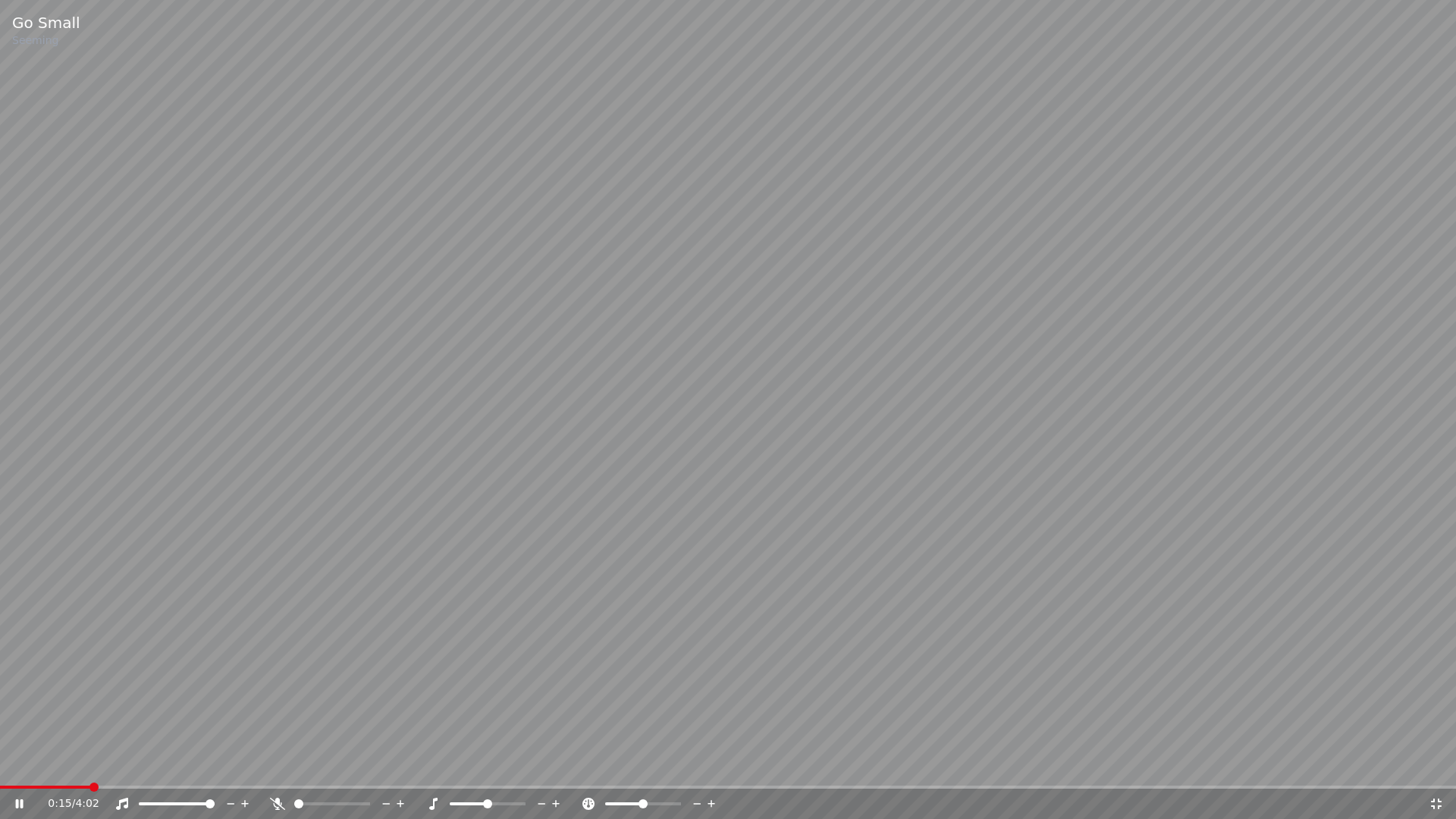
click at [91, 765] on span at bounding box center [45, 787] width 91 height 3
drag, startPoint x: 63, startPoint y: 788, endPoint x: 25, endPoint y: 788, distance: 38.0
click at [25, 765] on div "0:15 / 4:02" at bounding box center [728, 802] width 1456 height 33
click at [21, 765] on span at bounding box center [11, 787] width 24 height 3
drag, startPoint x: 1030, startPoint y: 486, endPoint x: 1044, endPoint y: 478, distance: 16.1
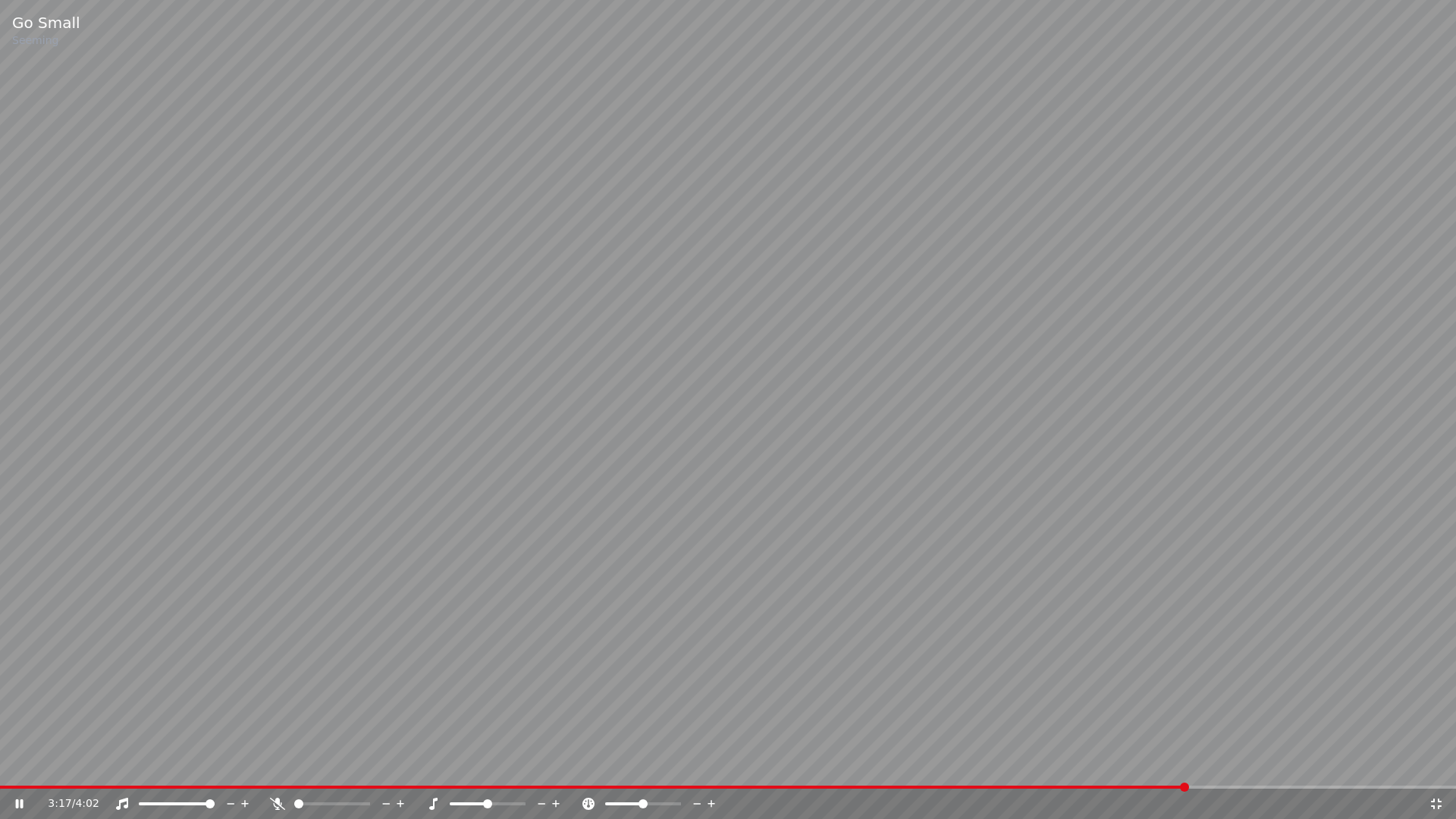
click at [1044, 478] on video at bounding box center [728, 410] width 1456 height 819
click at [1441, 765] on div "3:17 / 4:02" at bounding box center [727, 804] width 1444 height 15
click at [1439, 765] on icon at bounding box center [1436, 804] width 15 height 12
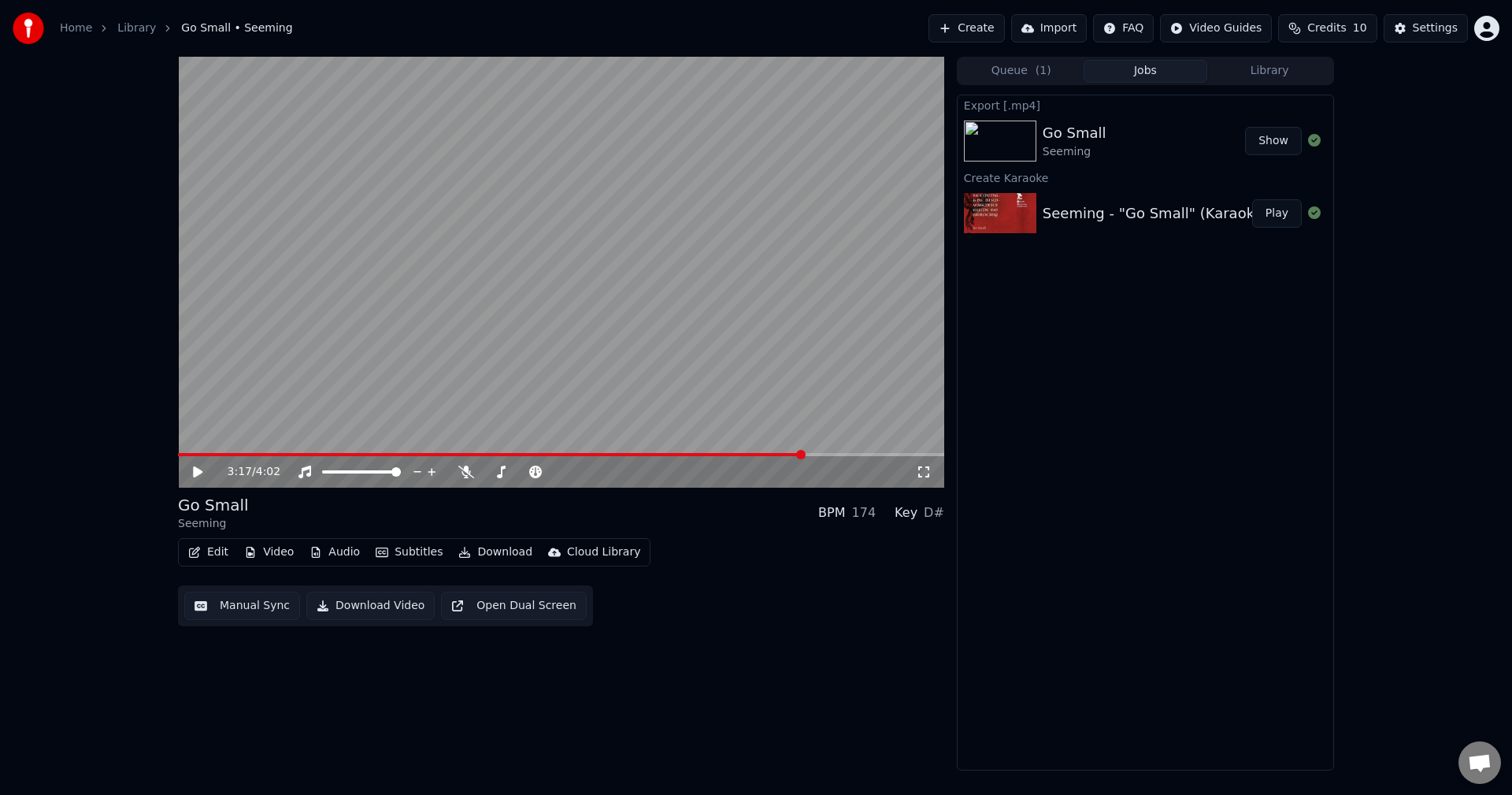
click at [466, 454] on span at bounding box center [491, 454] width 626 height 3
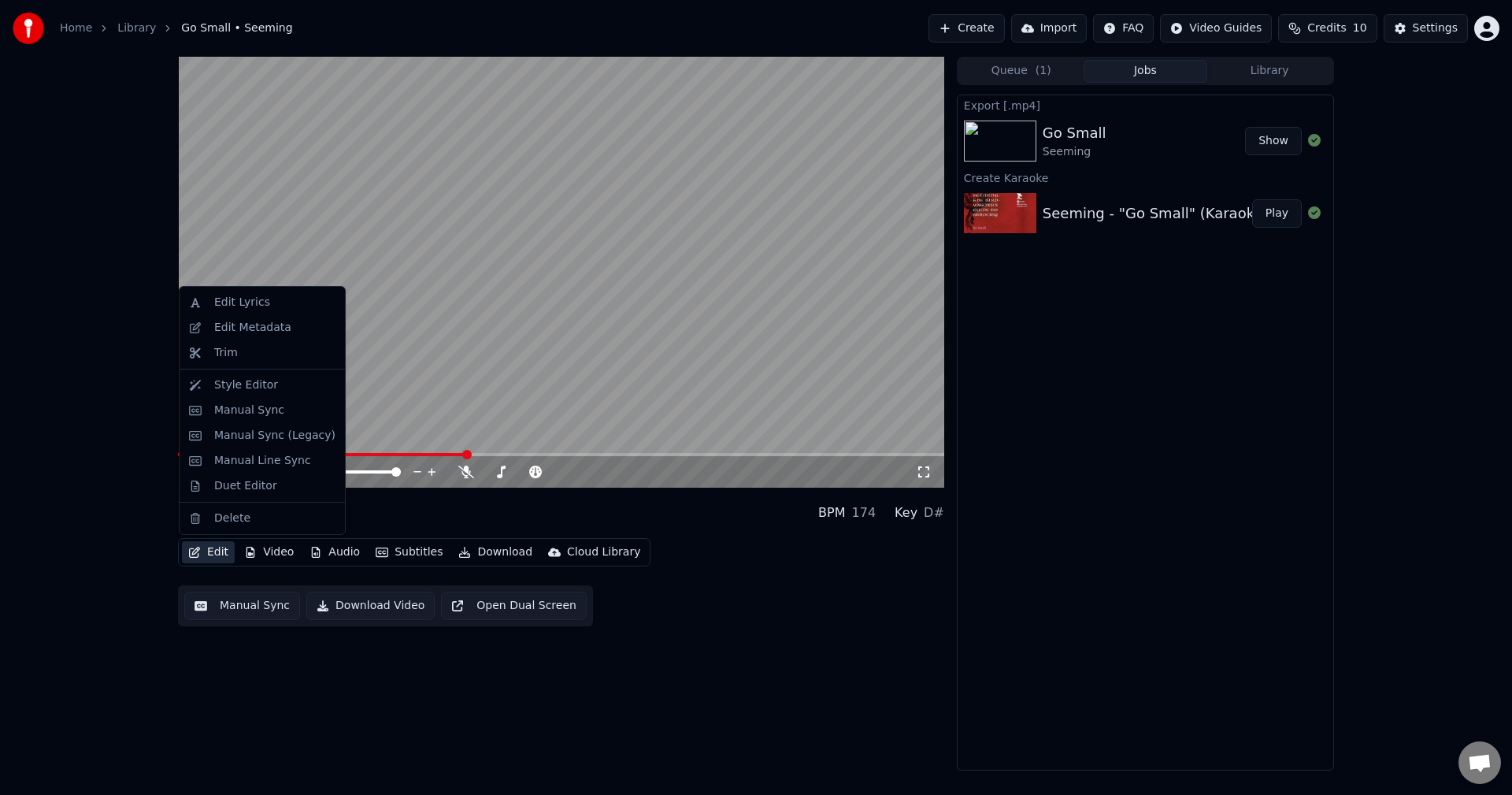
click at [205, 554] on button "Edit" at bounding box center [208, 552] width 53 height 22
click at [251, 412] on div "Manual Sync" at bounding box center [249, 410] width 70 height 16
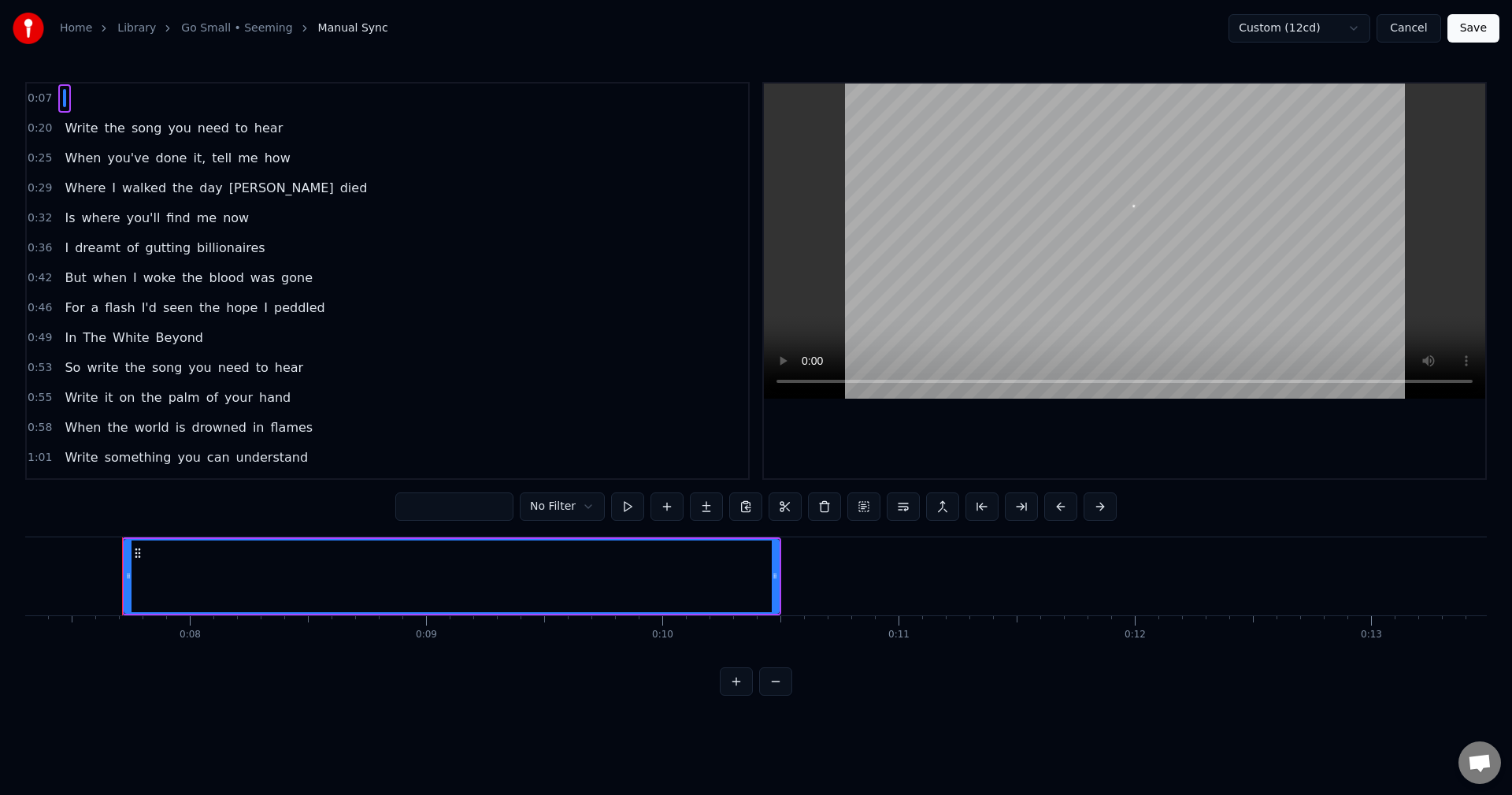
scroll to position [0, 1743]
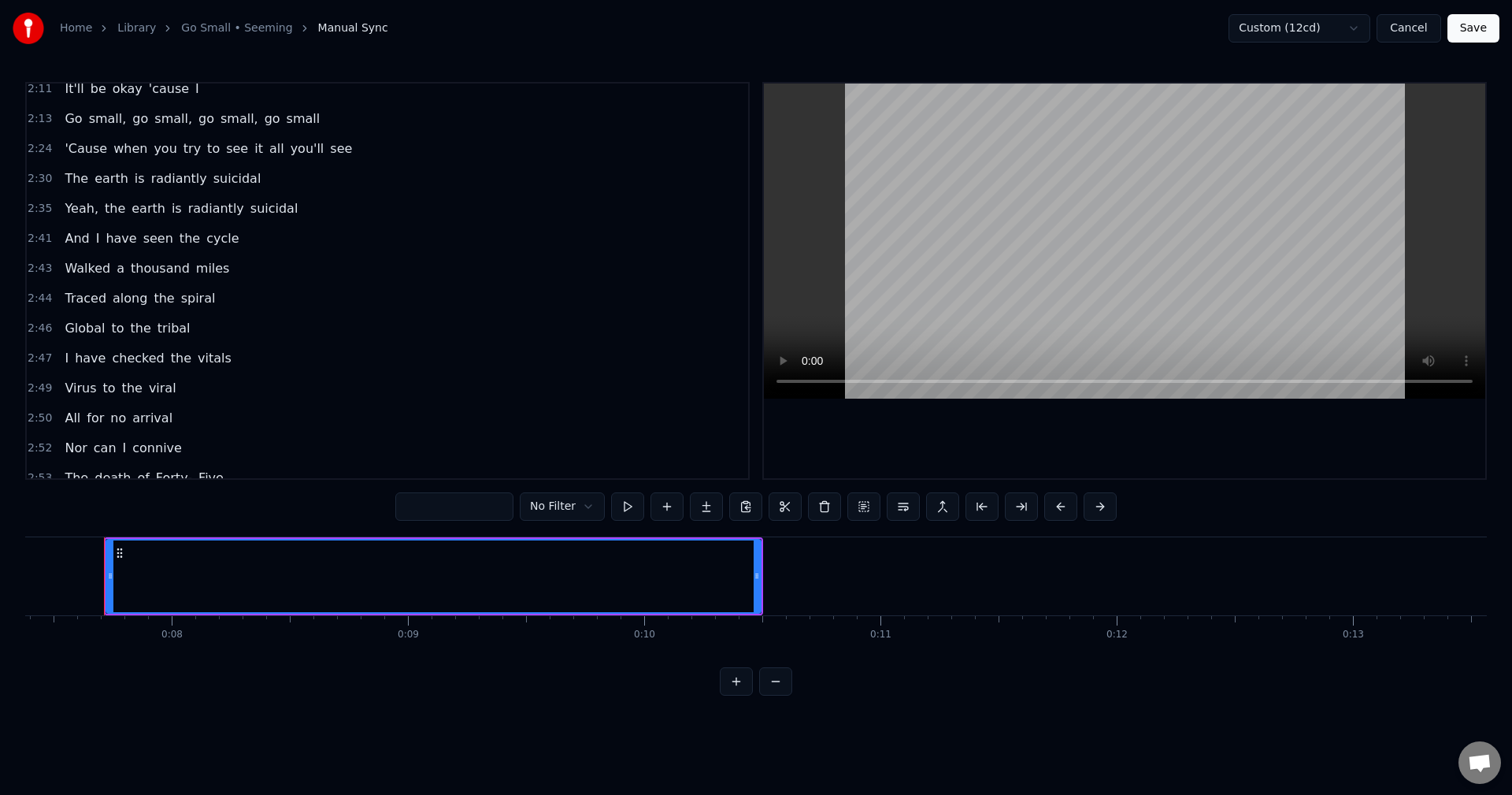
click at [73, 203] on span "Yeah," at bounding box center [81, 208] width 37 height 18
type input "*****"
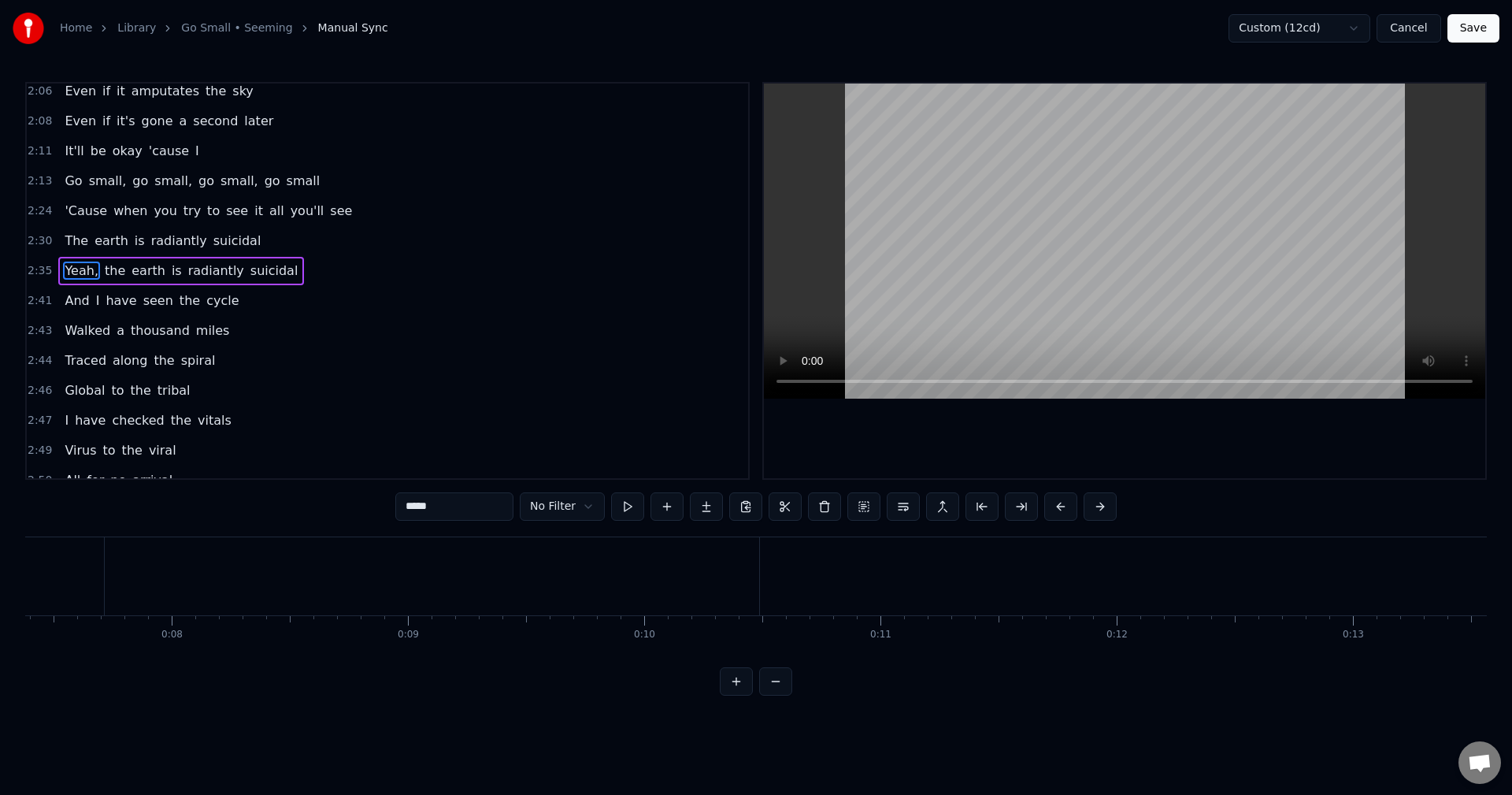
scroll to position [716, 0]
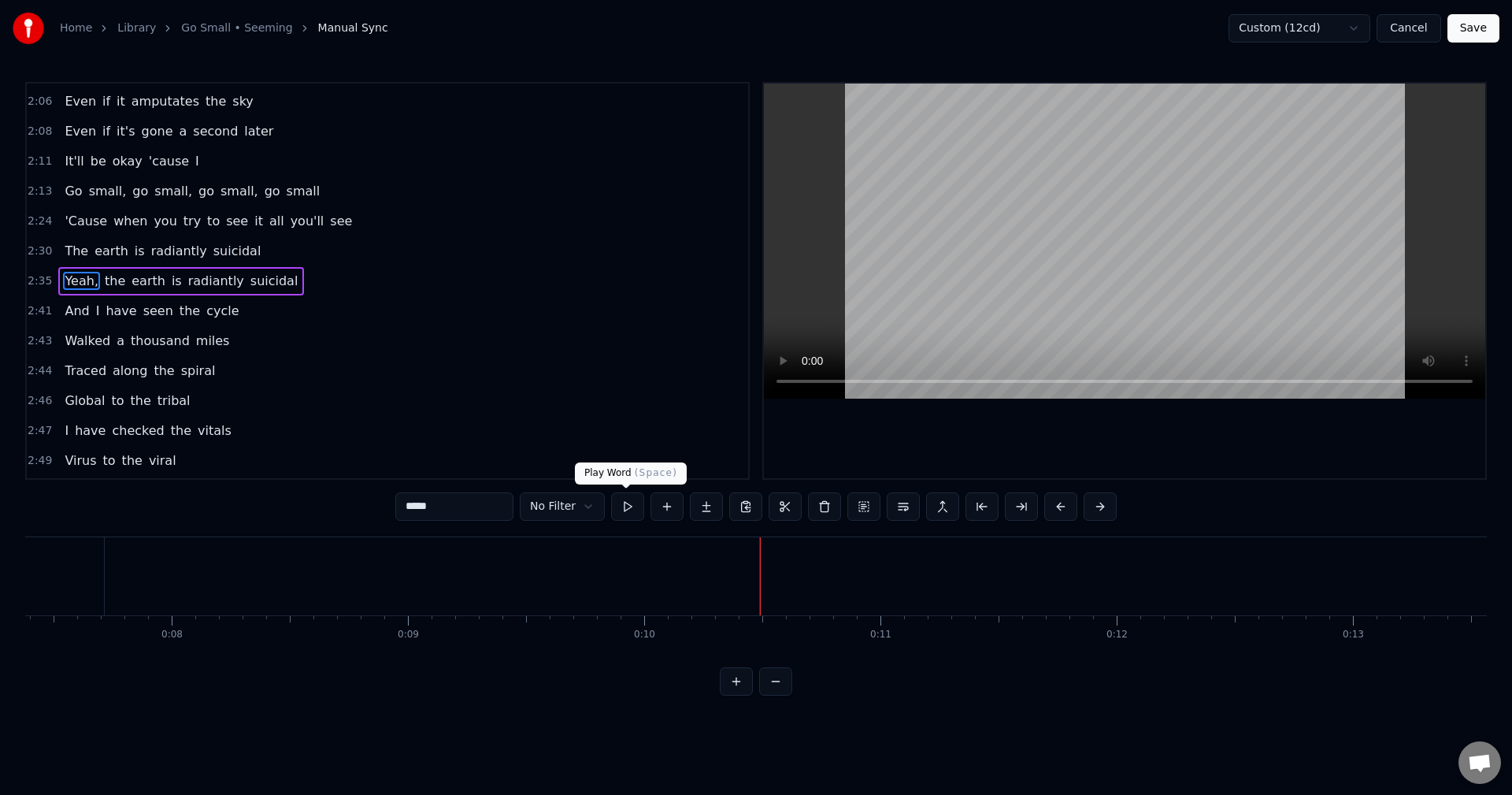
click at [627, 512] on button at bounding box center [627, 507] width 33 height 29
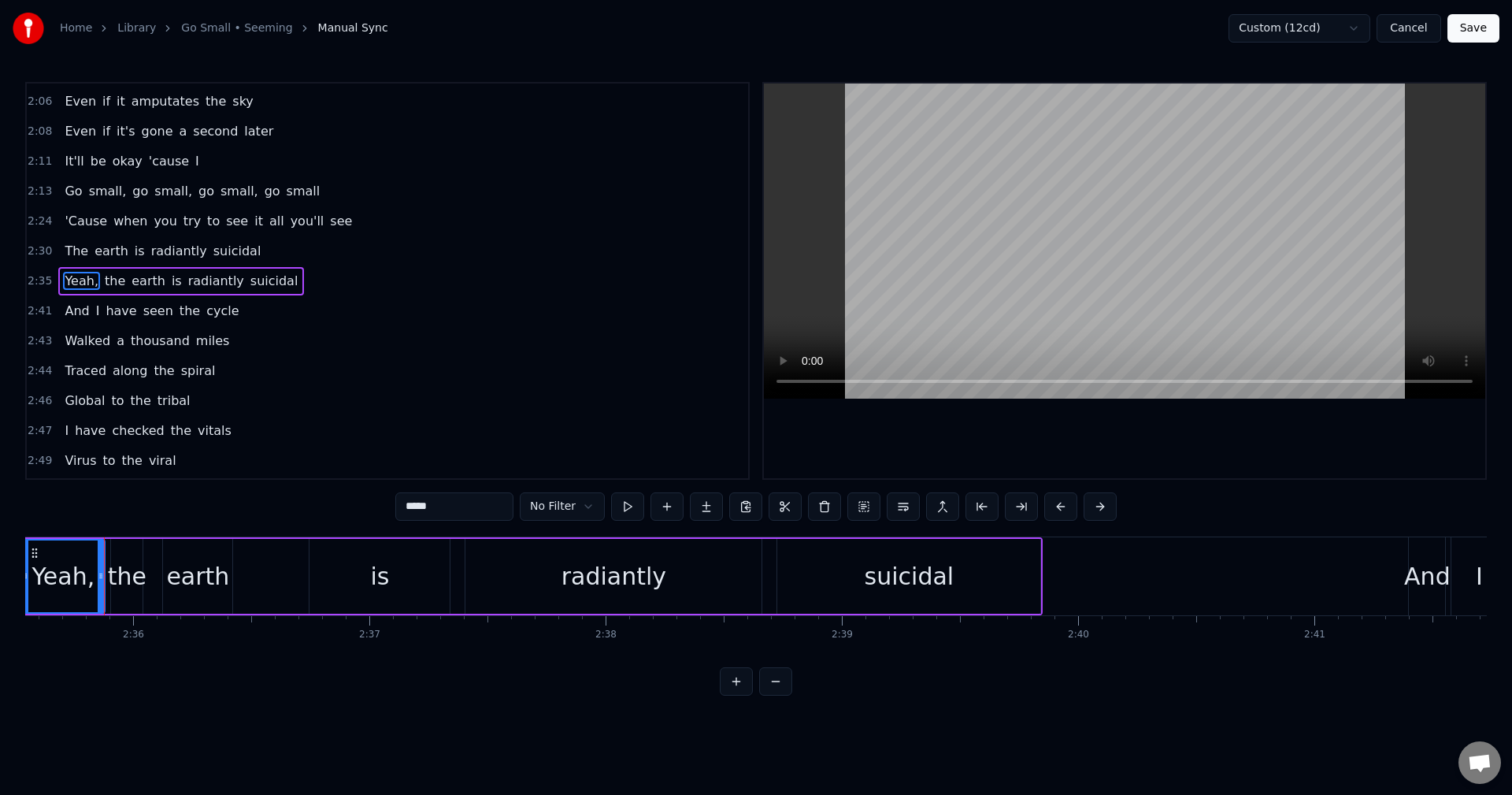
click at [627, 512] on button at bounding box center [627, 507] width 33 height 29
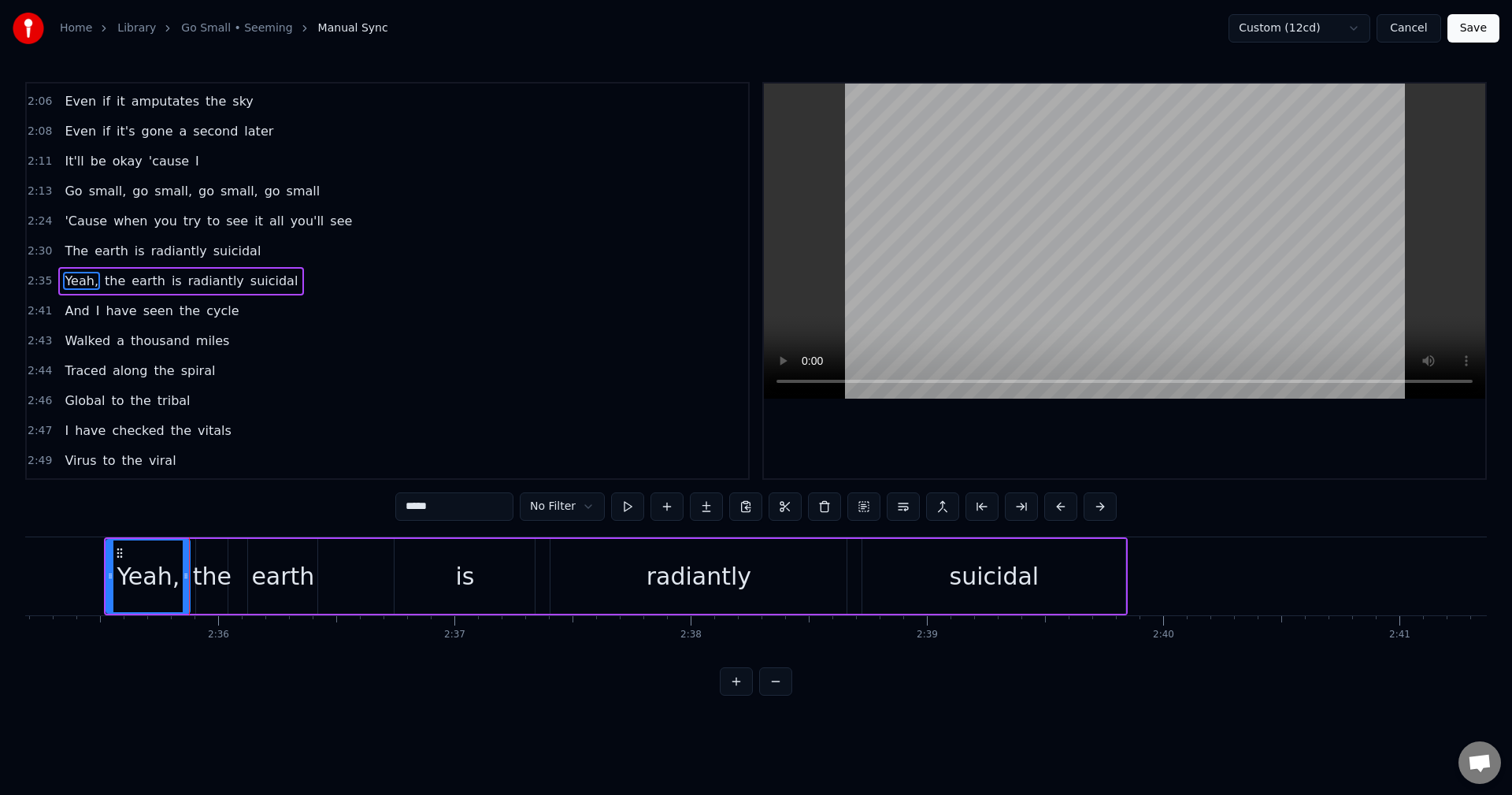
click at [627, 512] on button at bounding box center [627, 507] width 33 height 29
click at [353, 301] on div "2:41 And I have seen the cycle" at bounding box center [387, 311] width 721 height 30
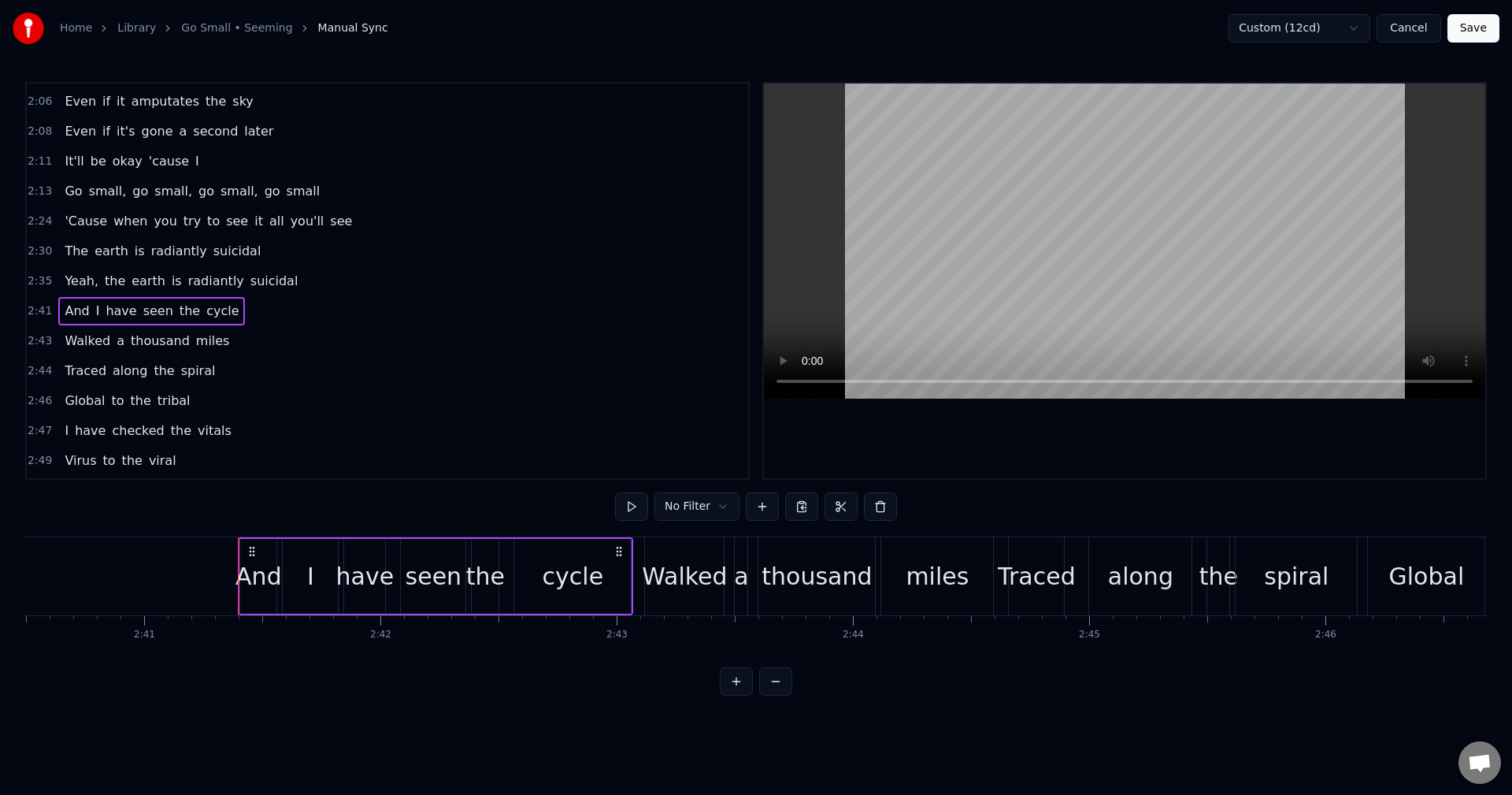
click at [1, 284] on div "Home Library Go Small • Seeming Manual Sync Custom (12cd) Cancel Save 0:07 0:20…" at bounding box center [756, 348] width 1512 height 696
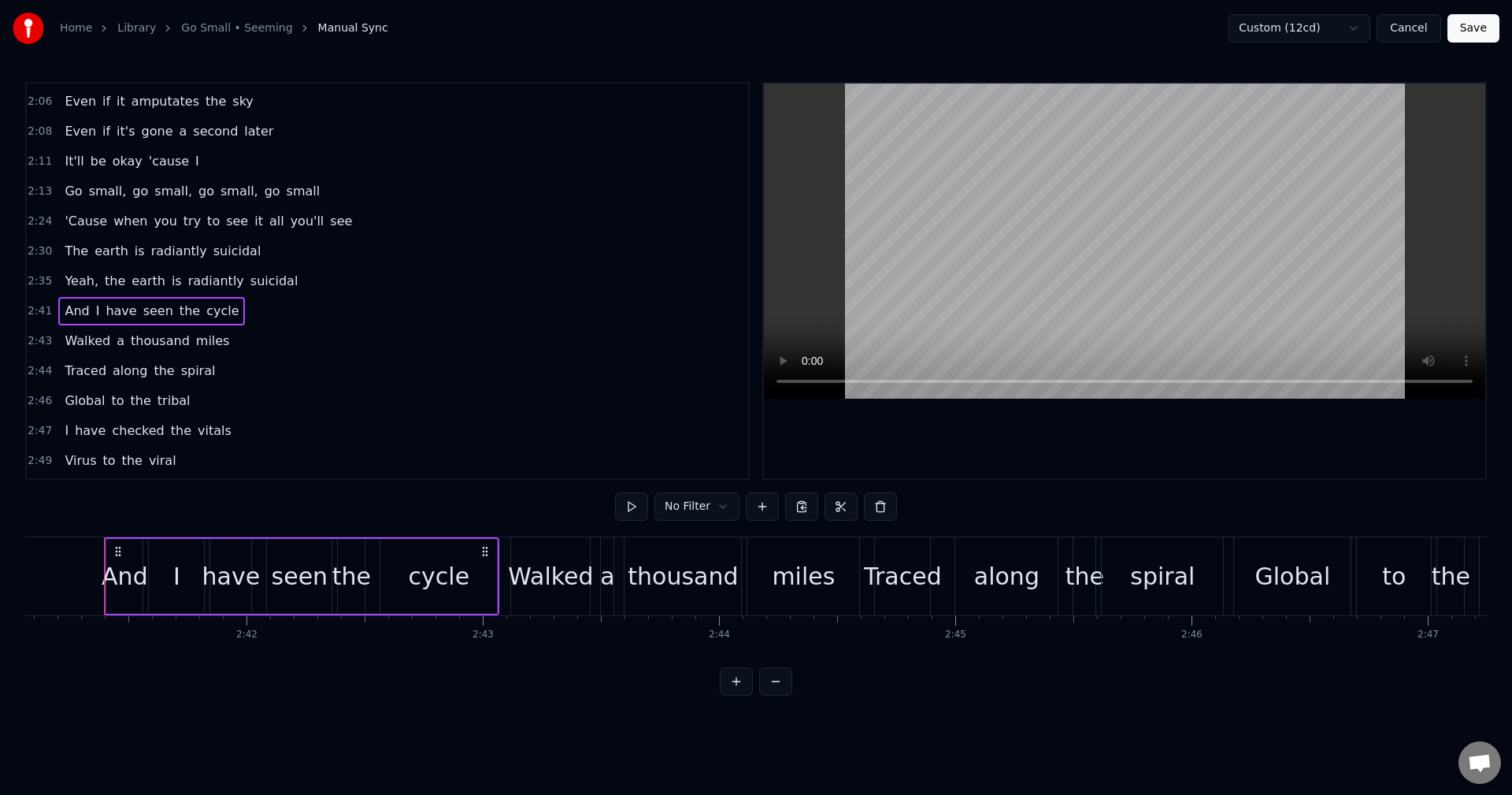
click at [37, 283] on span "2:35" at bounding box center [40, 282] width 25 height 16
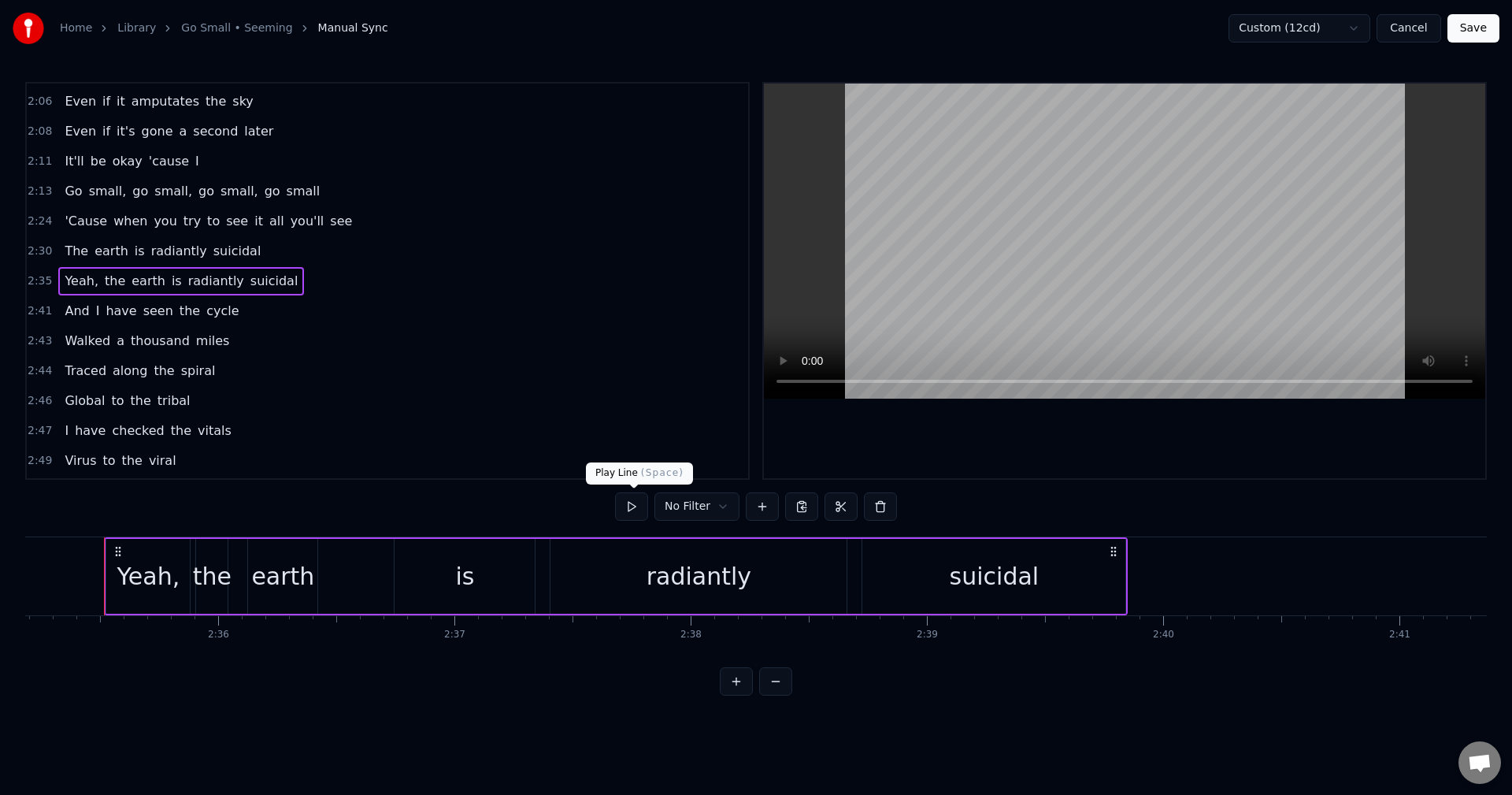
click at [633, 511] on button at bounding box center [631, 507] width 33 height 29
click at [41, 248] on span "2:30" at bounding box center [40, 252] width 25 height 16
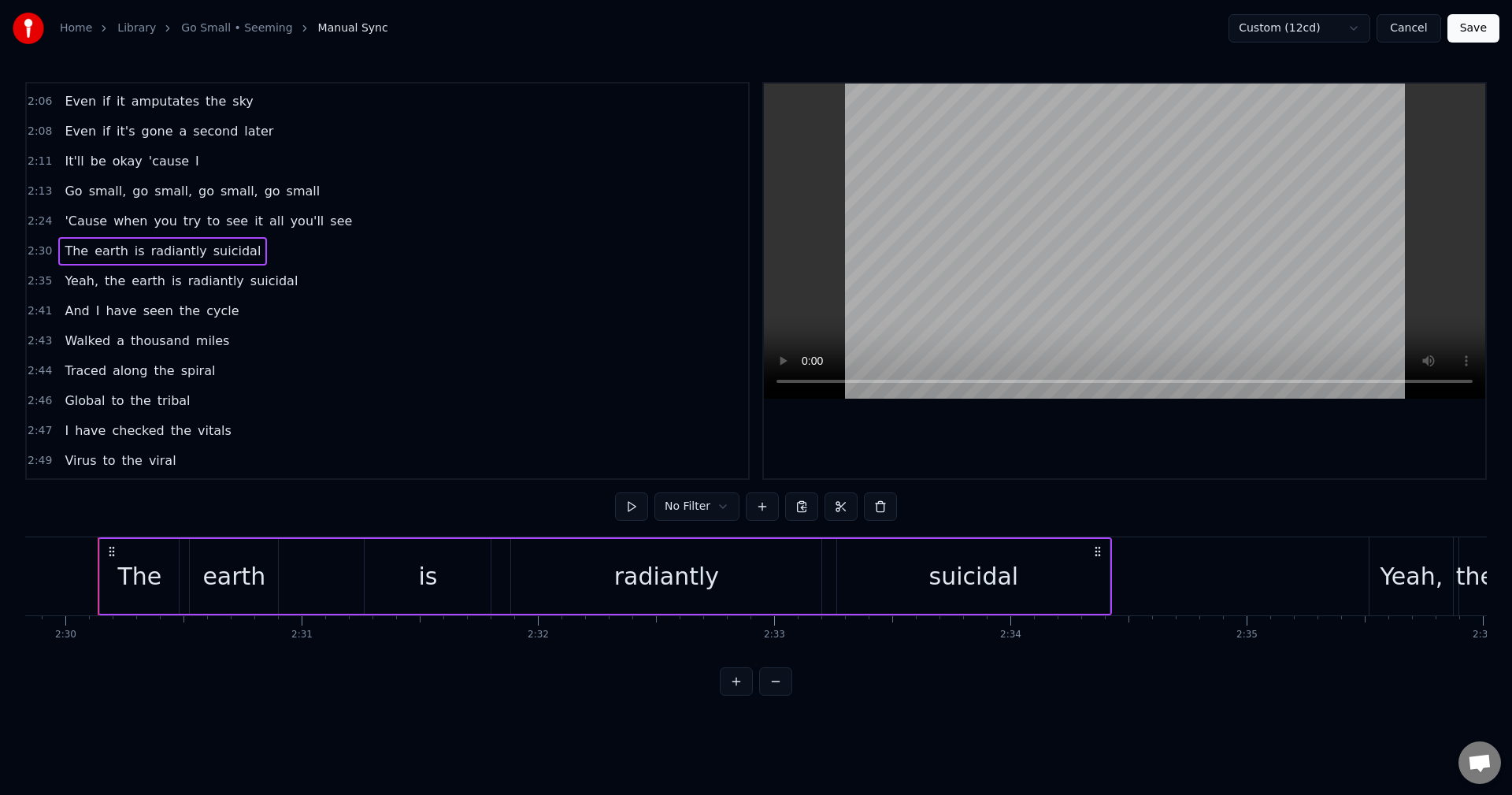
scroll to position [0, 35385]
click at [646, 506] on button at bounding box center [631, 507] width 33 height 29
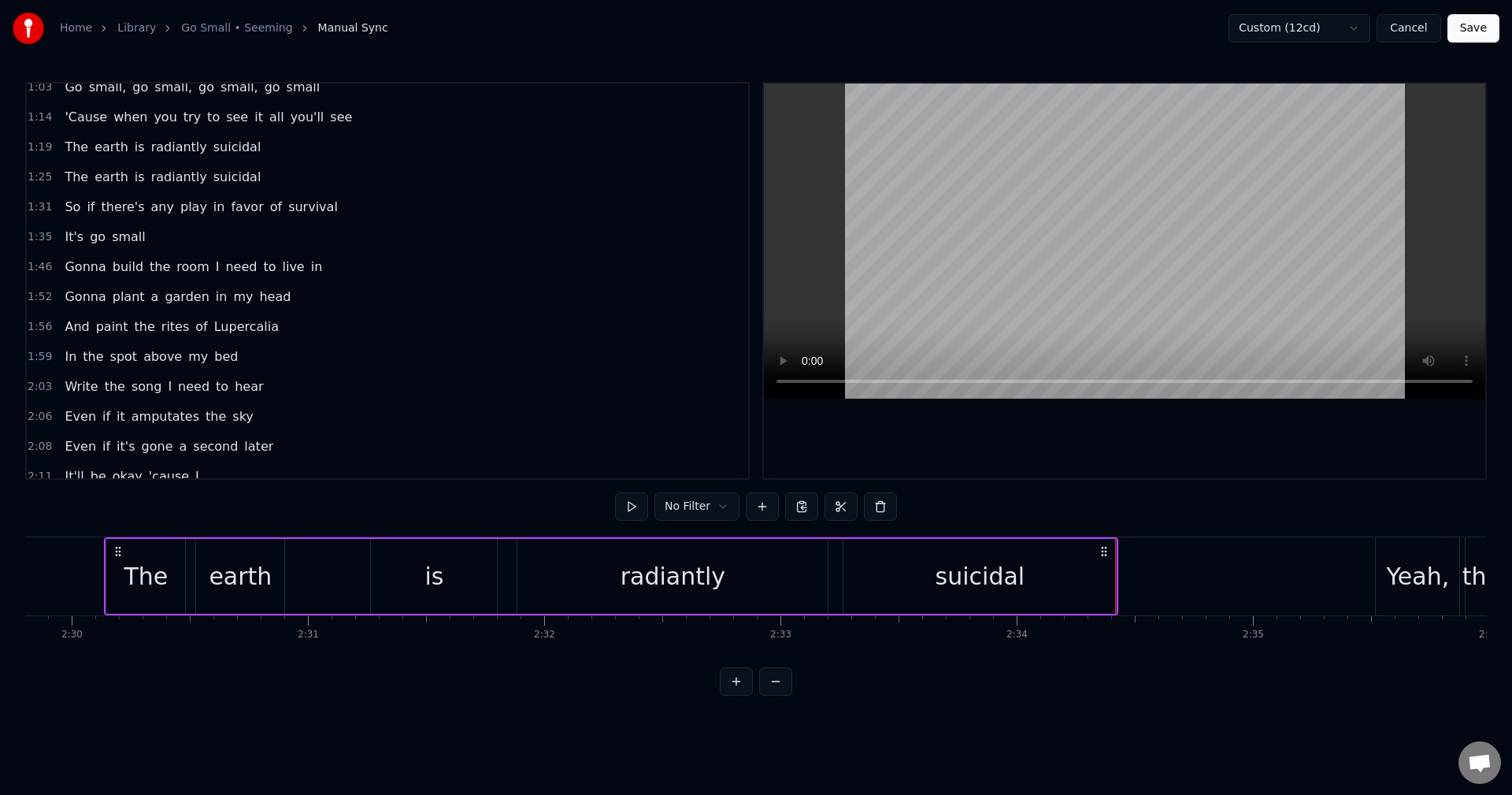
scroll to position [243, 0]
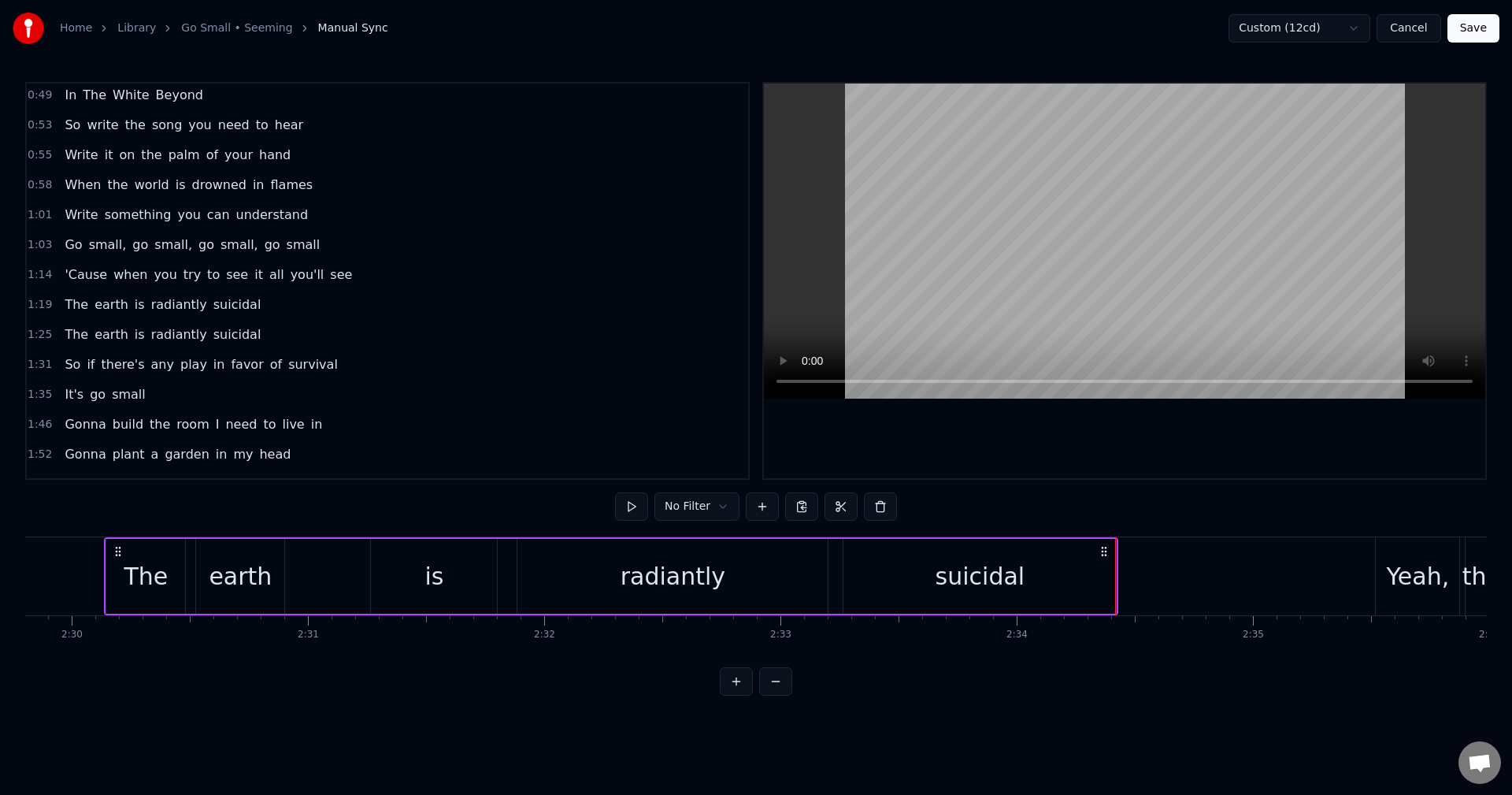
click at [37, 301] on span "1:19" at bounding box center [40, 305] width 25 height 16
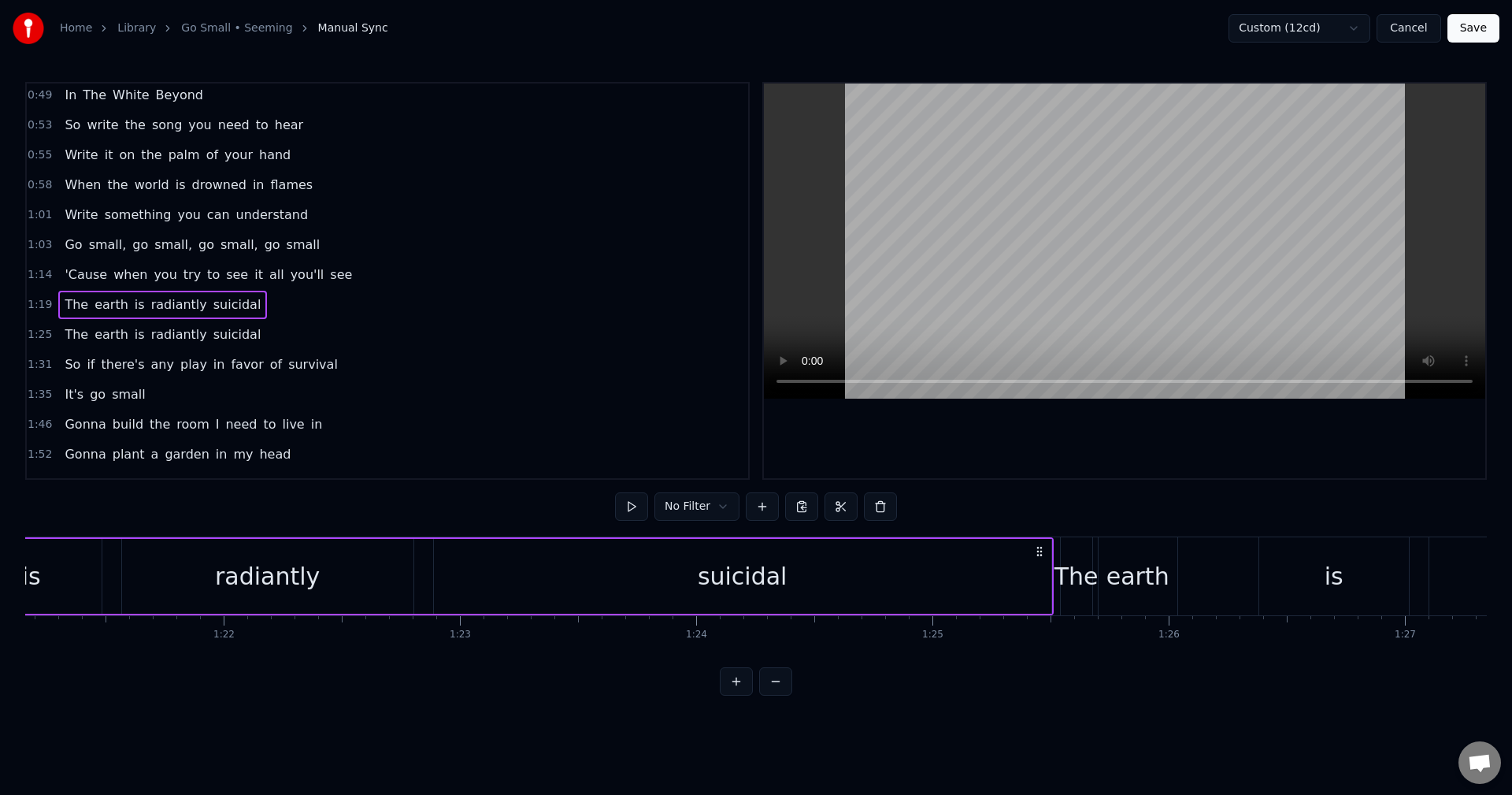
scroll to position [0, 18775]
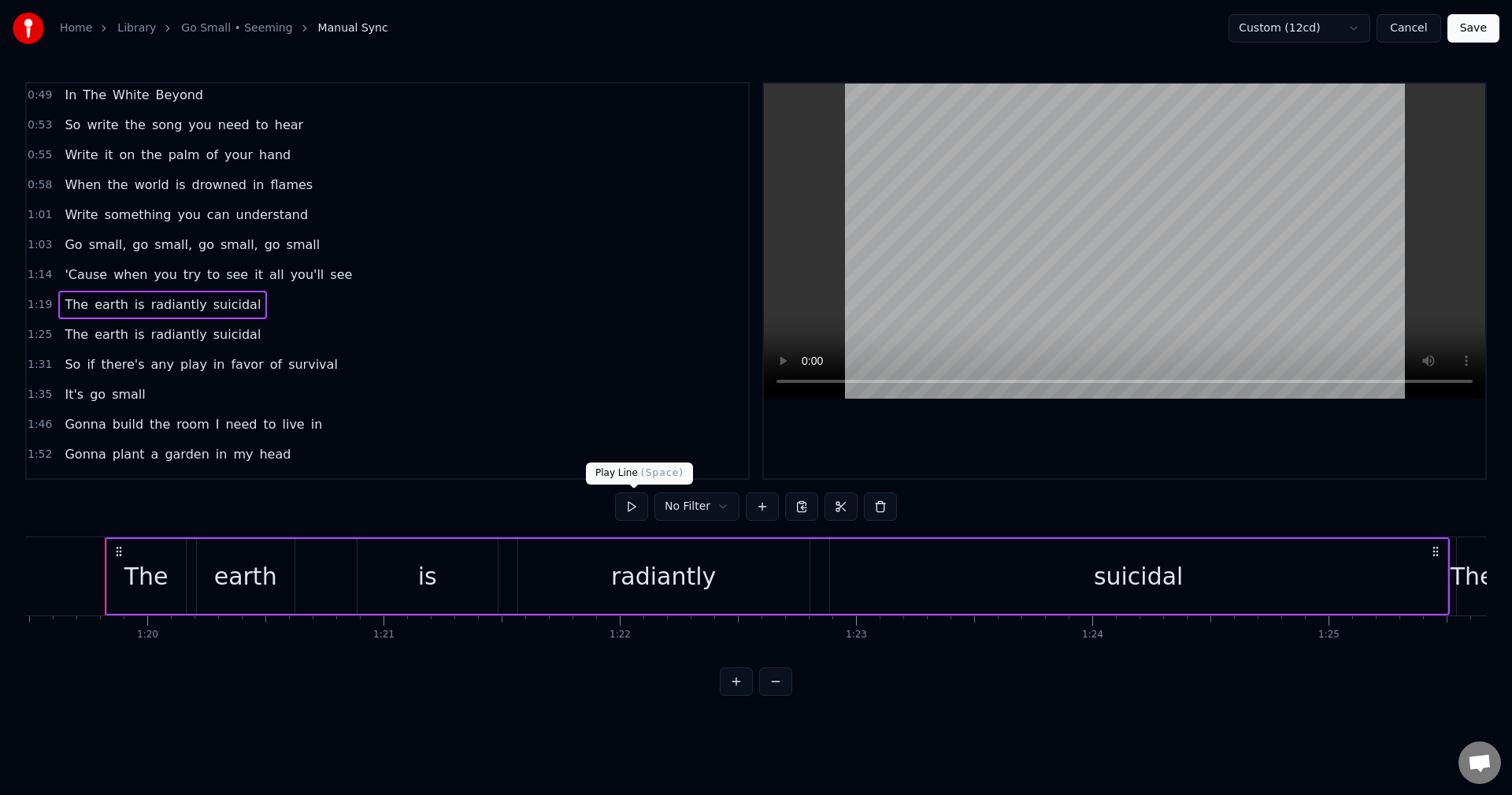
click at [640, 515] on button at bounding box center [631, 507] width 33 height 29
click at [631, 501] on button at bounding box center [631, 507] width 33 height 29
click at [1351, 589] on div "suicidal" at bounding box center [1138, 576] width 617 height 74
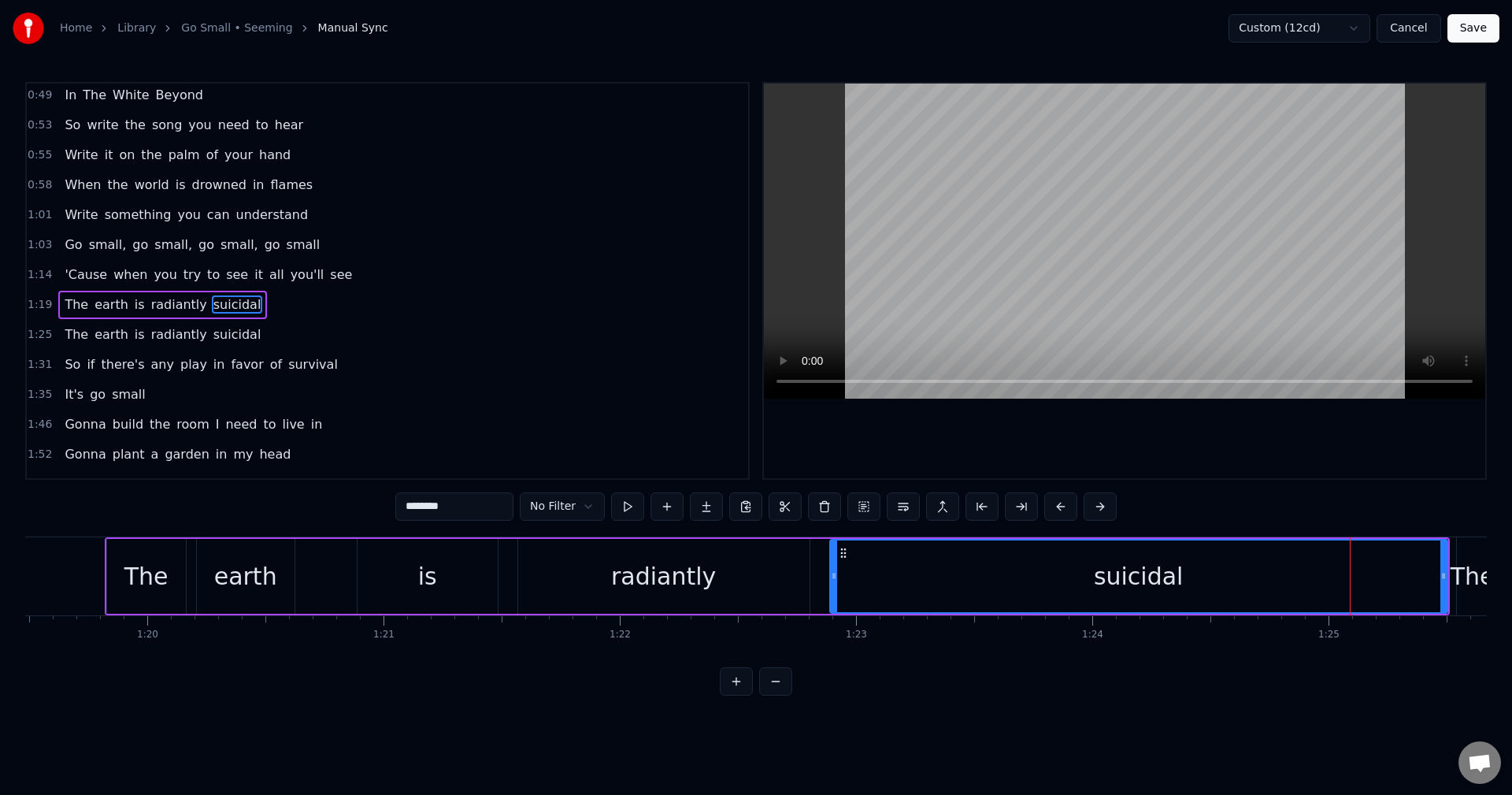
scroll to position [267, 0]
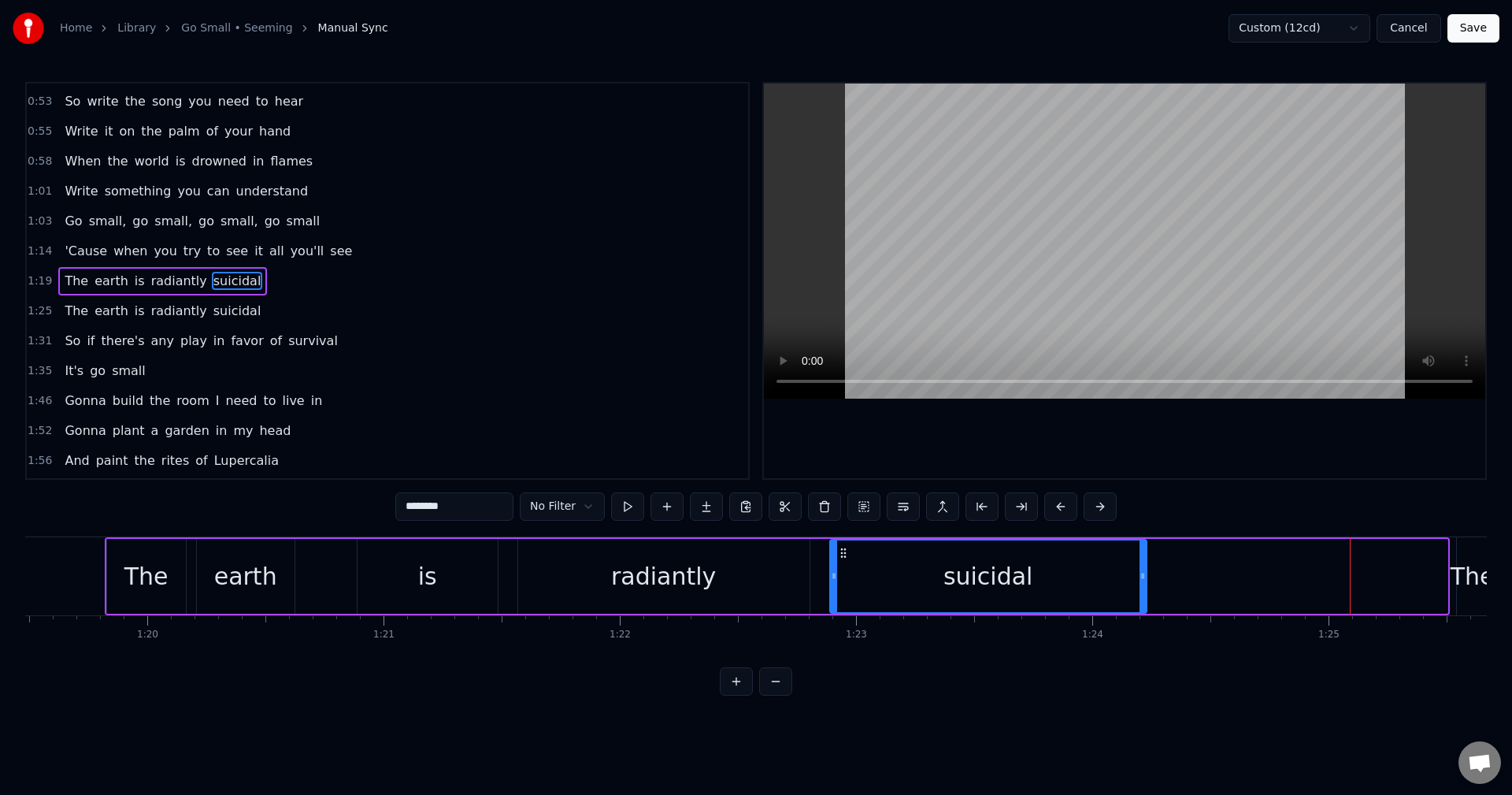
drag, startPoint x: 1444, startPoint y: 575, endPoint x: 1132, endPoint y: 579, distance: 312.0
click at [1139, 579] on icon at bounding box center [1142, 576] width 6 height 13
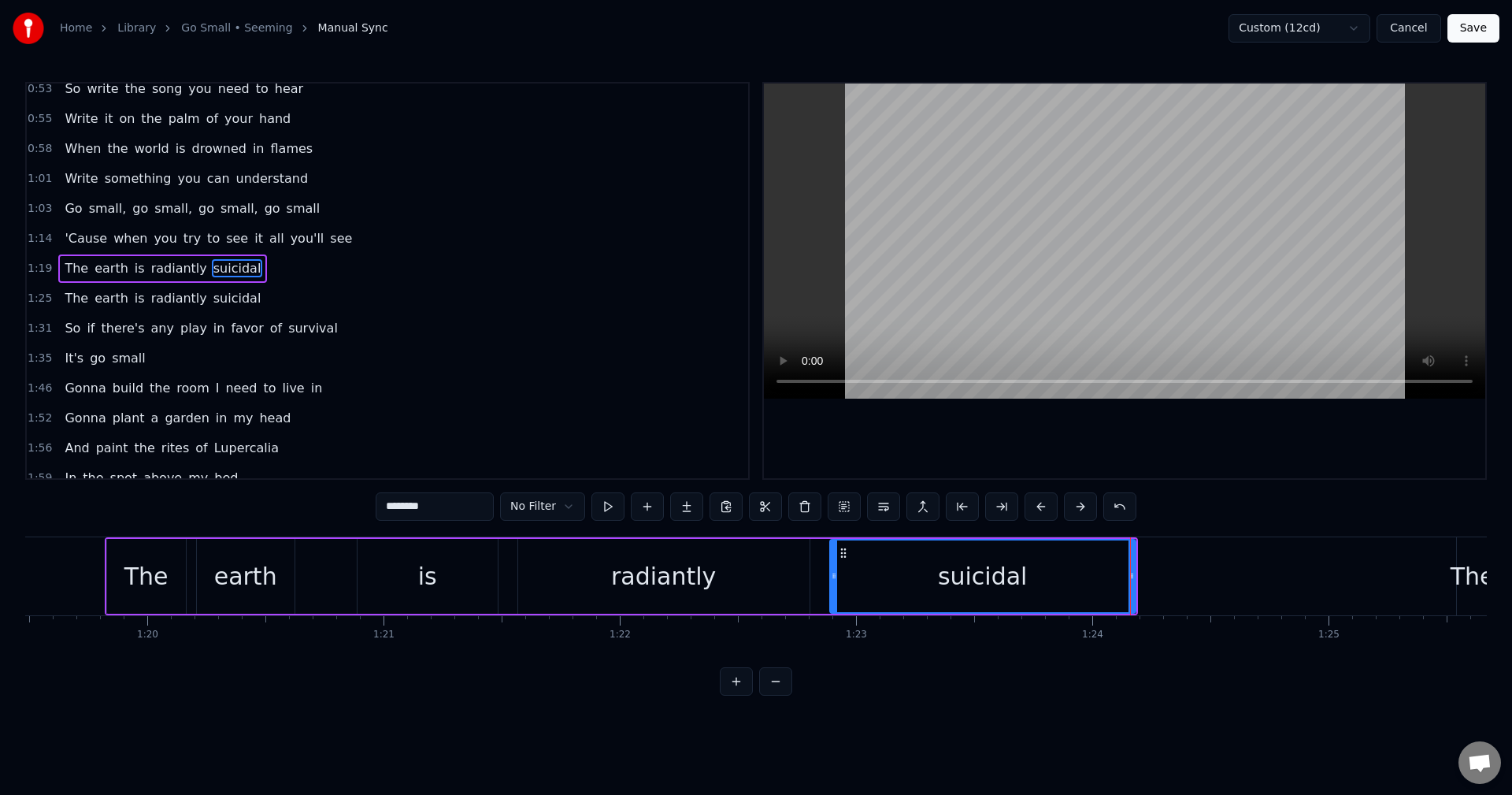
scroll to position [254, 0]
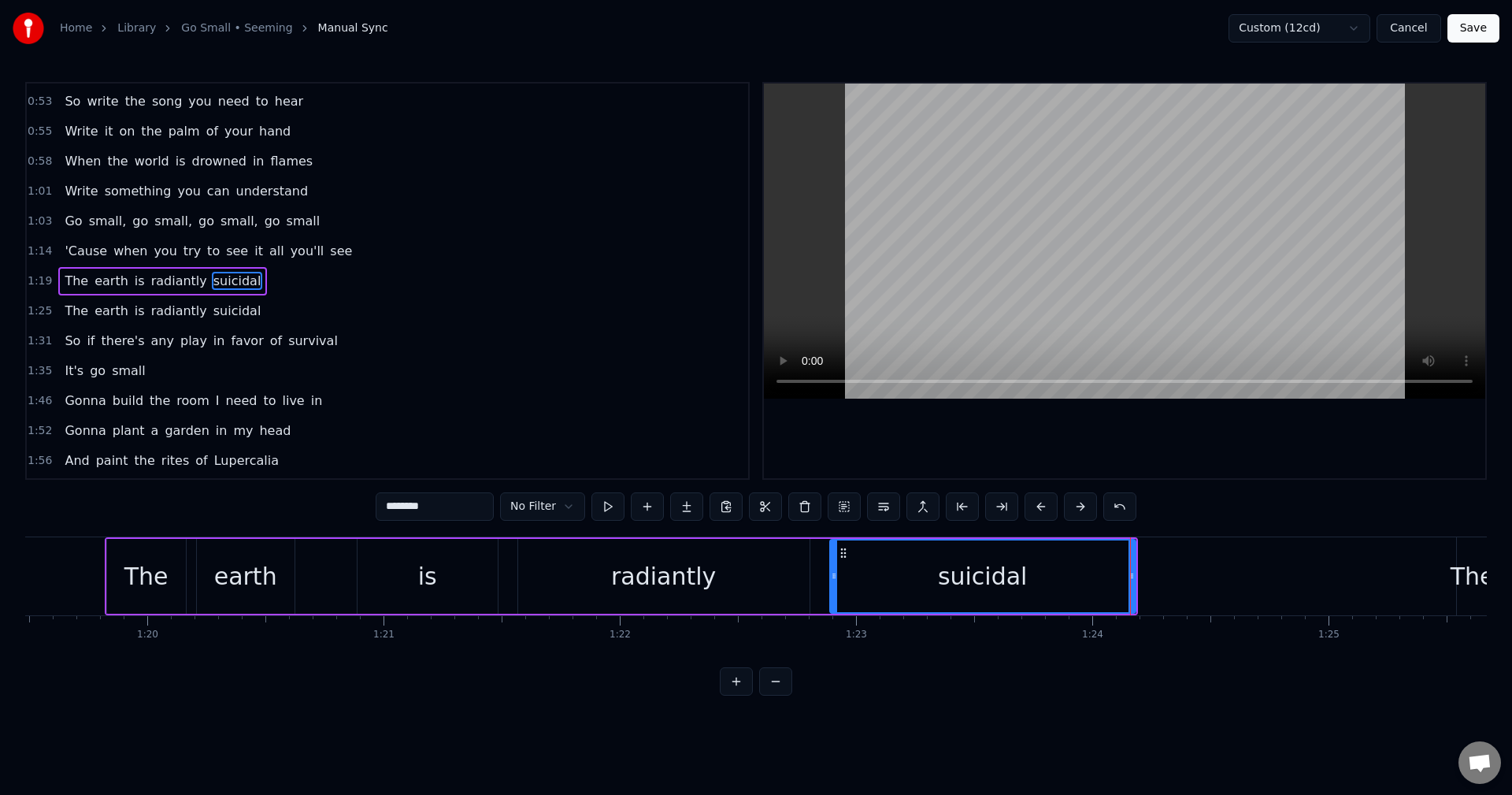
click at [40, 284] on span "1:19" at bounding box center [40, 282] width 25 height 16
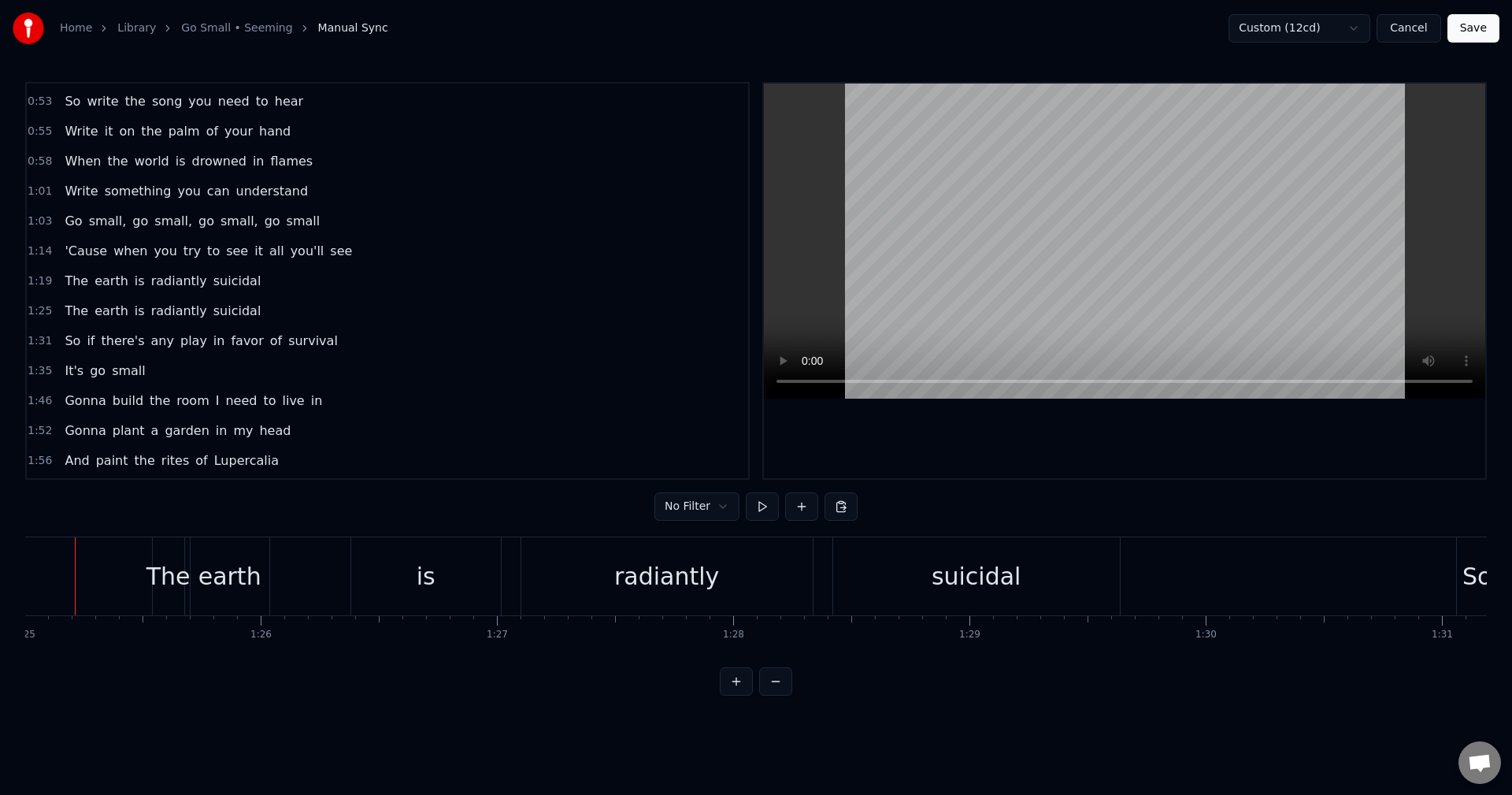
scroll to position [0, 20049]
click at [63, 307] on span "The" at bounding box center [76, 310] width 27 height 18
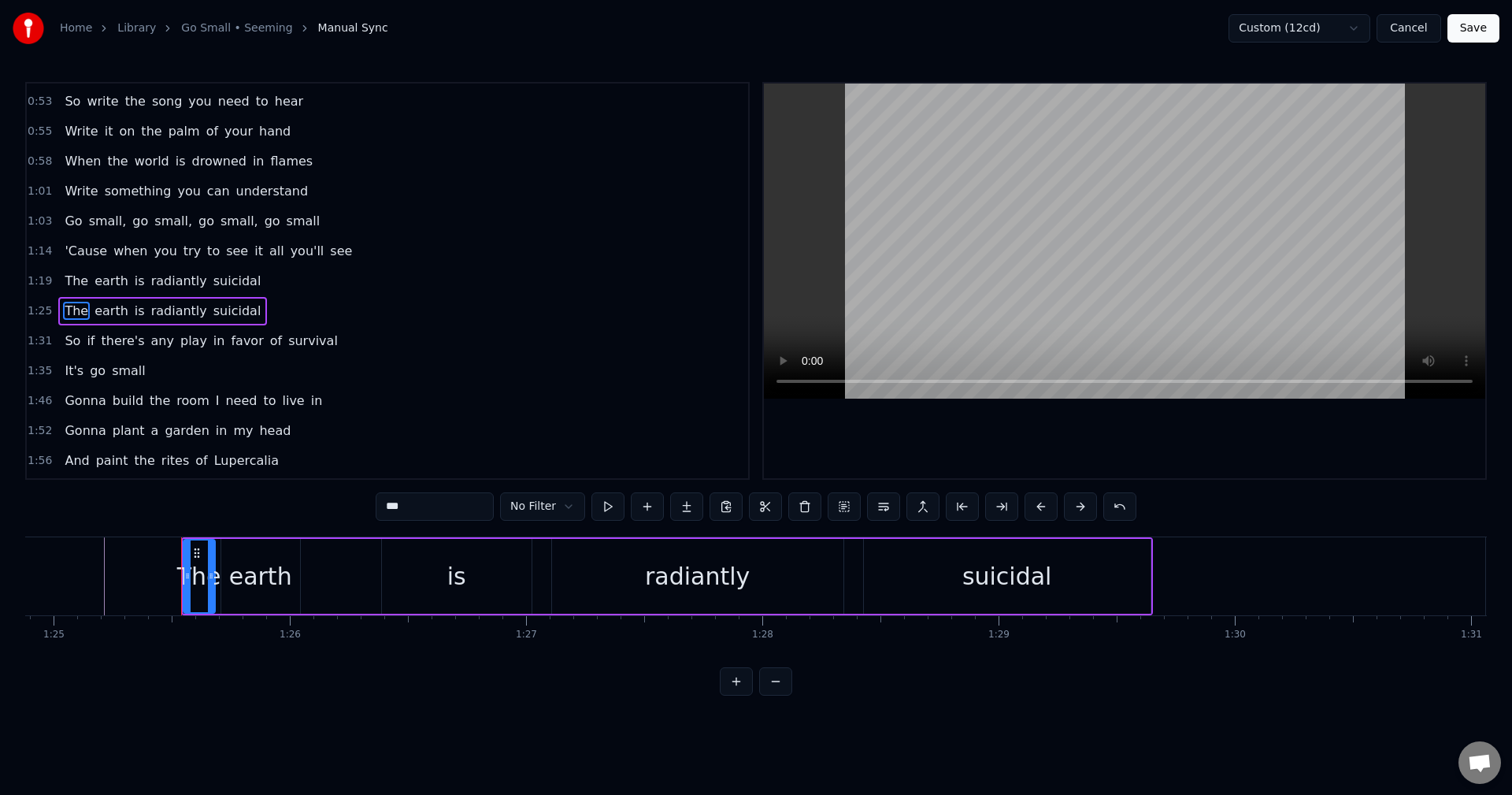
scroll to position [284, 0]
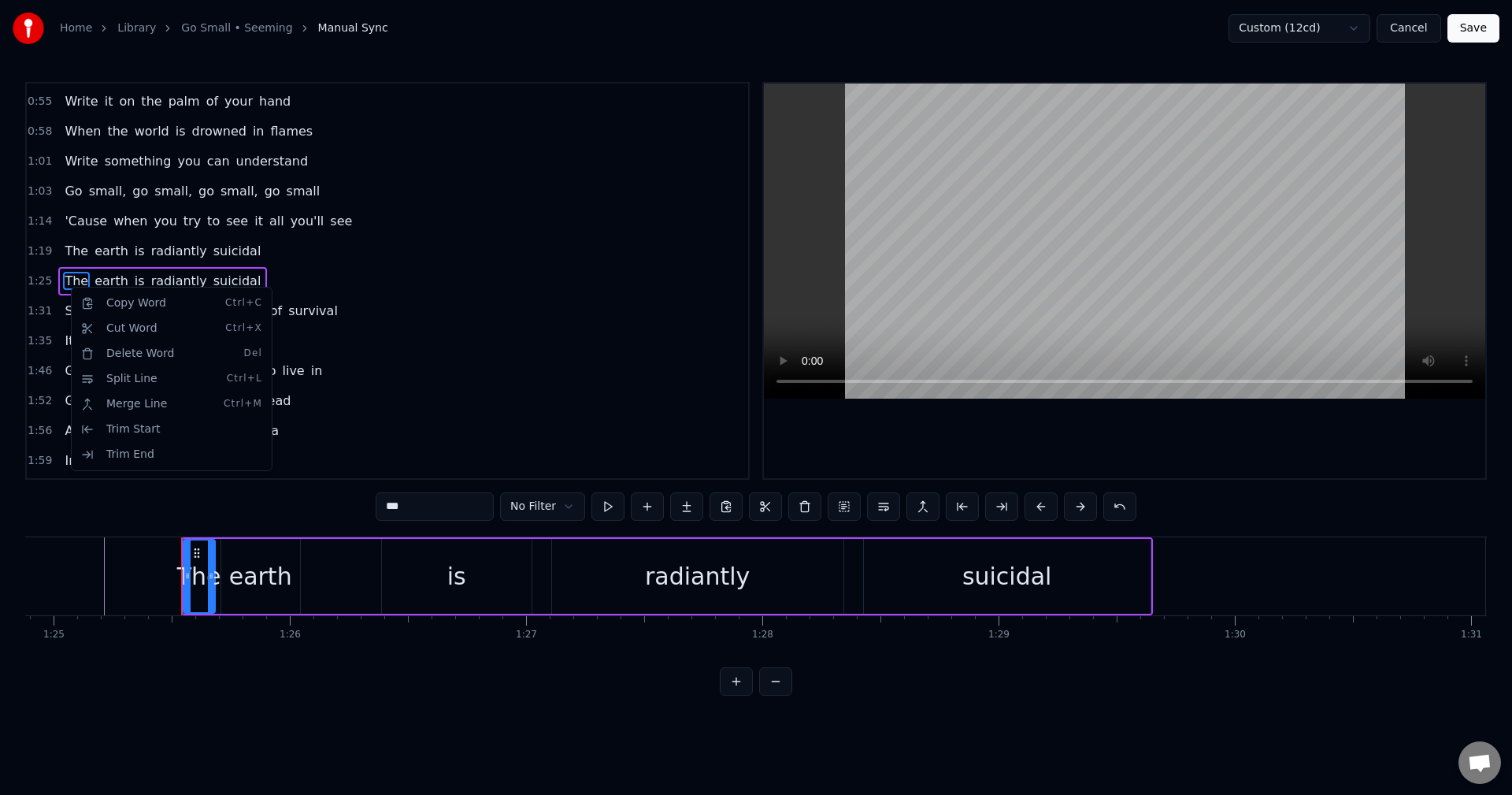
click at [270, 482] on html "Home Library Go Small • Seeming Manual Sync Custom (12cd) Cancel Save 0:07 0:20…" at bounding box center [756, 360] width 1512 height 721
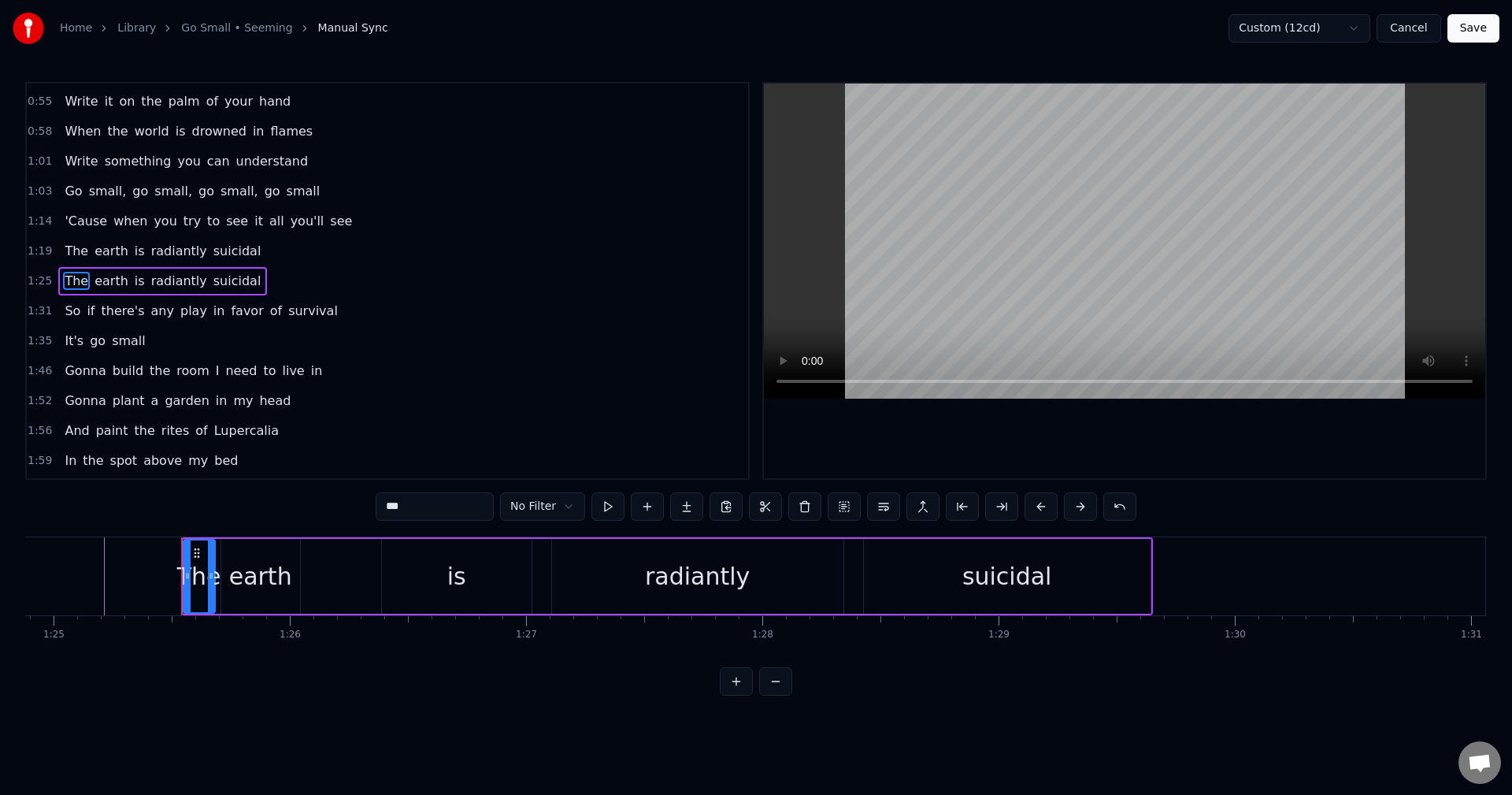
click at [63, 275] on span "The" at bounding box center [76, 281] width 27 height 18
click at [52, 280] on div "1:25 The earth is radiantly suicidal" at bounding box center [387, 282] width 721 height 30
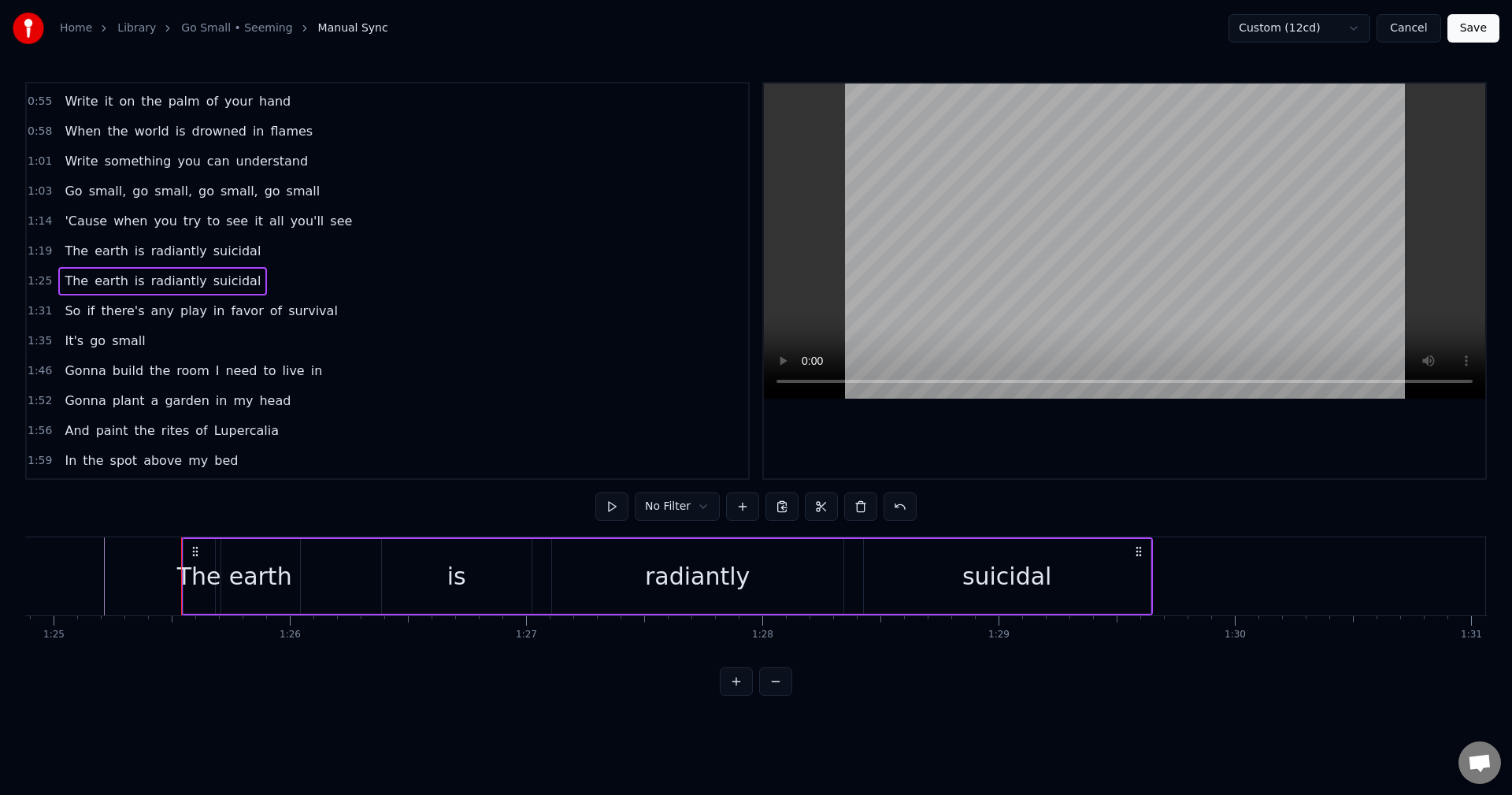
click at [52, 280] on div "1:25 The earth is radiantly suicidal" at bounding box center [387, 282] width 721 height 30
click at [63, 283] on span "The" at bounding box center [76, 281] width 27 height 18
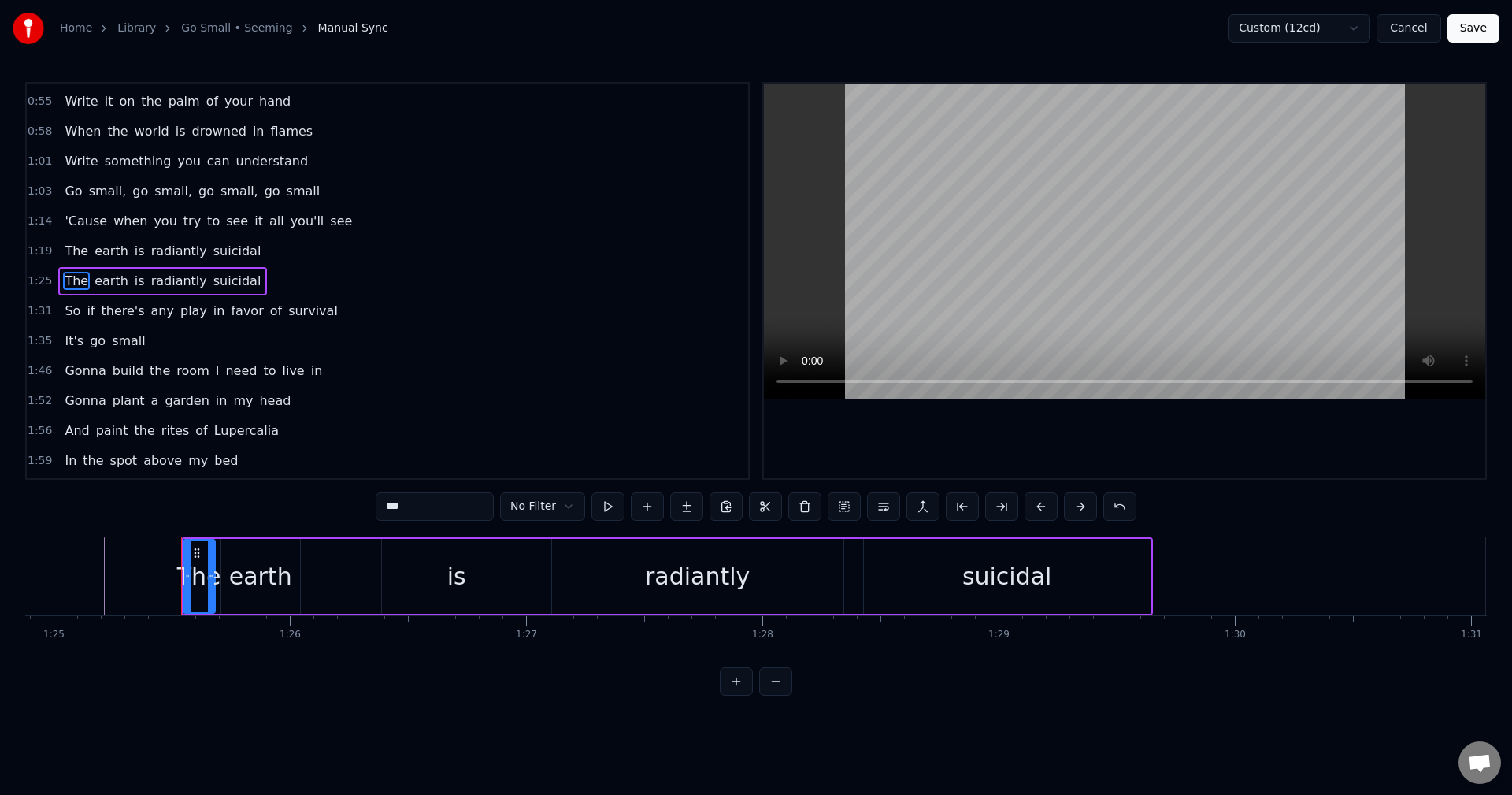
click at [63, 283] on span "The" at bounding box center [76, 281] width 27 height 18
click at [63, 281] on span "The" at bounding box center [76, 281] width 27 height 18
click at [202, 555] on html "Home Library Go Small • Seeming Manual Sync Custom (12cd) Cancel Save 0:07 0:20…" at bounding box center [756, 360] width 1512 height 721
click at [577, 721] on html "Home Library Go Small • Seeming Manual Sync Custom (12cd) Cancel Save 0:07 0:20…" at bounding box center [756, 360] width 1512 height 721
click at [689, 509] on button at bounding box center [686, 507] width 33 height 29
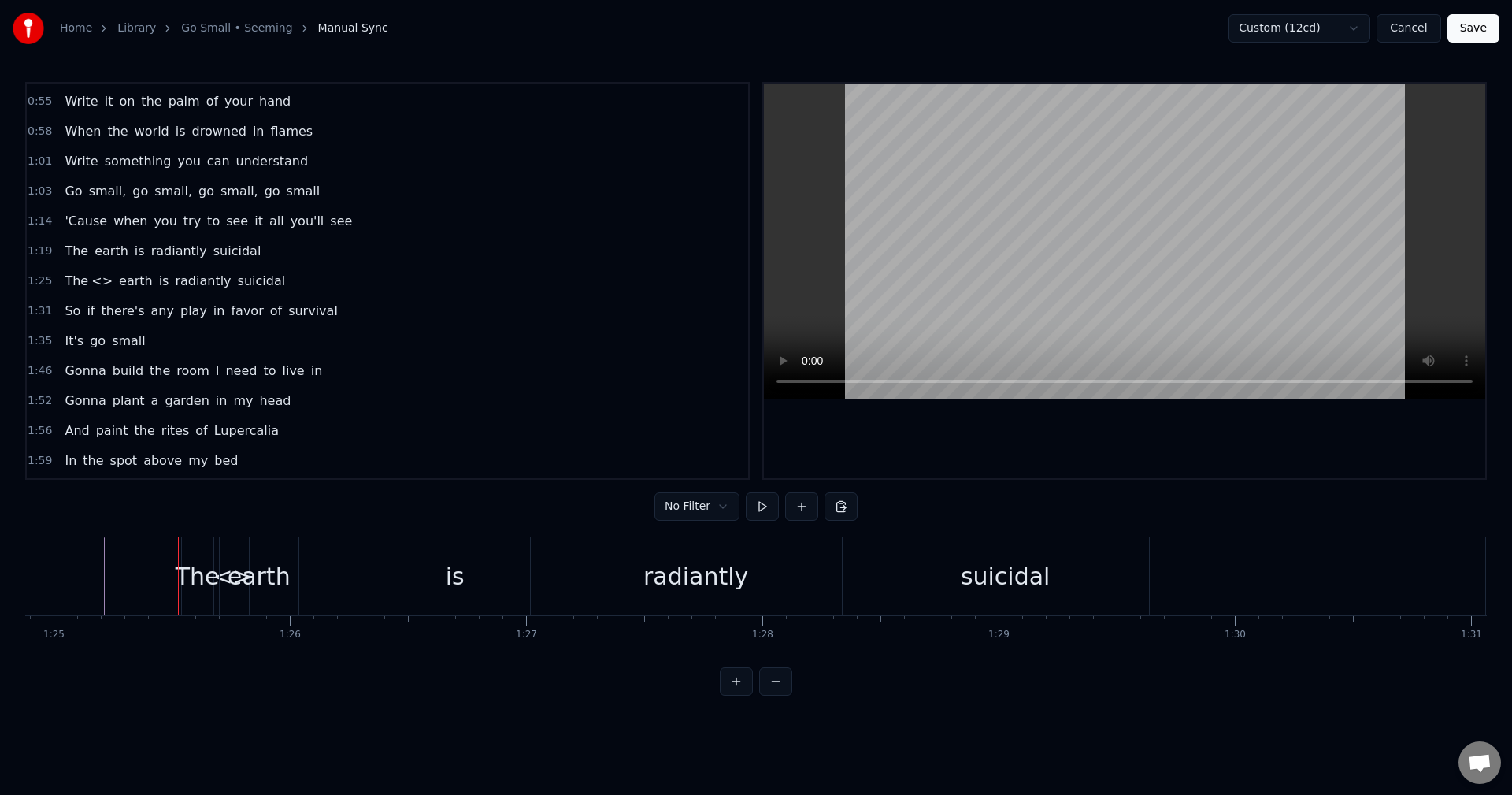
click at [191, 581] on div "The" at bounding box center [197, 576] width 45 height 36
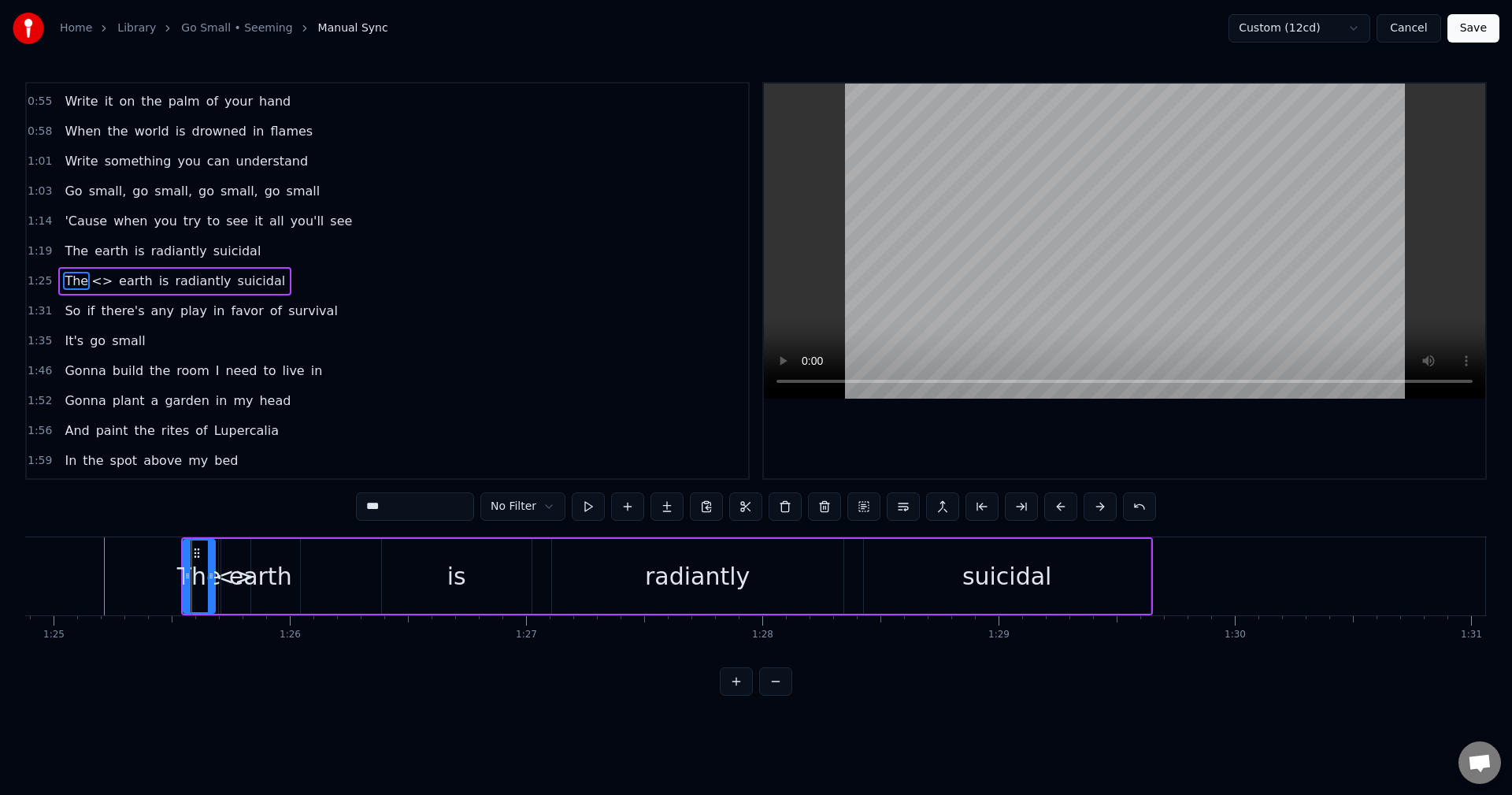
click at [234, 575] on div "earth" at bounding box center [261, 576] width 63 height 36
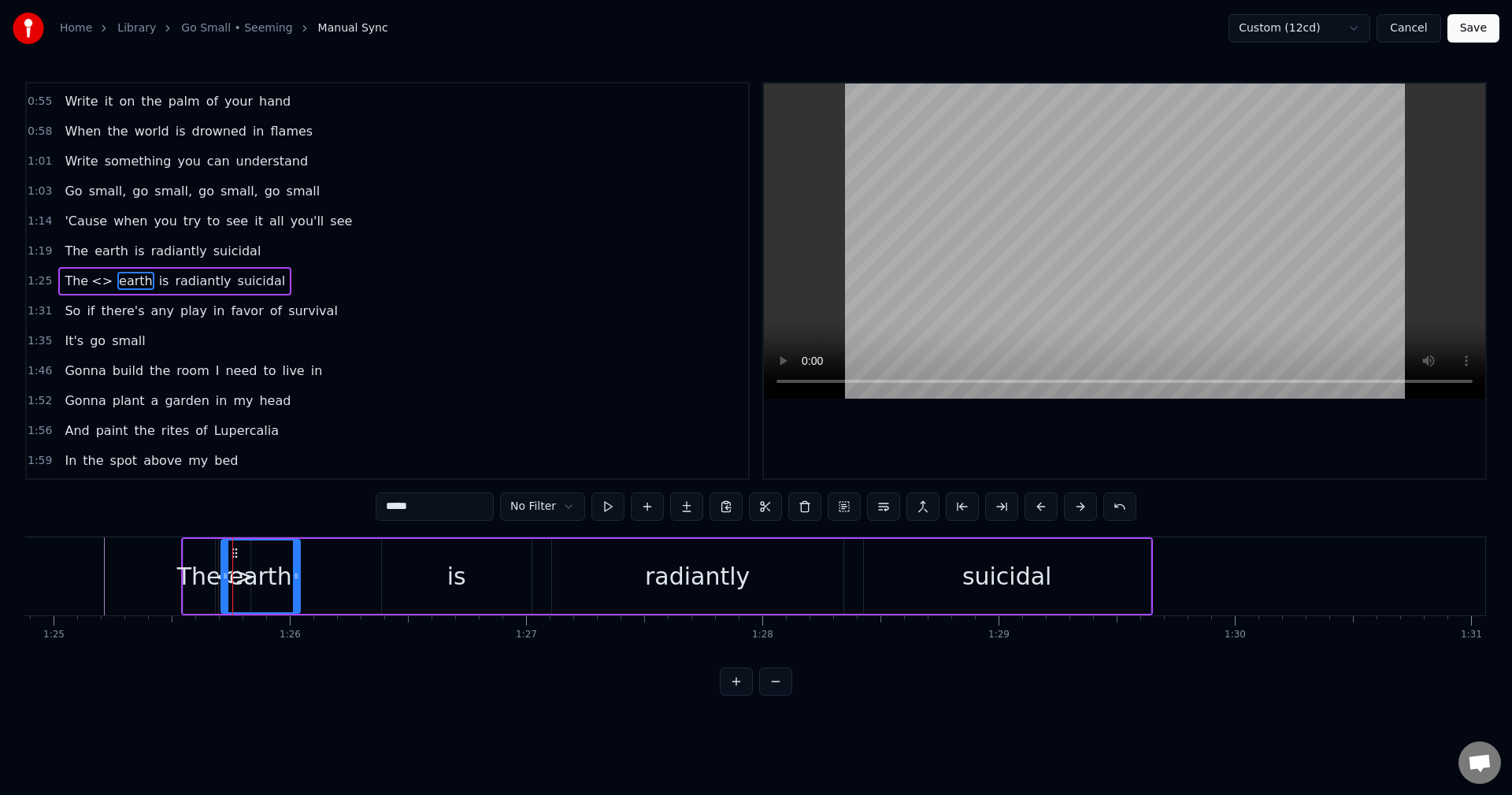
click at [228, 579] on div "earth" at bounding box center [261, 576] width 77 height 71
drag, startPoint x: 224, startPoint y: 577, endPoint x: 253, endPoint y: 578, distance: 29.0
click at [237, 578] on icon at bounding box center [234, 576] width 6 height 13
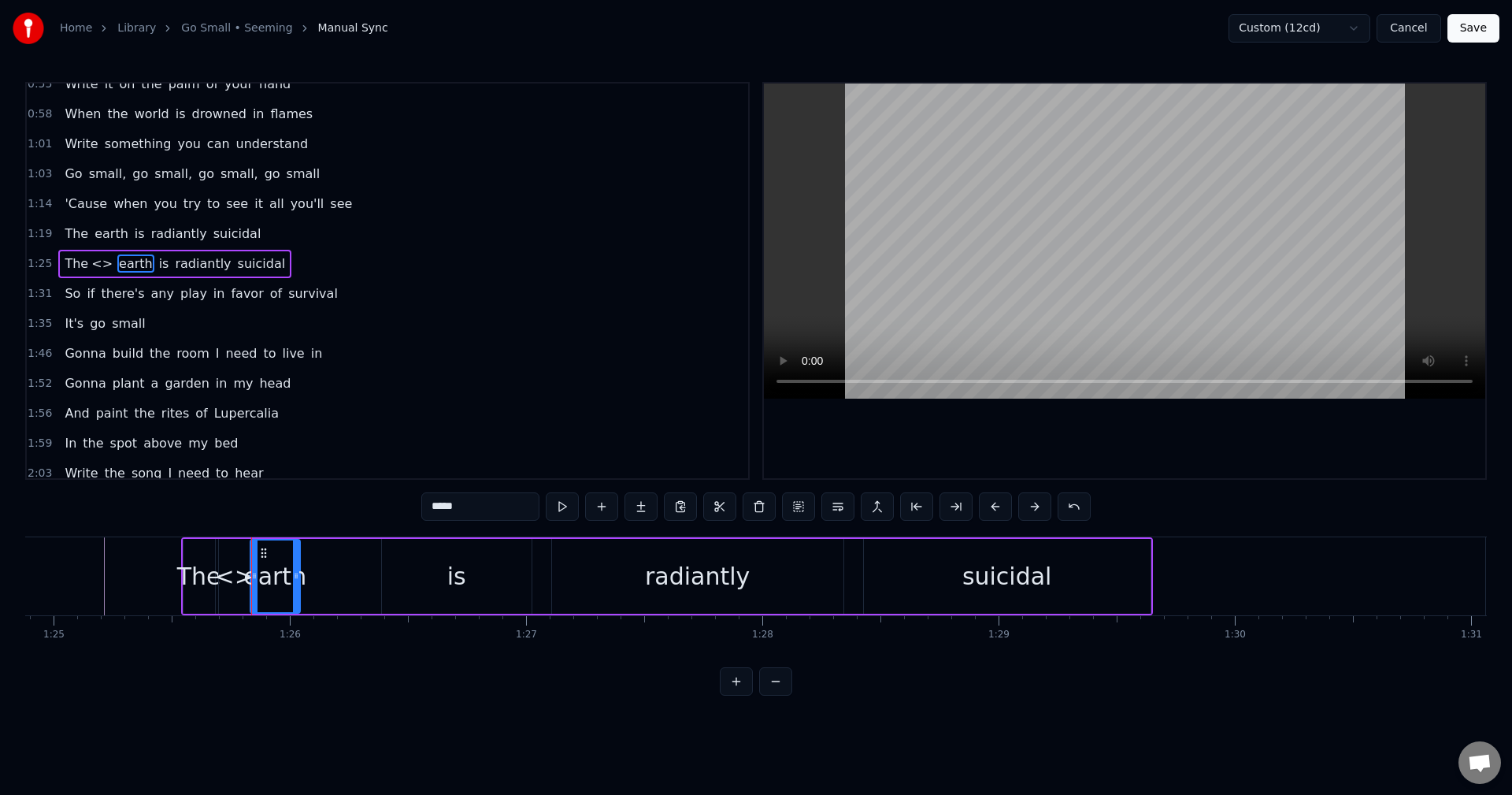
scroll to position [267, 0]
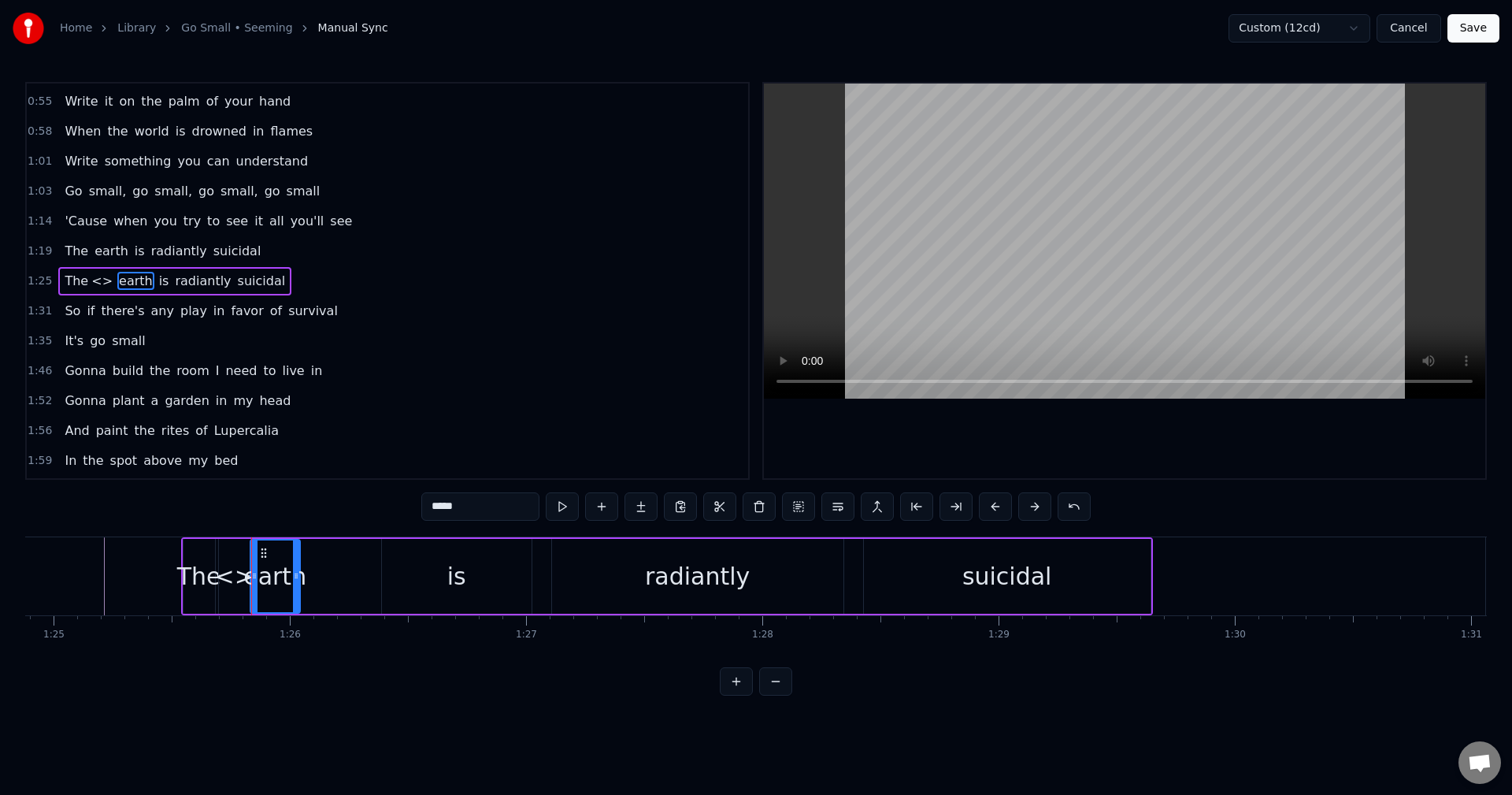
click at [237, 581] on div "<>" at bounding box center [235, 576] width 40 height 36
type input "**"
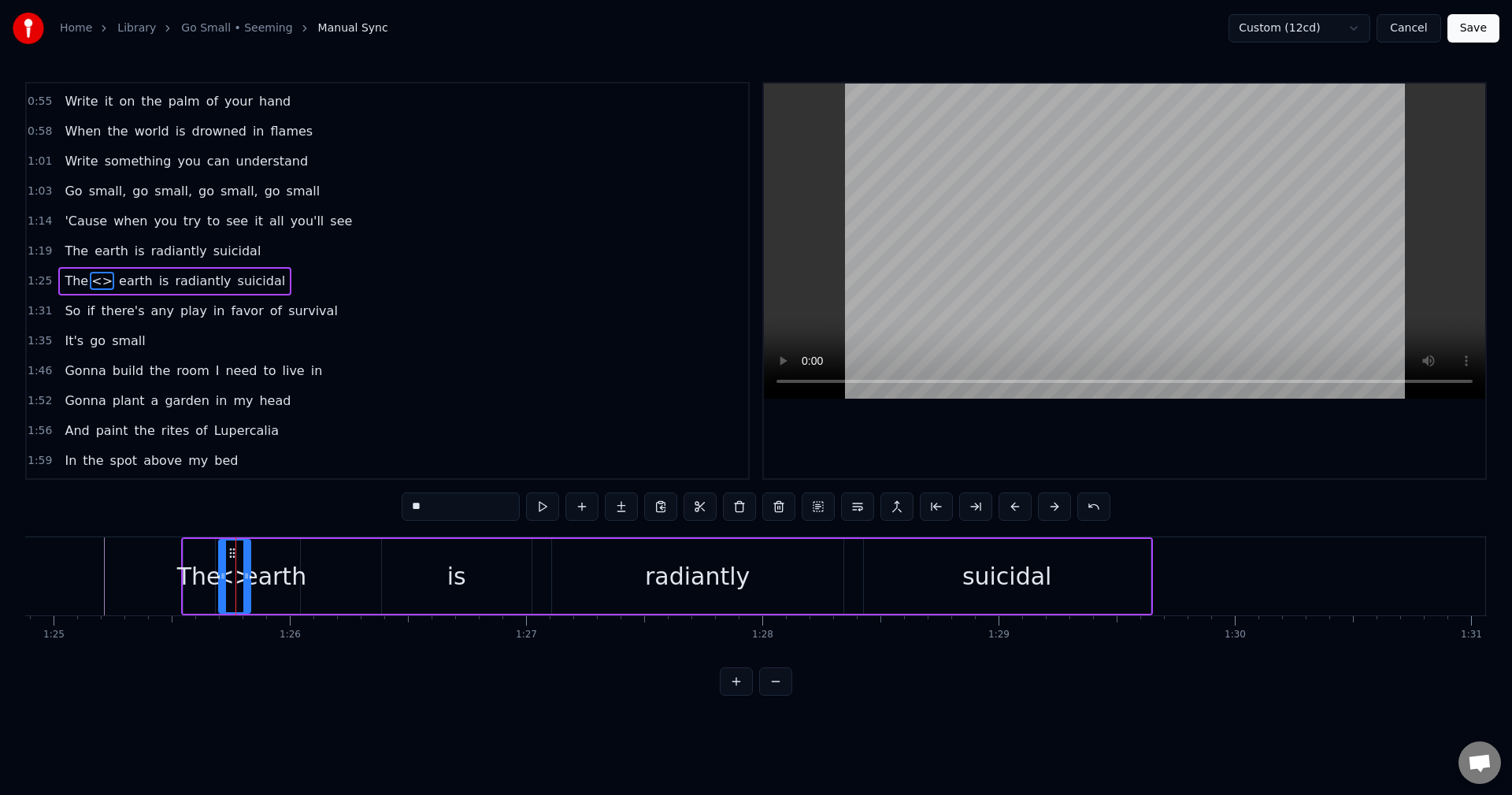
click at [182, 578] on div "The <>" at bounding box center [216, 576] width 68 height 74
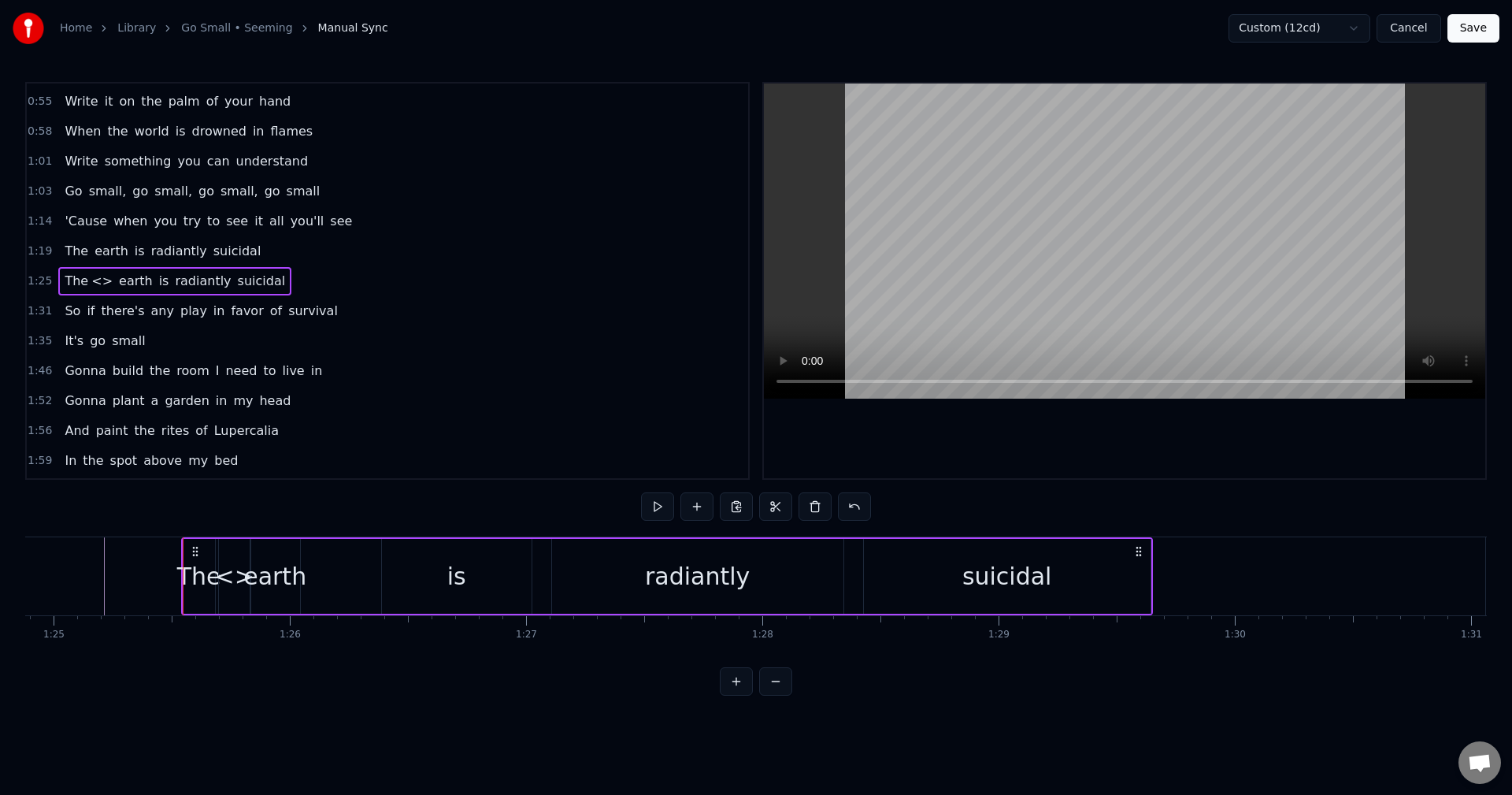
click at [224, 574] on div "<>" at bounding box center [235, 576] width 40 height 36
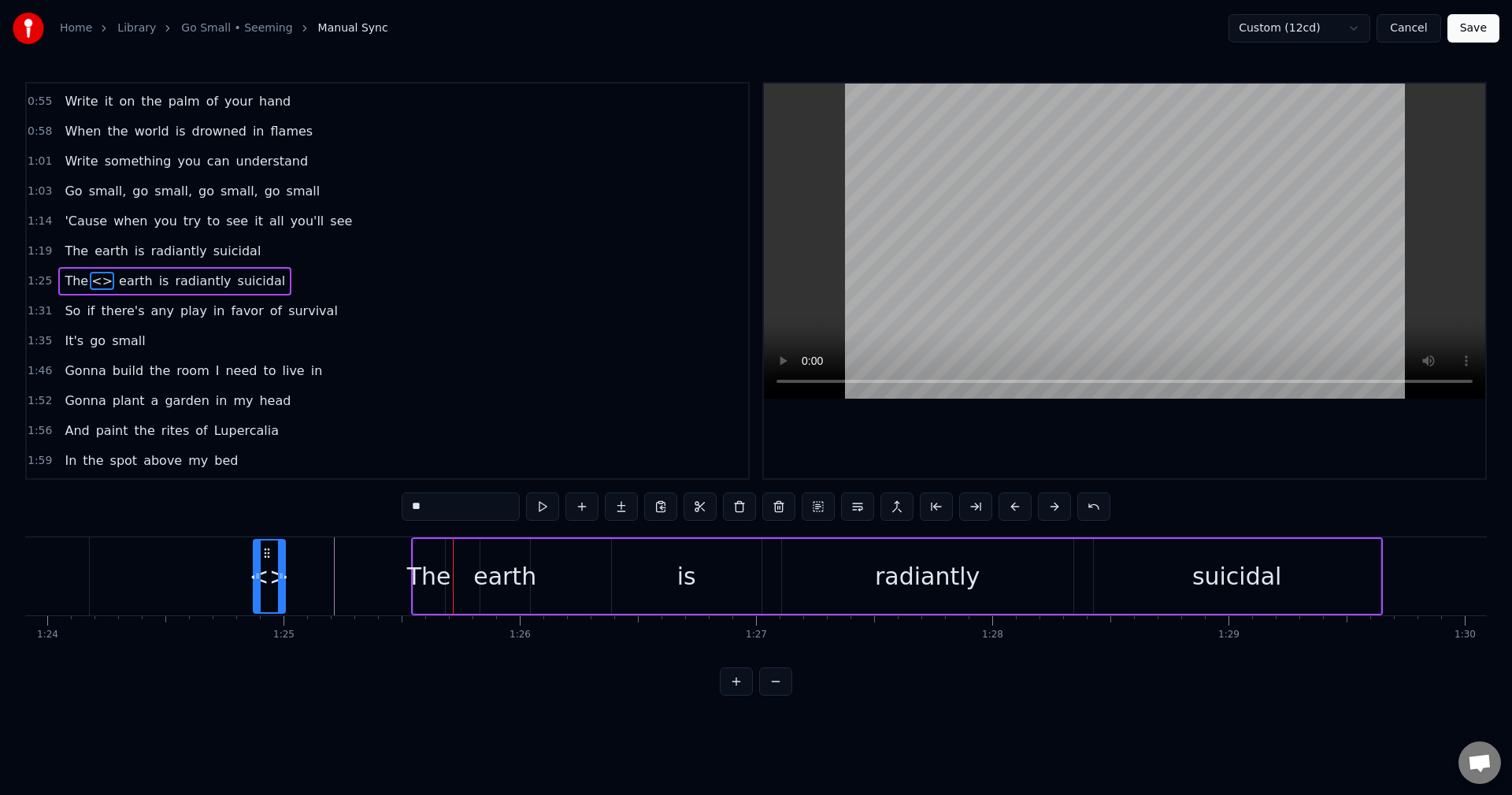
scroll to position [0, 19806]
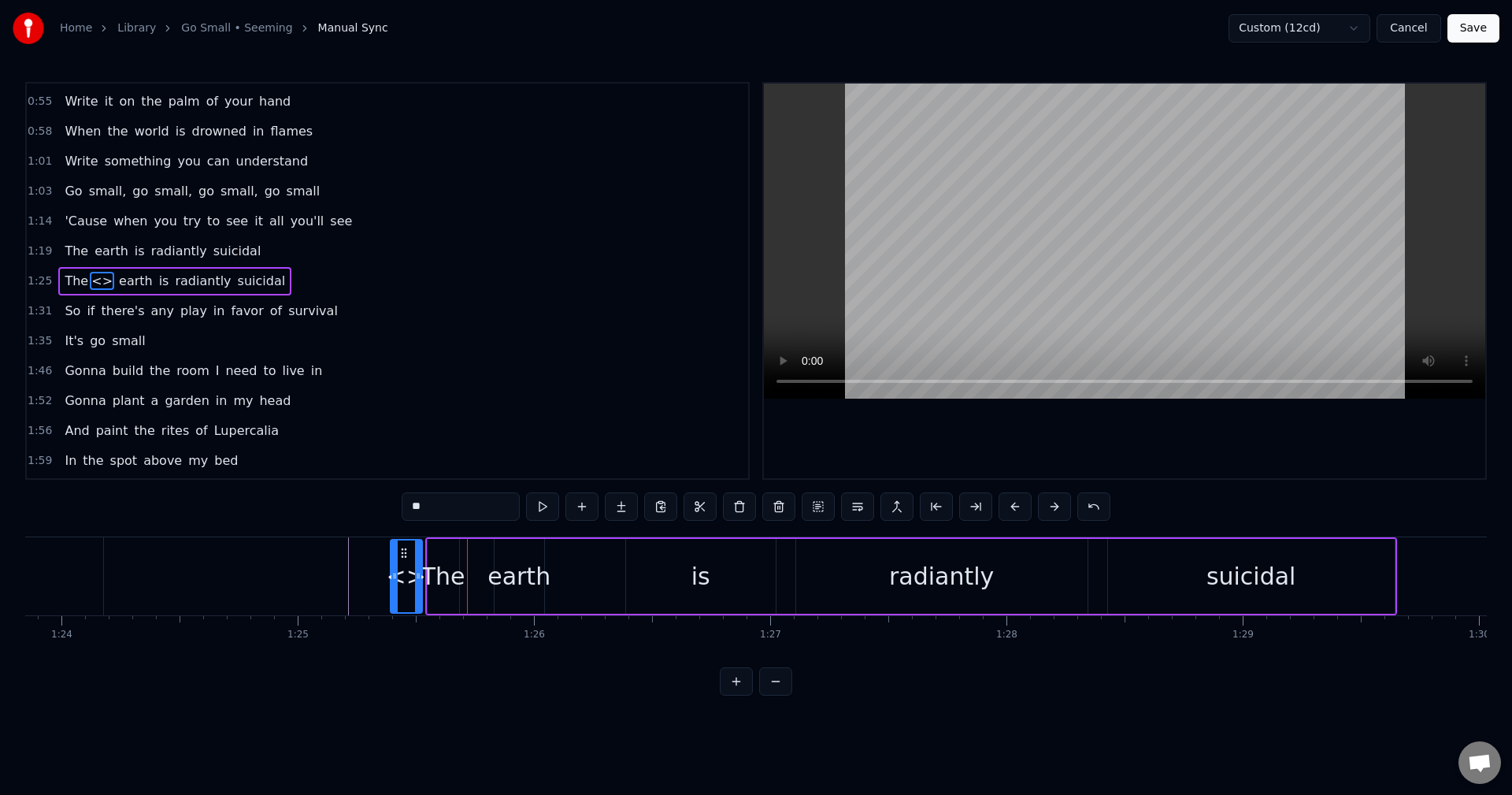
drag, startPoint x: 232, startPoint y: 550, endPoint x: 408, endPoint y: 566, distance: 176.7
click at [404, 568] on div "<>" at bounding box center [406, 576] width 30 height 71
click at [485, 576] on div "<> The" at bounding box center [461, 576] width 68 height 74
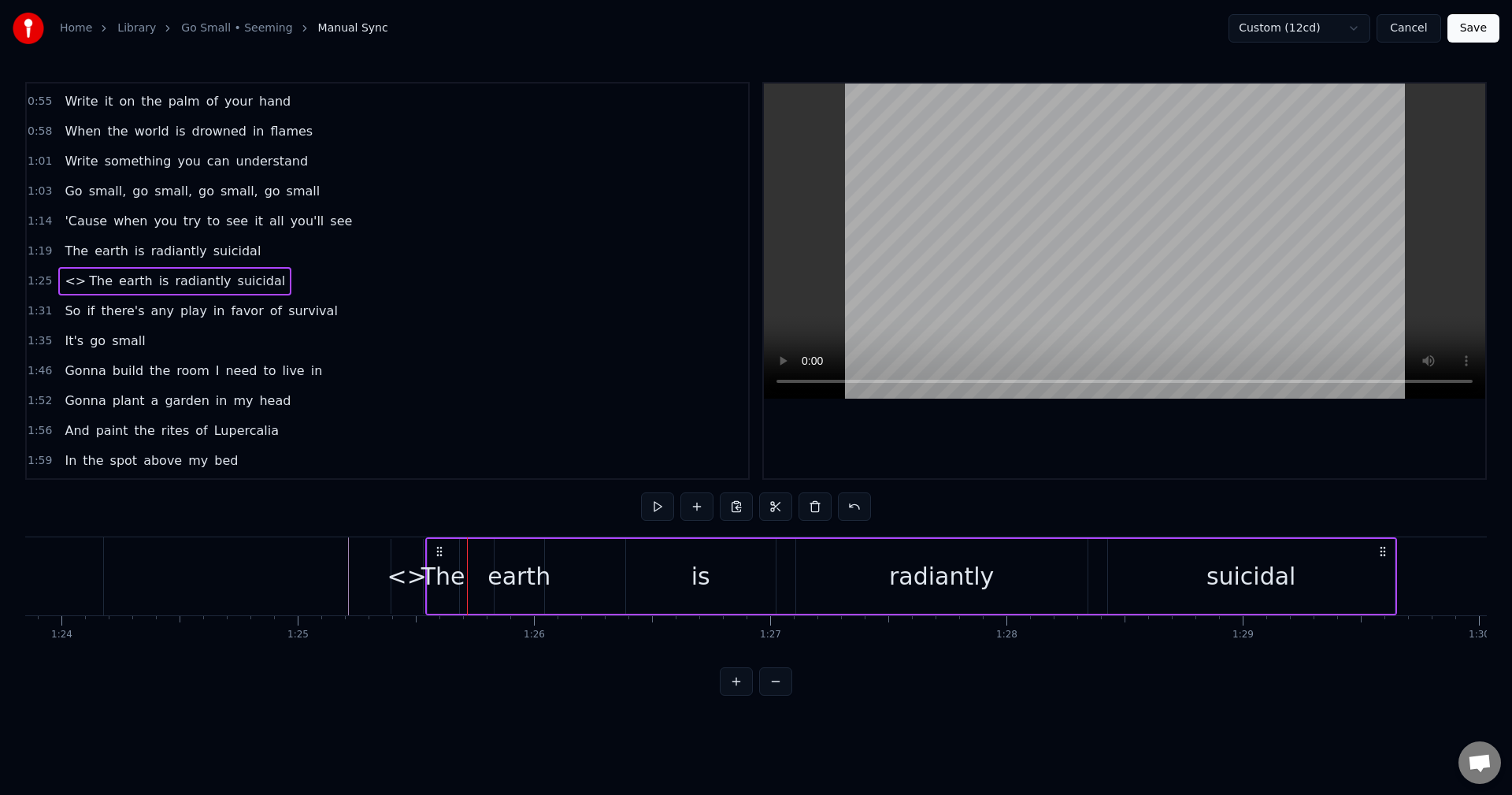
click at [408, 581] on div "<>" at bounding box center [407, 576] width 40 height 36
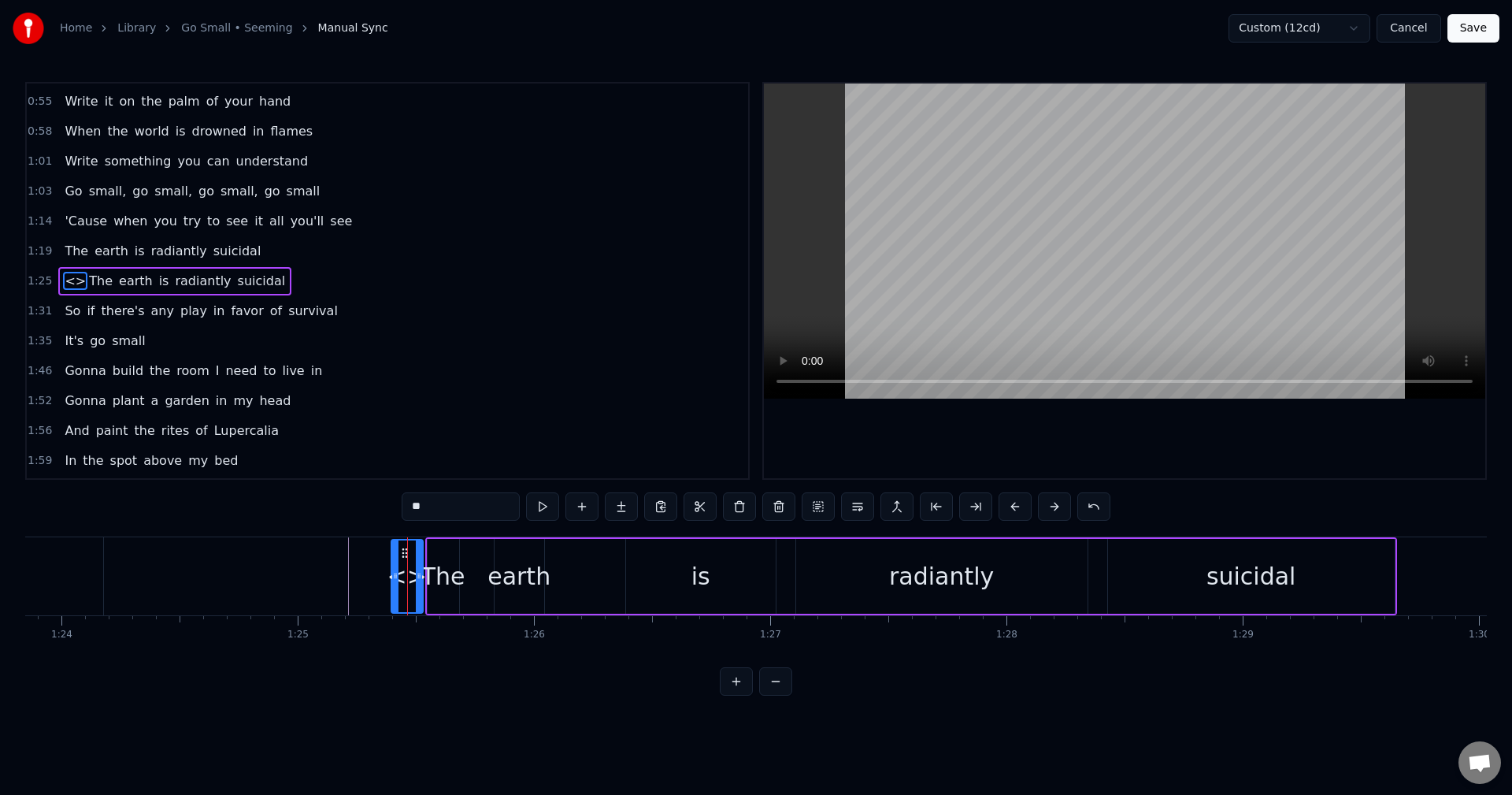
drag, startPoint x: 473, startPoint y: 502, endPoint x: 336, endPoint y: 497, distance: 137.1
click at [385, 504] on div "0:20 Write the song you need to hear 0:25 When you've done it, tell me how 0:29…" at bounding box center [755, 389] width 1461 height 614
click at [433, 571] on div "The" at bounding box center [443, 576] width 45 height 36
click at [412, 508] on input "***" at bounding box center [460, 507] width 118 height 29
type input "***"
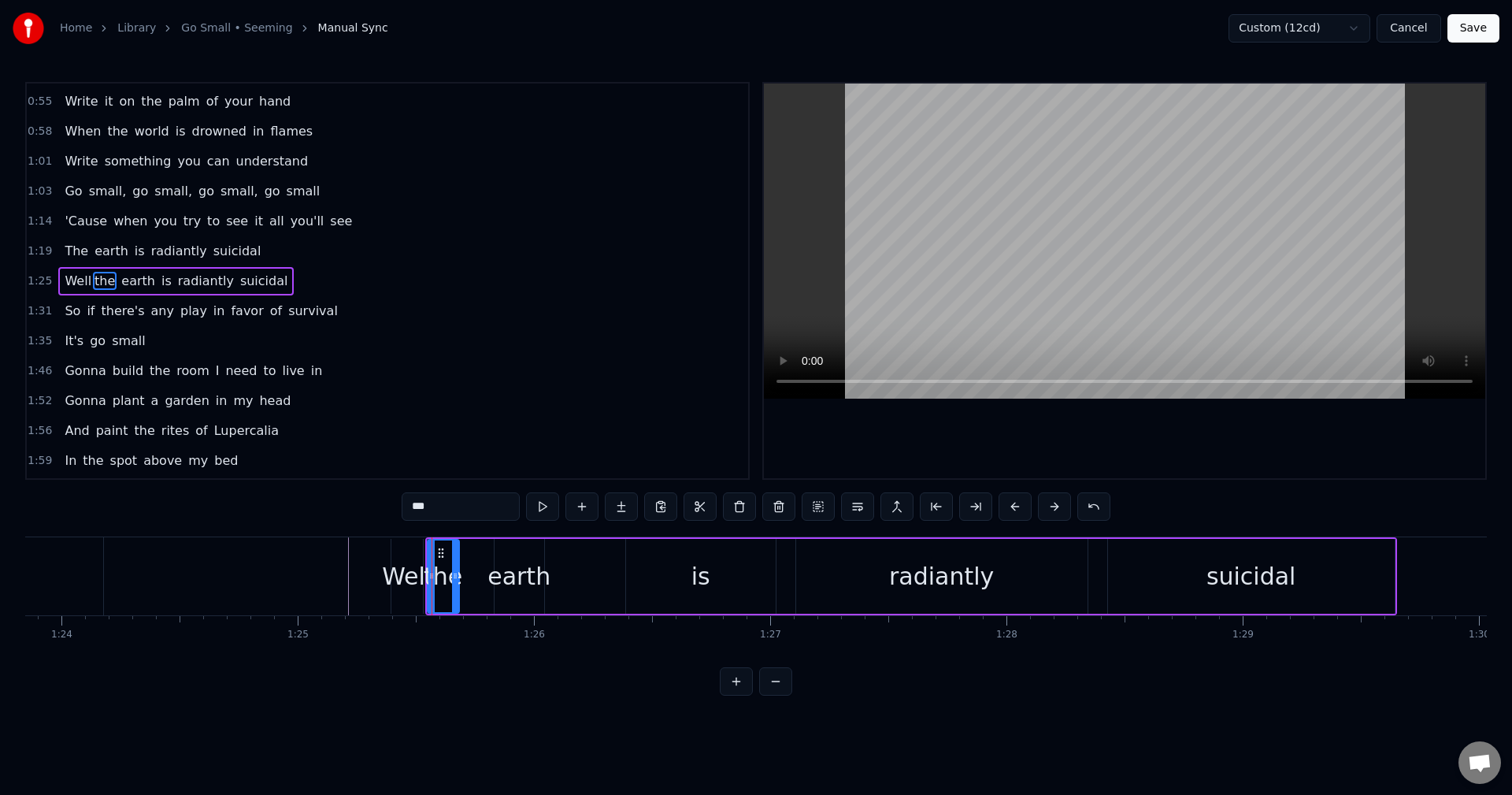
click at [43, 280] on span "1:25" at bounding box center [40, 282] width 25 height 16
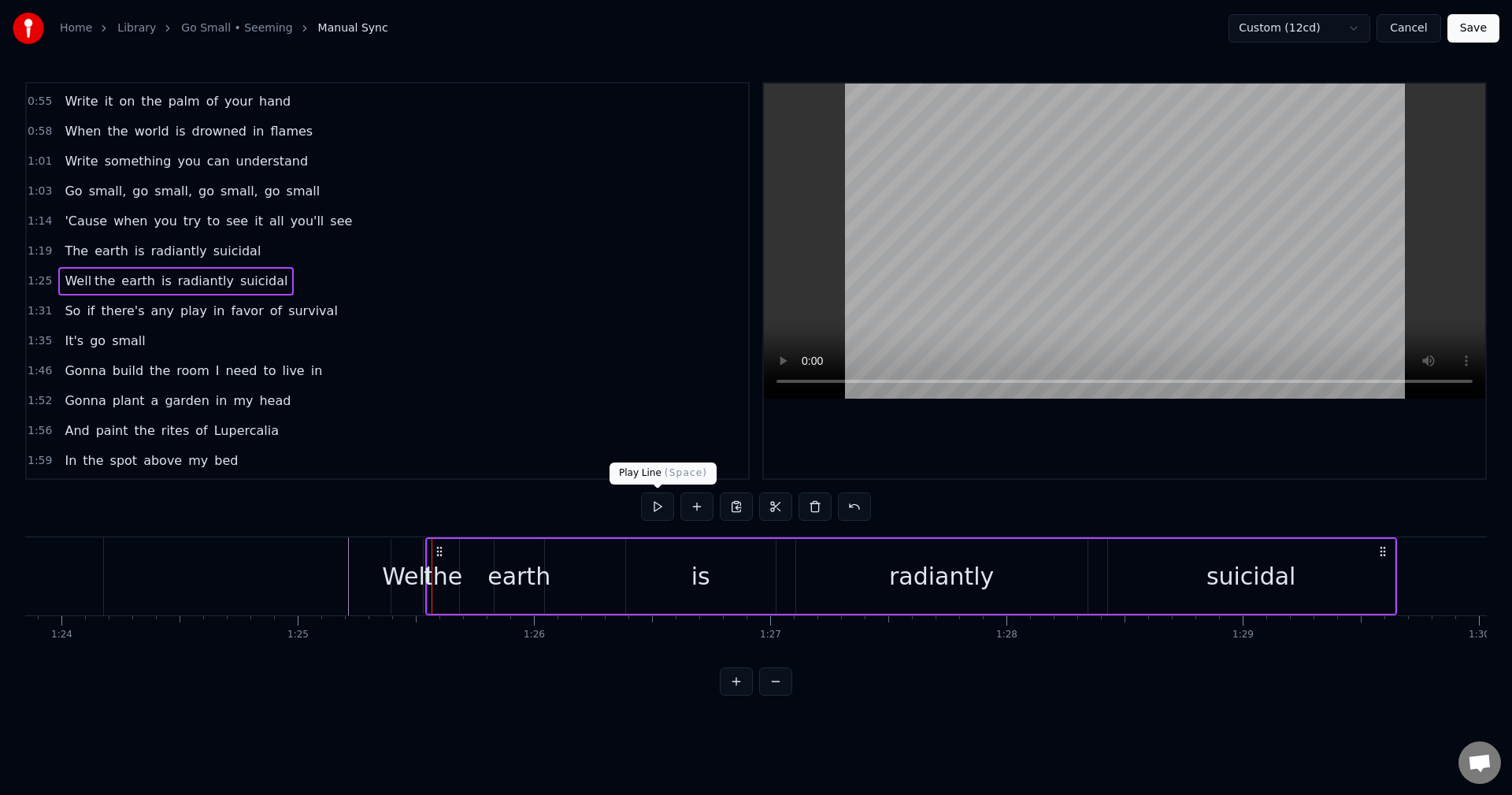
click at [660, 510] on button at bounding box center [657, 507] width 33 height 29
click at [412, 573] on div "Well" at bounding box center [406, 576] width 50 height 36
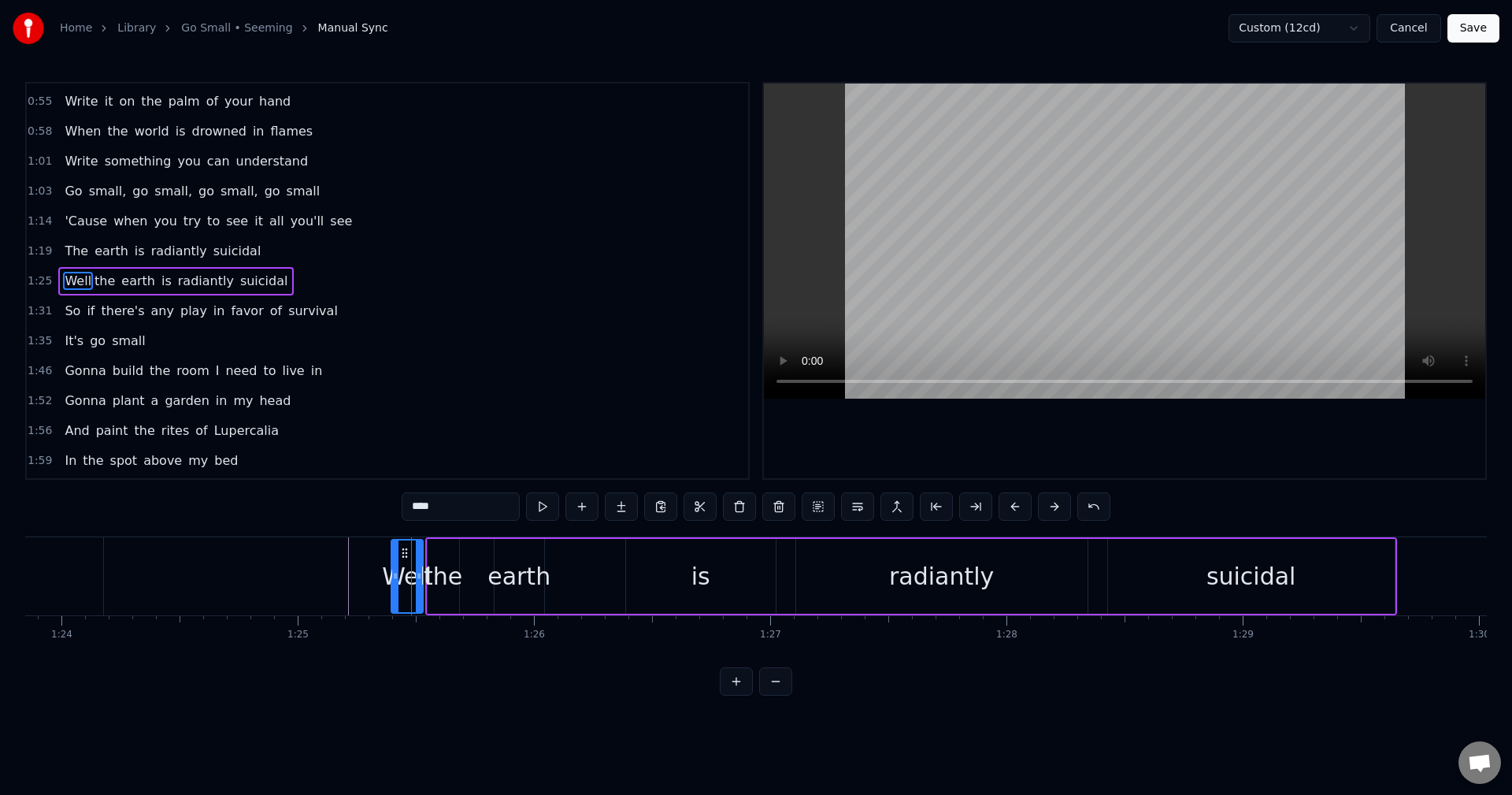
click at [438, 585] on div "the" at bounding box center [443, 576] width 39 height 36
click at [435, 588] on div at bounding box center [436, 576] width 6 height 71
drag, startPoint x: 454, startPoint y: 585, endPoint x: 479, endPoint y: 585, distance: 25.0
click at [485, 585] on div at bounding box center [487, 576] width 6 height 71
click at [448, 583] on div at bounding box center [445, 576] width 6 height 71
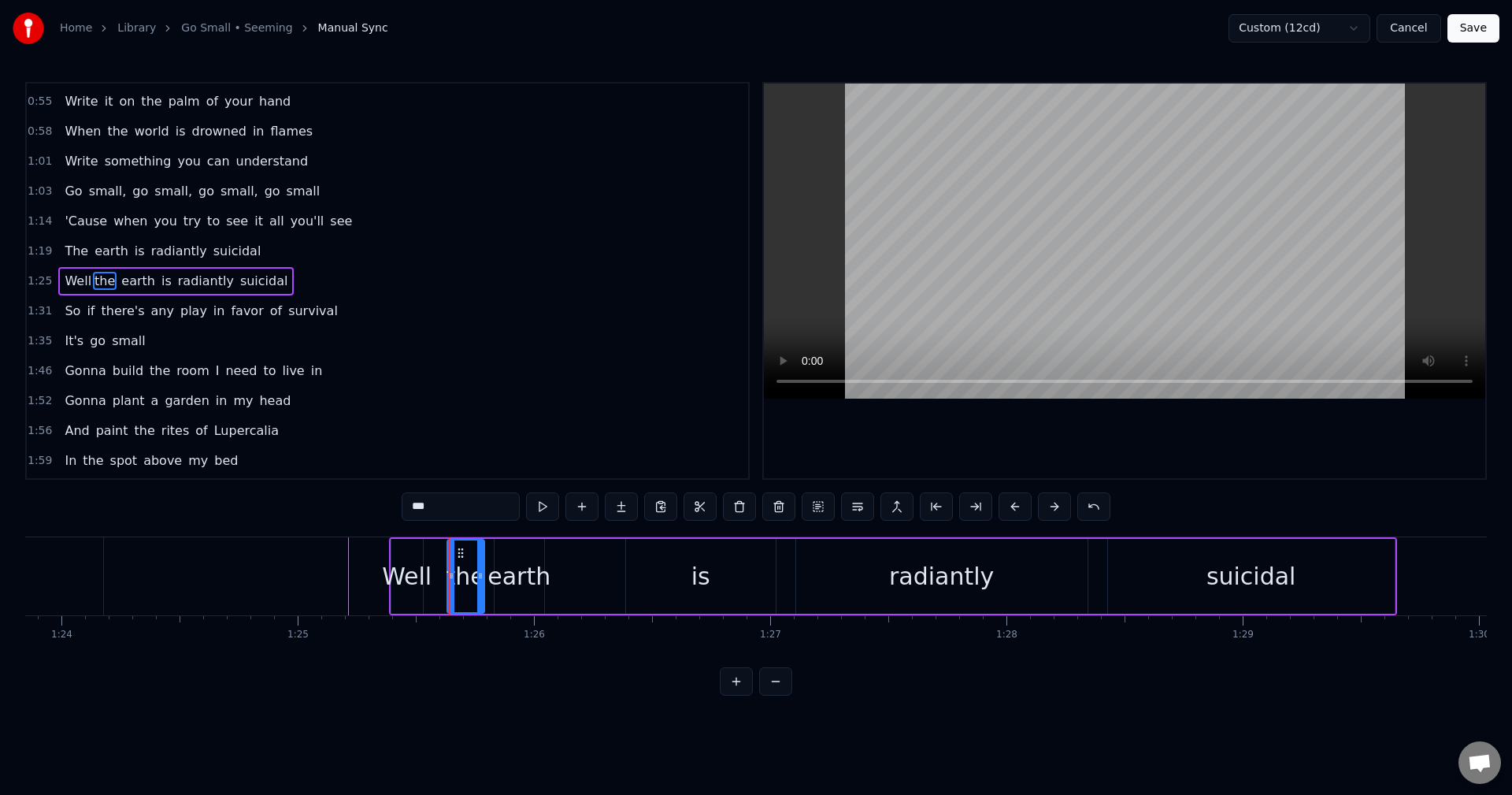
click at [410, 575] on div "Well" at bounding box center [406, 576] width 50 height 36
type input "****"
drag, startPoint x: 393, startPoint y: 574, endPoint x: 351, endPoint y: 572, distance: 42.0
click at [351, 572] on icon at bounding box center [354, 576] width 6 height 13
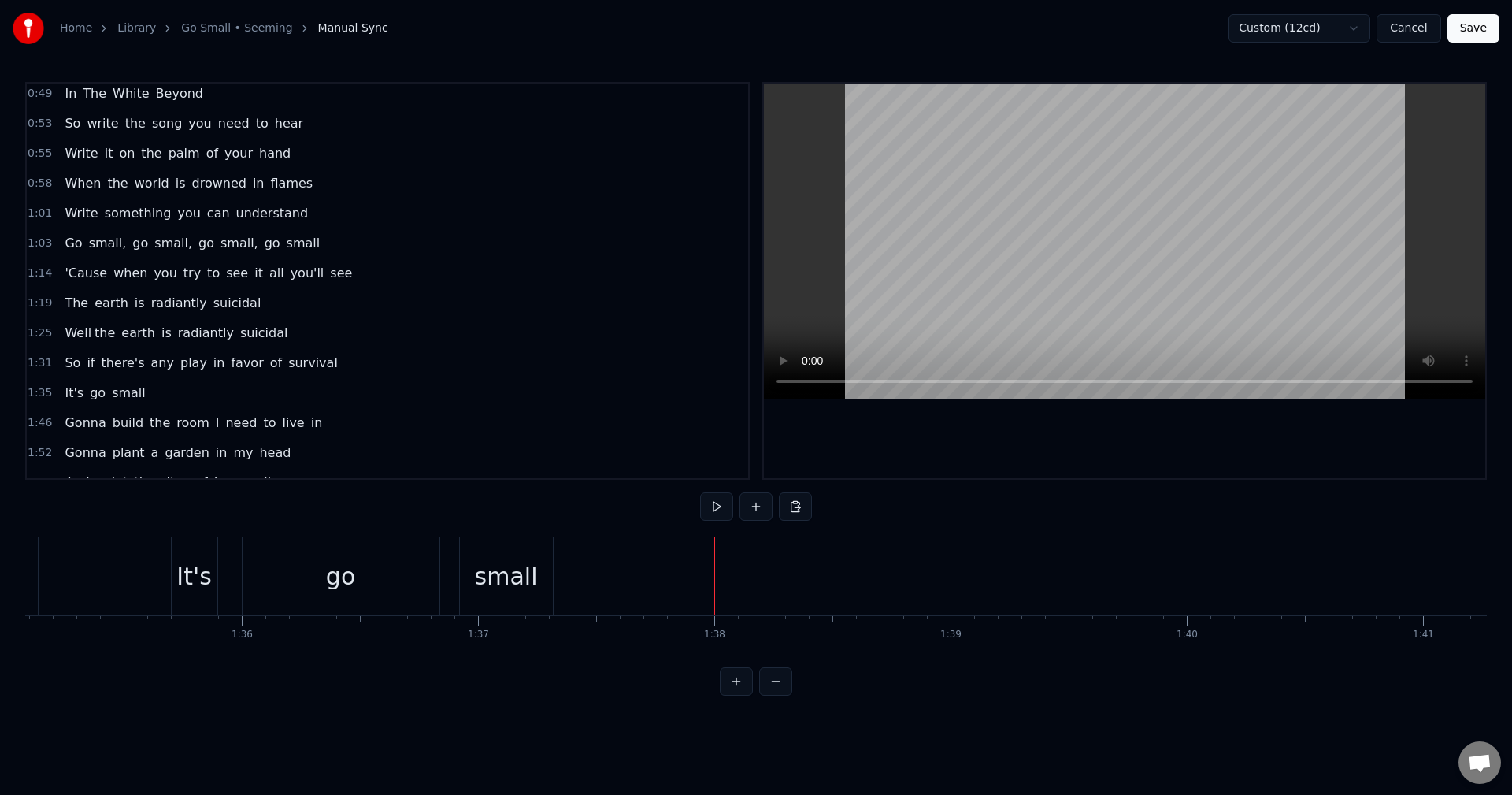
scroll to position [315, 0]
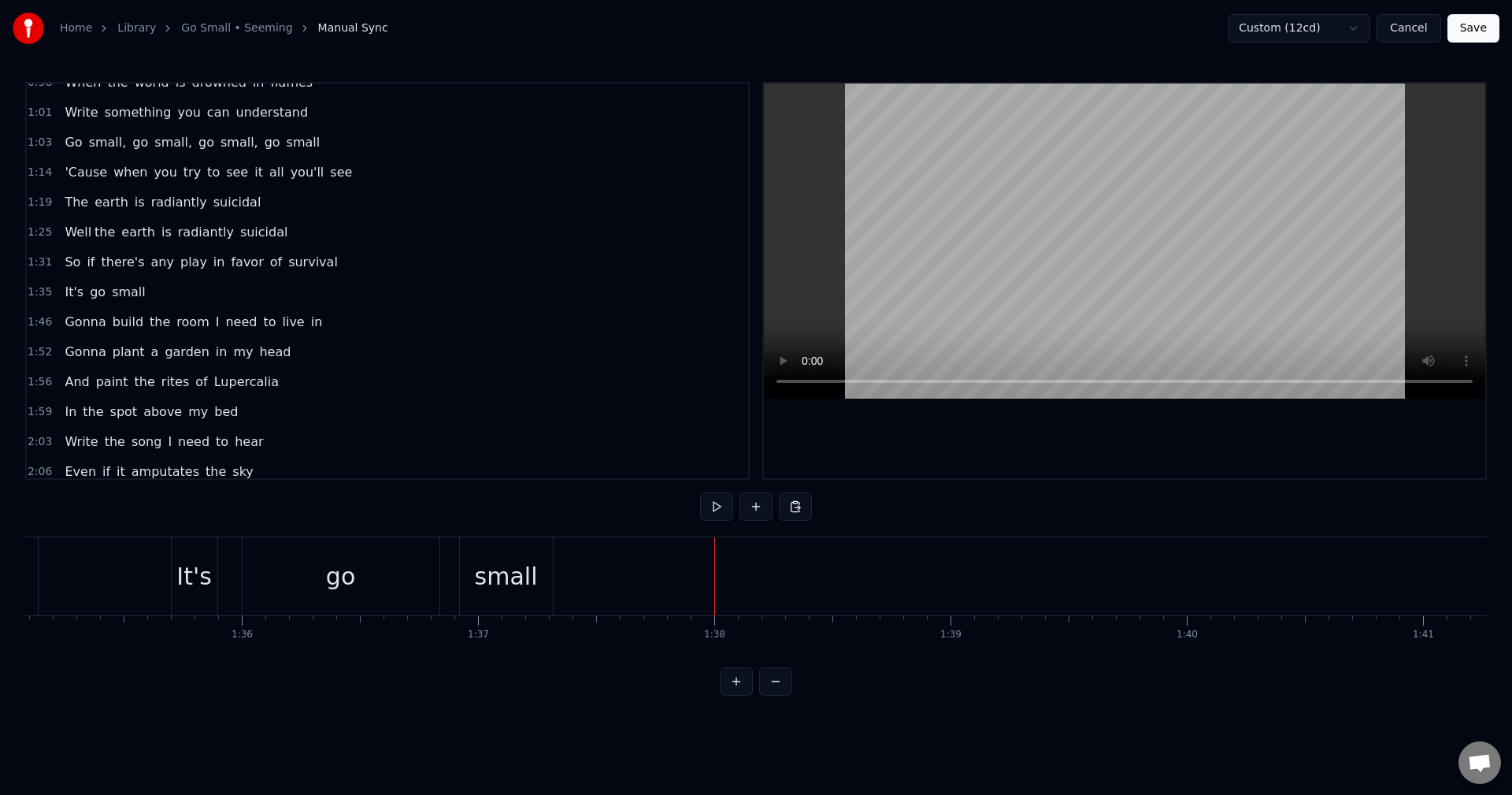
click at [37, 193] on div "1:19 The earth is radiantly suicidal" at bounding box center [387, 202] width 721 height 30
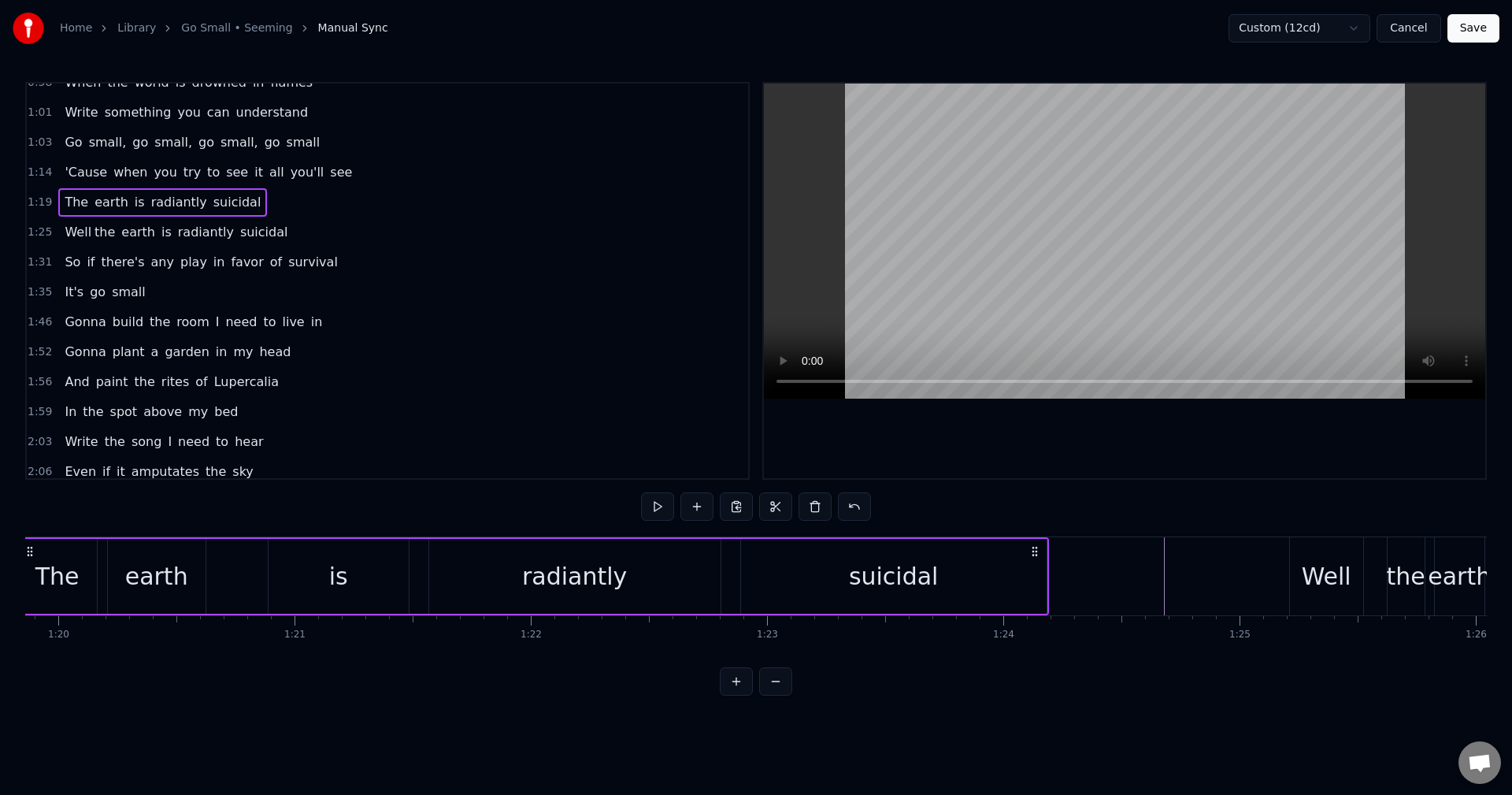
scroll to position [0, 18775]
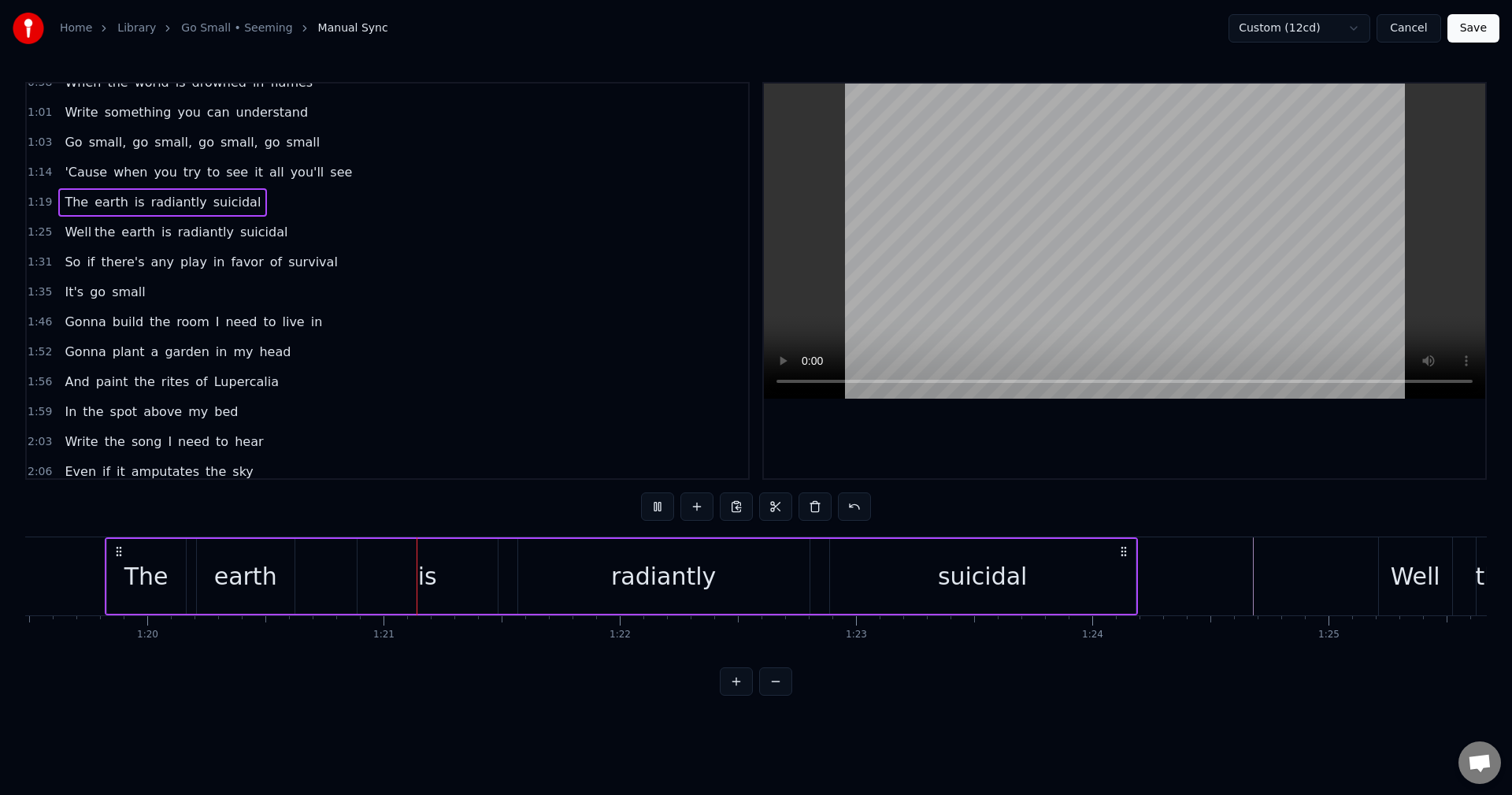
click at [50, 238] on div "1:25 Well the earth is radiantly suicidal" at bounding box center [387, 232] width 721 height 30
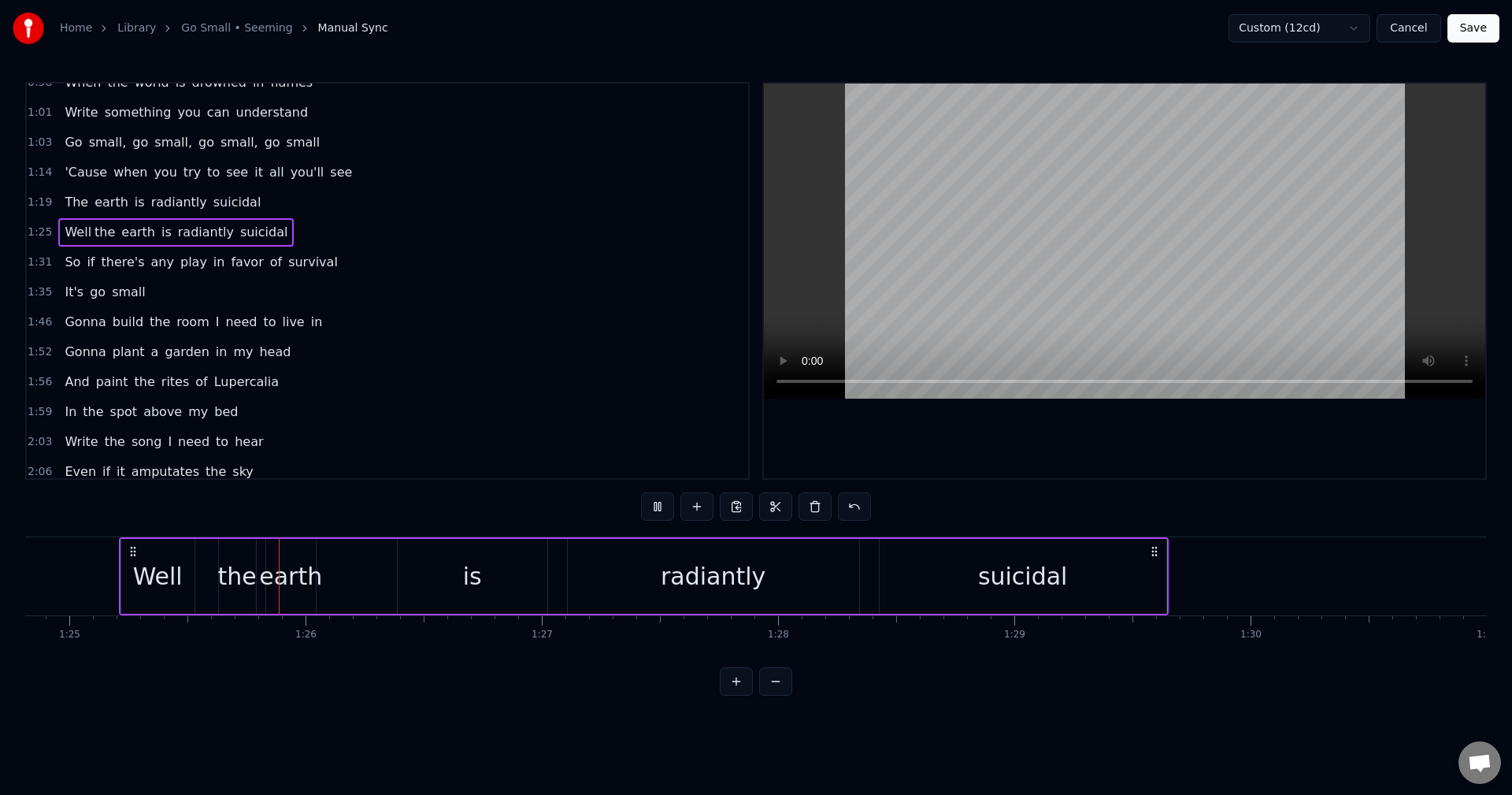
scroll to position [0, 20088]
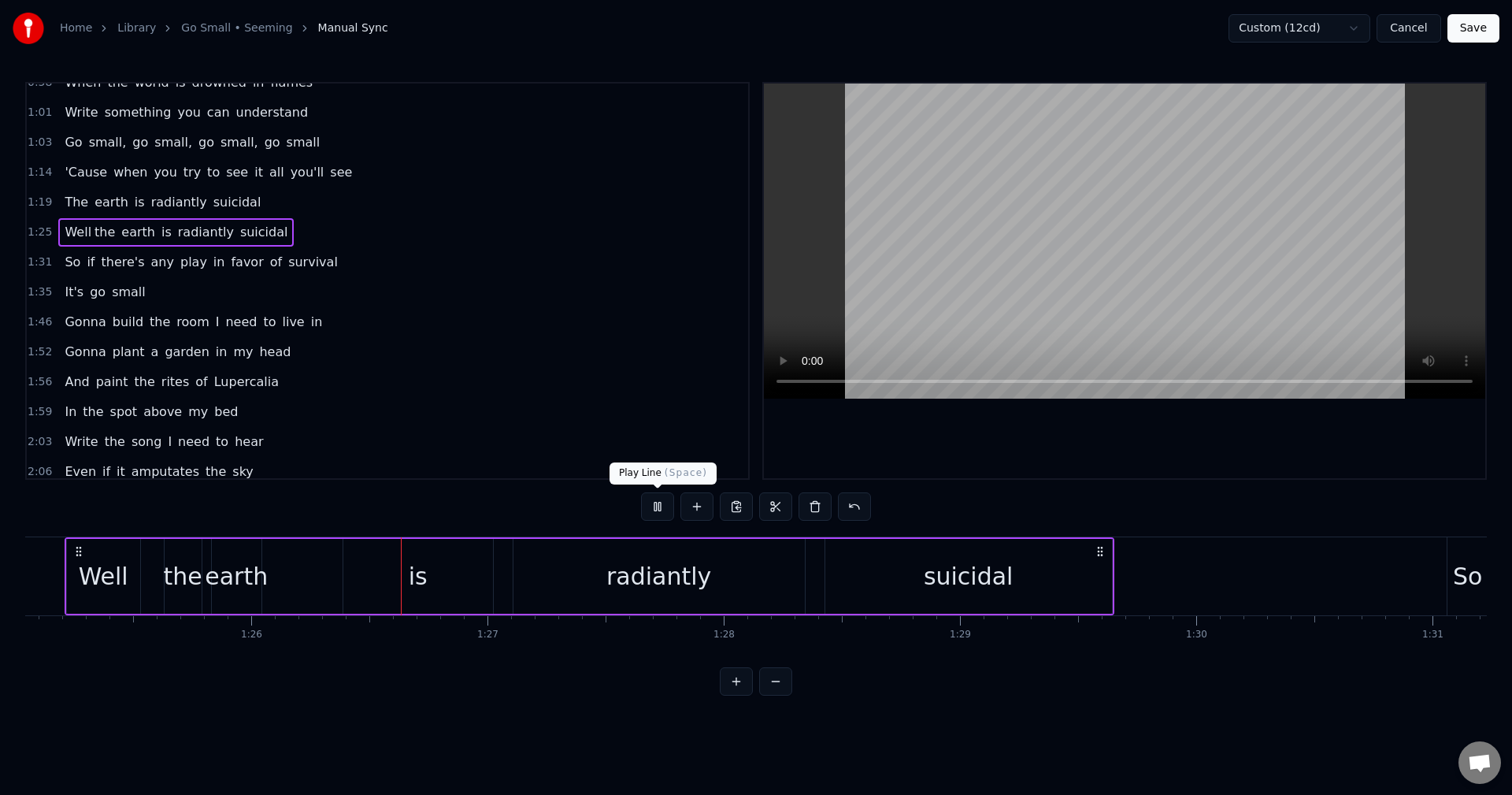
click at [650, 506] on button at bounding box center [657, 507] width 33 height 29
click at [105, 577] on div "Well" at bounding box center [103, 576] width 50 height 36
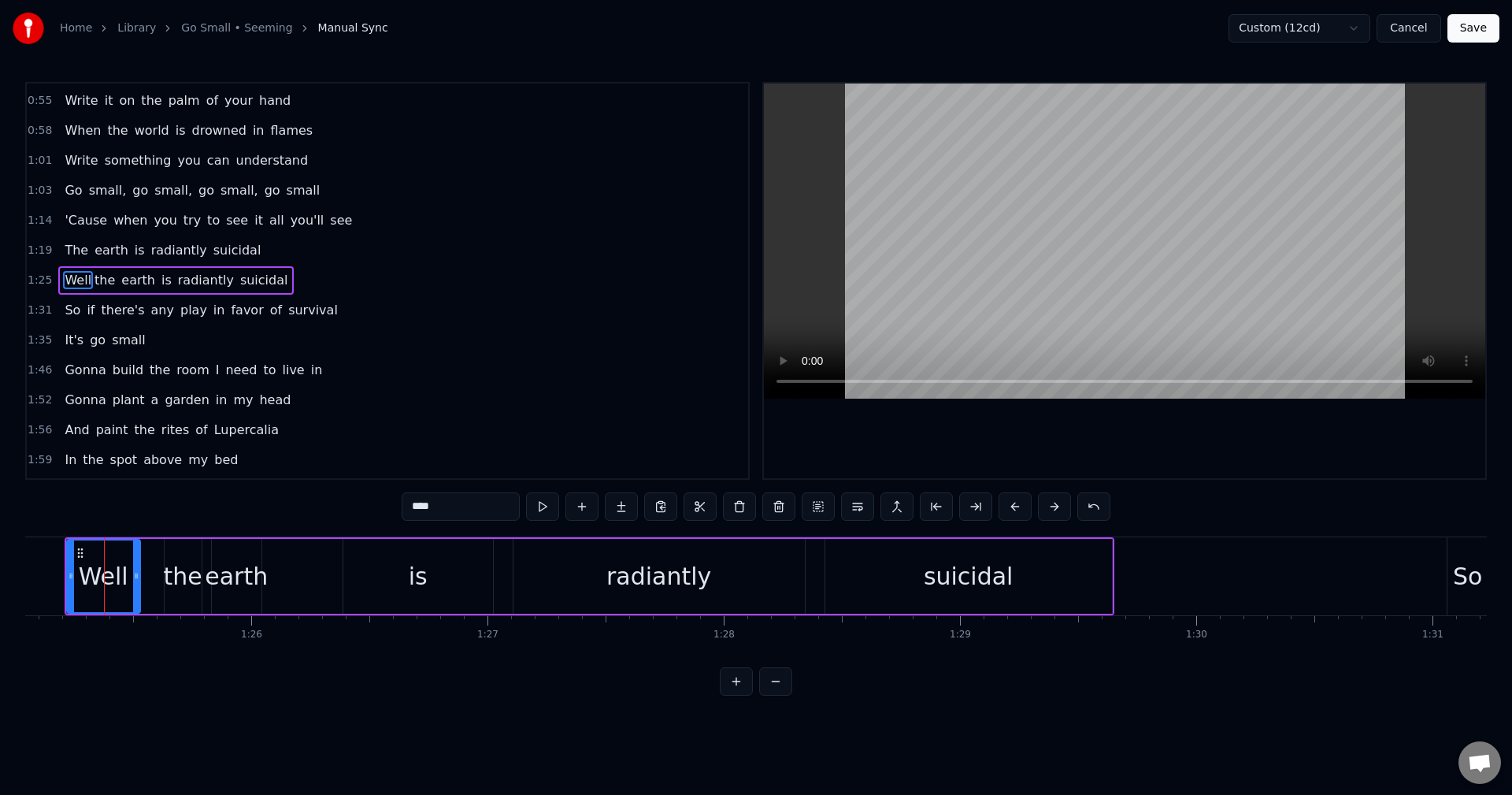
scroll to position [267, 0]
click at [100, 591] on div "Well" at bounding box center [103, 576] width 50 height 36
click at [119, 585] on div "Well" at bounding box center [109, 576] width 50 height 36
click at [131, 579] on div "Well" at bounding box center [109, 576] width 50 height 36
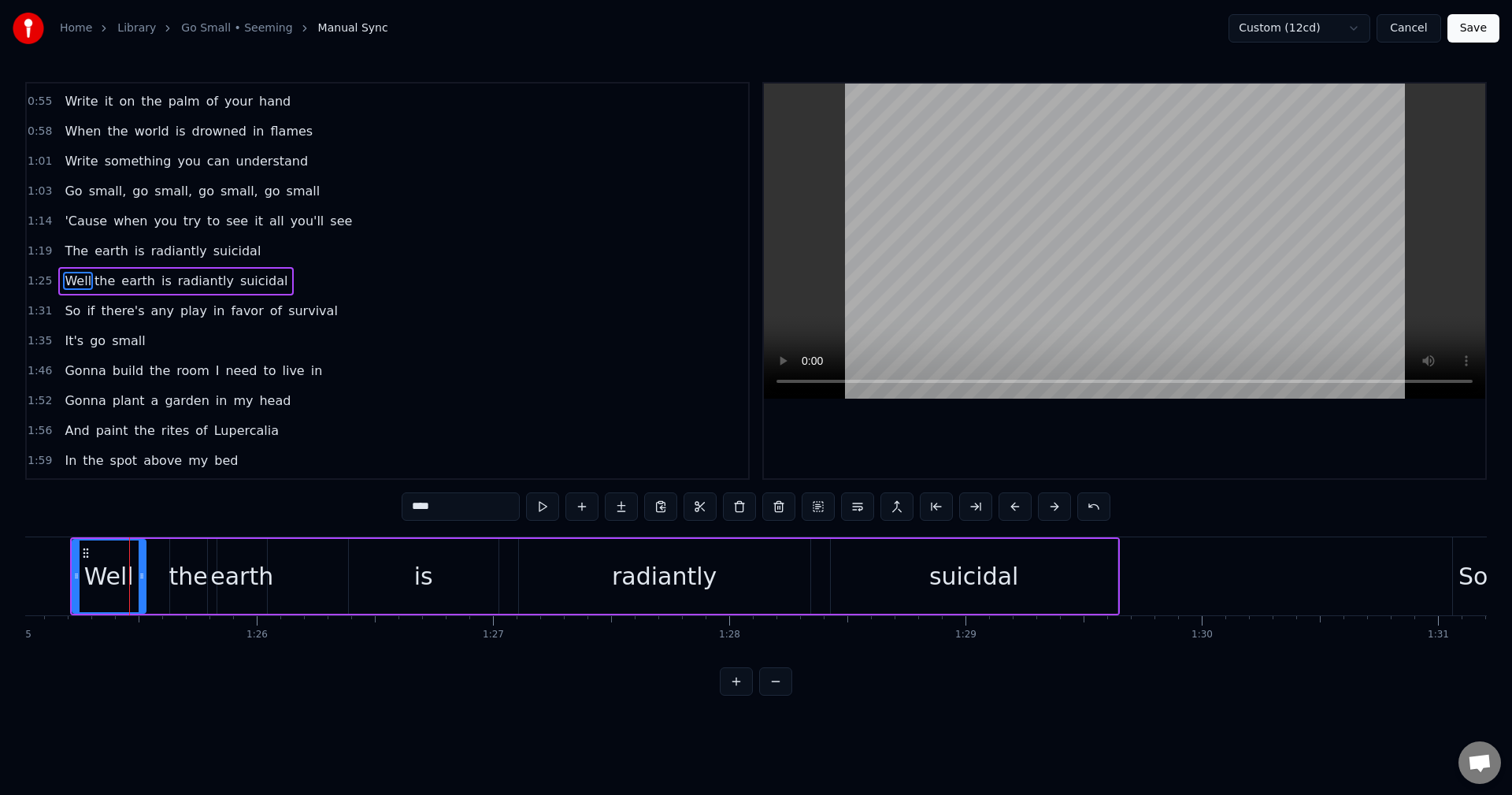
scroll to position [0, 20048]
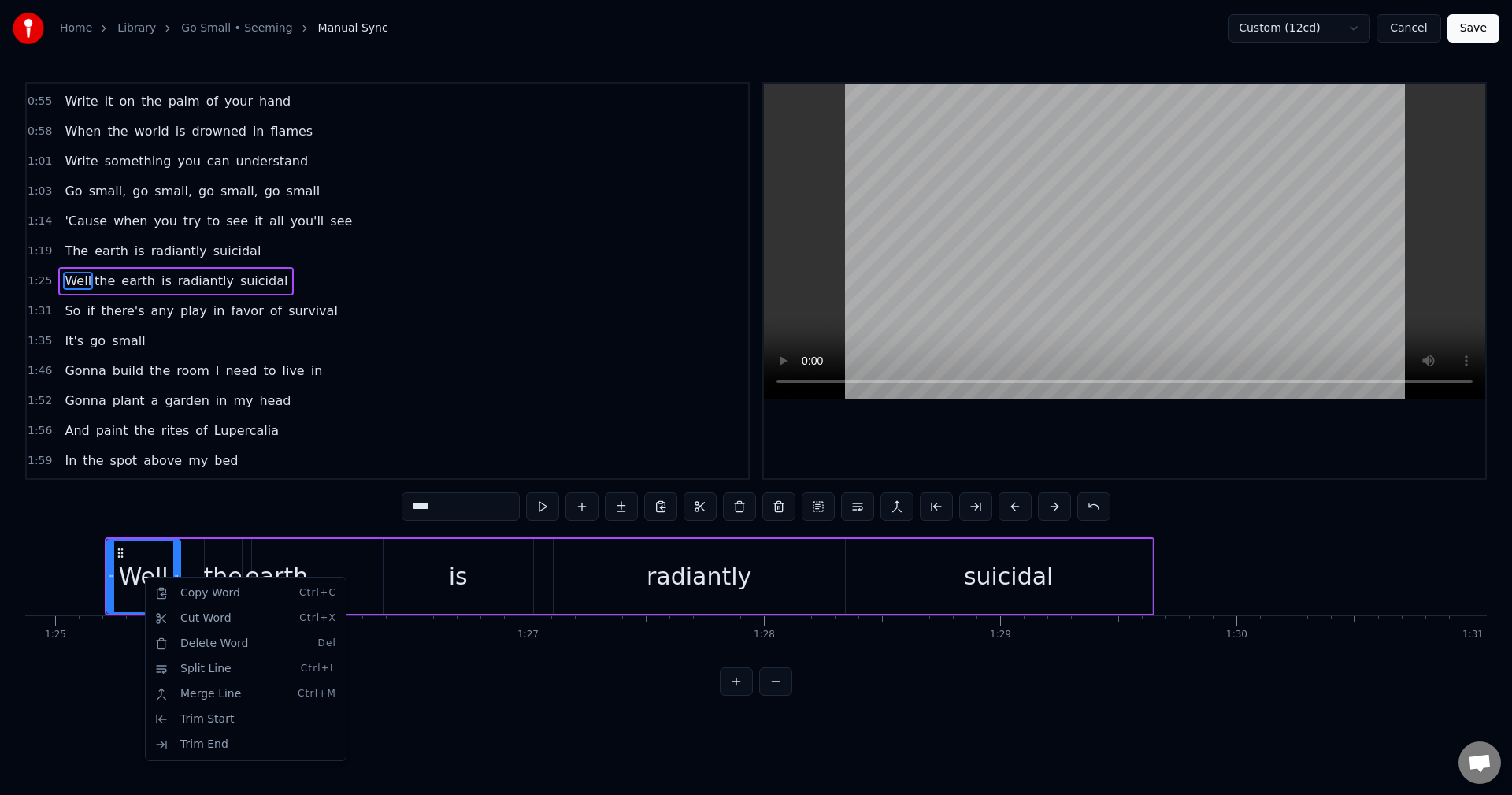
drag, startPoint x: 486, startPoint y: 497, endPoint x: 464, endPoint y: 510, distance: 25.6
click at [486, 497] on html "Home Library Go Small • Seeming Manual Sync Custom (12cd) Cancel Save 0:20 Writ…" at bounding box center [756, 360] width 1512 height 721
type input "****"
click at [232, 498] on div "0:20 Write the song you need to hear 0:25 When you've done it, tell me how 0:29…" at bounding box center [755, 389] width 1461 height 614
click at [42, 274] on span "1:25" at bounding box center [40, 282] width 25 height 16
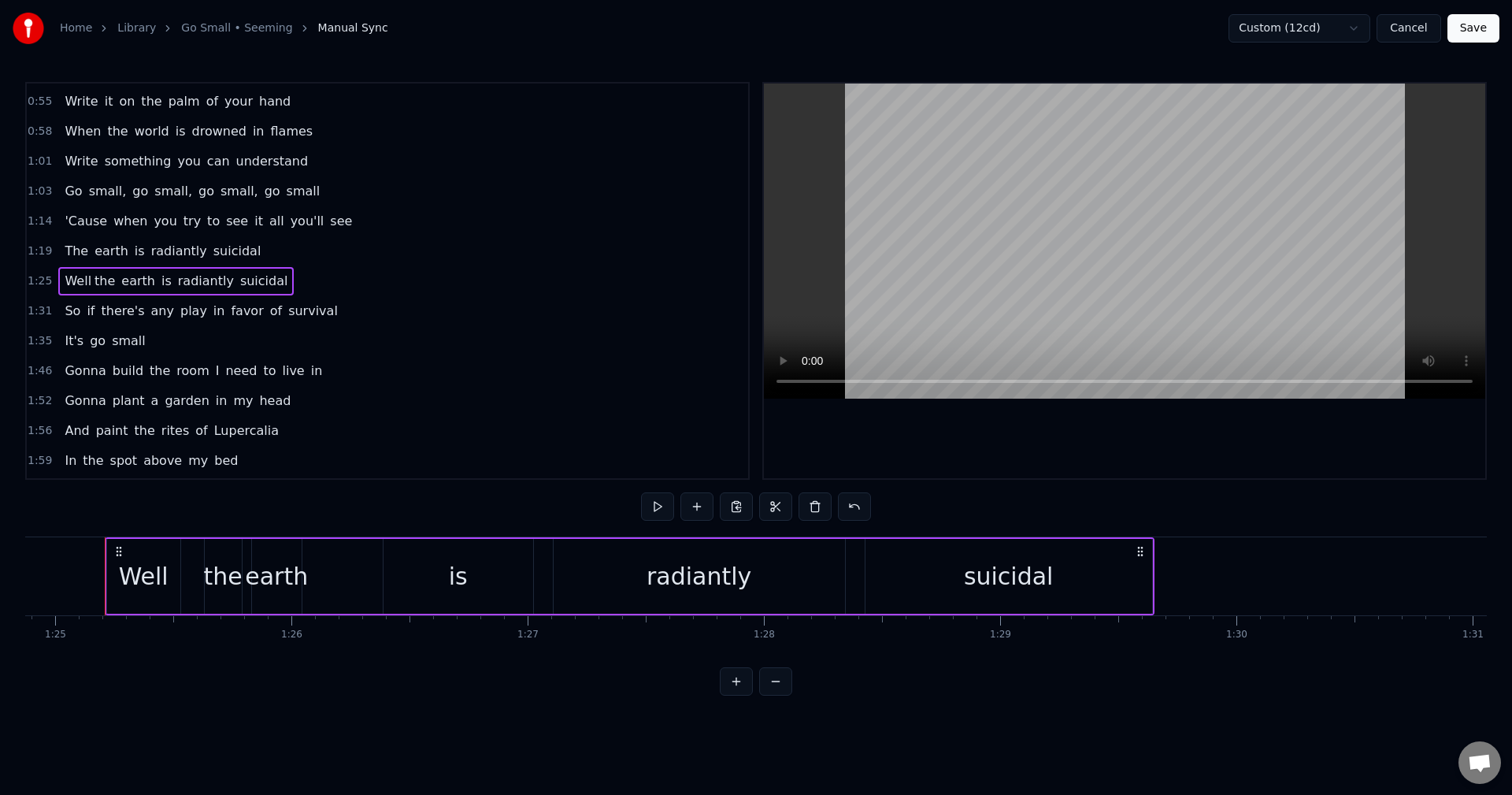
click at [43, 288] on span "1:25" at bounding box center [40, 282] width 25 height 16
click at [656, 516] on button at bounding box center [657, 507] width 33 height 29
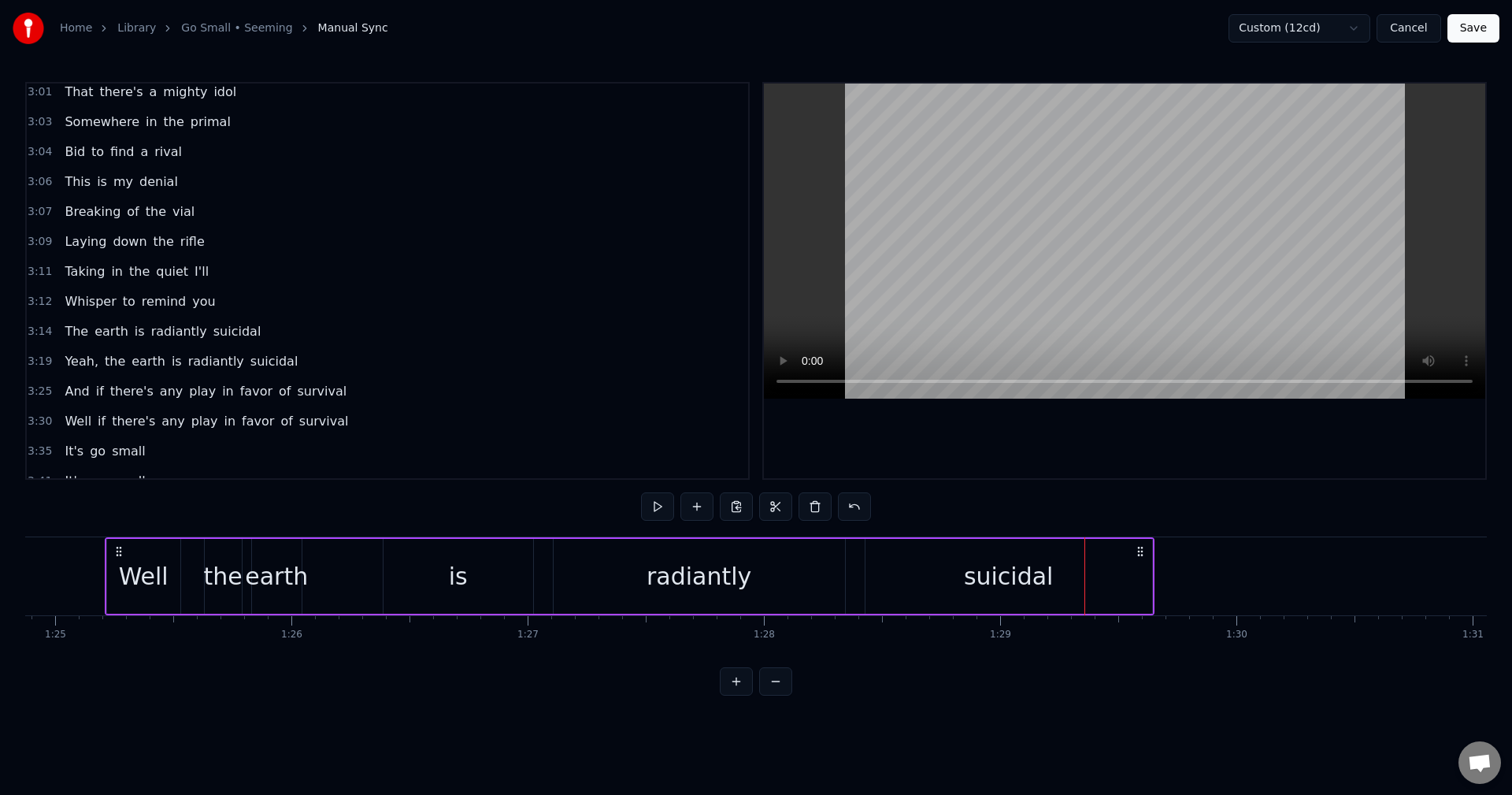
scroll to position [1311, 0]
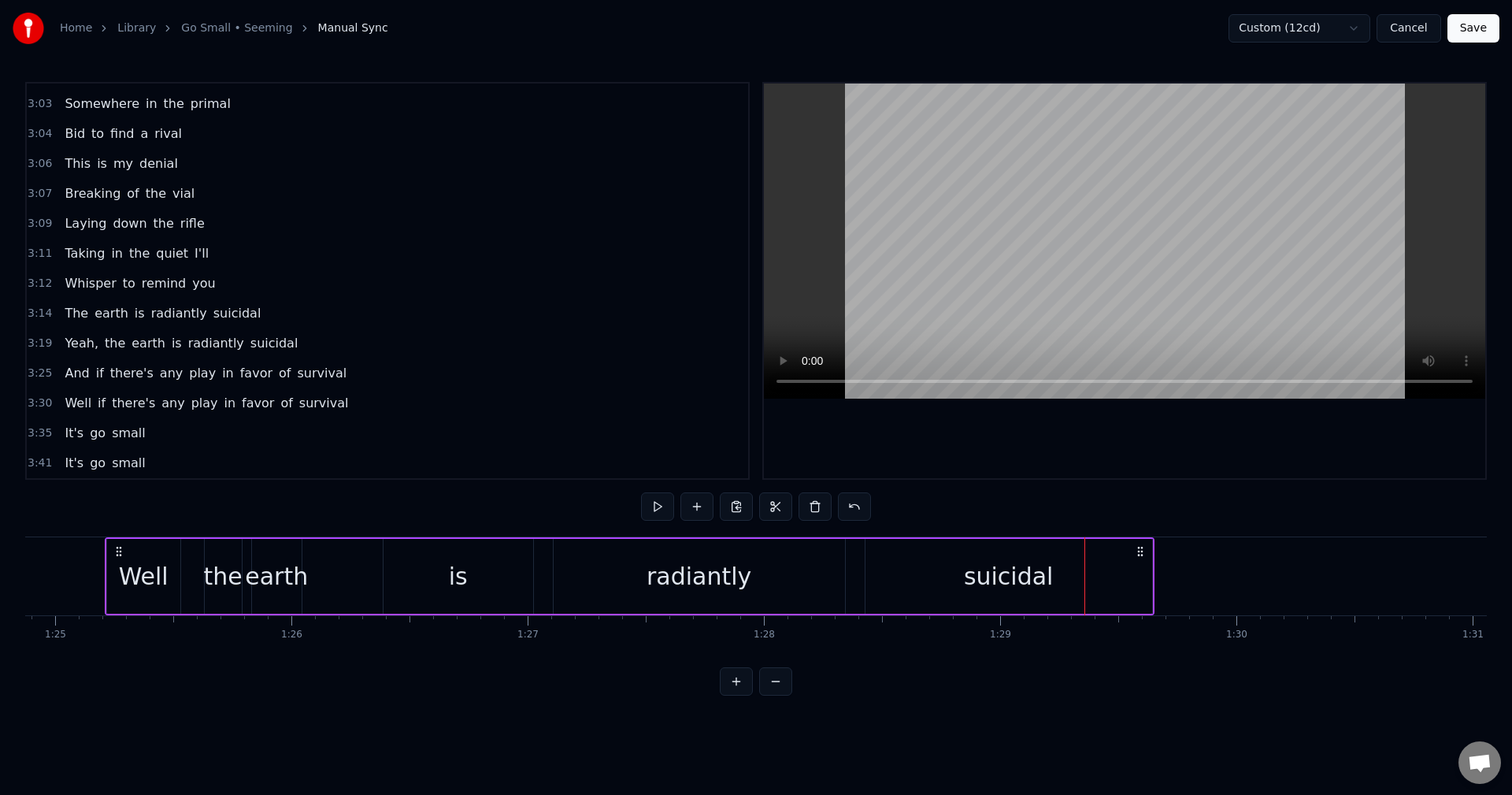
click at [44, 377] on span "3:25" at bounding box center [40, 374] width 25 height 16
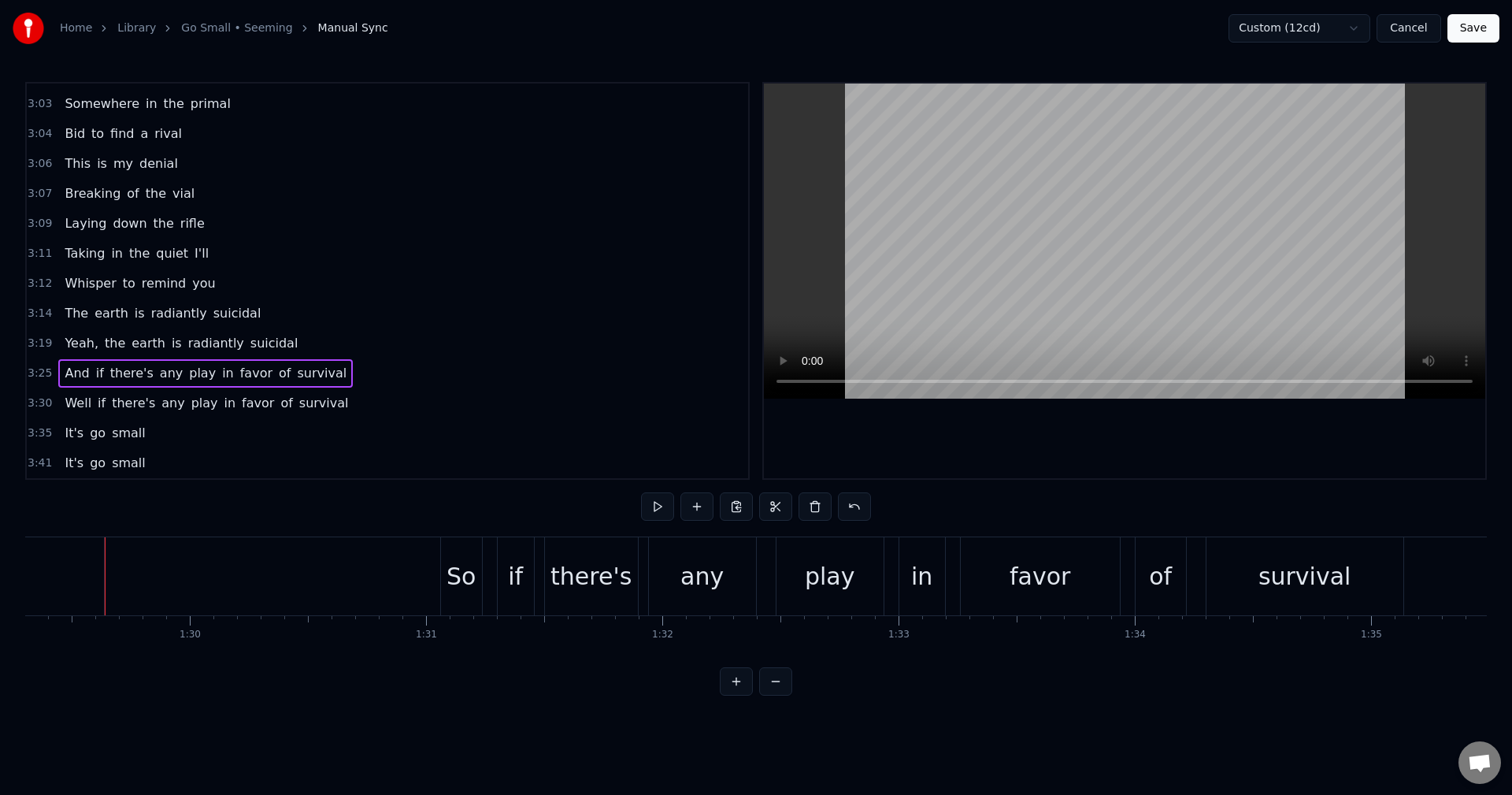
click at [41, 315] on span "3:14" at bounding box center [40, 313] width 25 height 16
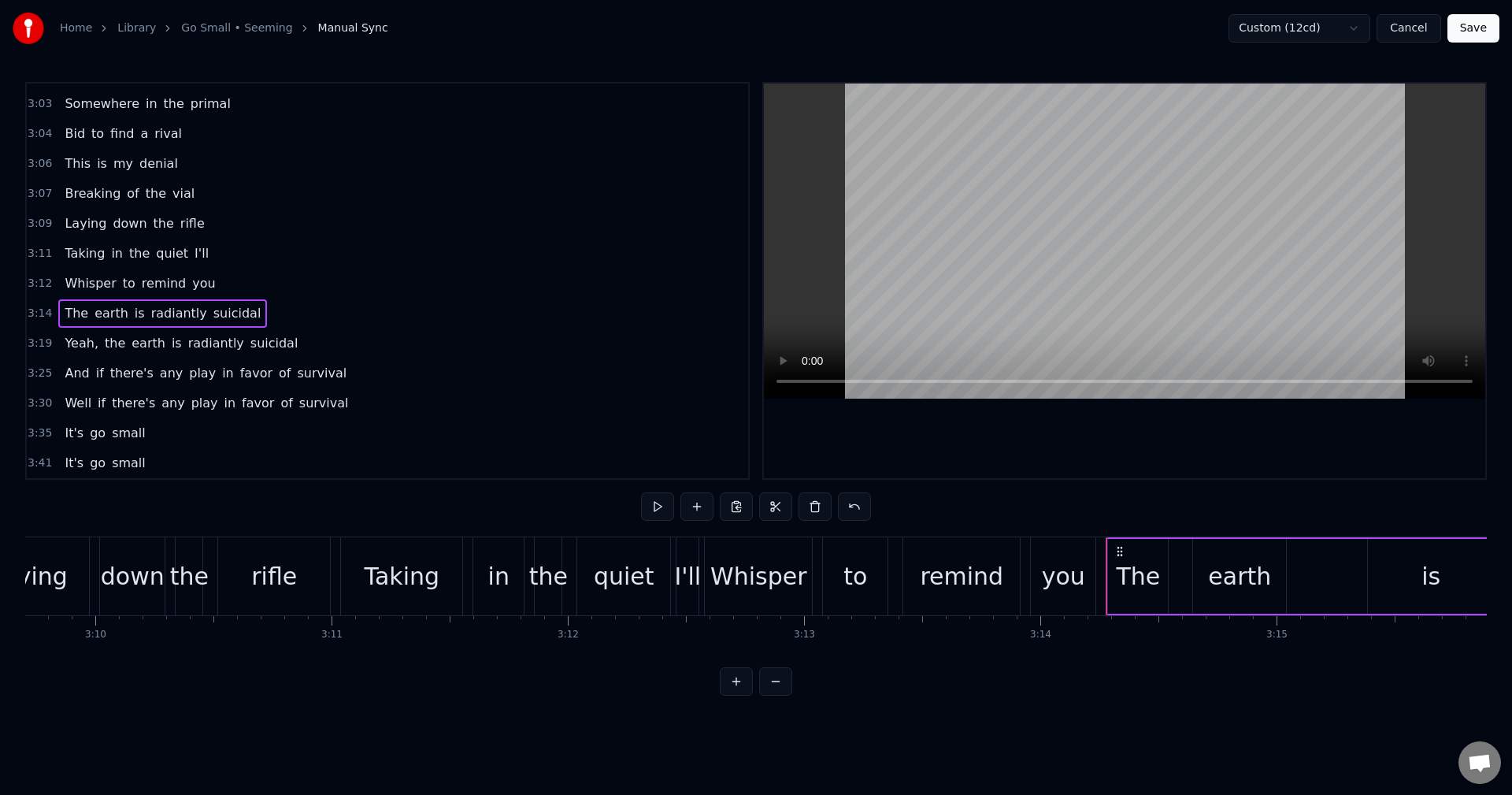
scroll to position [0, 45812]
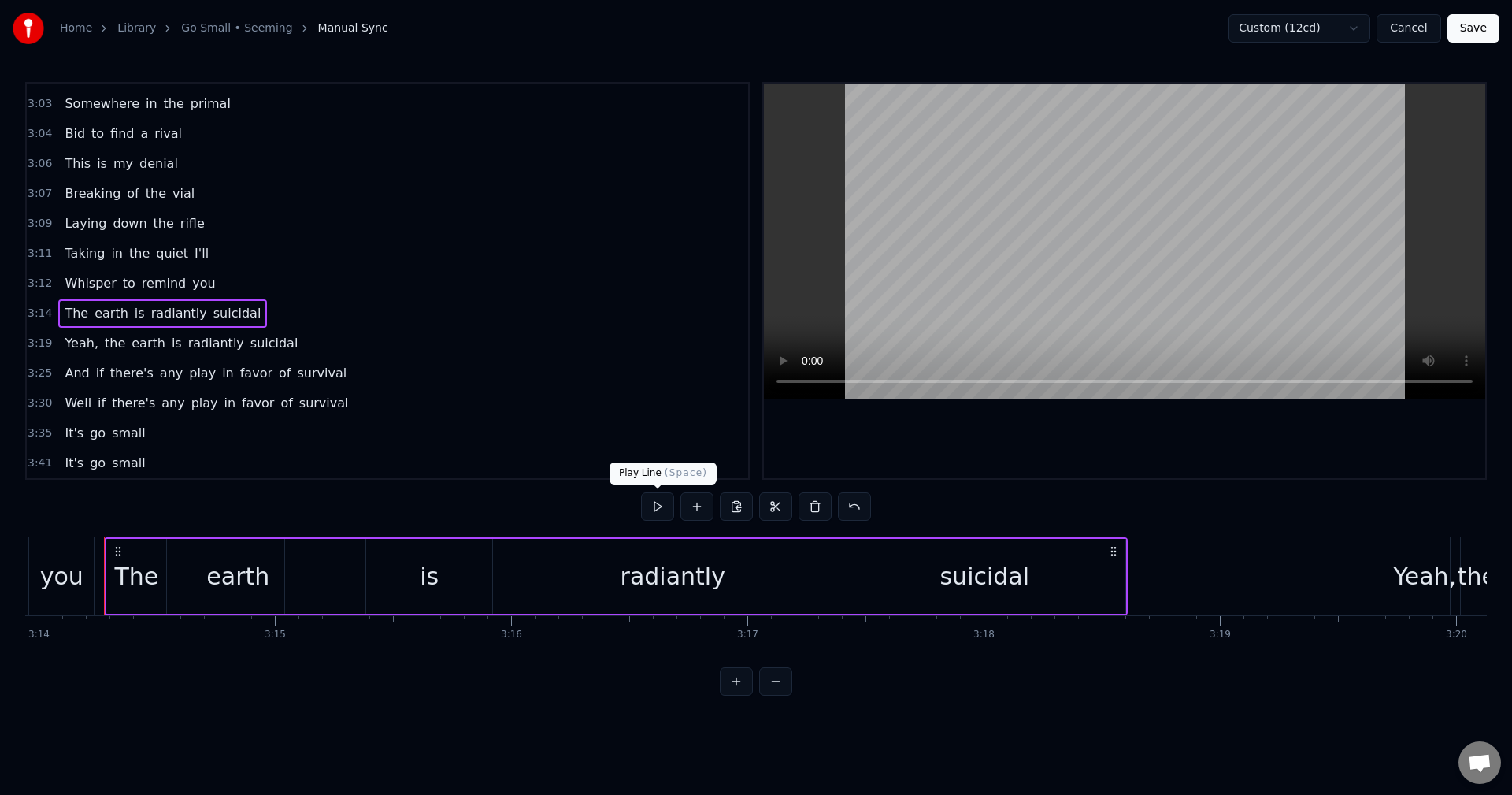
click at [655, 512] on button at bounding box center [657, 507] width 33 height 29
click at [1475, 33] on button "Save" at bounding box center [1473, 28] width 52 height 29
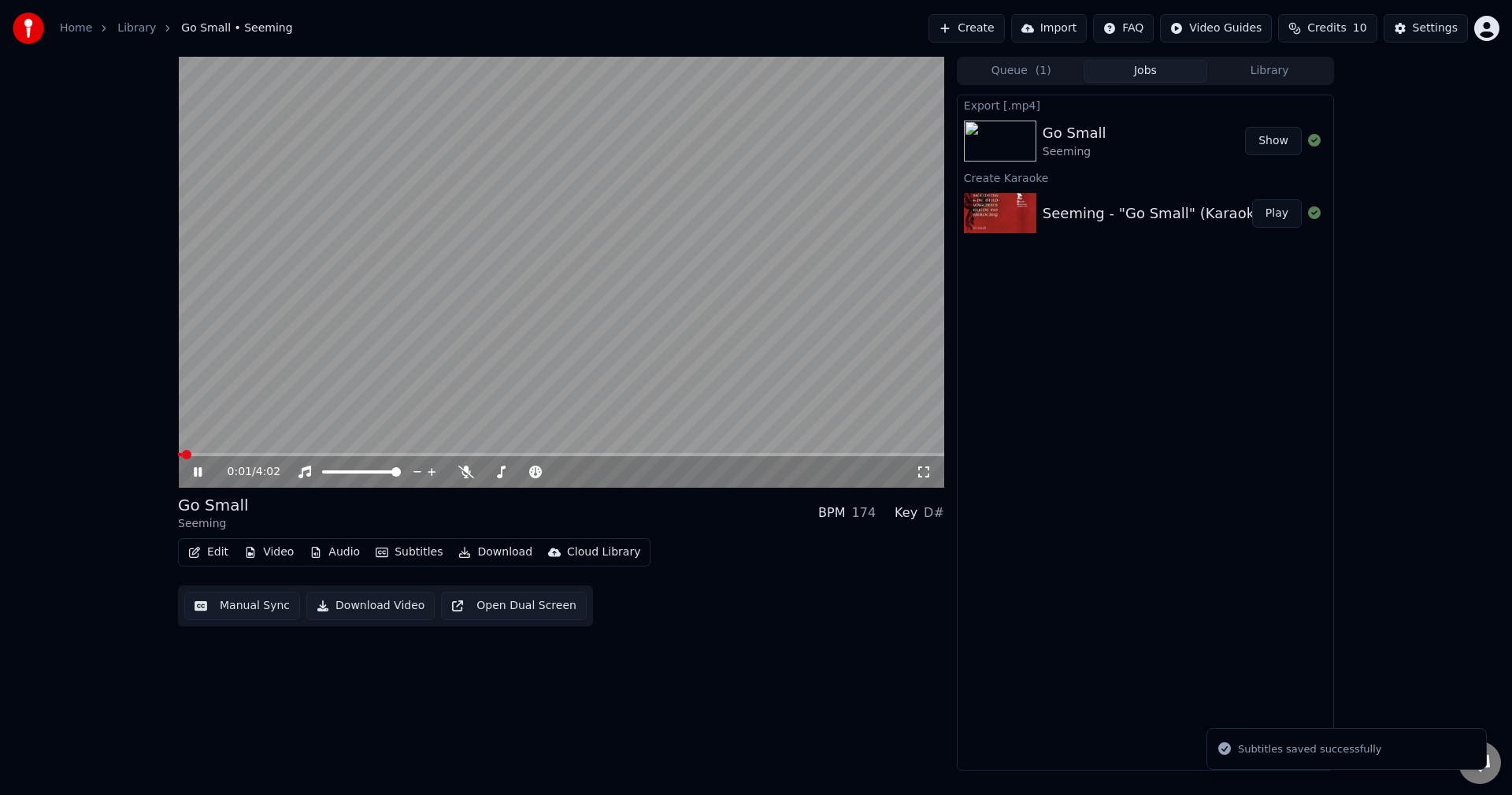
click at [580, 326] on video at bounding box center [561, 272] width 766 height 431
click at [459, 552] on icon "button" at bounding box center [464, 552] width 11 height 11
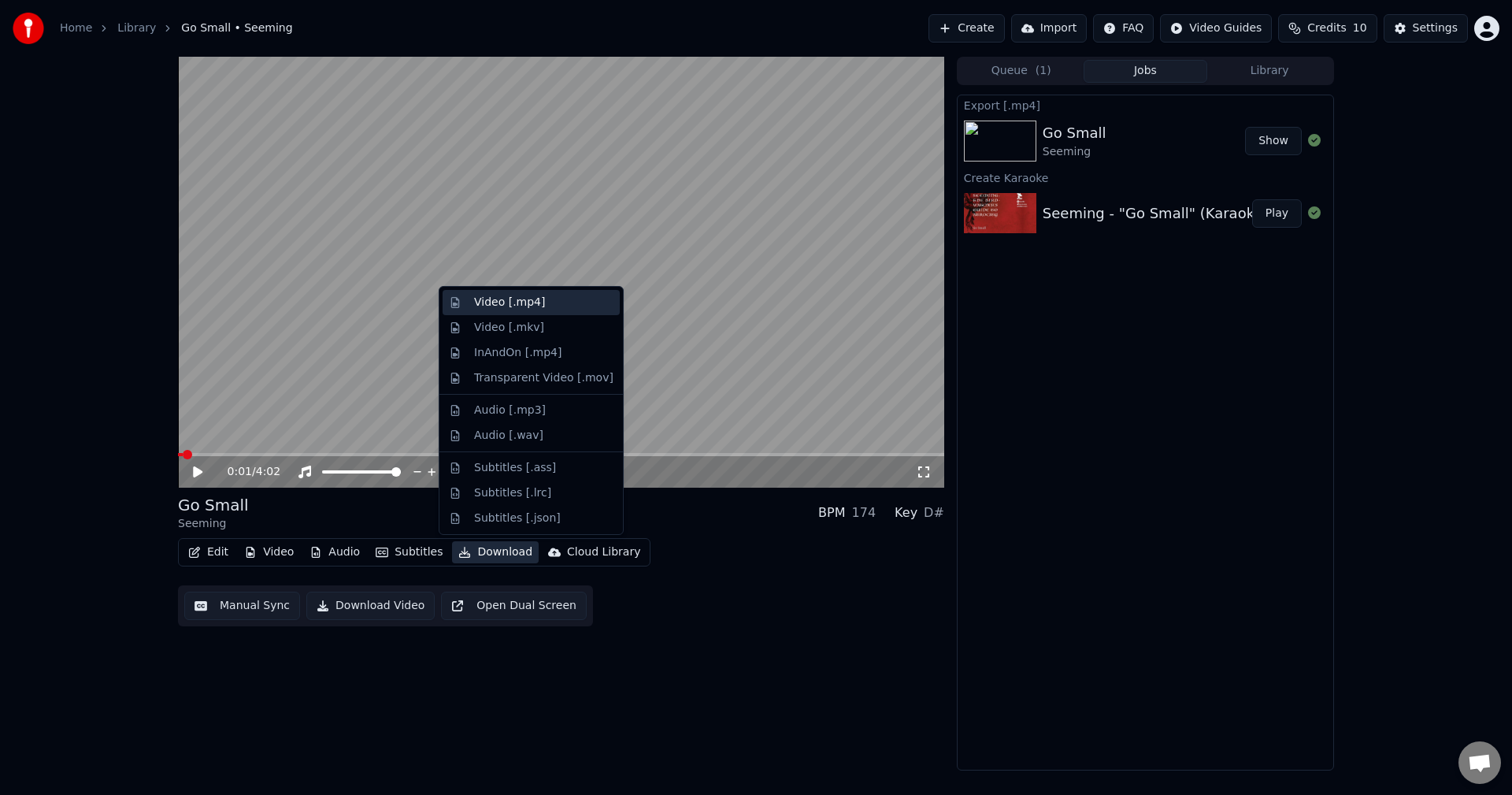
click at [566, 296] on div "Video [.mp4]" at bounding box center [543, 302] width 140 height 16
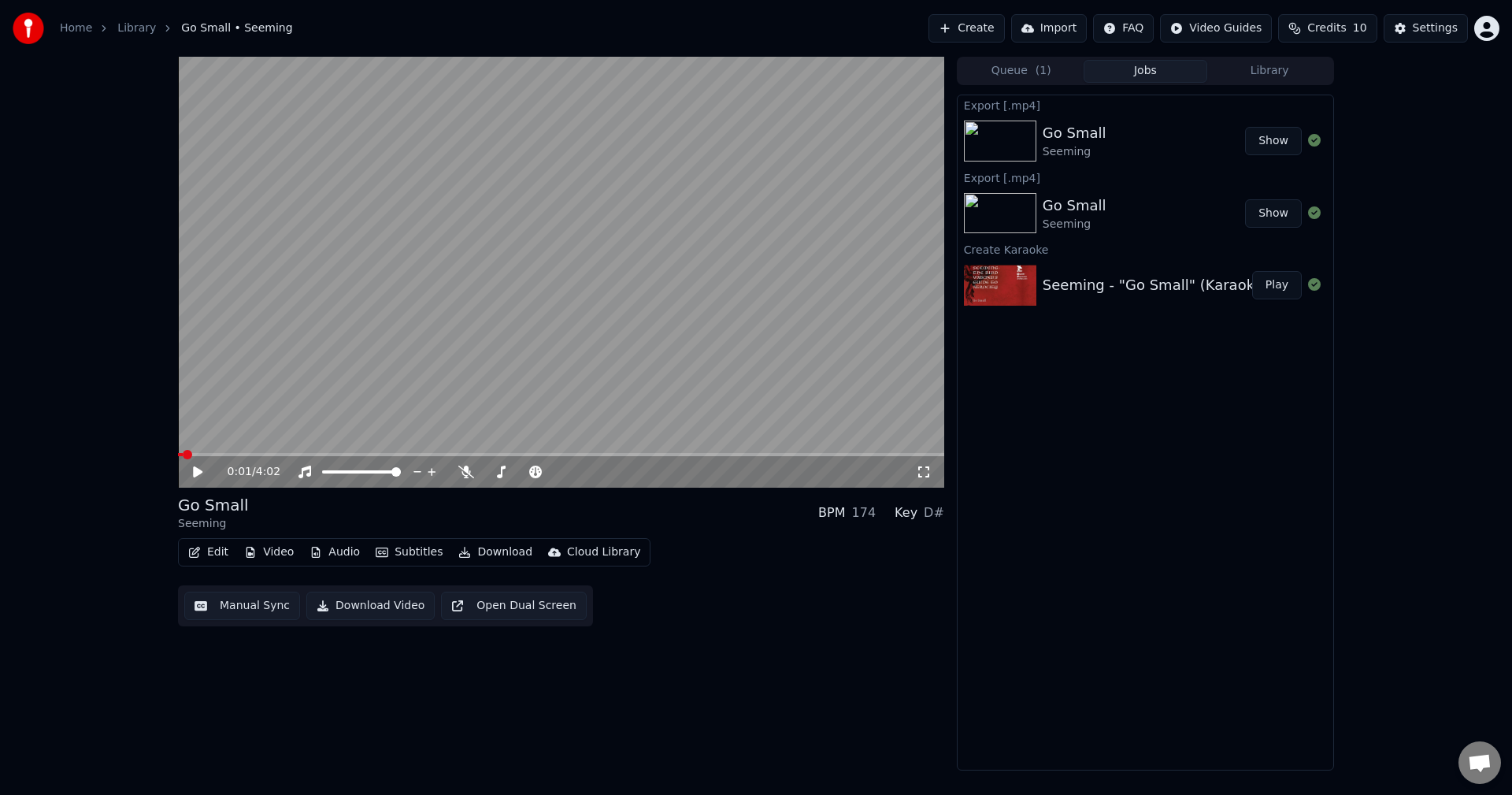
click at [1267, 209] on button "Show" at bounding box center [1272, 213] width 56 height 29
click at [1275, 151] on button "Show" at bounding box center [1272, 141] width 56 height 29
